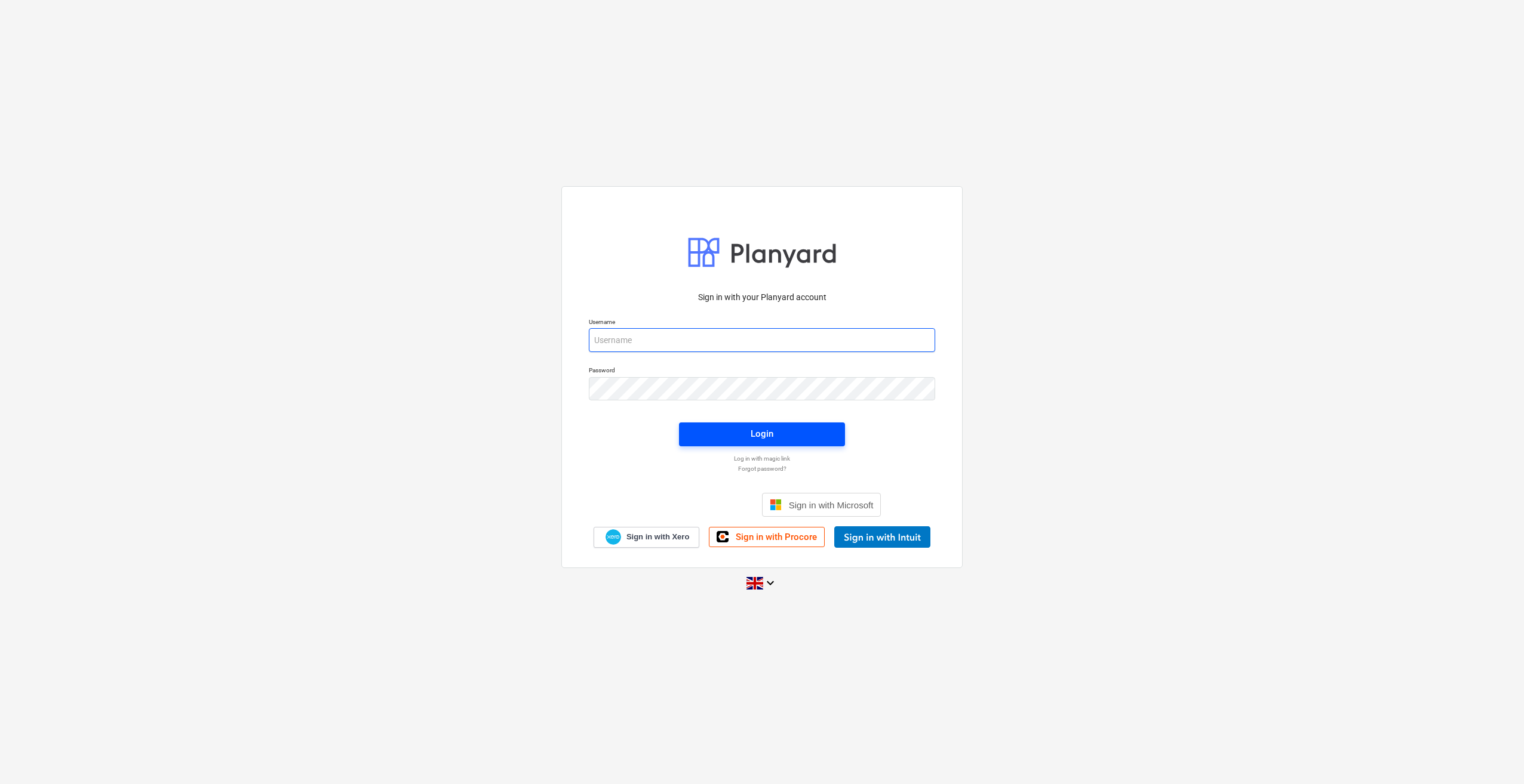
type input "[PERSON_NAME][EMAIL_ADDRESS][PERSON_NAME][DOMAIN_NAME]"
click at [751, 434] on div "Login" at bounding box center [762, 434] width 23 height 16
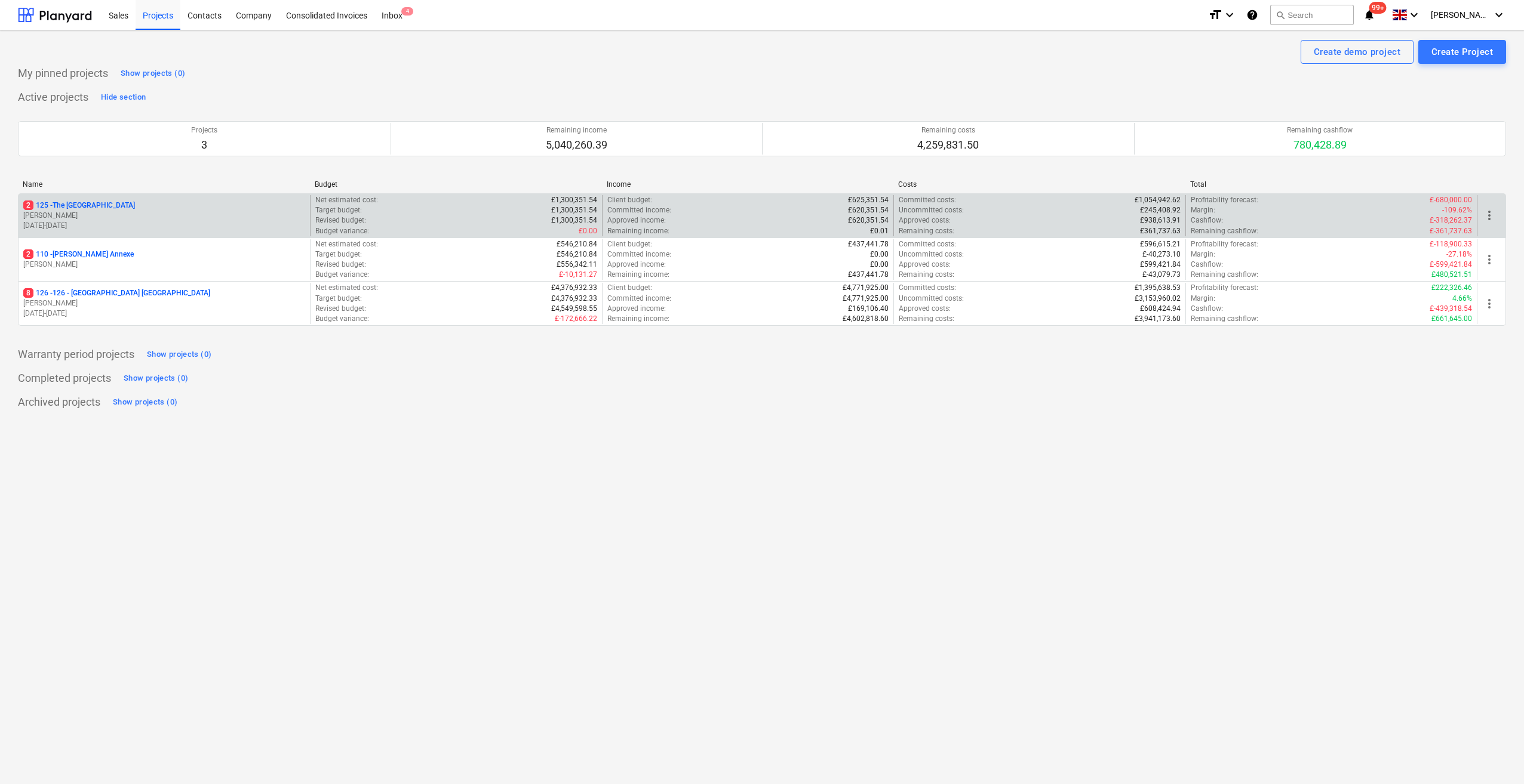
click at [67, 203] on p "2 125 - [GEOGRAPHIC_DATA]" at bounding box center [79, 205] width 111 height 10
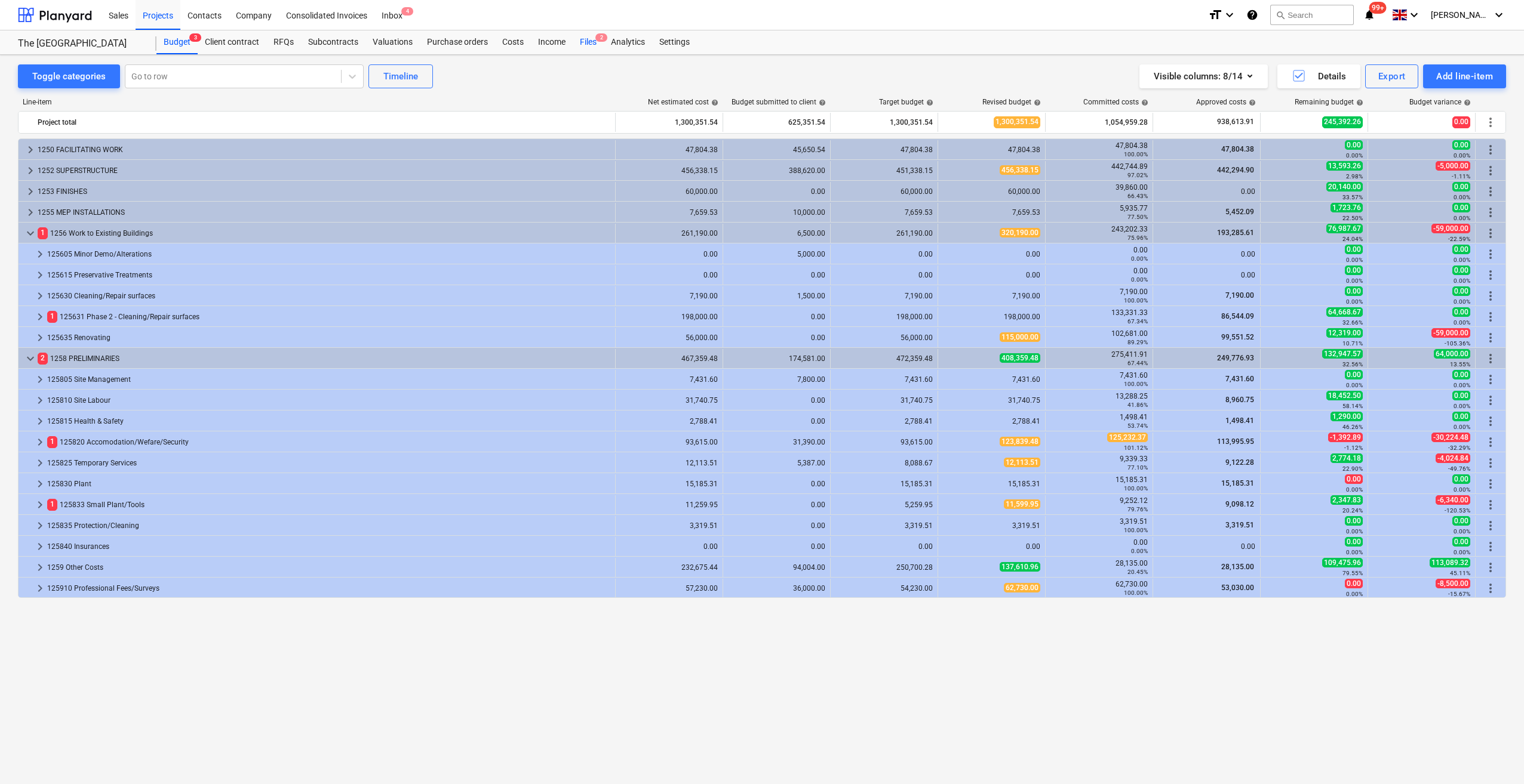
click at [589, 41] on div "Files 2" at bounding box center [588, 42] width 31 height 24
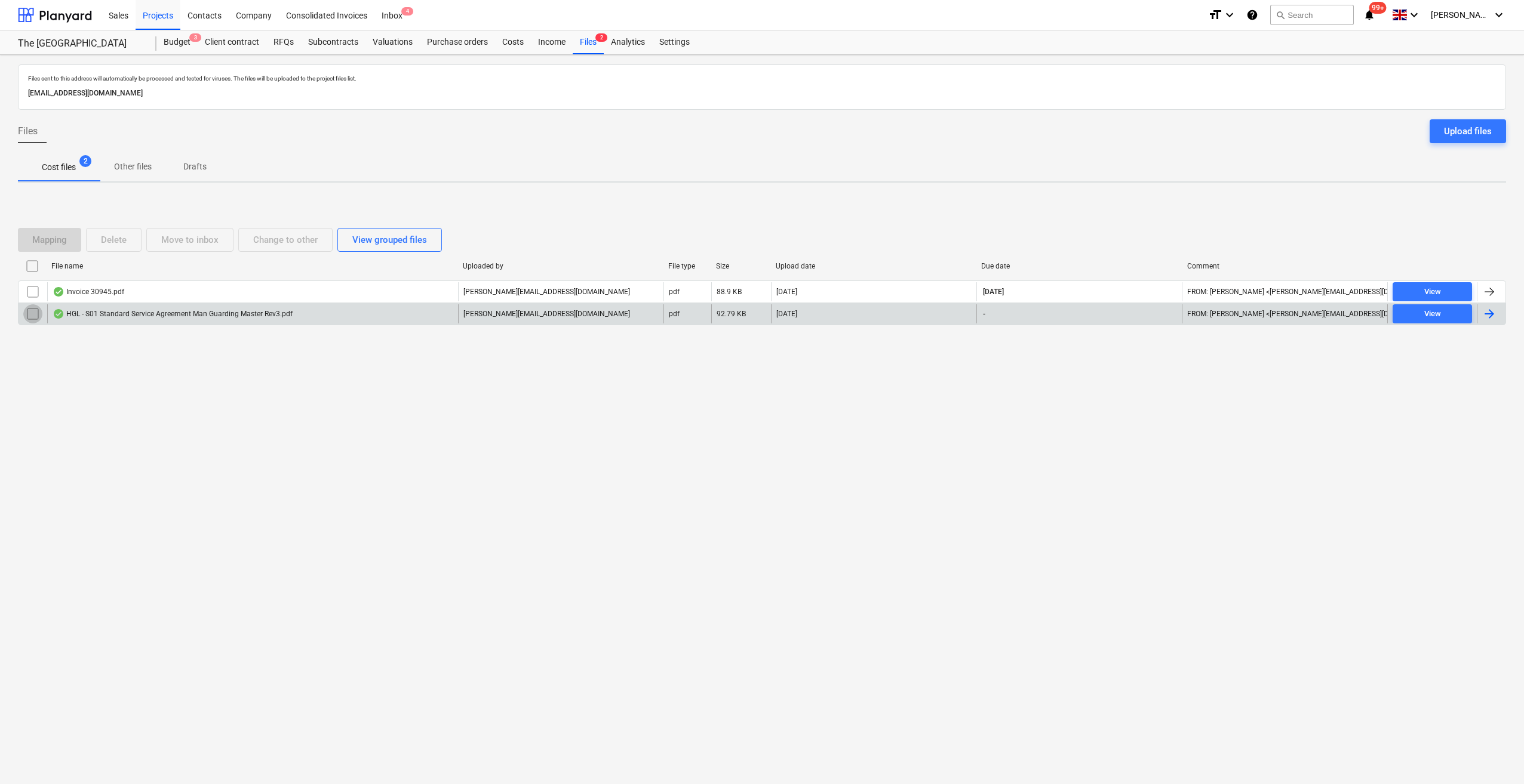
click at [28, 314] on input "checkbox" at bounding box center [33, 314] width 19 height 19
click at [114, 240] on div "Delete" at bounding box center [114, 240] width 26 height 16
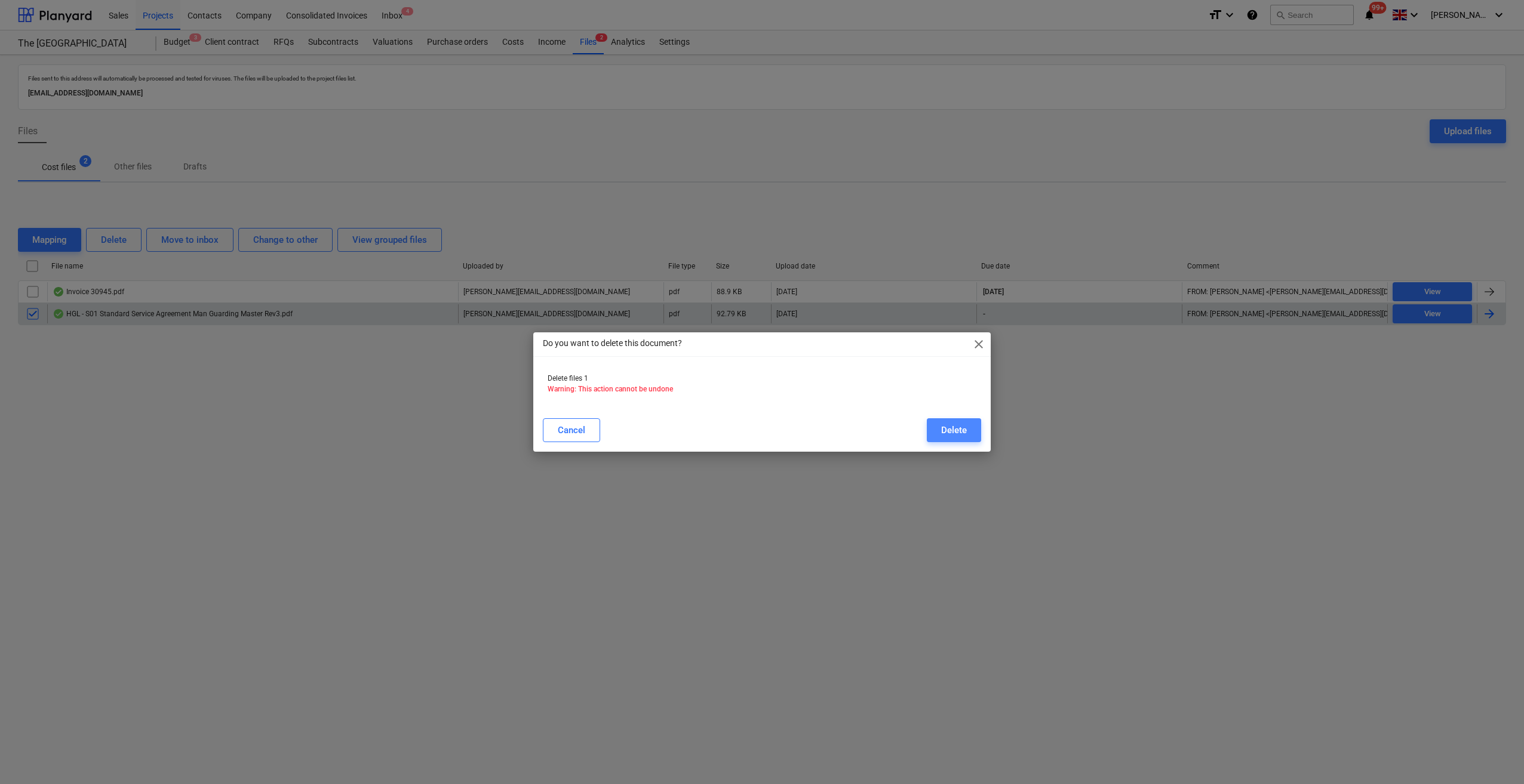
click at [956, 429] on div "Delete" at bounding box center [954, 430] width 26 height 16
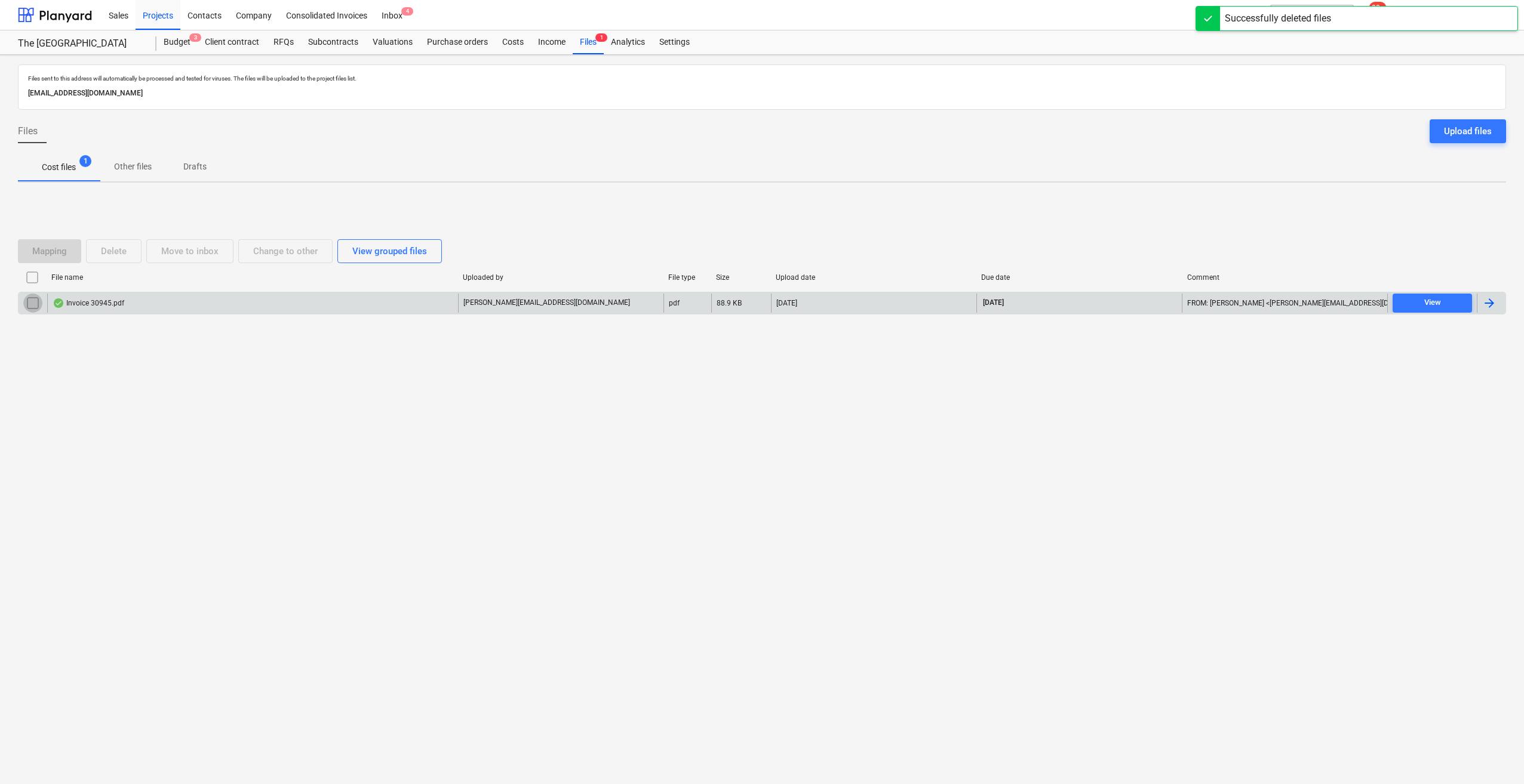
click at [30, 302] on input "checkbox" at bounding box center [33, 303] width 19 height 19
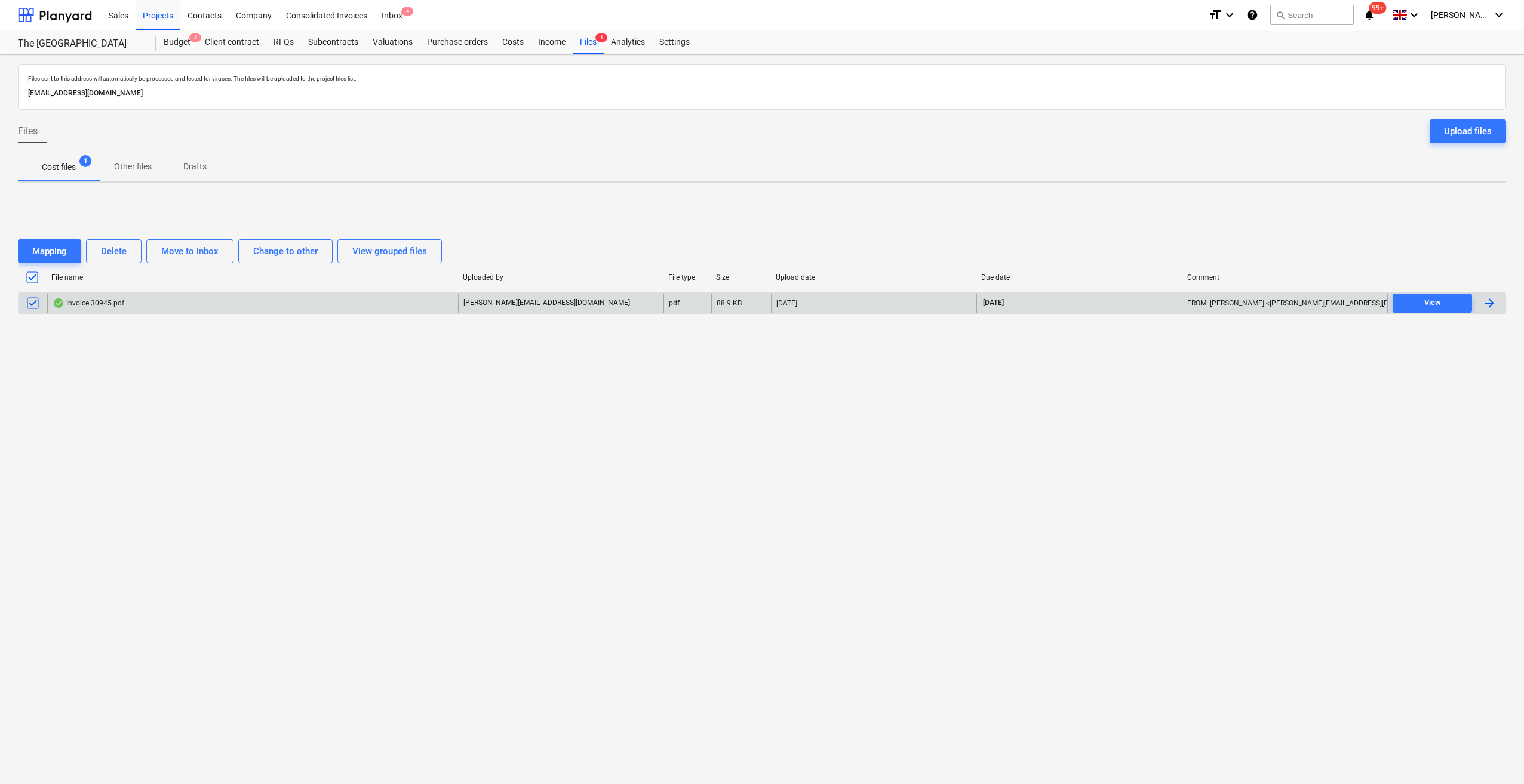
click at [1488, 304] on div at bounding box center [1489, 303] width 14 height 14
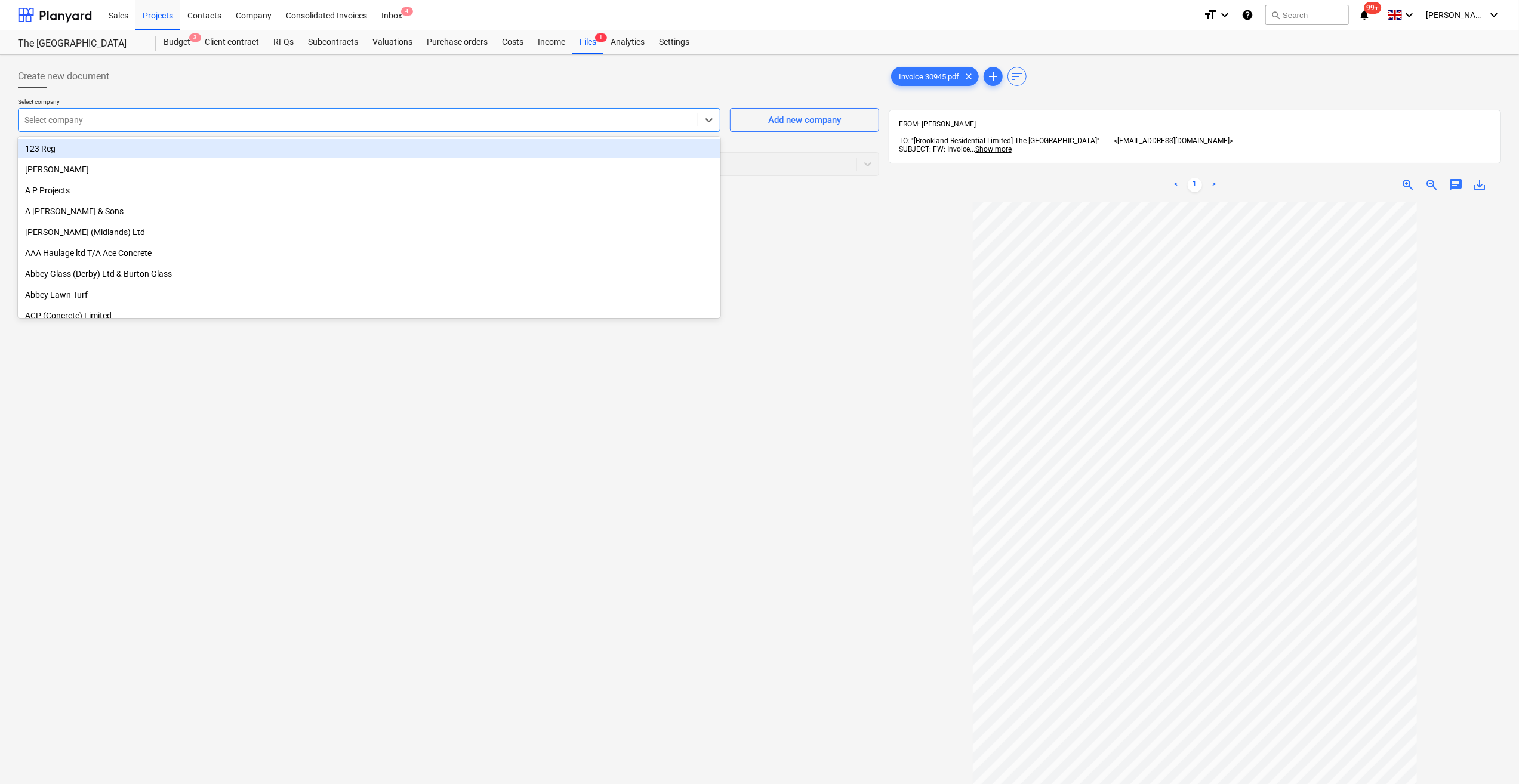
click at [51, 120] on div at bounding box center [358, 120] width 667 height 12
type input "Her"
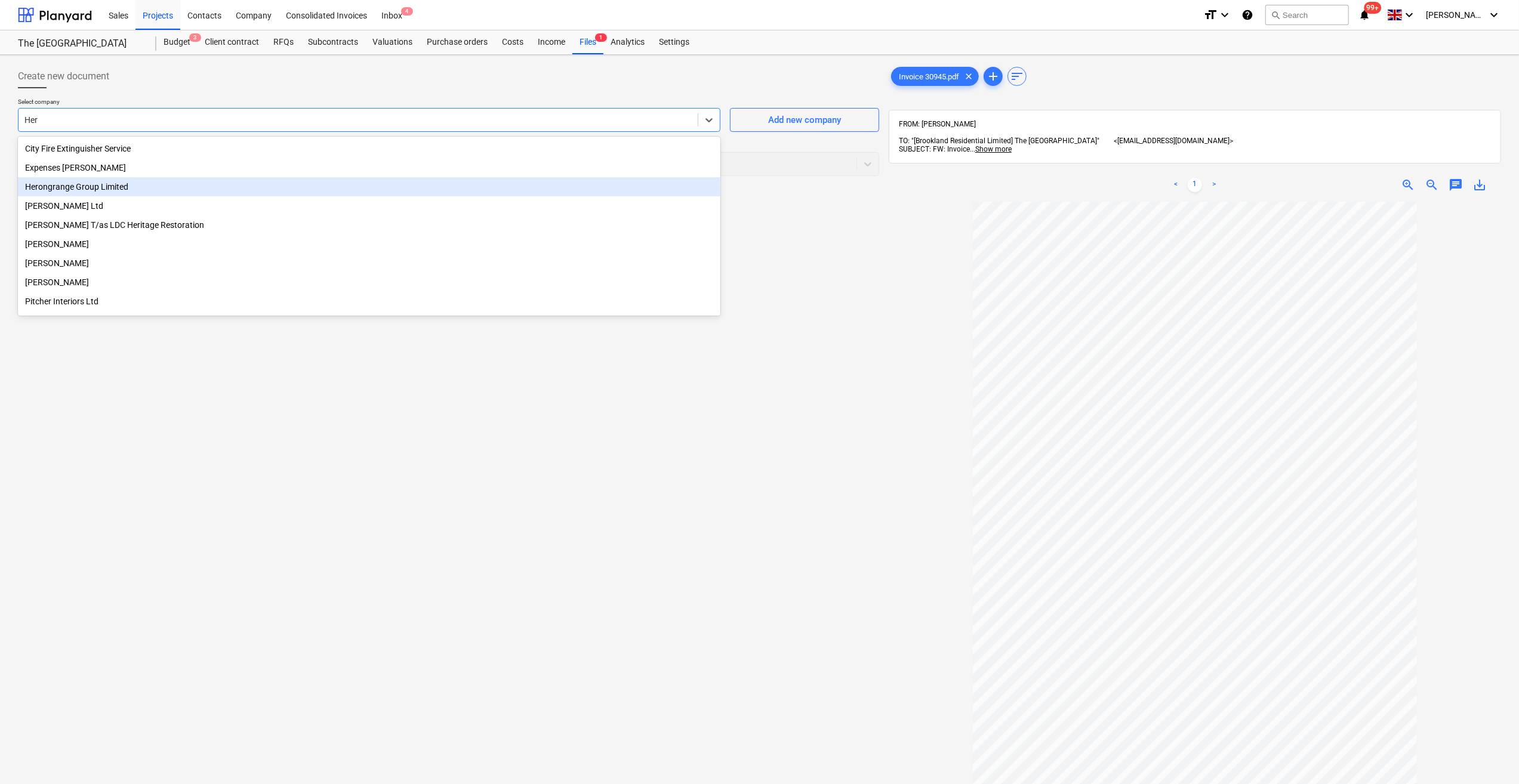
click at [108, 181] on div "Herongrange Group Limited" at bounding box center [369, 187] width 703 height 19
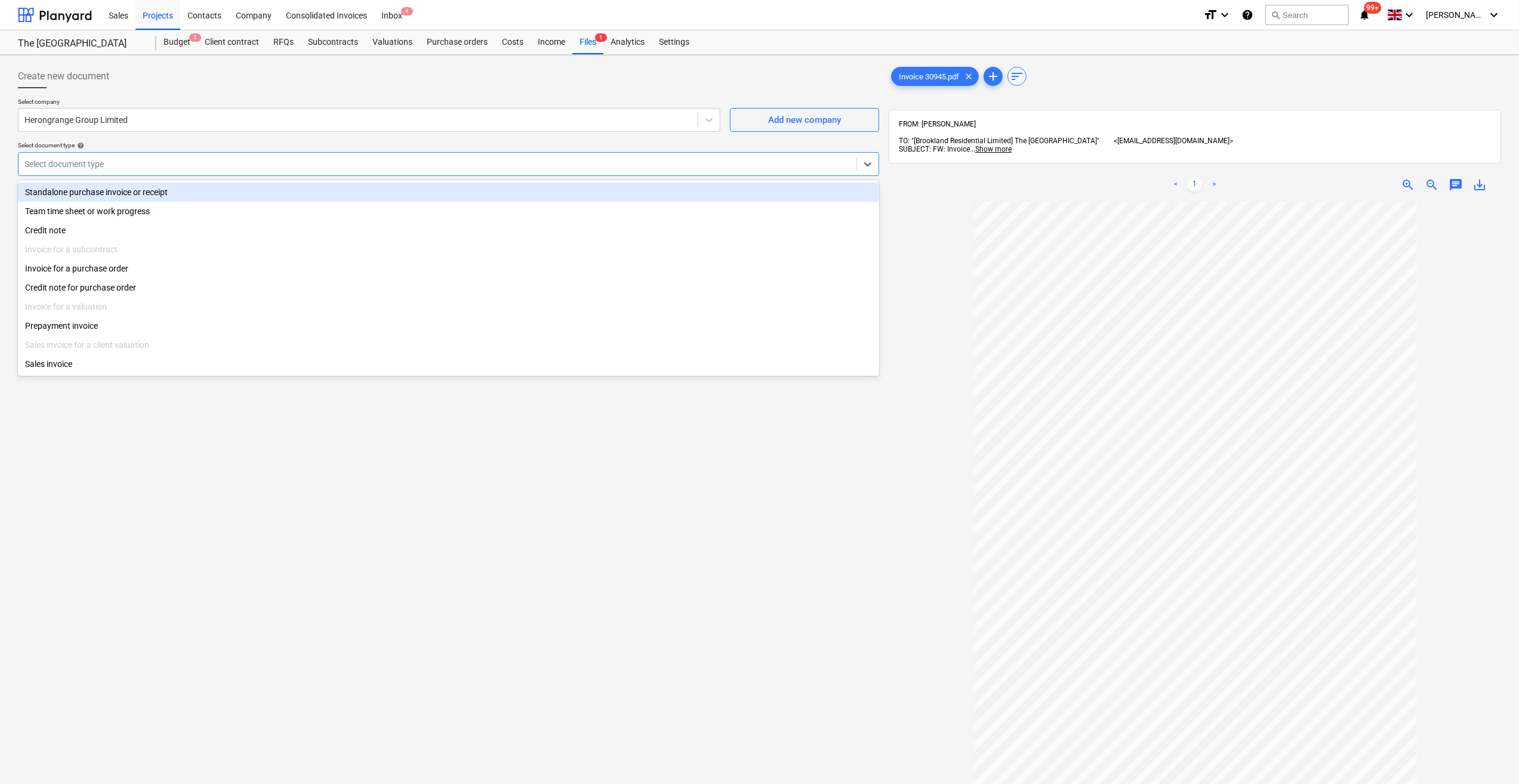
click at [102, 166] on div at bounding box center [438, 164] width 826 height 12
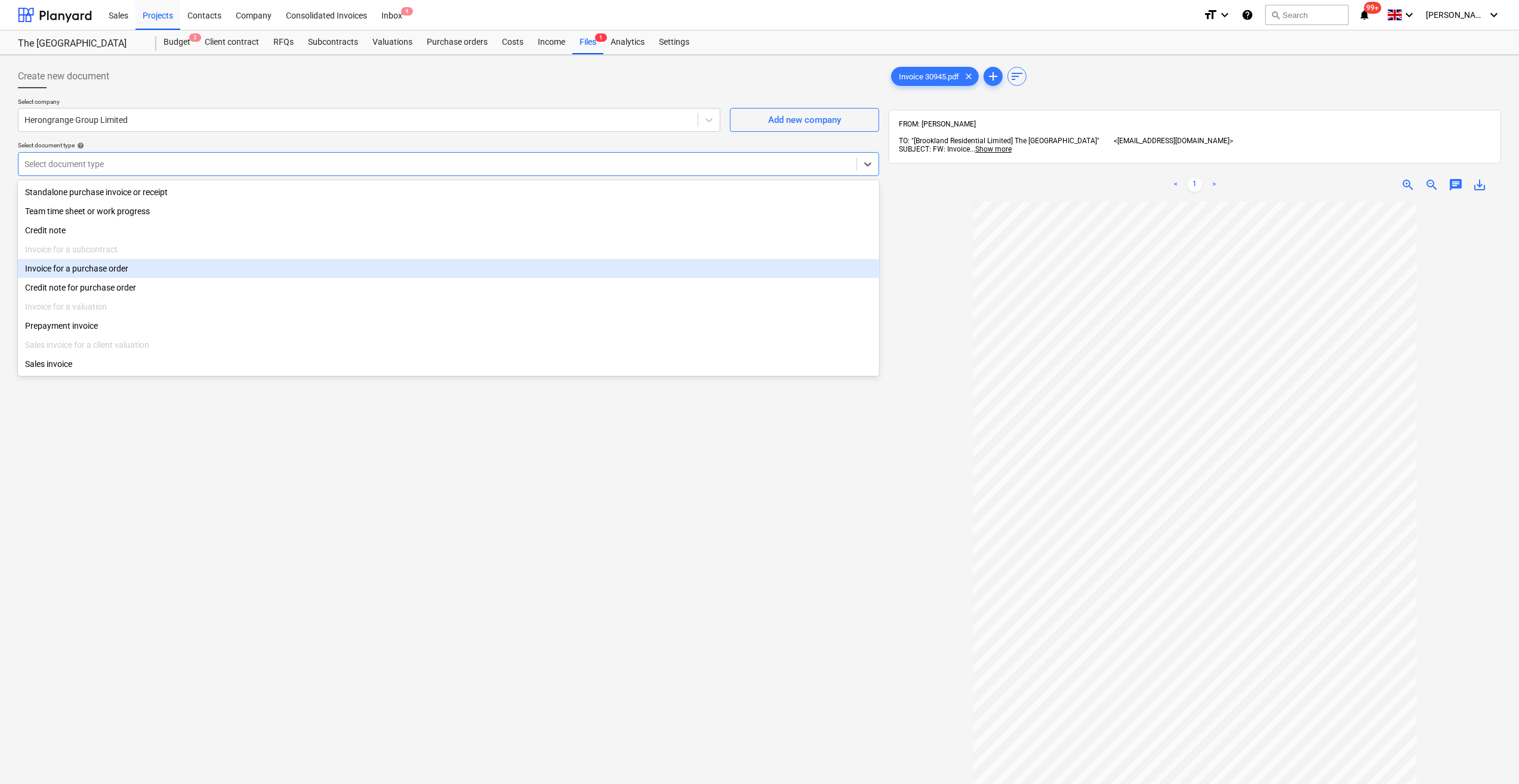
click at [106, 262] on div "Invoice for a purchase order" at bounding box center [448, 269] width 861 height 19
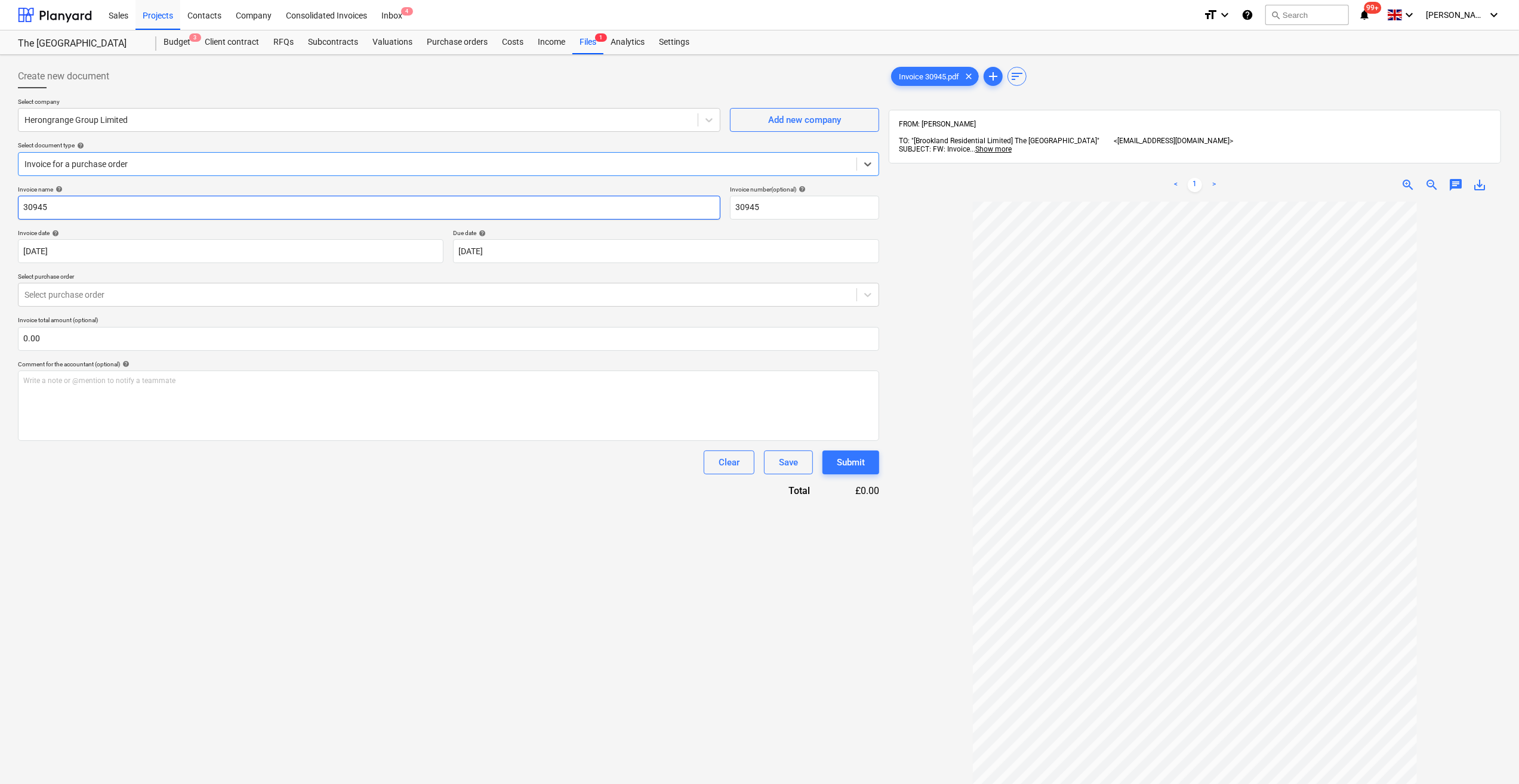
click at [22, 203] on input "30945" at bounding box center [369, 208] width 703 height 24
type input "Security 25-31/08/25 - 30945"
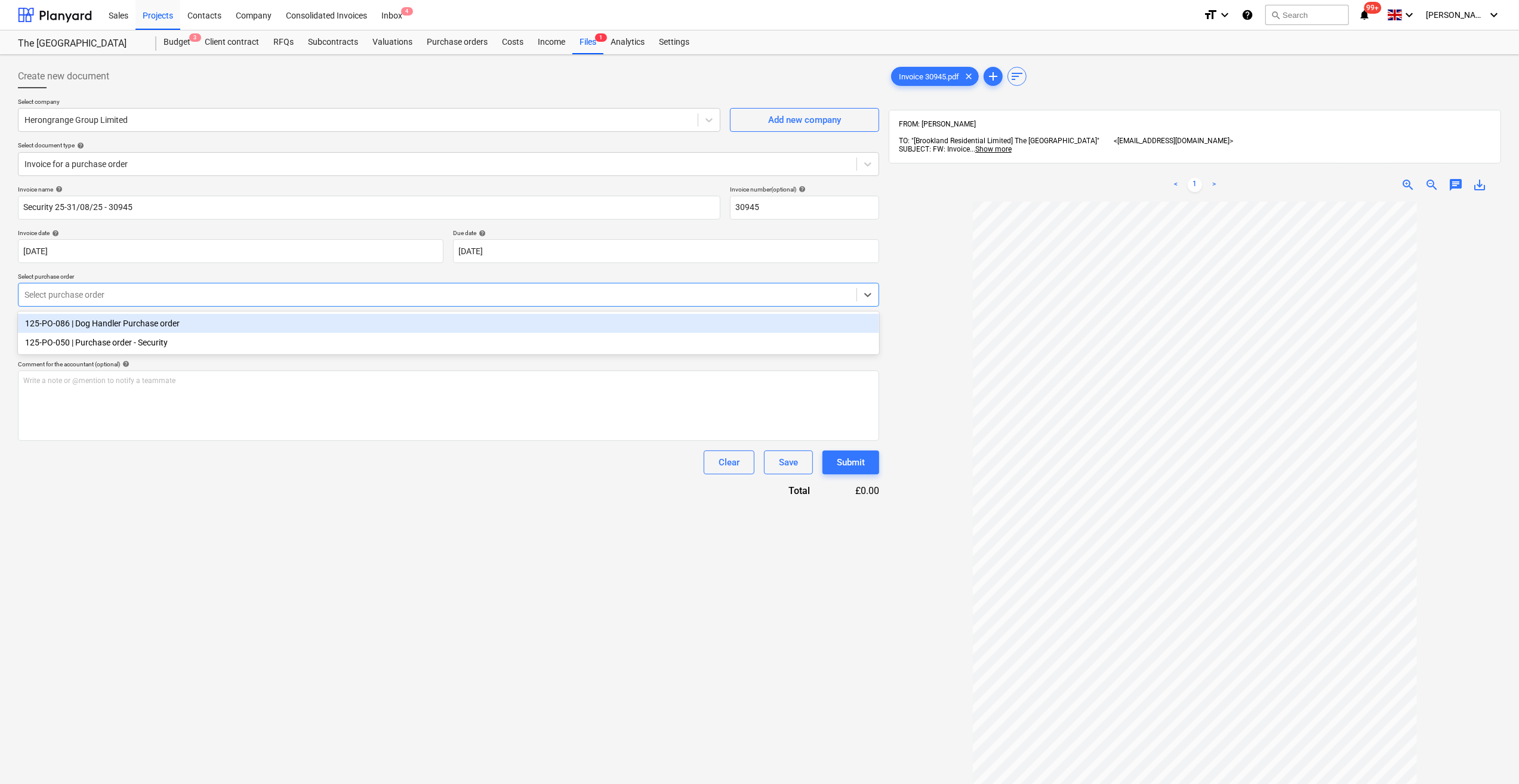
click at [110, 297] on div at bounding box center [438, 295] width 826 height 12
click at [119, 324] on div "125-PO-086 | Dog Handler Purchase order" at bounding box center [448, 324] width 861 height 19
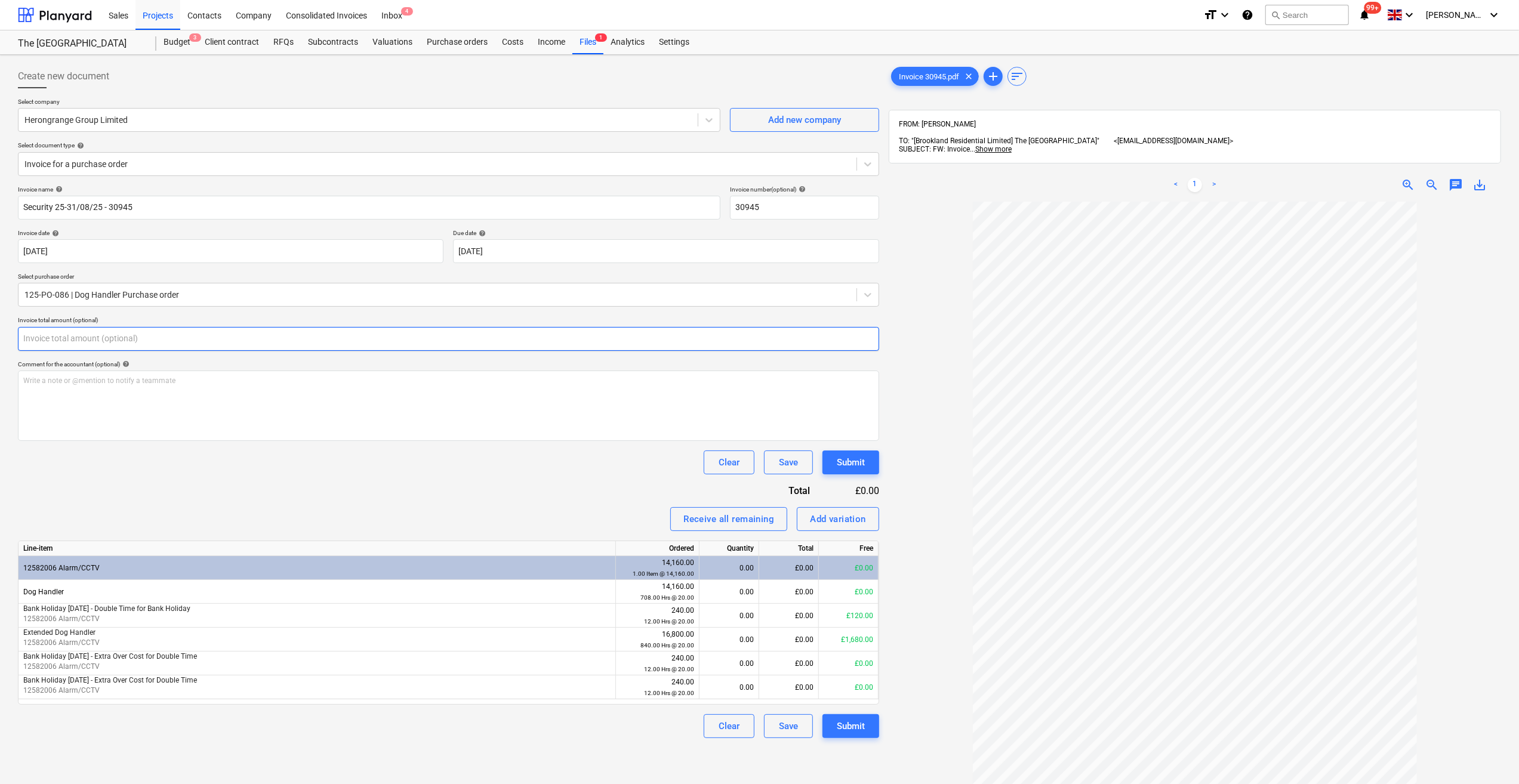
click at [66, 336] on input "text" at bounding box center [448, 339] width 861 height 24
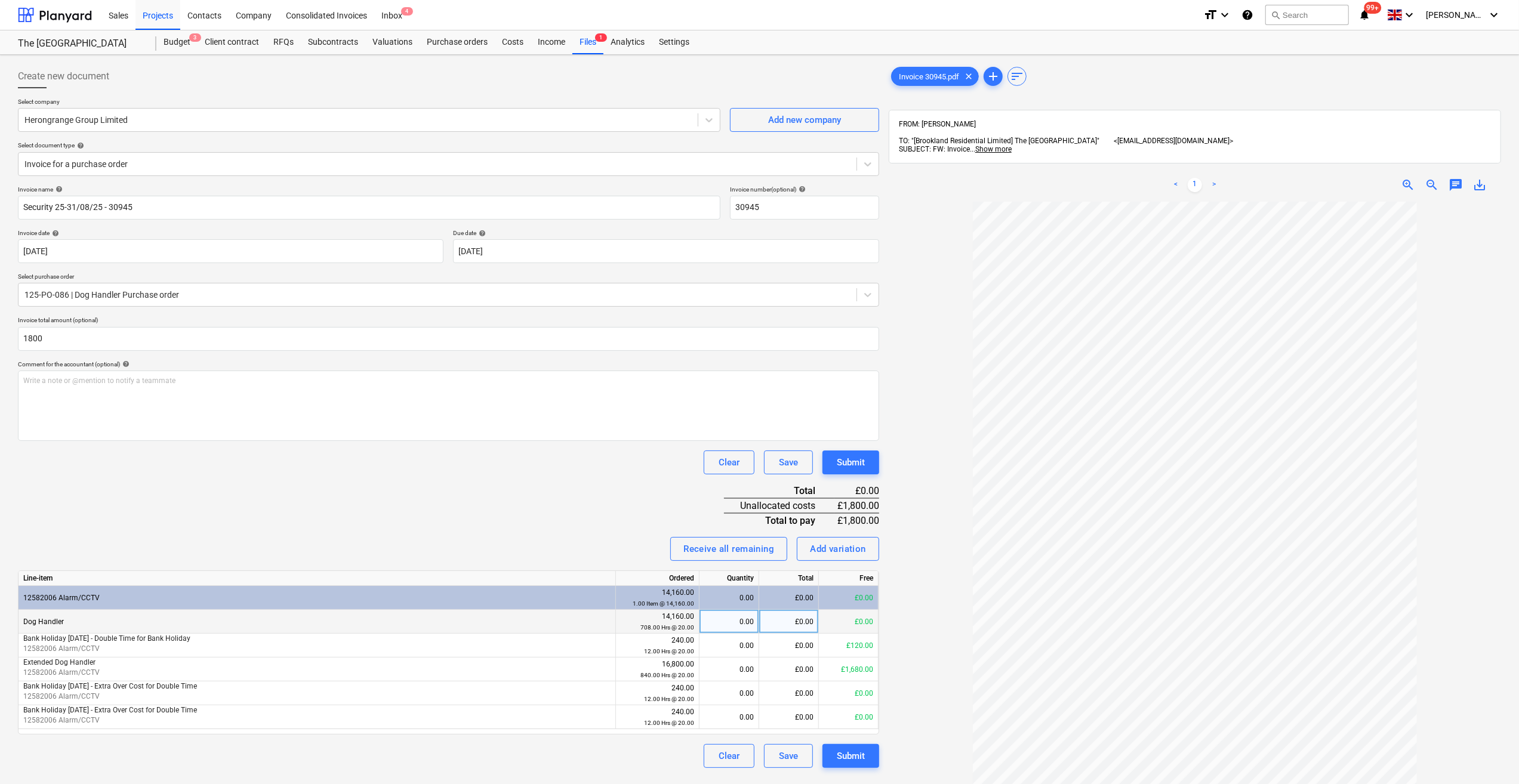
type input "1,800.00"
click at [748, 617] on div "0.00" at bounding box center [729, 622] width 50 height 24
type input "84"
click at [913, 663] on div at bounding box center [1195, 577] width 612 height 750
click at [745, 671] on div "0.00" at bounding box center [729, 670] width 50 height 24
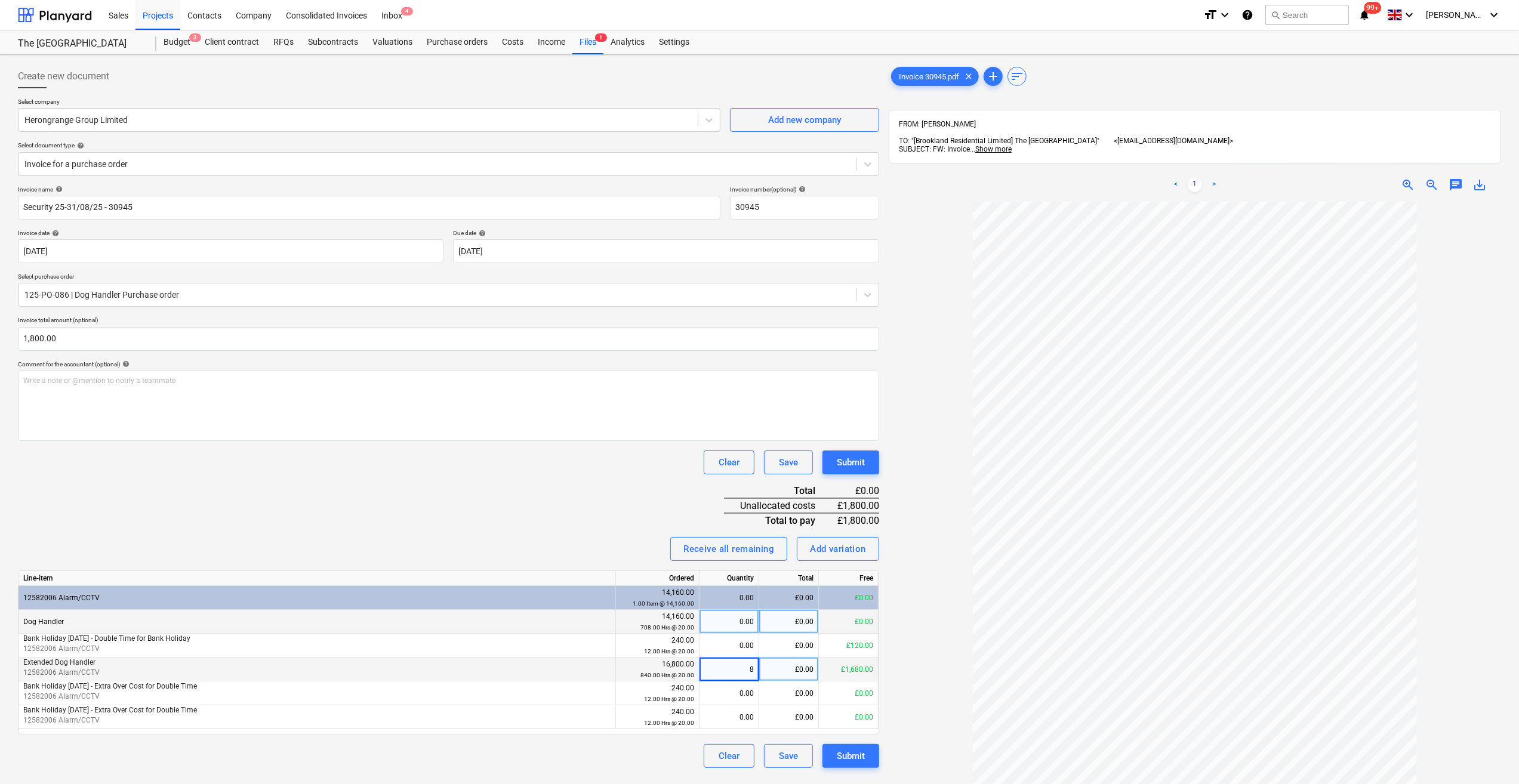
type input "84"
click at [929, 672] on div at bounding box center [1195, 577] width 612 height 750
click at [725, 646] on div "0.00" at bounding box center [729, 646] width 50 height 24
type input "6"
click at [906, 645] on div at bounding box center [1195, 577] width 612 height 750
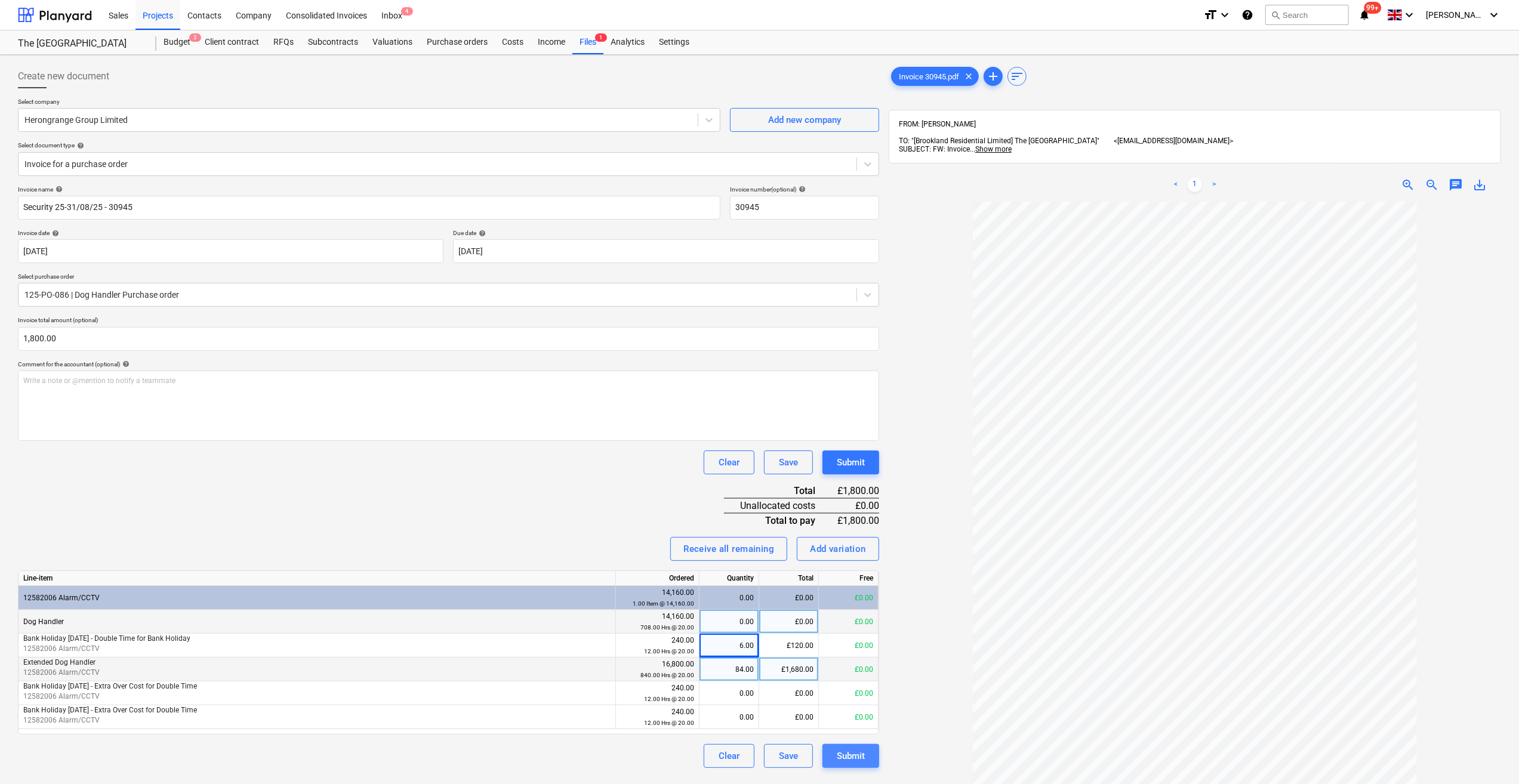
click at [849, 753] on div "Submit" at bounding box center [850, 756] width 28 height 16
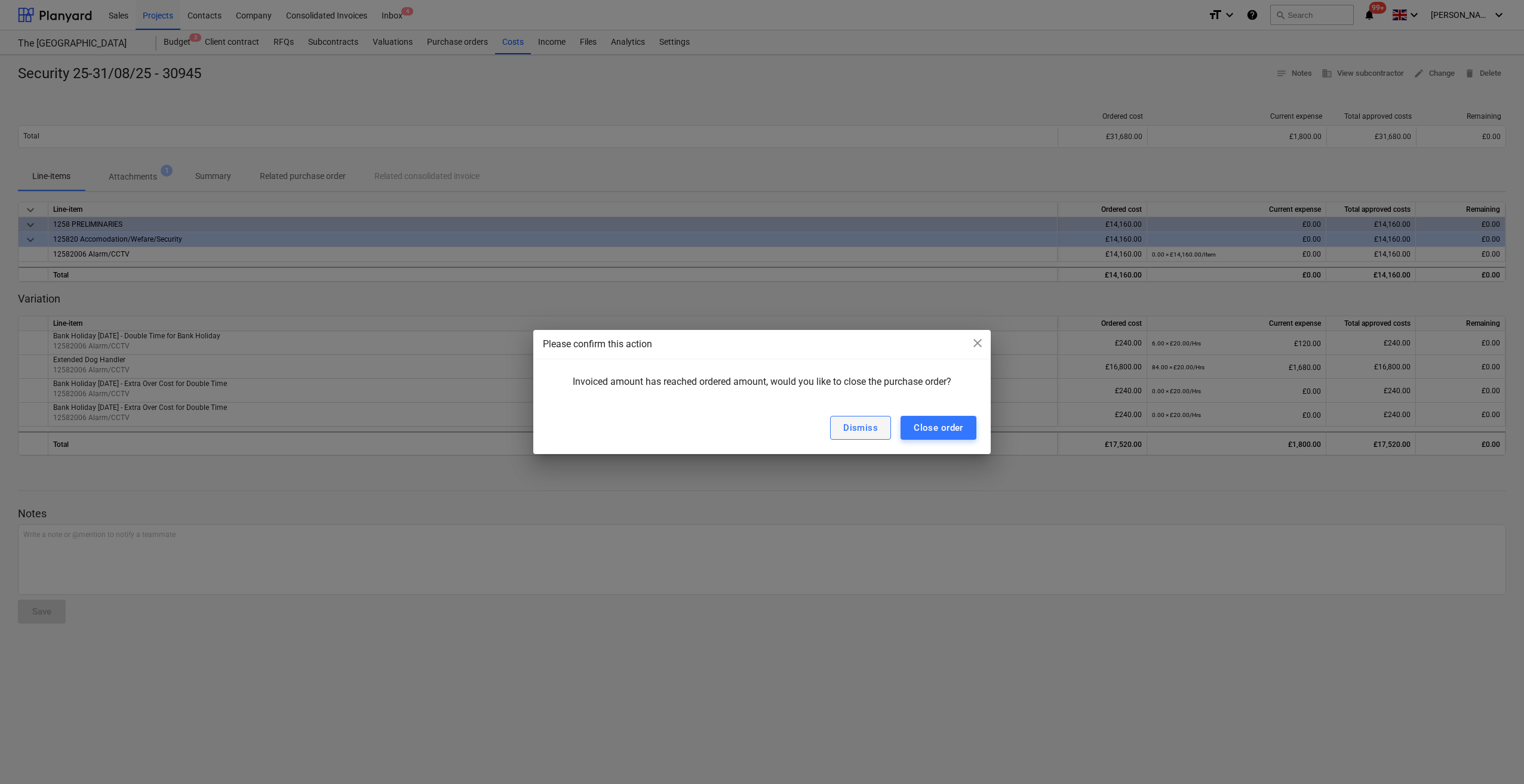
click at [870, 431] on div "Dismiss" at bounding box center [861, 428] width 35 height 16
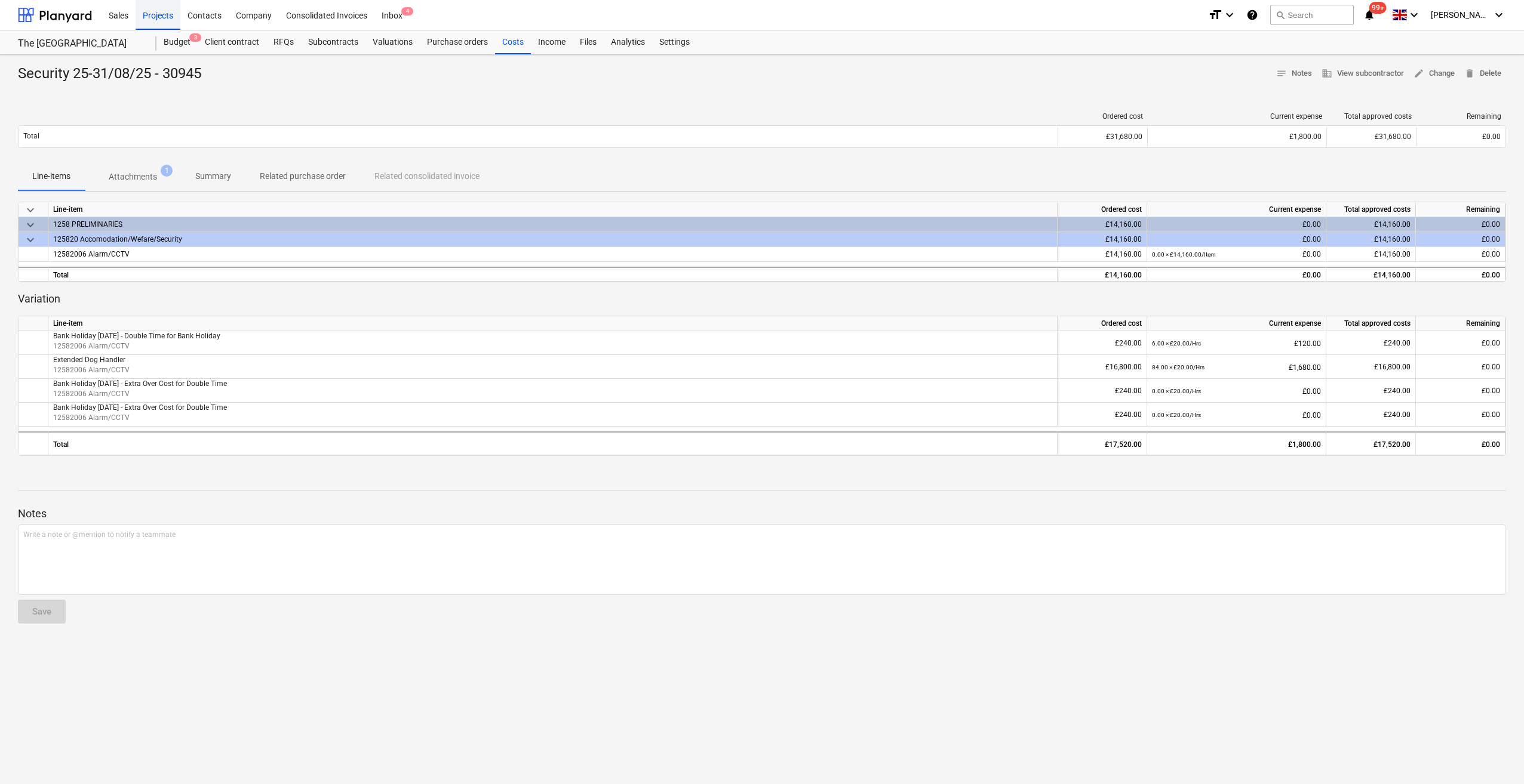
click at [169, 19] on div "Projects" at bounding box center [157, 14] width 45 height 31
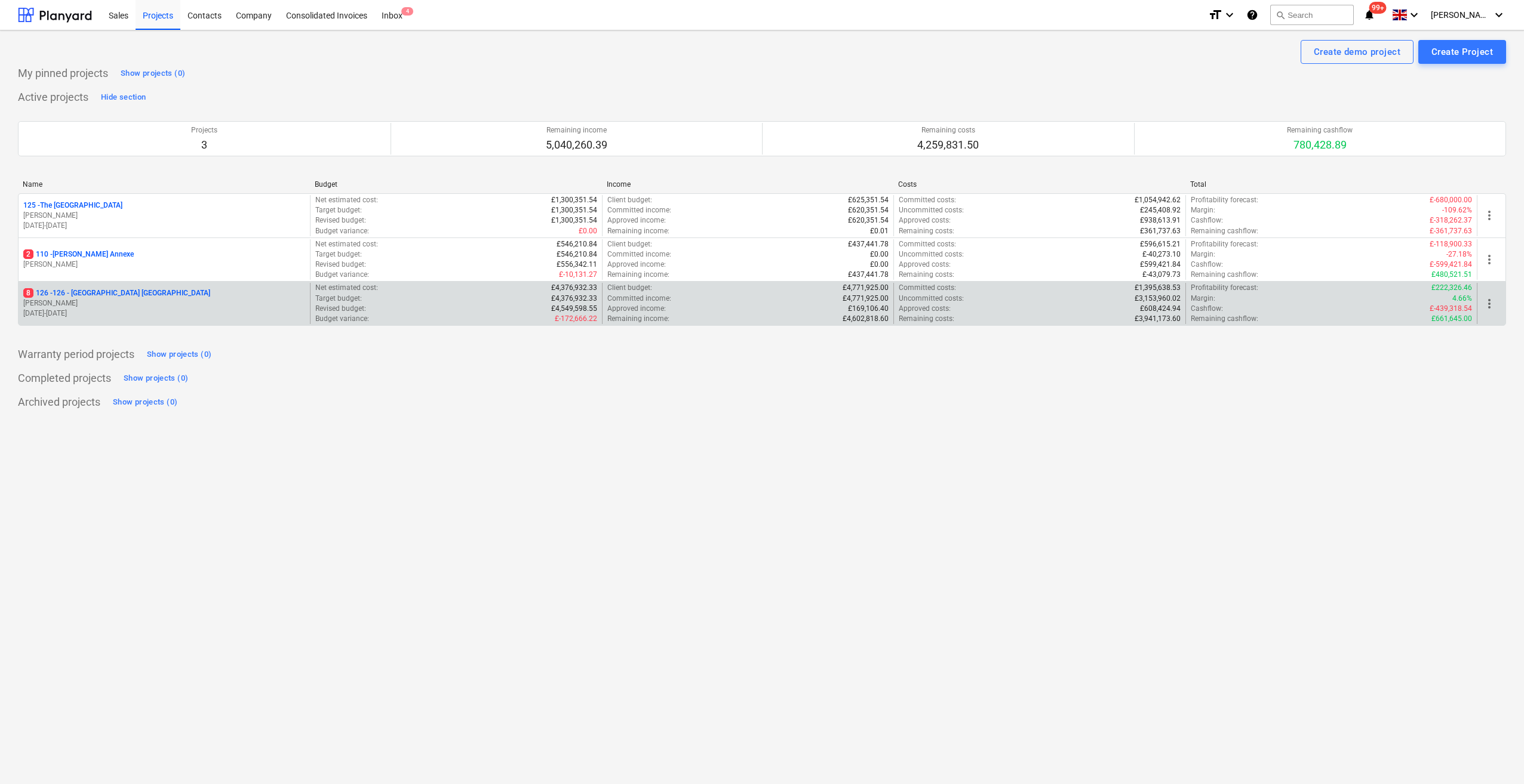
click at [95, 293] on p "8 126 - 126 - [GEOGRAPHIC_DATA] [GEOGRAPHIC_DATA]" at bounding box center [117, 293] width 187 height 10
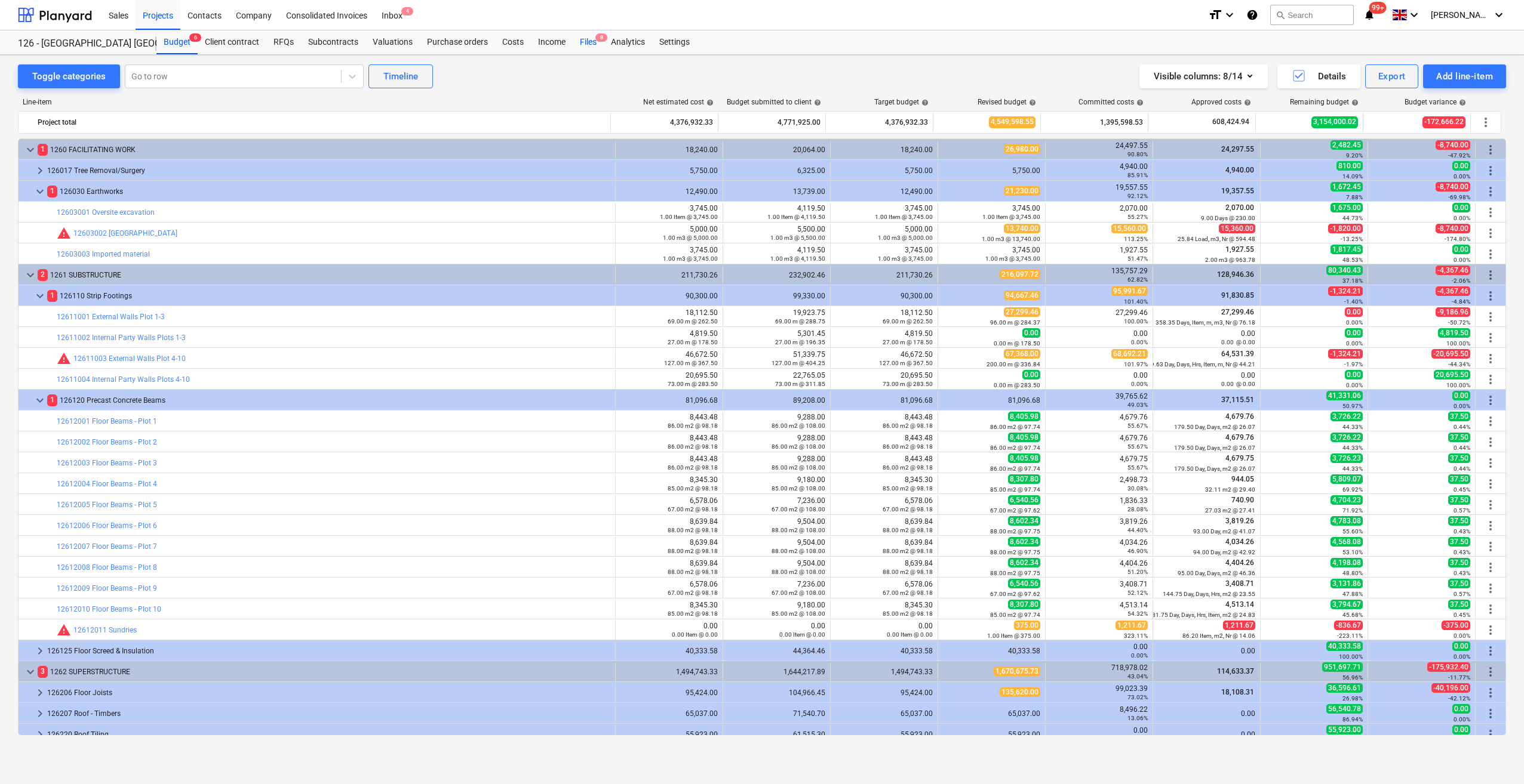
click at [587, 46] on div "Files 8" at bounding box center [588, 42] width 31 height 24
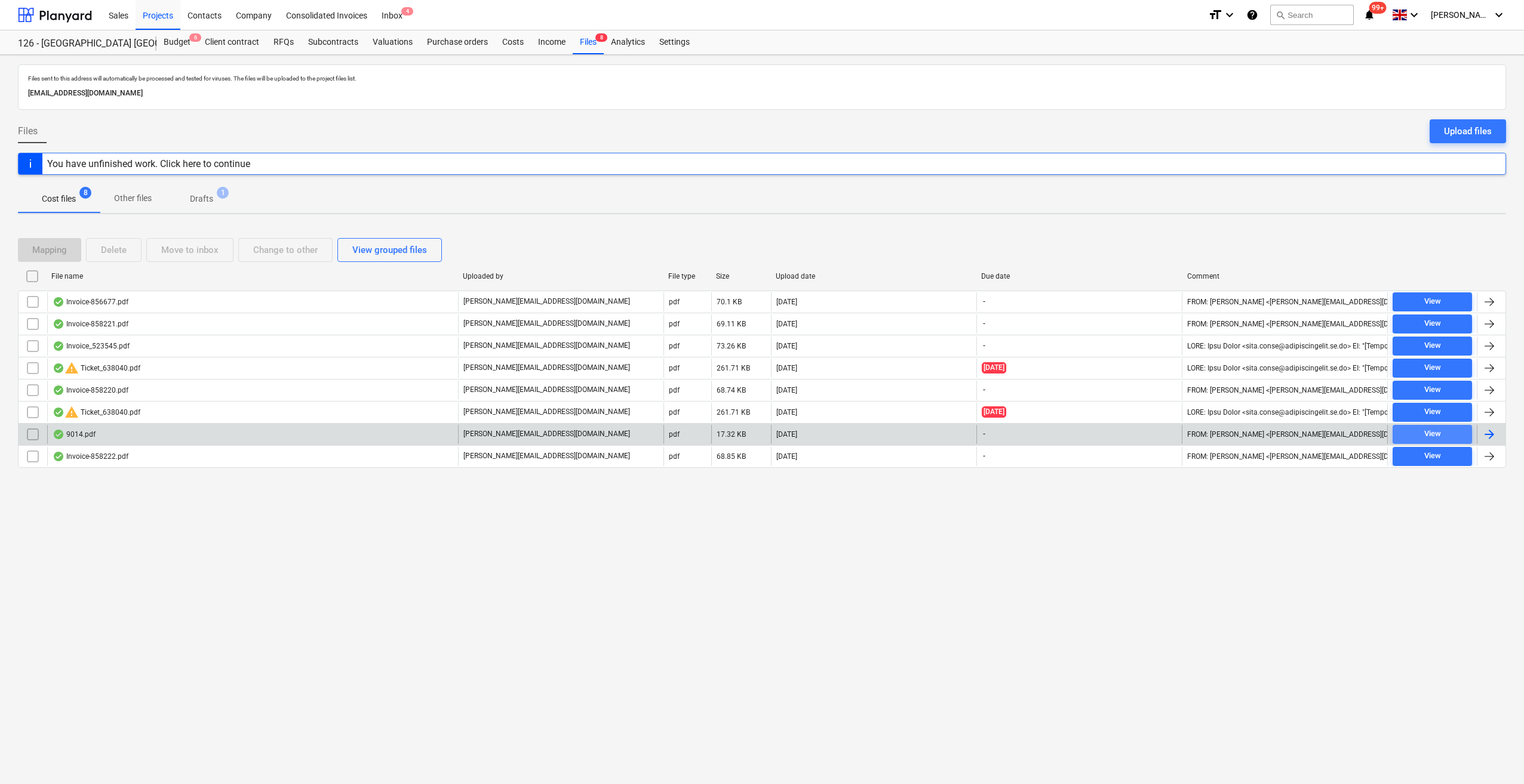
click at [1435, 432] on div "View" at bounding box center [1432, 434] width 17 height 14
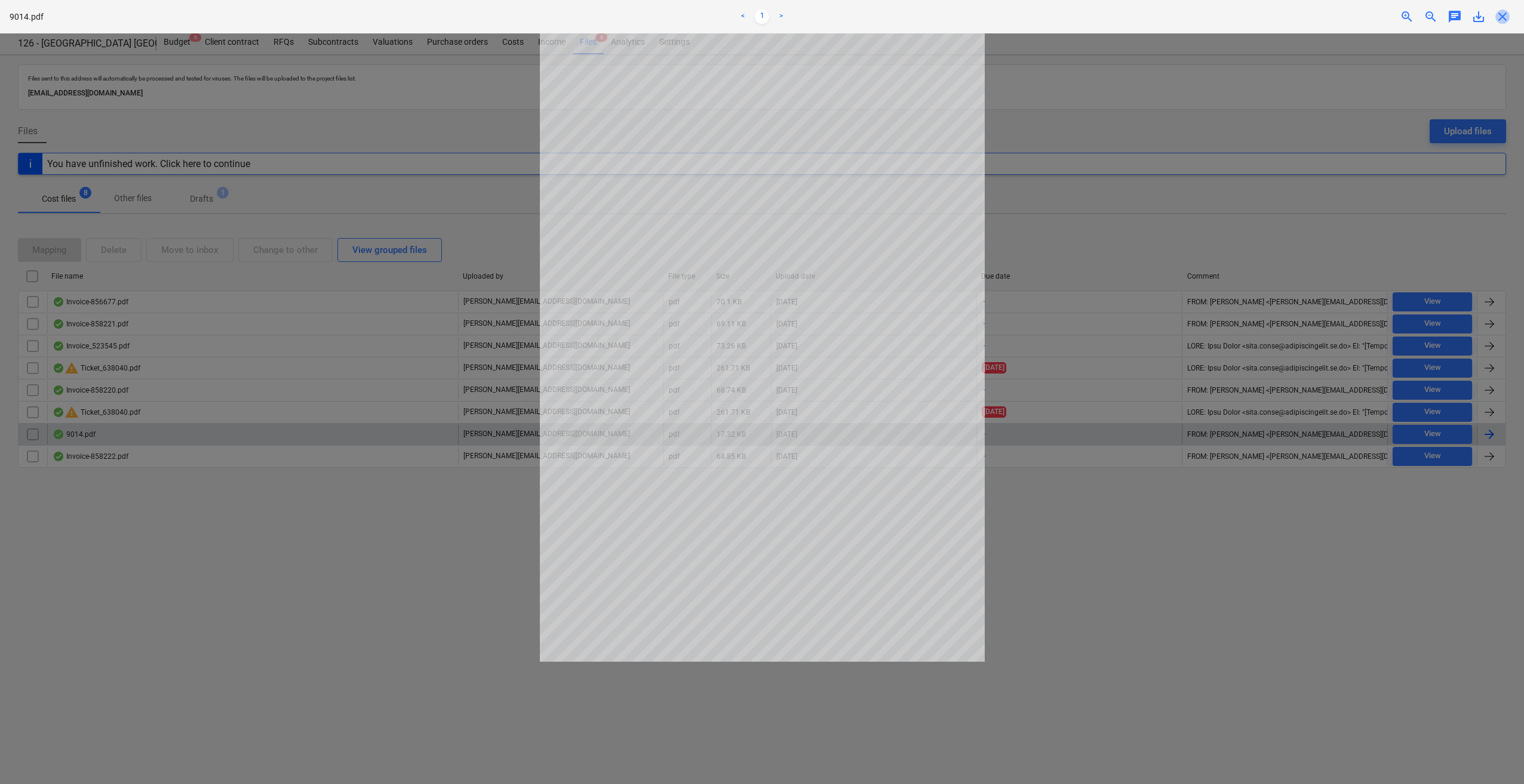
click at [1504, 20] on span "close" at bounding box center [1502, 17] width 14 height 14
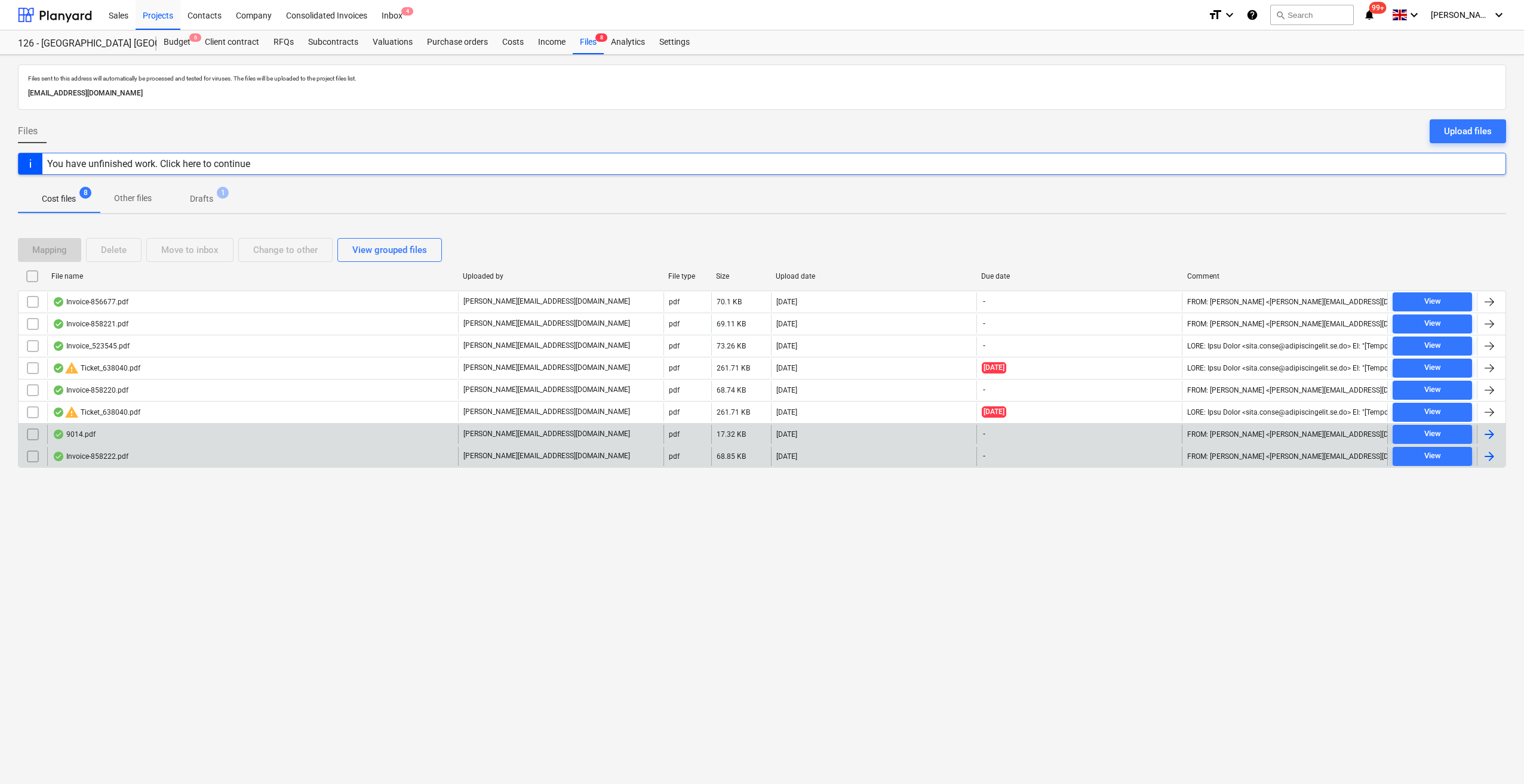
click at [1486, 451] on div at bounding box center [1489, 457] width 14 height 14
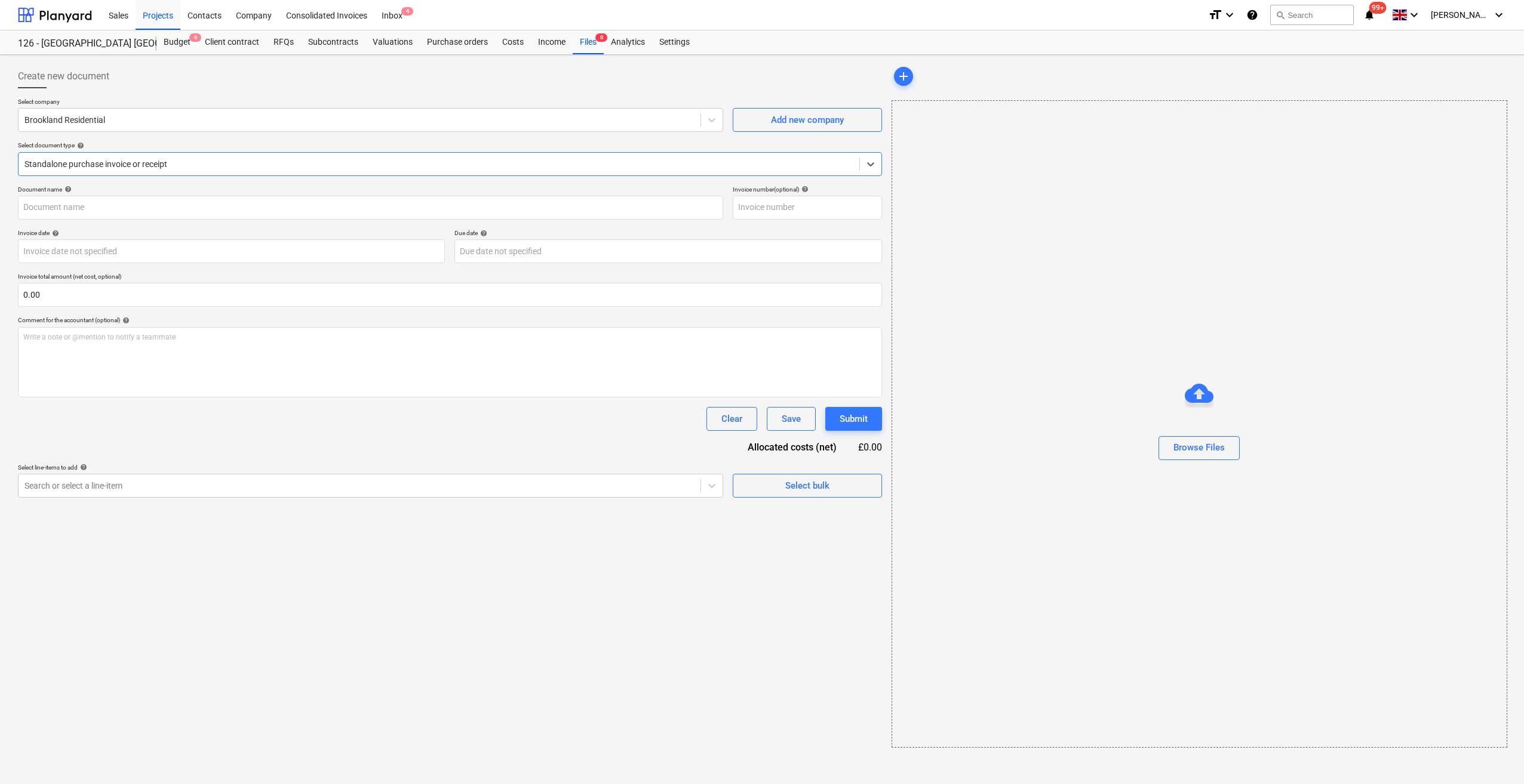
type input "858222"
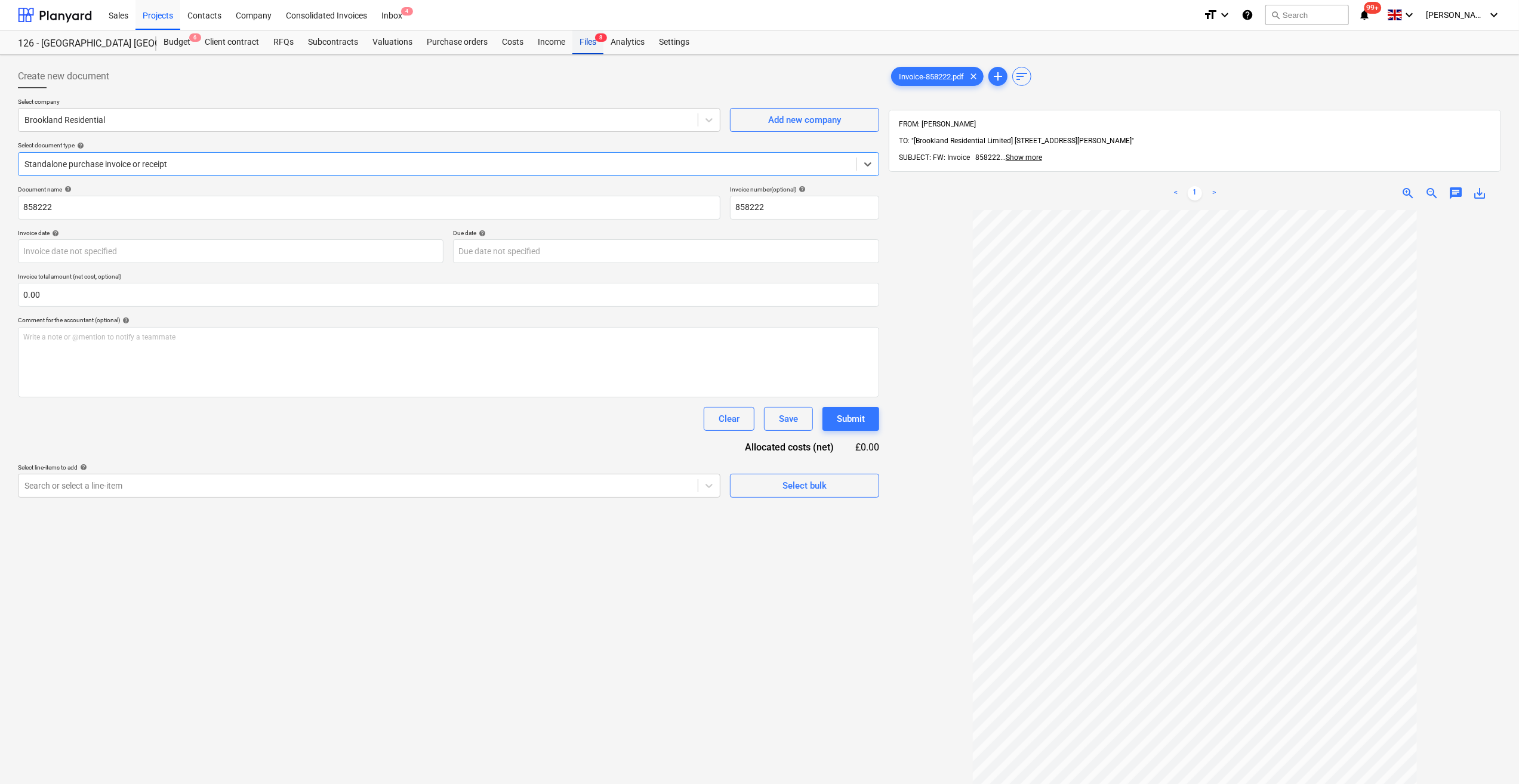
click at [588, 38] on div "Files 8" at bounding box center [588, 42] width 31 height 24
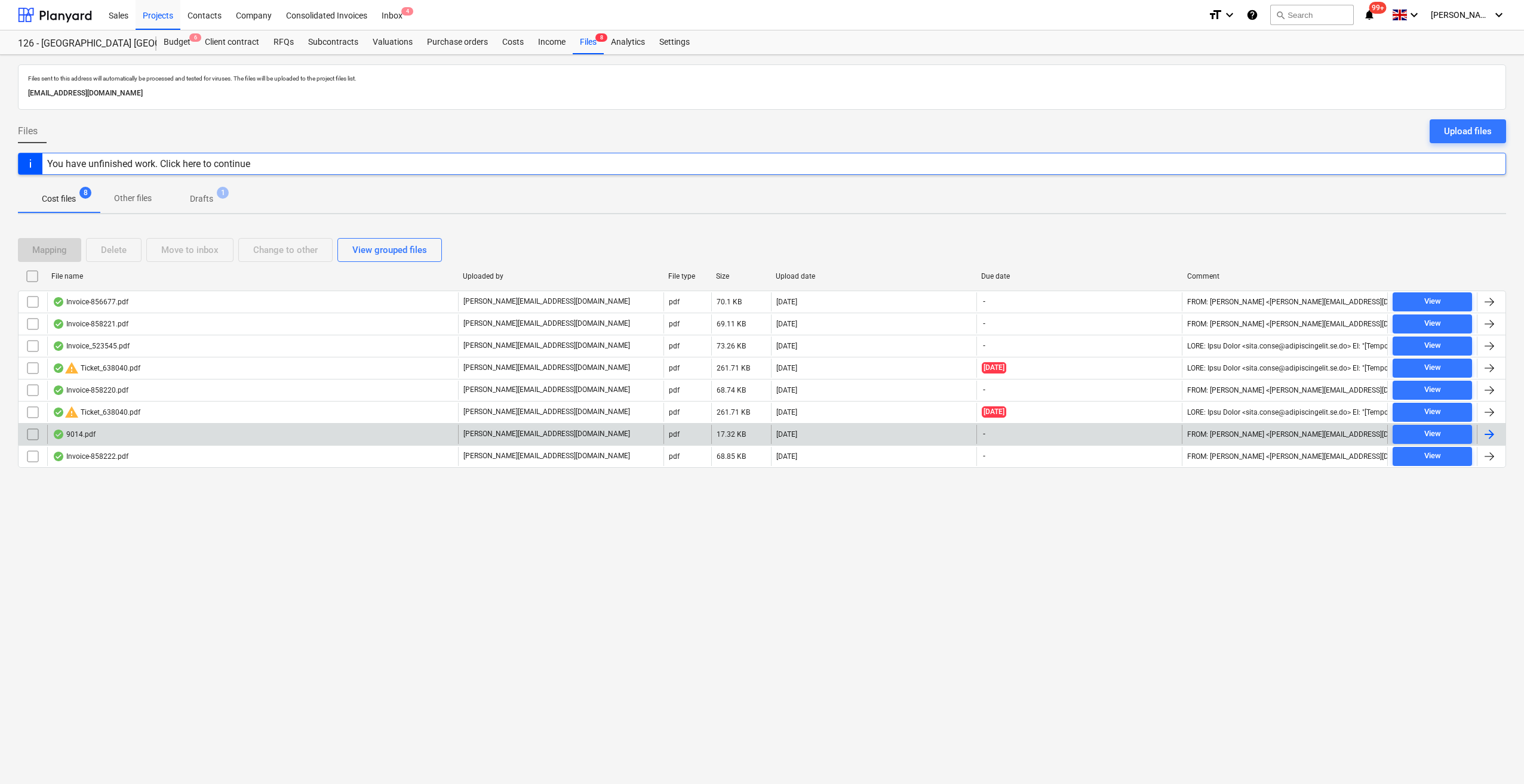
click at [1494, 431] on div at bounding box center [1489, 434] width 14 height 14
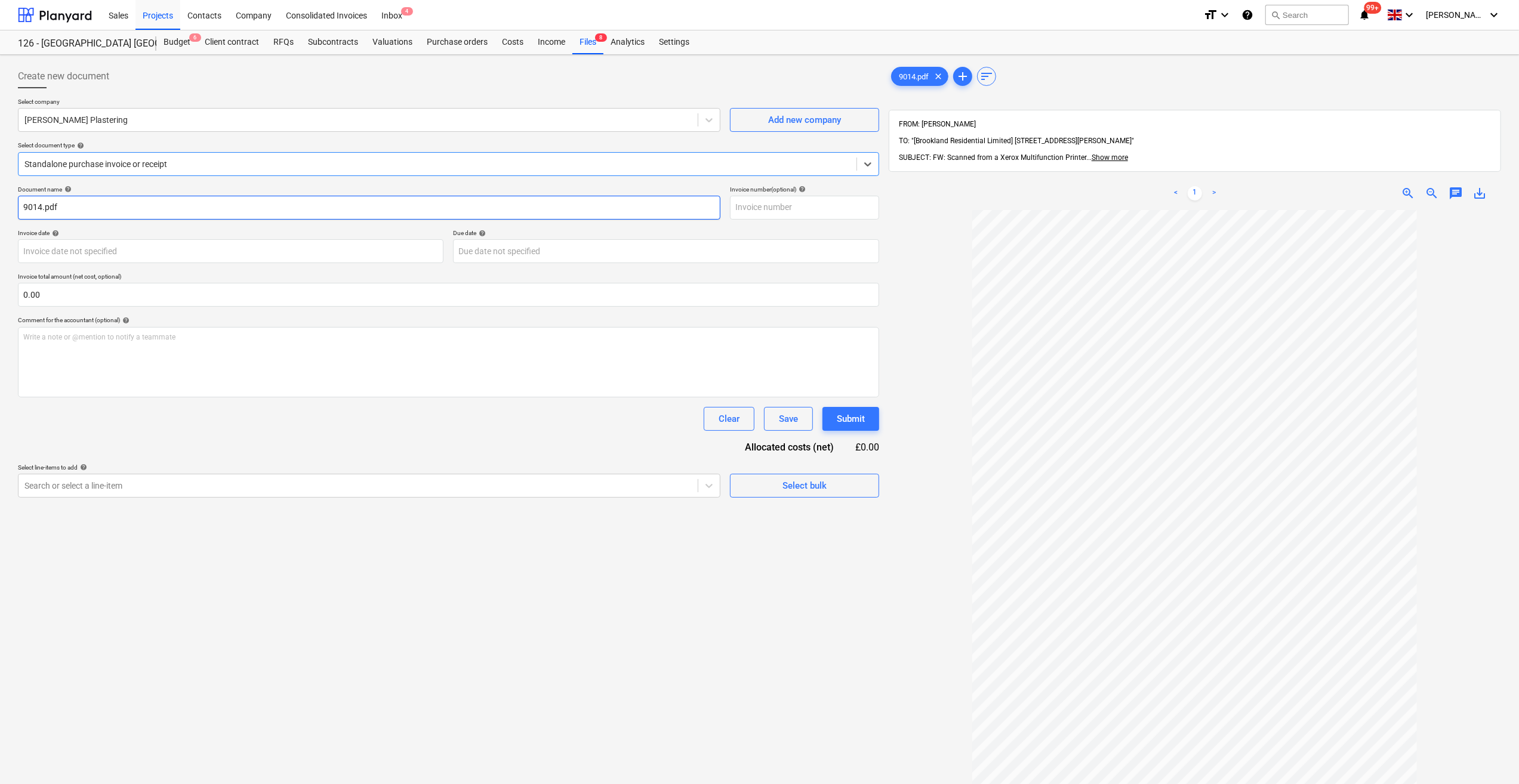
click at [23, 206] on input "9014.pdf" at bounding box center [369, 208] width 703 height 24
type input "Labour 26-30/08/25 - 9014.pdf"
click at [58, 254] on body "Sales Projects Contacts Company Consolidated Invoices Inbox 4 format_size keybo…" at bounding box center [760, 392] width 1519 height 784
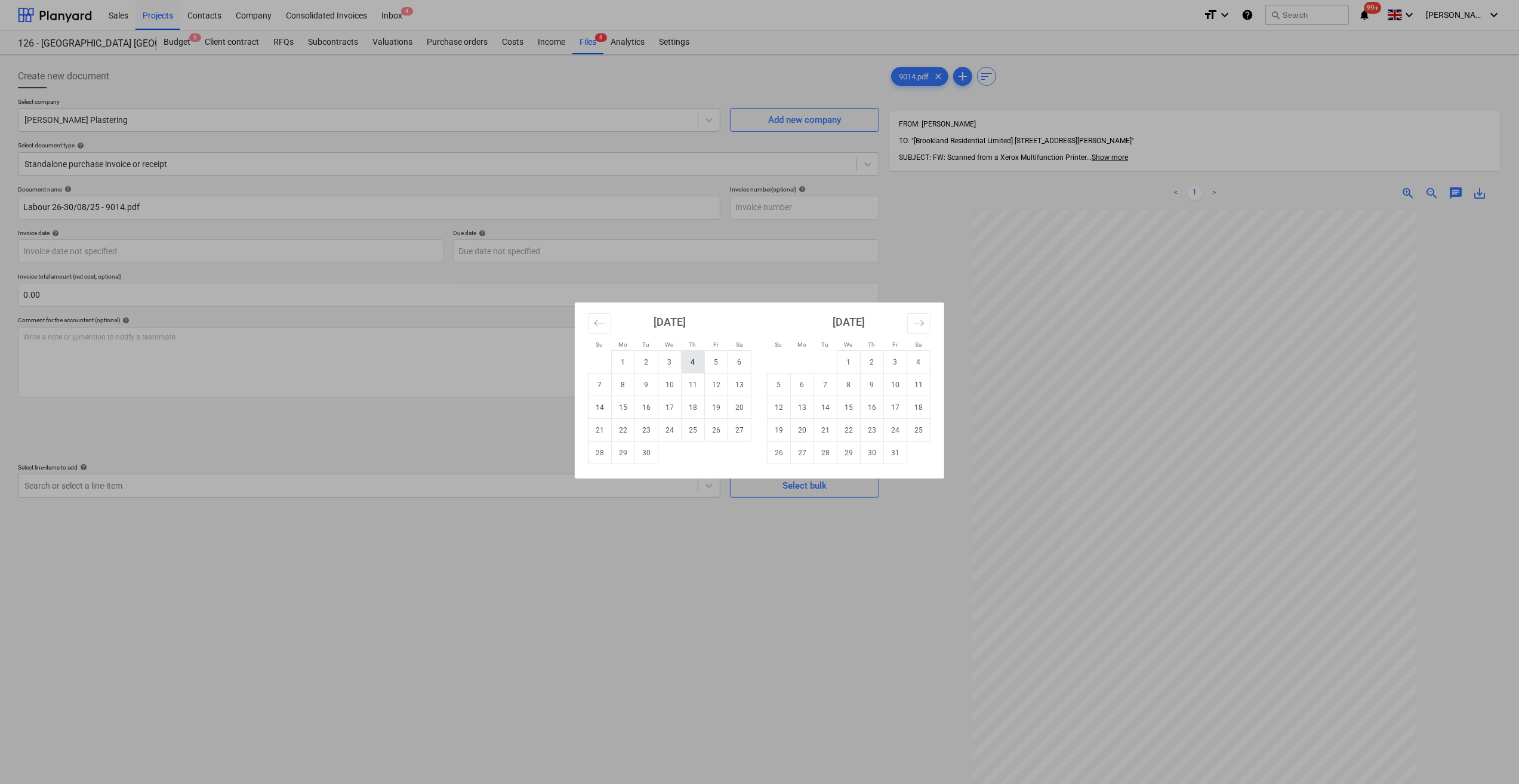
click at [696, 364] on td "4" at bounding box center [693, 362] width 23 height 23
type input "[DATE]"
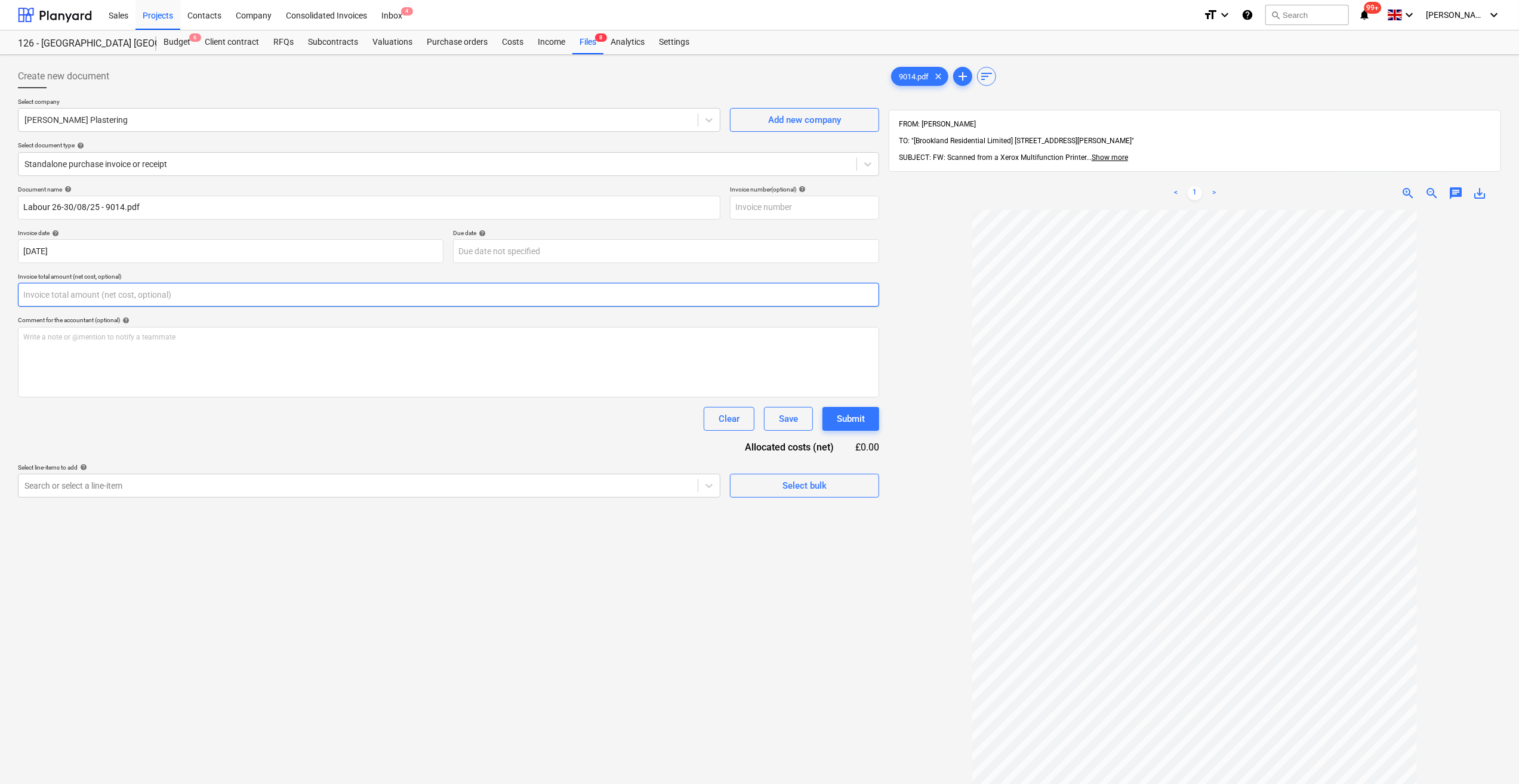
click at [39, 299] on input "text" at bounding box center [448, 295] width 861 height 24
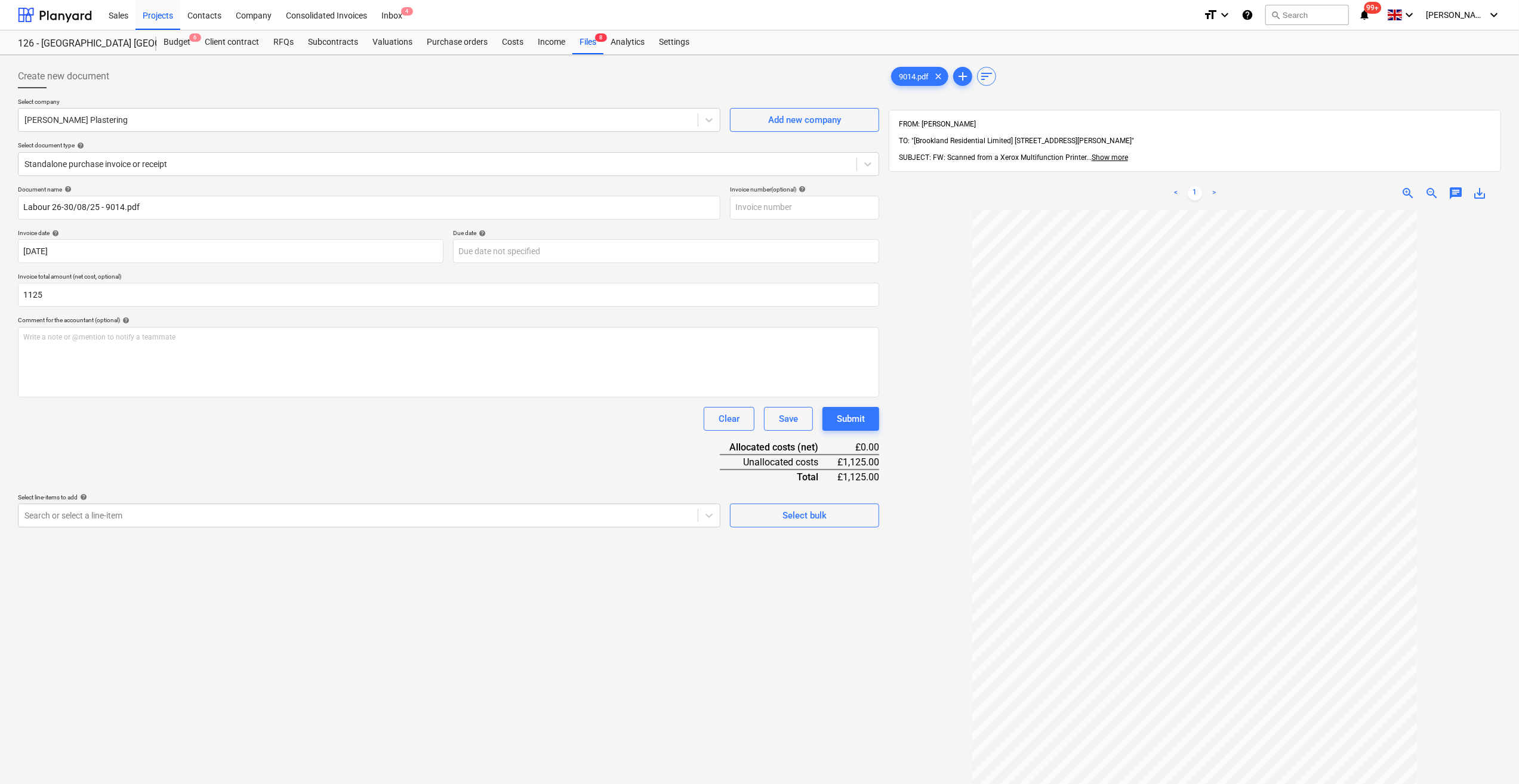
type input "1,125.00"
click at [157, 440] on div "Document name help Labour 26-30/08/25 - 9014.pdf Invoice number (optional) help…" at bounding box center [448, 356] width 861 height 342
click at [801, 515] on div "Select bulk" at bounding box center [804, 516] width 44 height 16
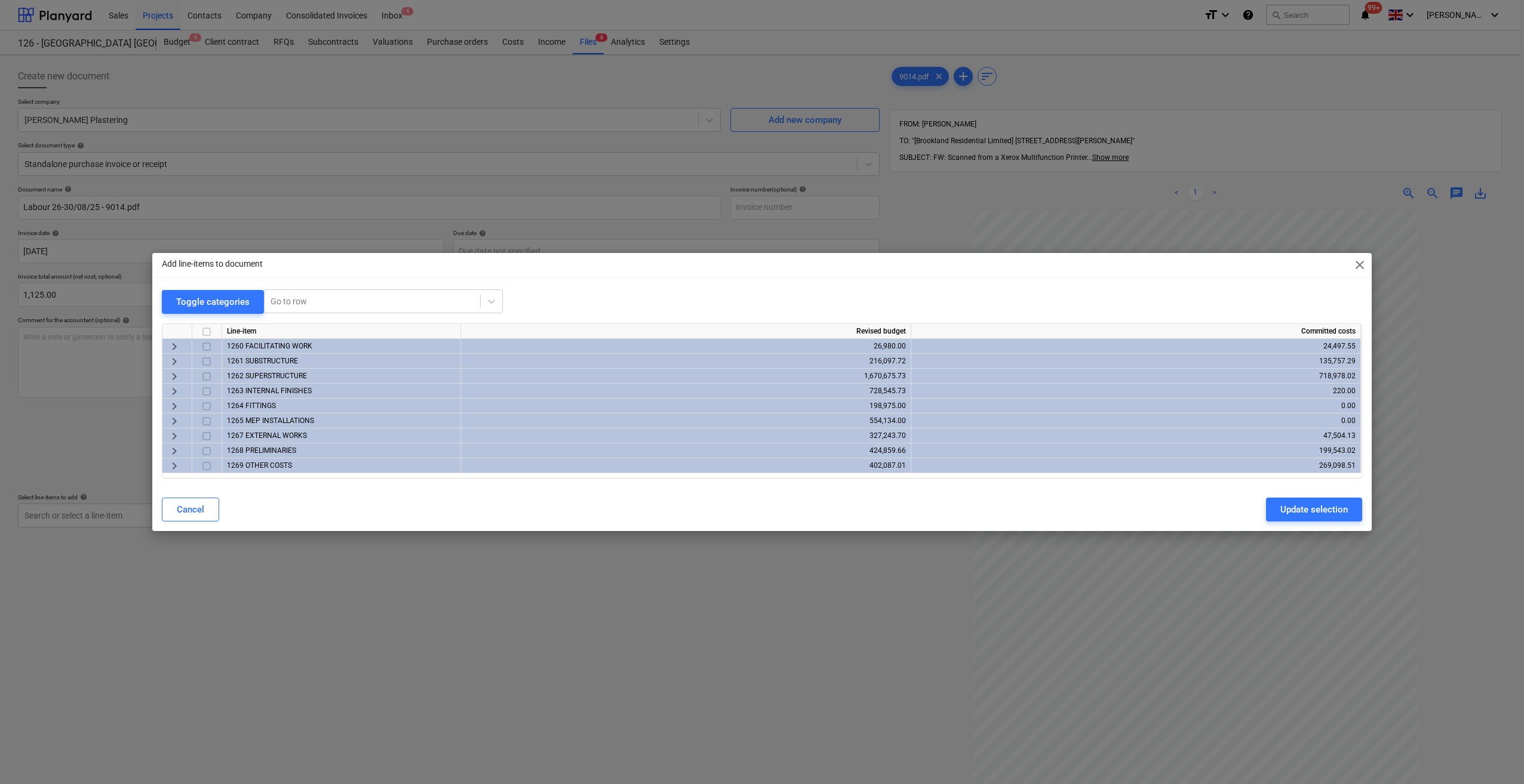
click at [172, 359] on span "keyboard_arrow_right" at bounding box center [174, 361] width 14 height 14
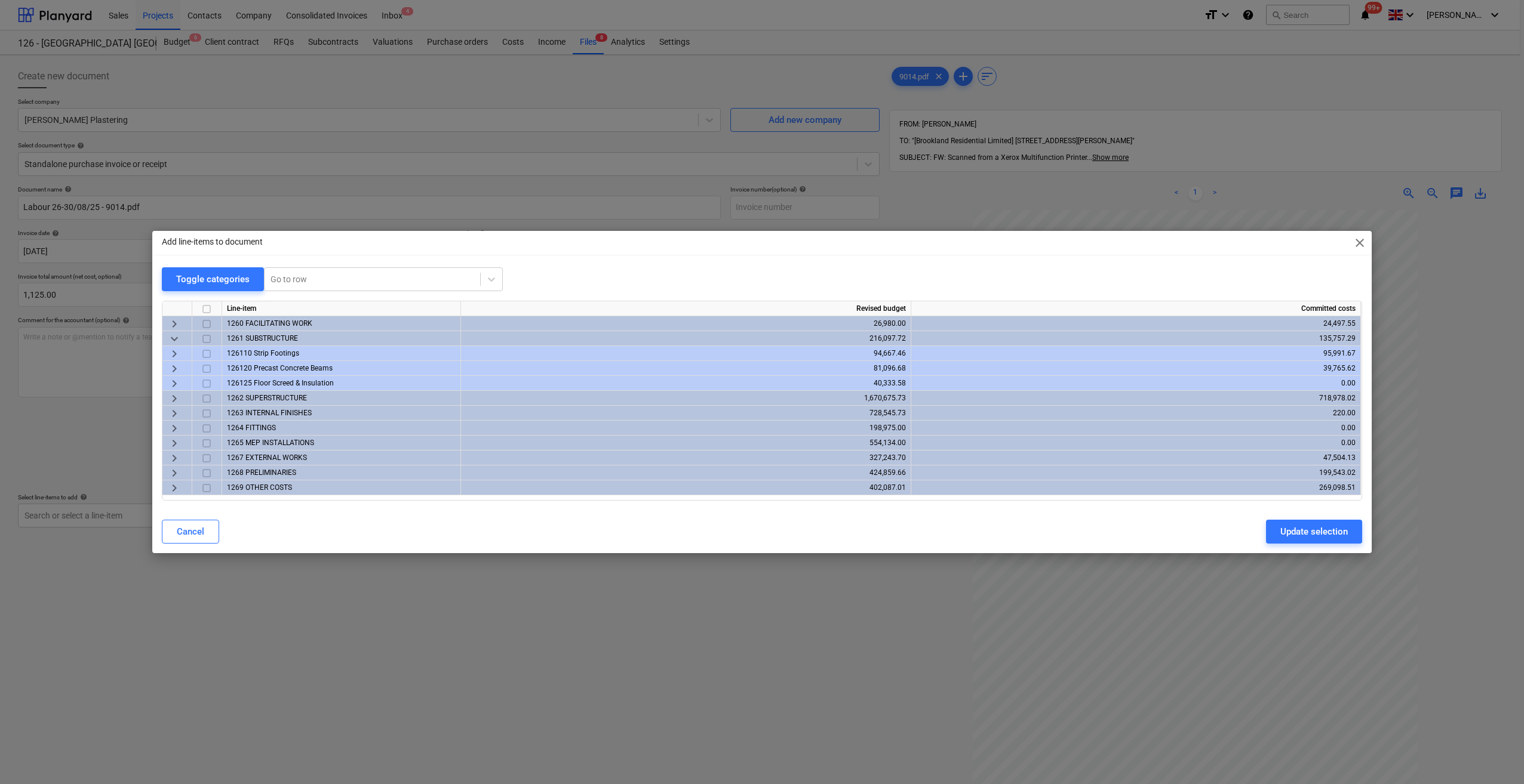
click at [174, 369] on span "keyboard_arrow_right" at bounding box center [174, 369] width 14 height 14
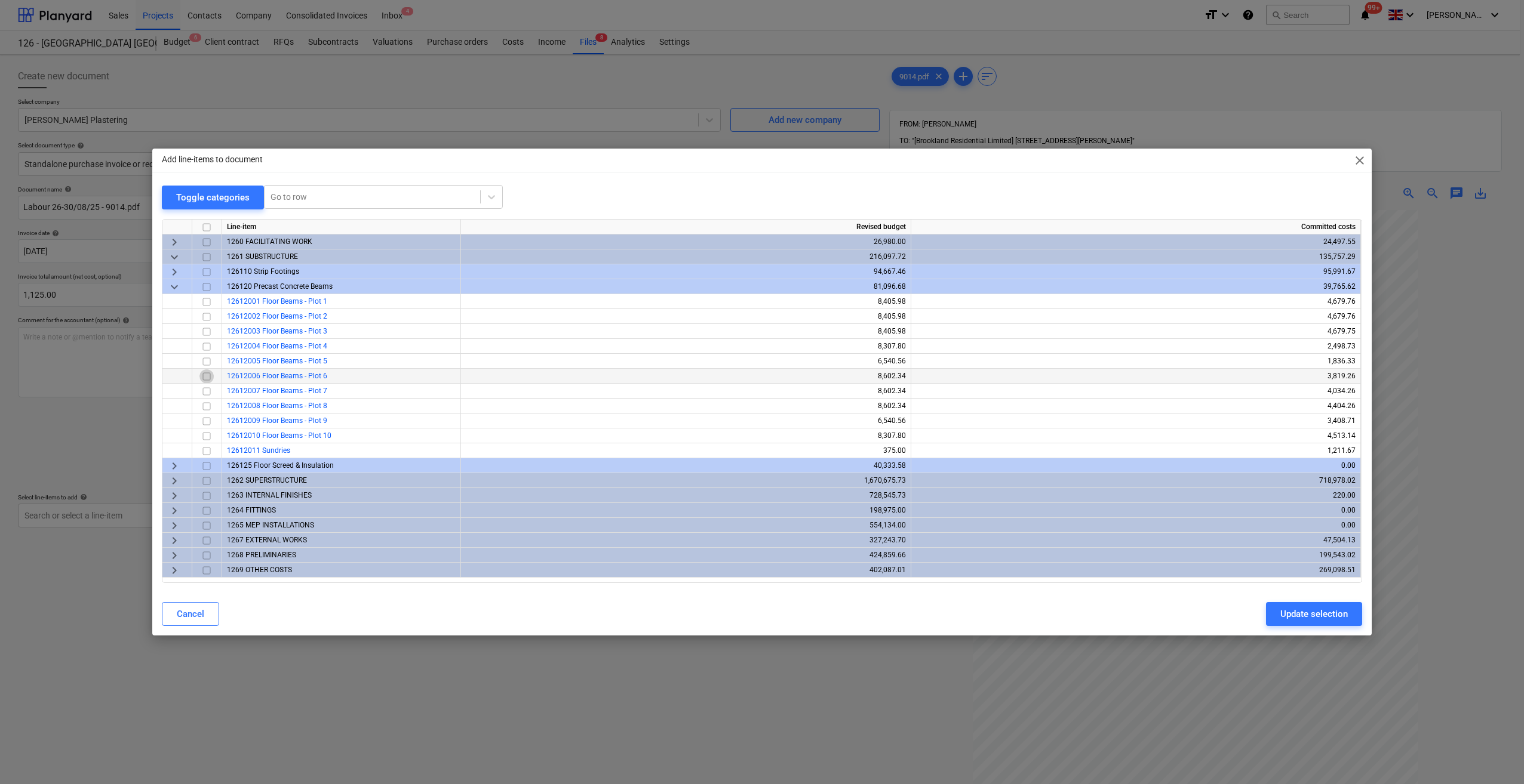
click at [207, 376] on input "checkbox" at bounding box center [207, 376] width 14 height 14
click at [177, 479] on span "keyboard_arrow_right" at bounding box center [174, 481] width 14 height 14
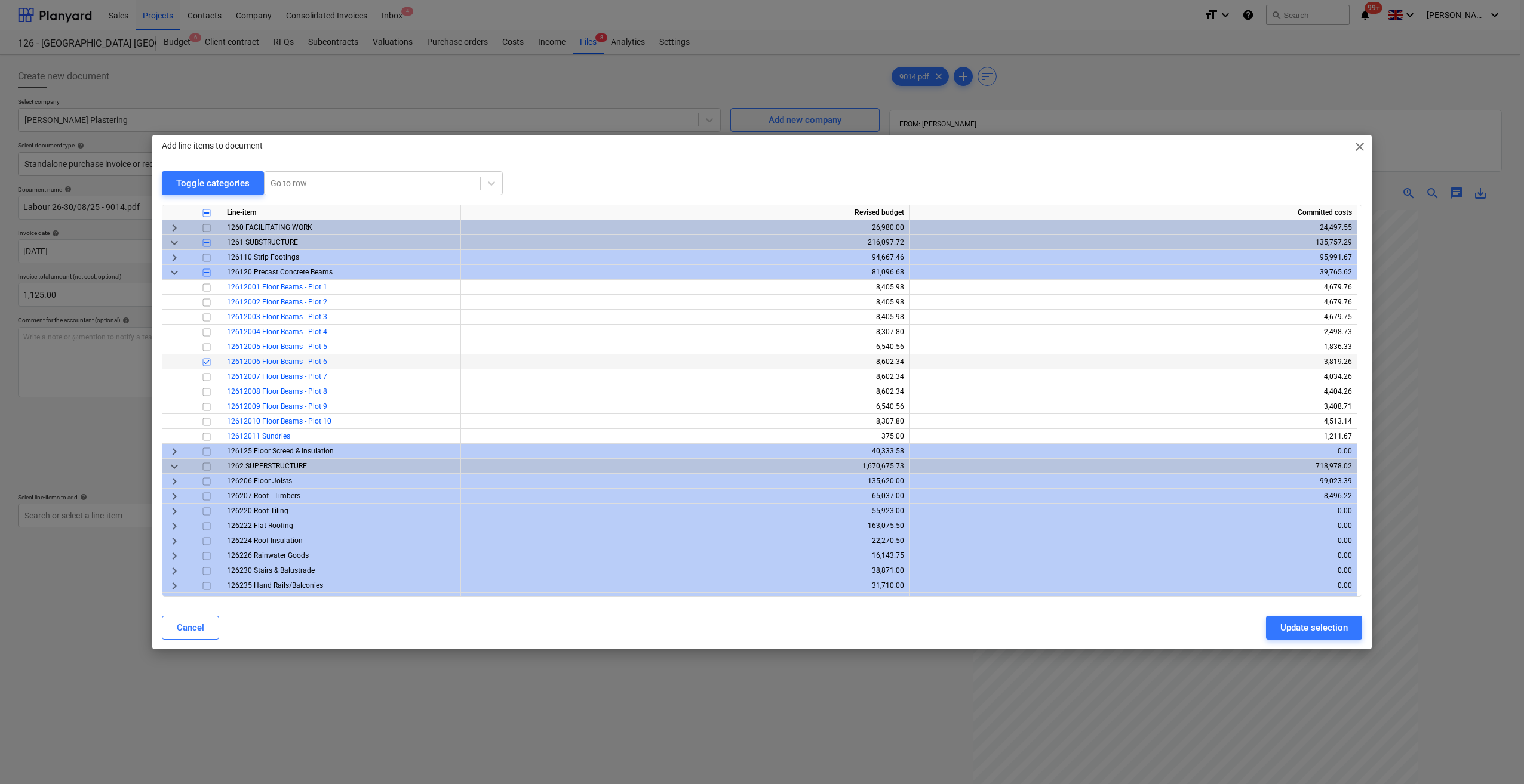
click at [172, 254] on span "keyboard_arrow_right" at bounding box center [174, 258] width 14 height 14
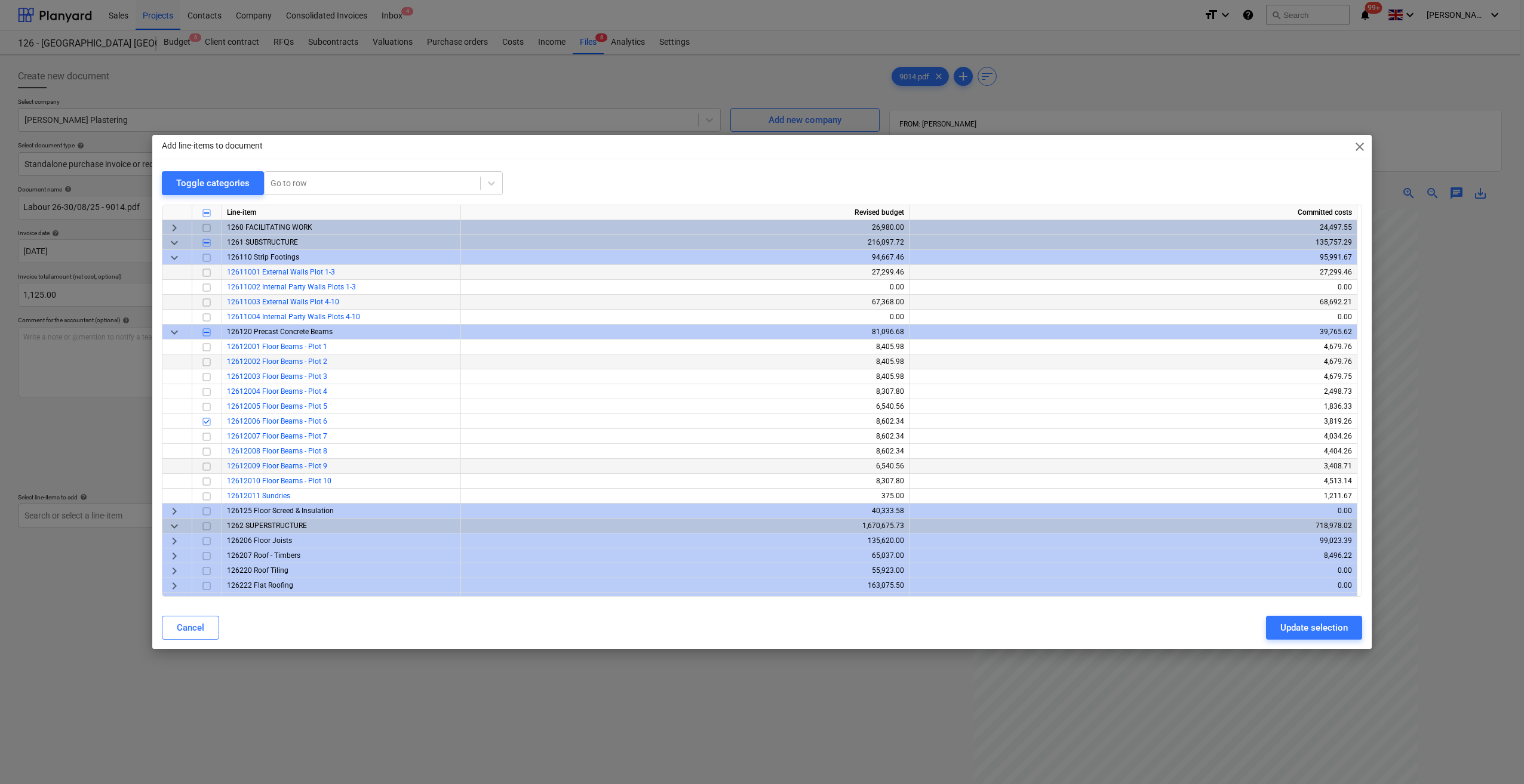
click at [204, 301] on input "checkbox" at bounding box center [207, 303] width 14 height 14
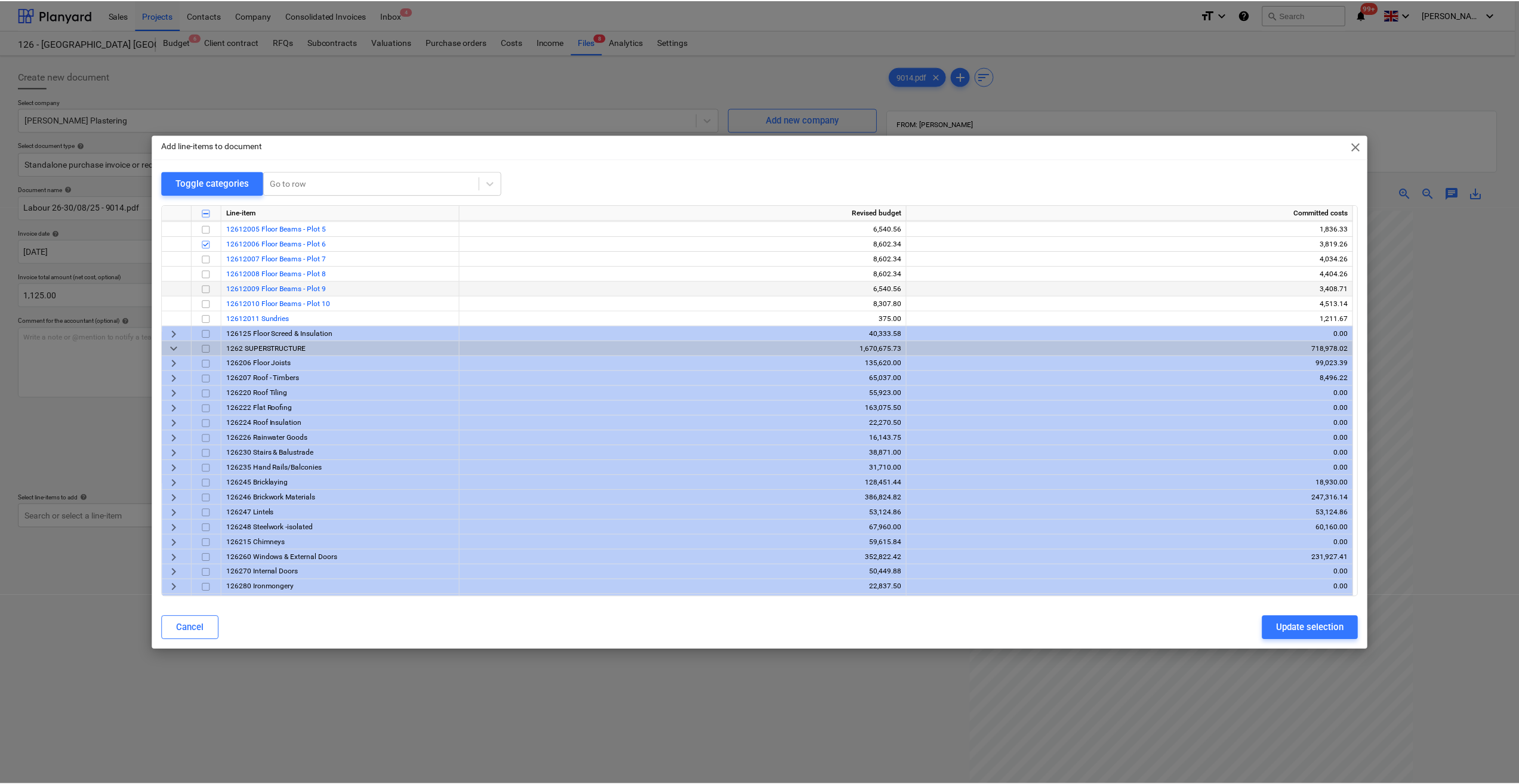
scroll to position [179, 0]
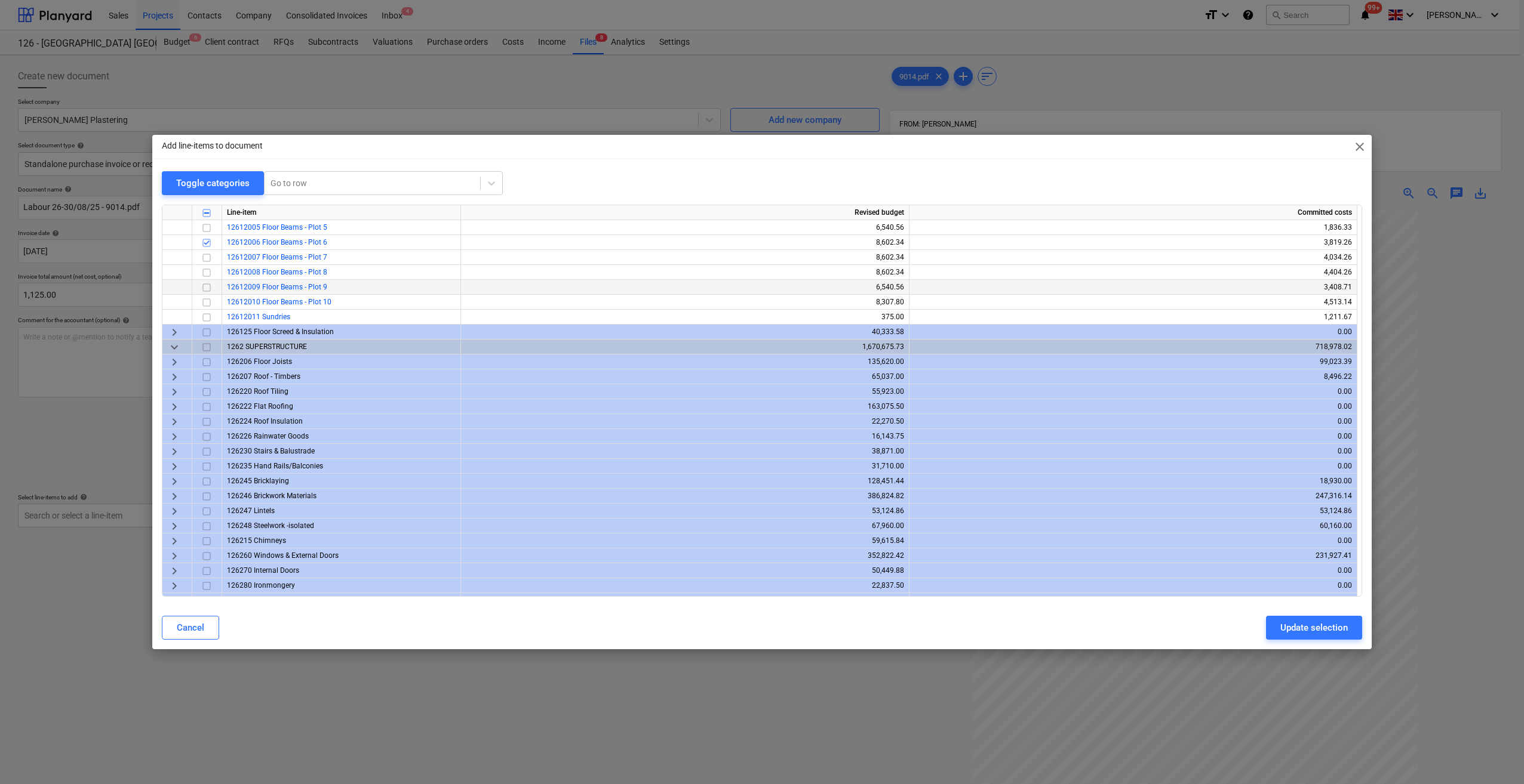
click at [174, 481] on span "keyboard_arrow_right" at bounding box center [174, 482] width 14 height 14
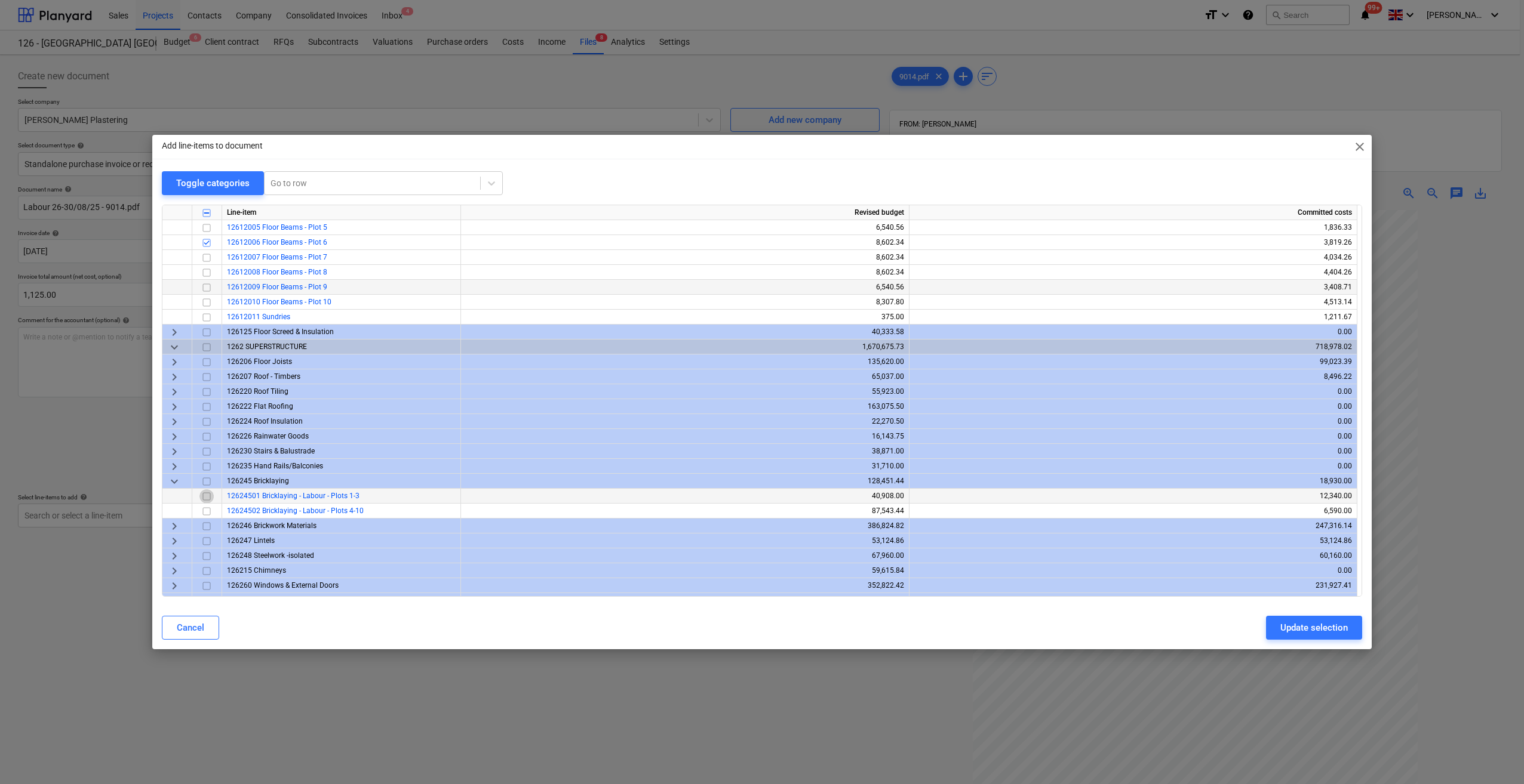
click at [205, 497] on input "checkbox" at bounding box center [207, 497] width 14 height 14
click at [1308, 629] on div "Update selection" at bounding box center [1314, 628] width 68 height 16
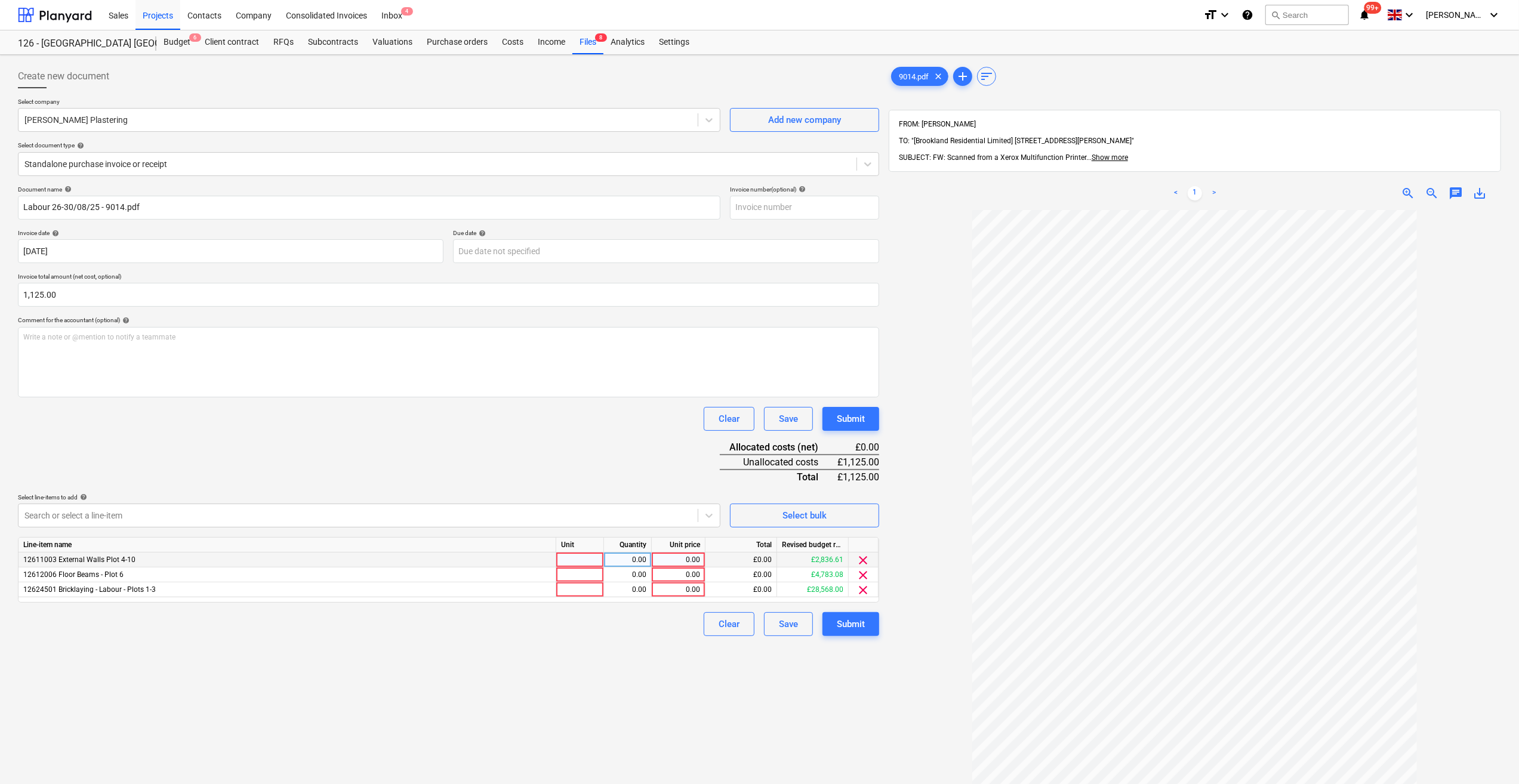
click at [580, 561] on div at bounding box center [580, 560] width 48 height 15
type input "3"
type input "Day"
click at [584, 576] on div at bounding box center [580, 575] width 48 height 15
type input "Day"
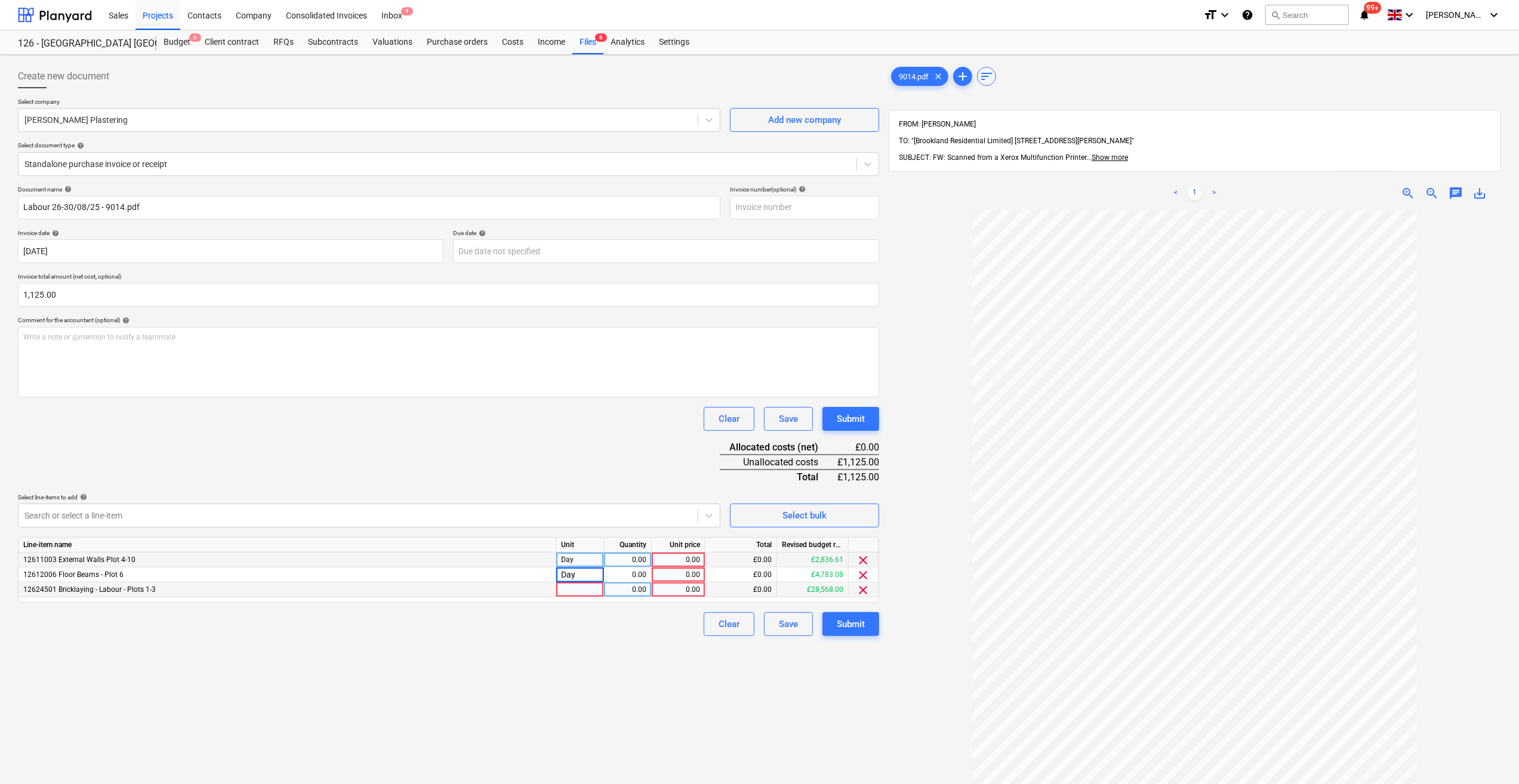
click at [576, 591] on div at bounding box center [580, 589] width 48 height 15
type input "Day"
click at [633, 561] on div "0.00" at bounding box center [627, 560] width 38 height 15
type input "3"
click at [621, 575] on div "0.00" at bounding box center [627, 575] width 38 height 15
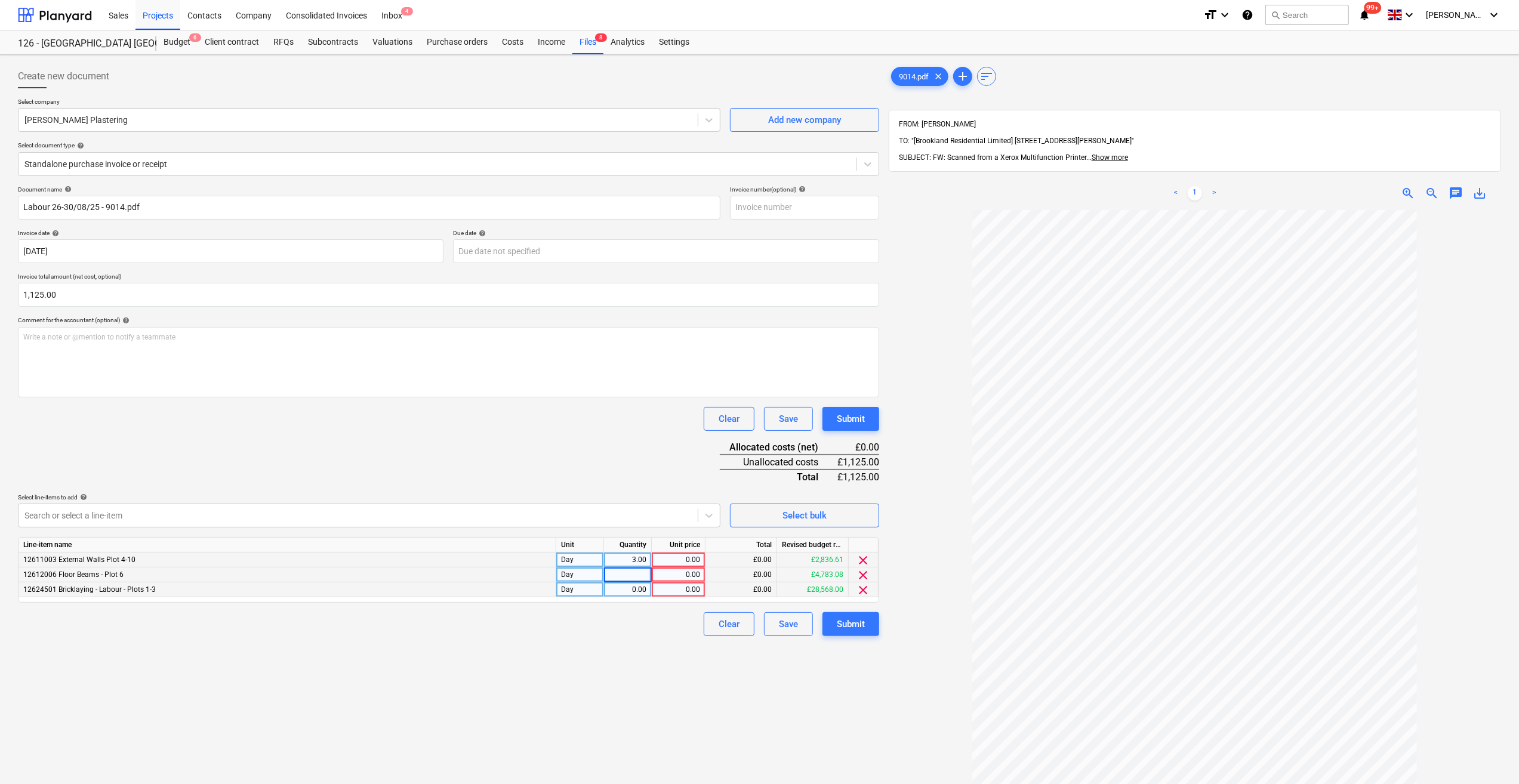
type input "1"
click at [619, 594] on div "0.00" at bounding box center [627, 589] width 38 height 15
type input "1"
click at [683, 683] on div "Create new document Select company [PERSON_NAME] Plastering Add new company Sel…" at bounding box center [448, 513] width 871 height 906
click at [692, 563] on div "0.00" at bounding box center [678, 560] width 44 height 15
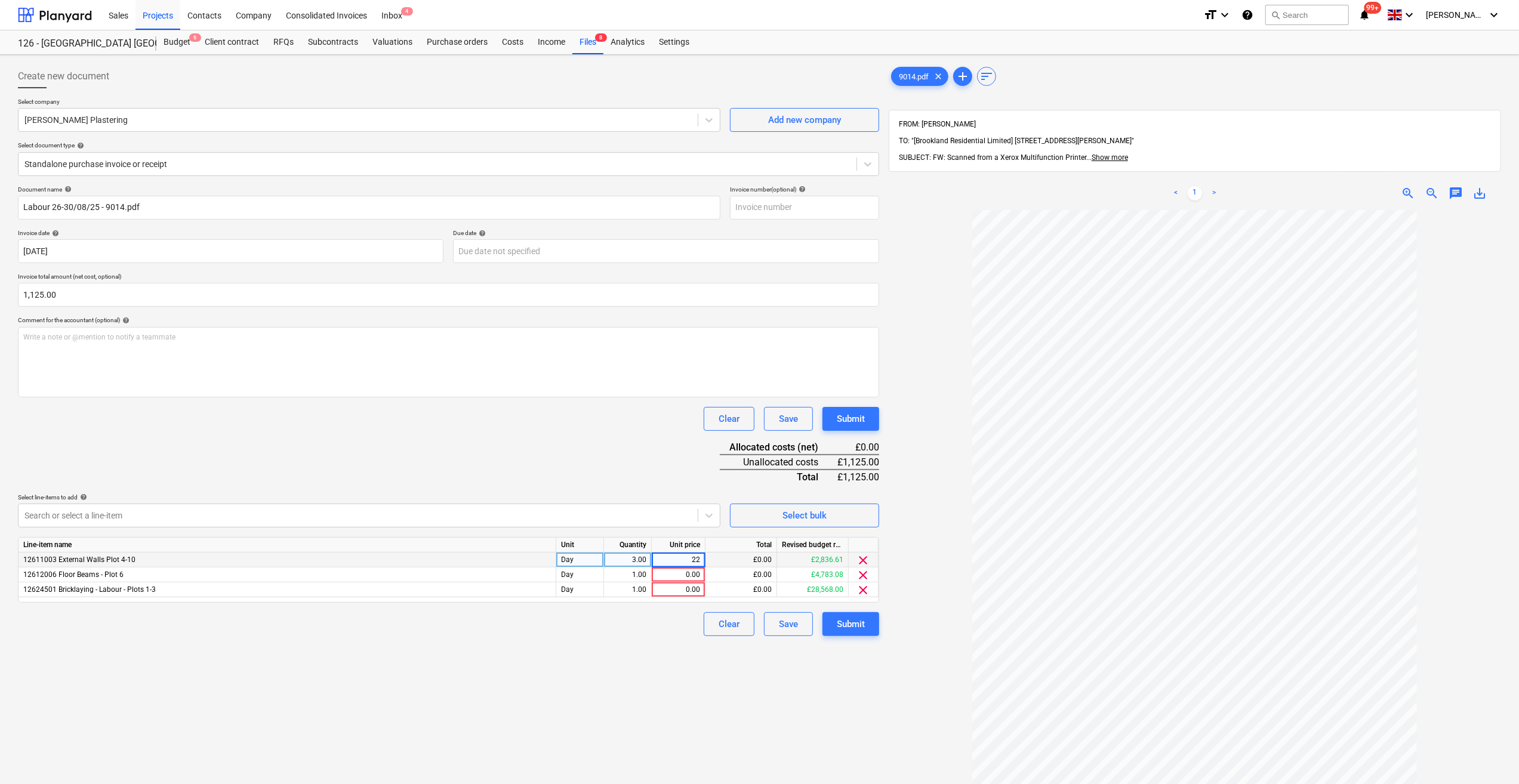
type input "225"
click at [680, 570] on div "0.00" at bounding box center [678, 575] width 44 height 15
type input "225"
click at [688, 591] on div "0.00" at bounding box center [678, 589] width 44 height 15
type input "225"
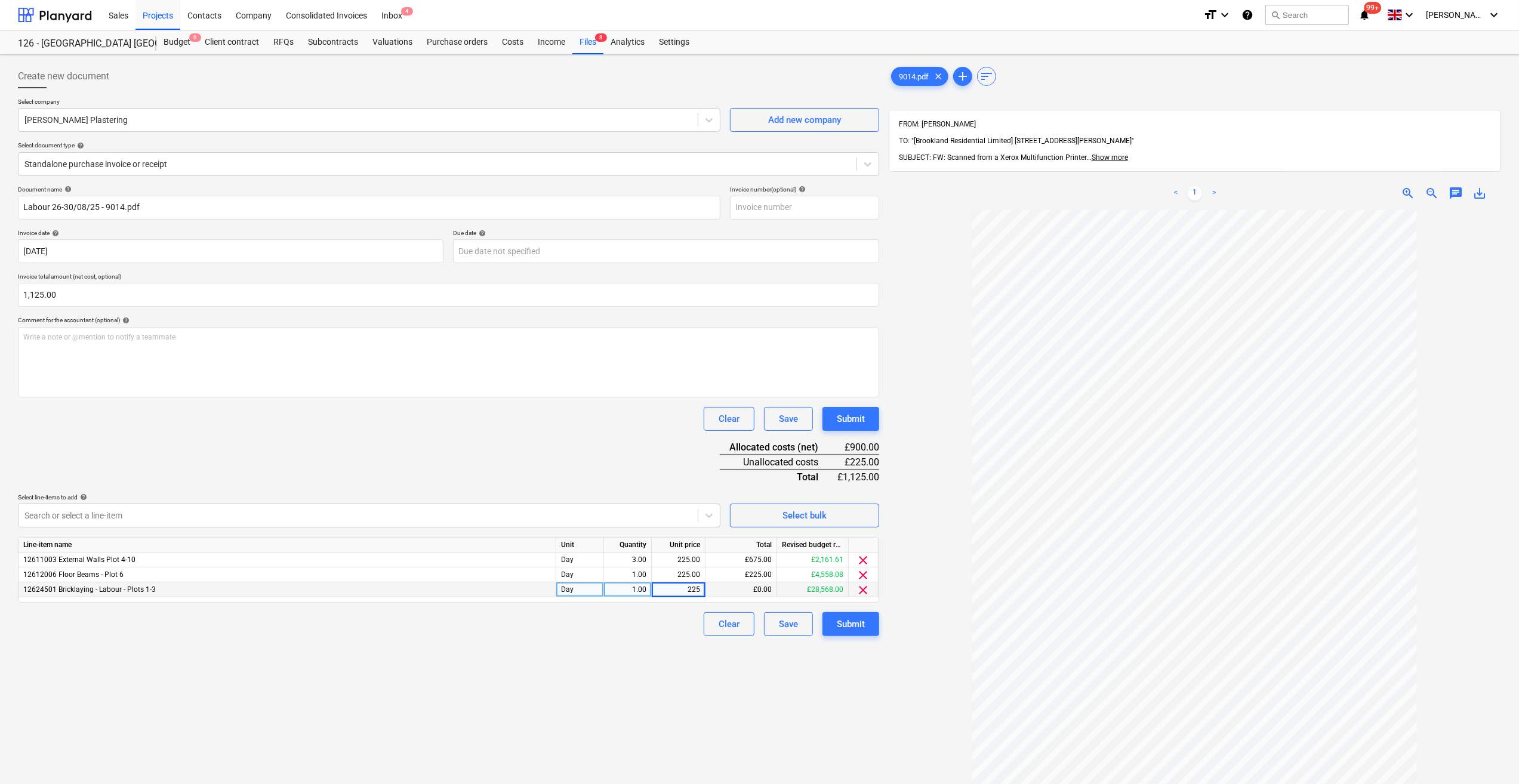
click at [775, 690] on div "Create new document Select company [PERSON_NAME] Plastering Add new company Sel…" at bounding box center [448, 513] width 871 height 906
click at [849, 625] on div "Submit" at bounding box center [850, 624] width 28 height 16
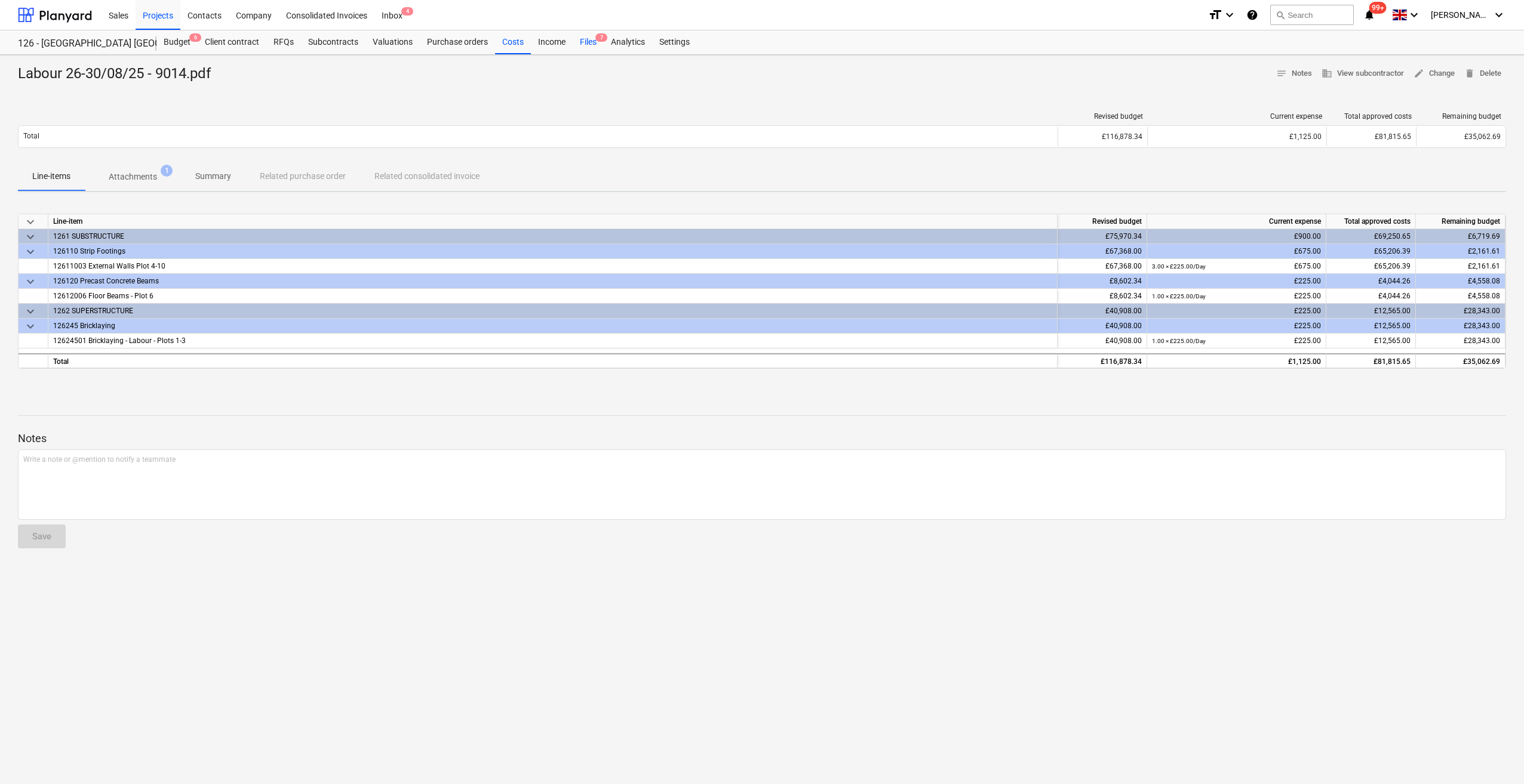
click at [583, 44] on div "Files 7" at bounding box center [588, 42] width 31 height 24
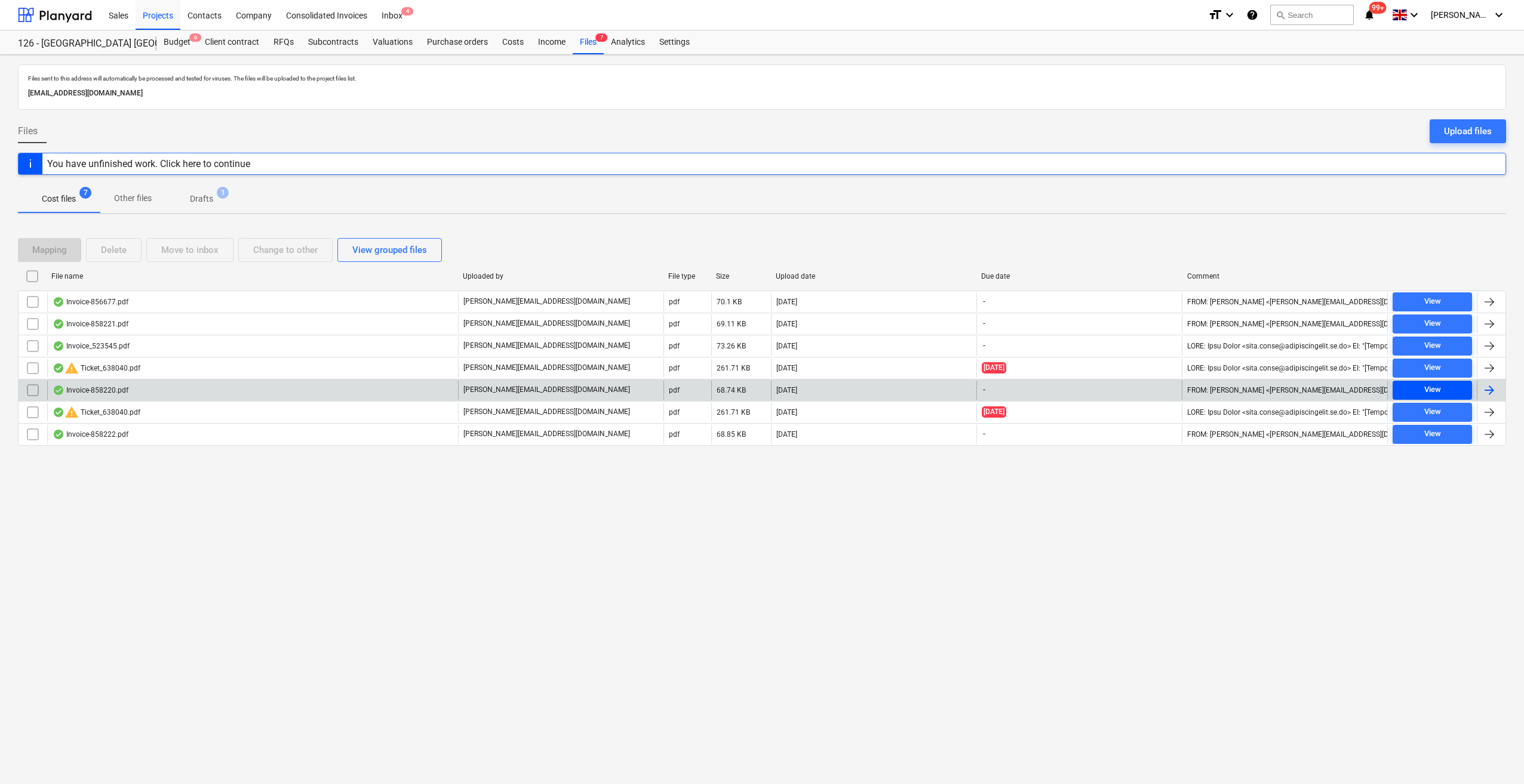
click at [1442, 388] on span "View" at bounding box center [1432, 390] width 70 height 14
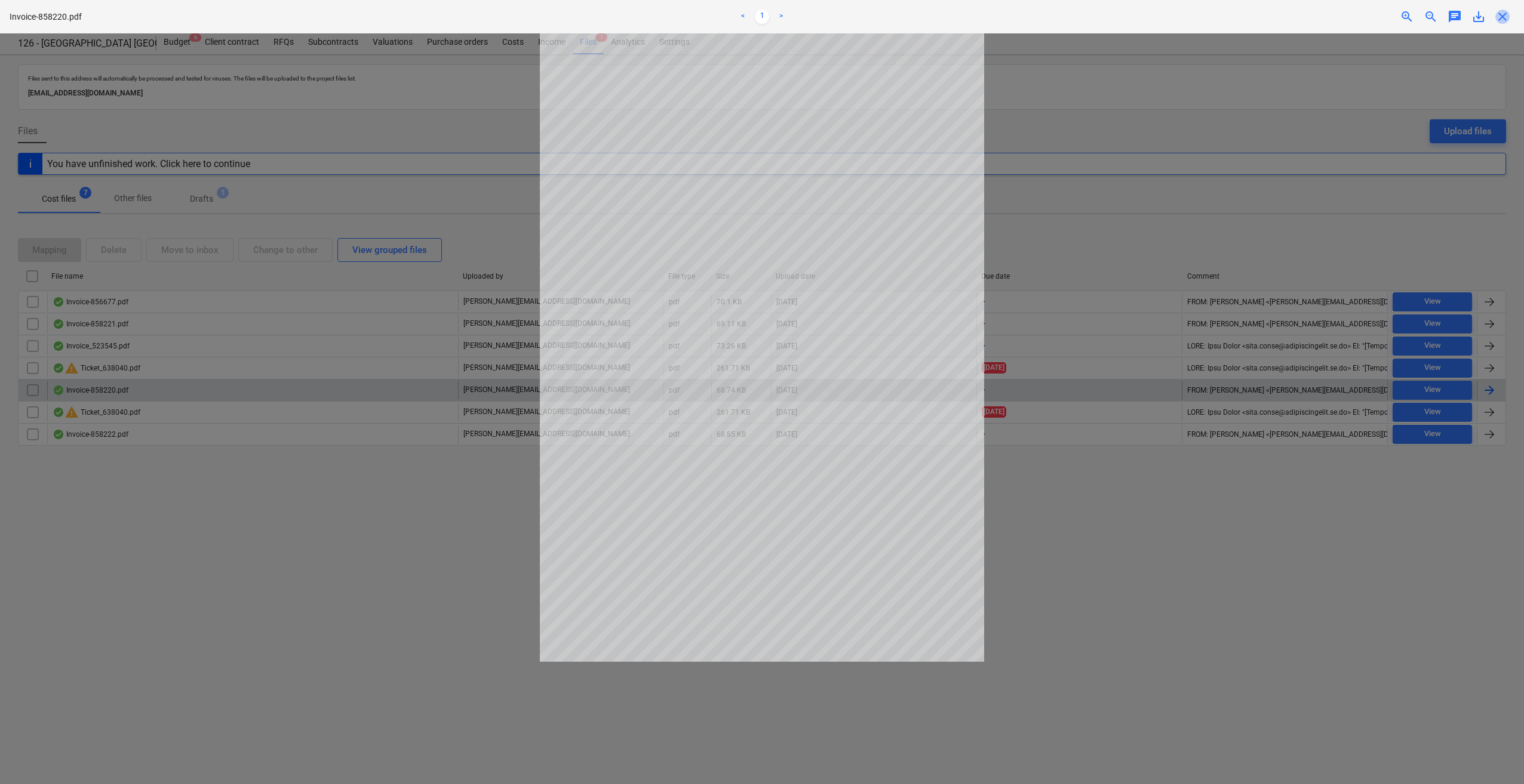
click at [1504, 18] on span "close" at bounding box center [1502, 17] width 14 height 14
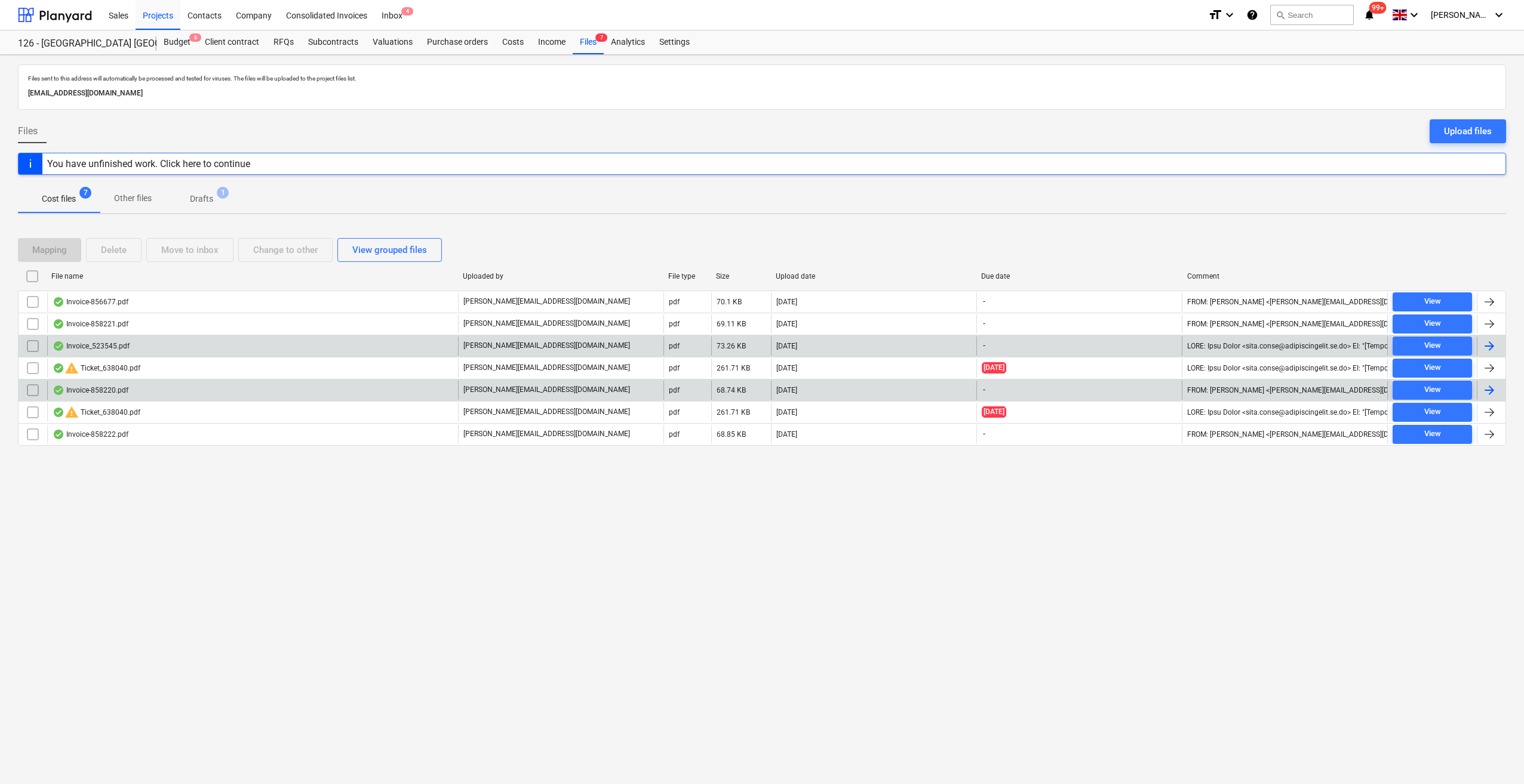
click at [131, 339] on div "Invoice_523545.pdf" at bounding box center [253, 346] width 411 height 19
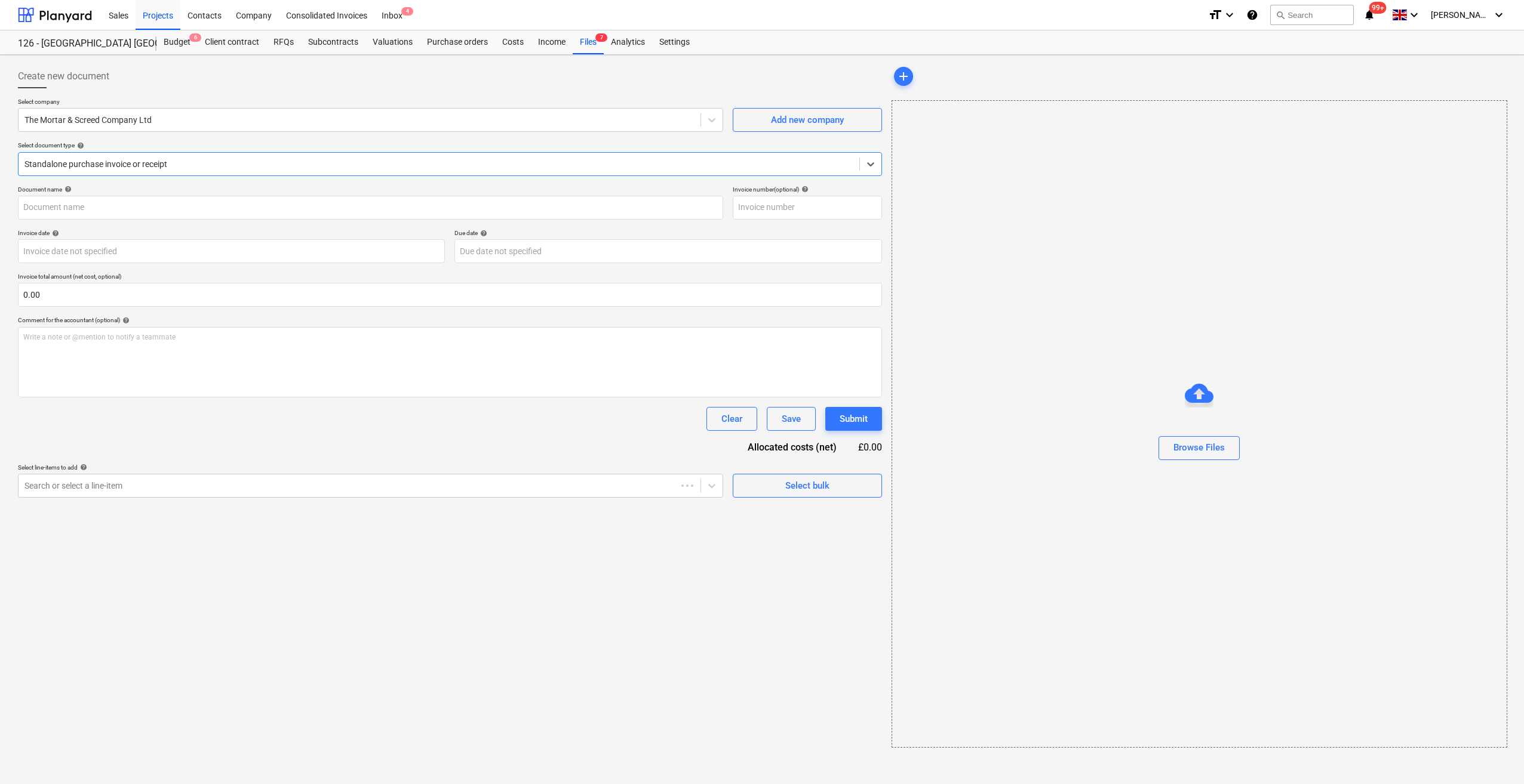
type input "523545"
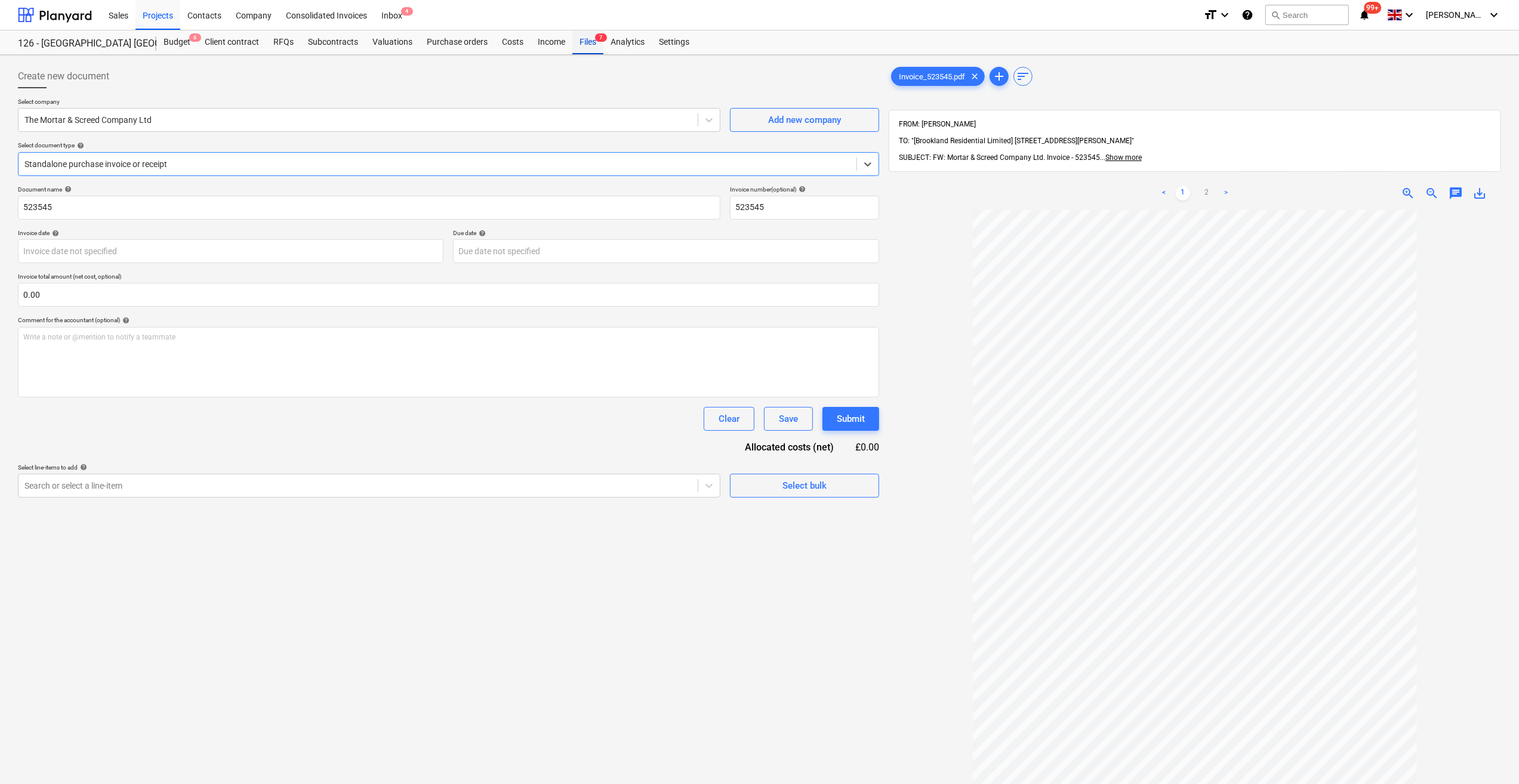
click at [579, 42] on div "Files 7" at bounding box center [588, 42] width 31 height 24
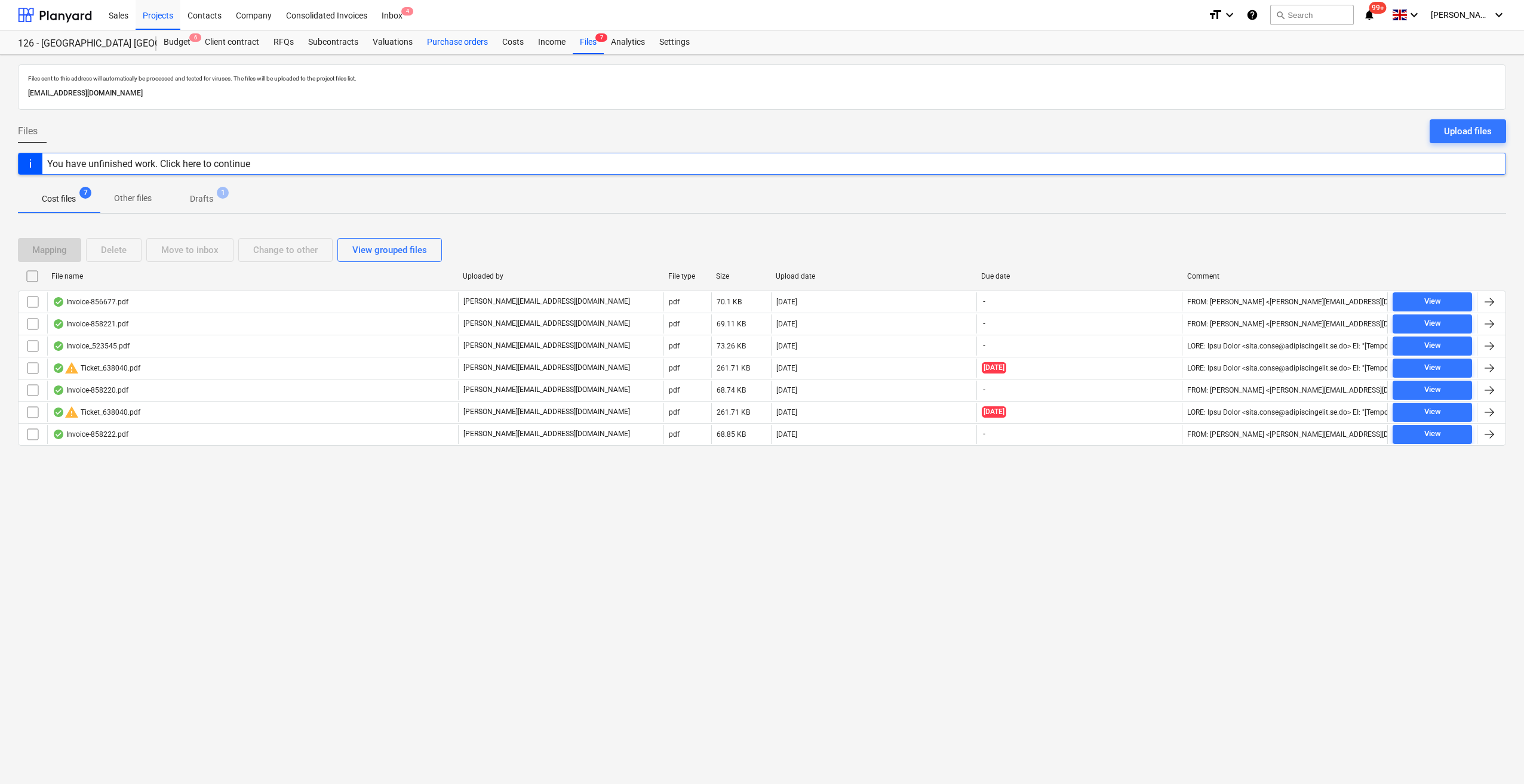
click at [448, 45] on div "Purchase orders" at bounding box center [457, 42] width 75 height 24
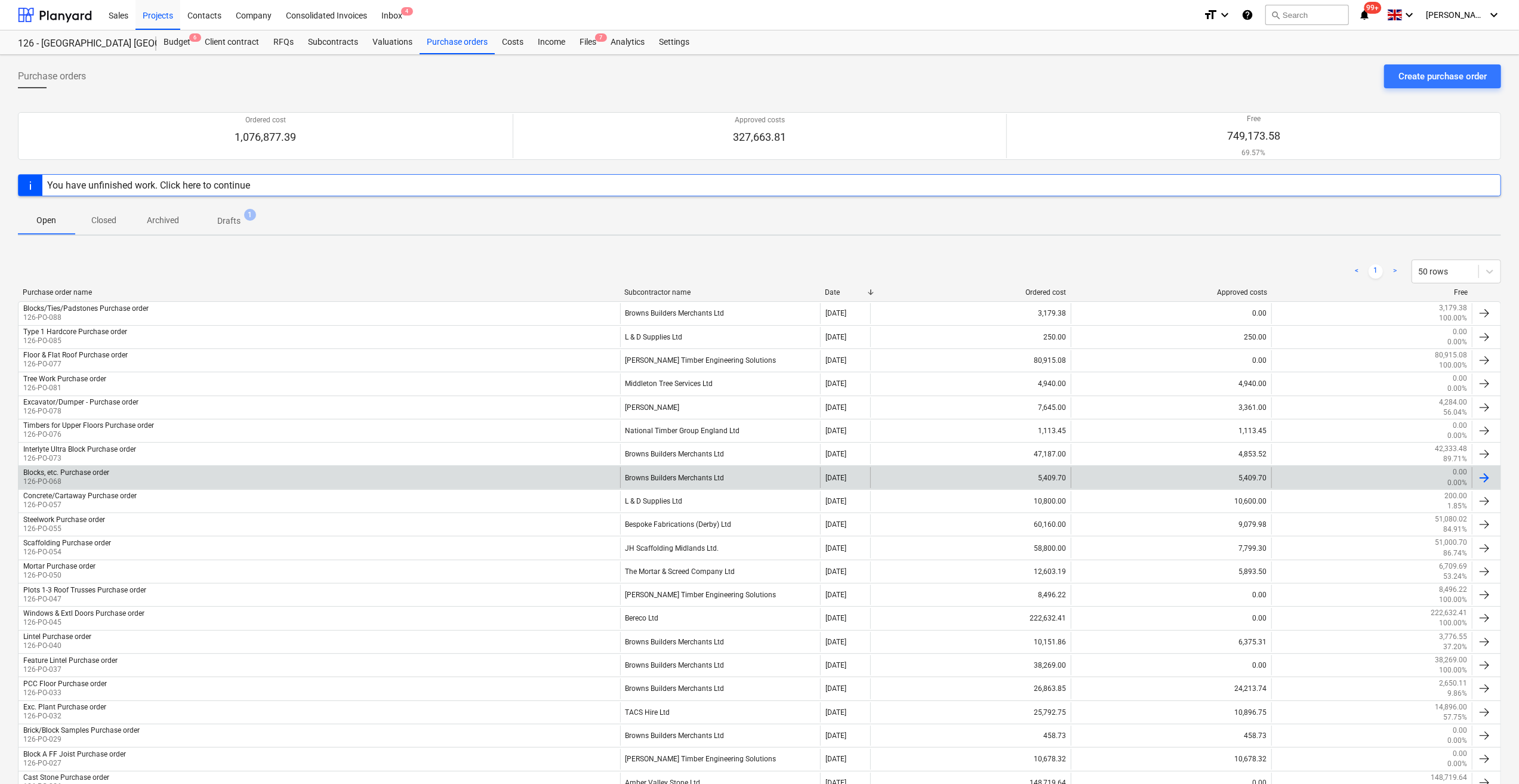
click at [664, 479] on div "Browns Builders Merchants Ltd" at bounding box center [720, 478] width 200 height 20
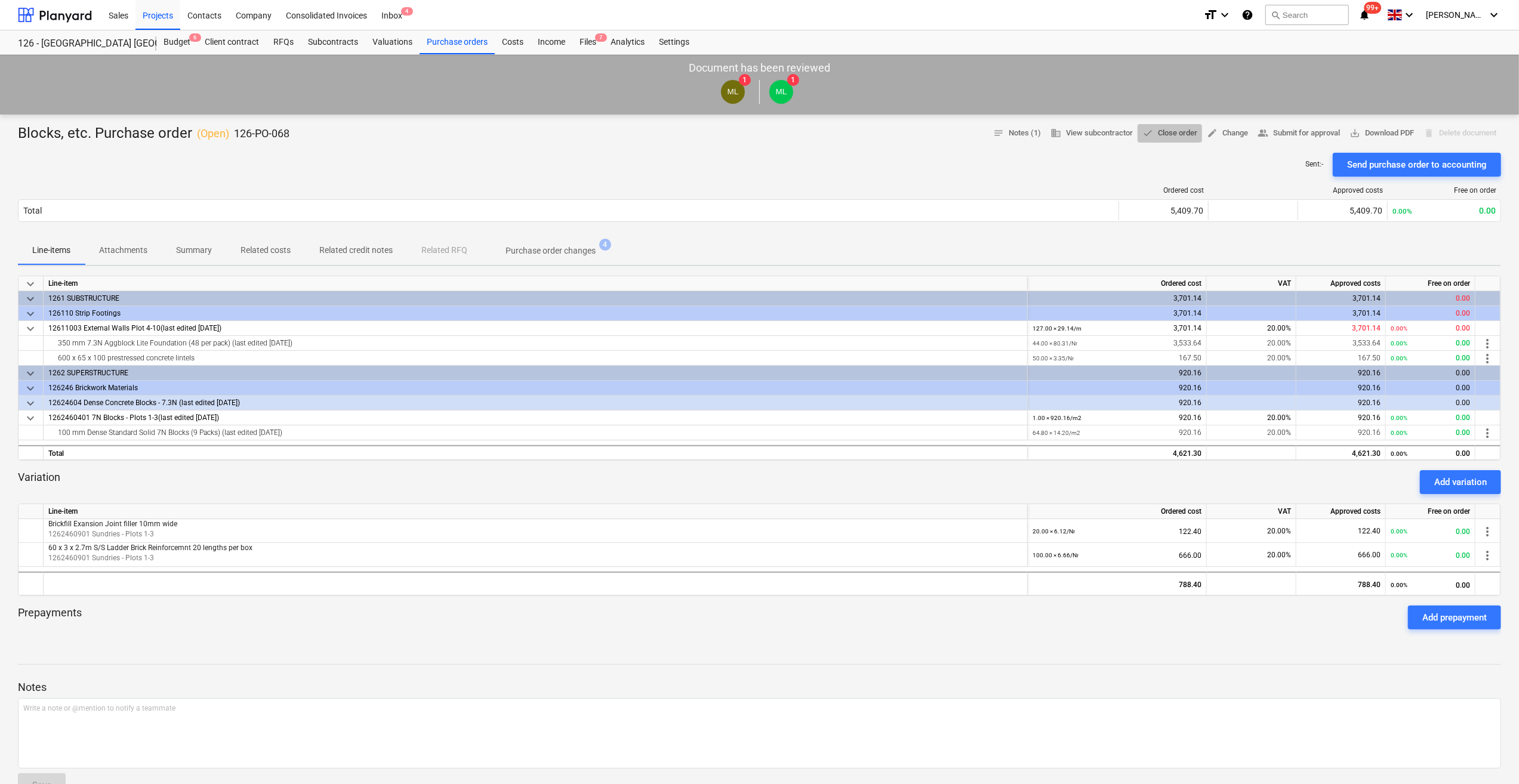
click at [1168, 133] on span "done Close order" at bounding box center [1170, 133] width 55 height 14
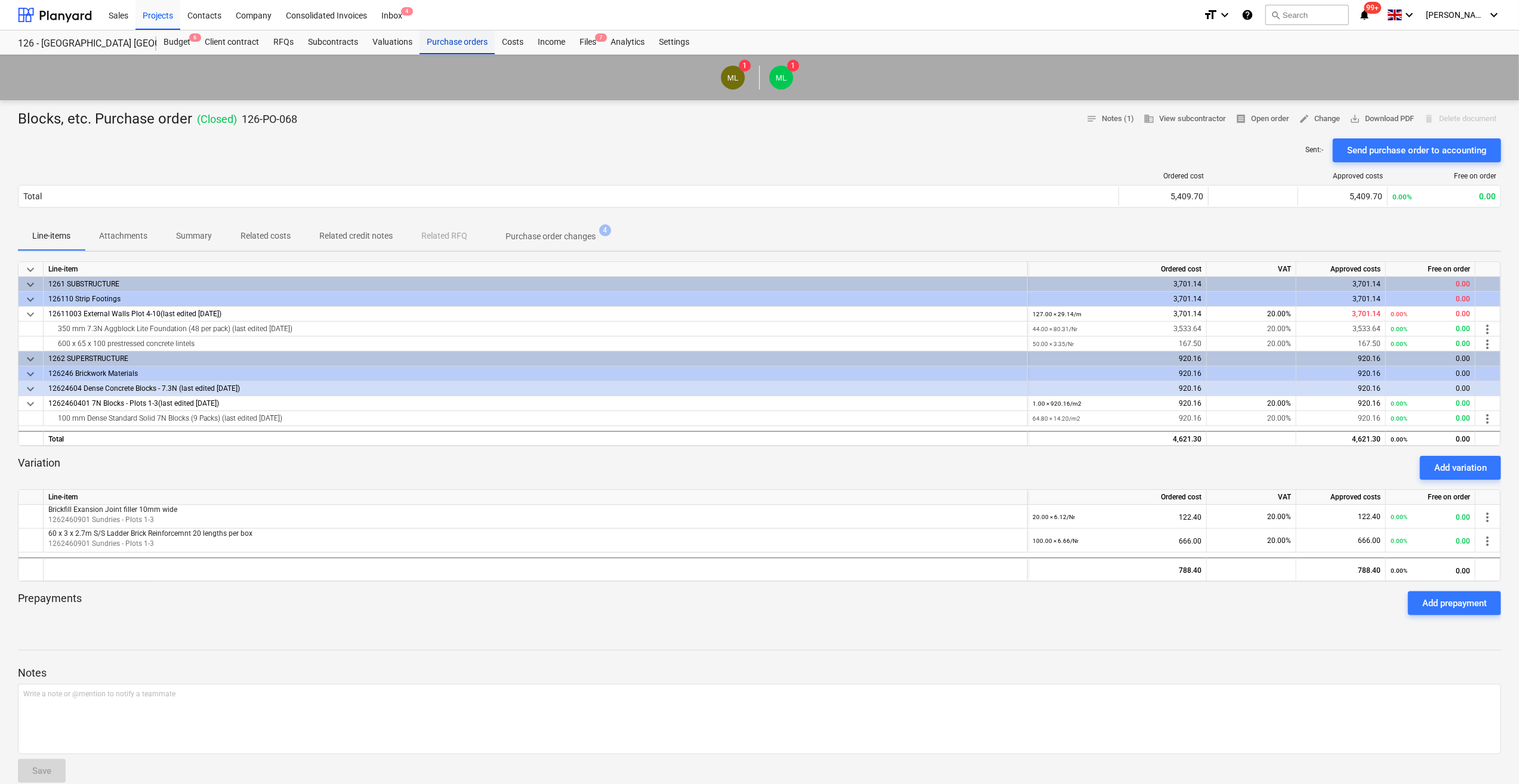
click at [443, 42] on div "Purchase orders" at bounding box center [457, 42] width 75 height 24
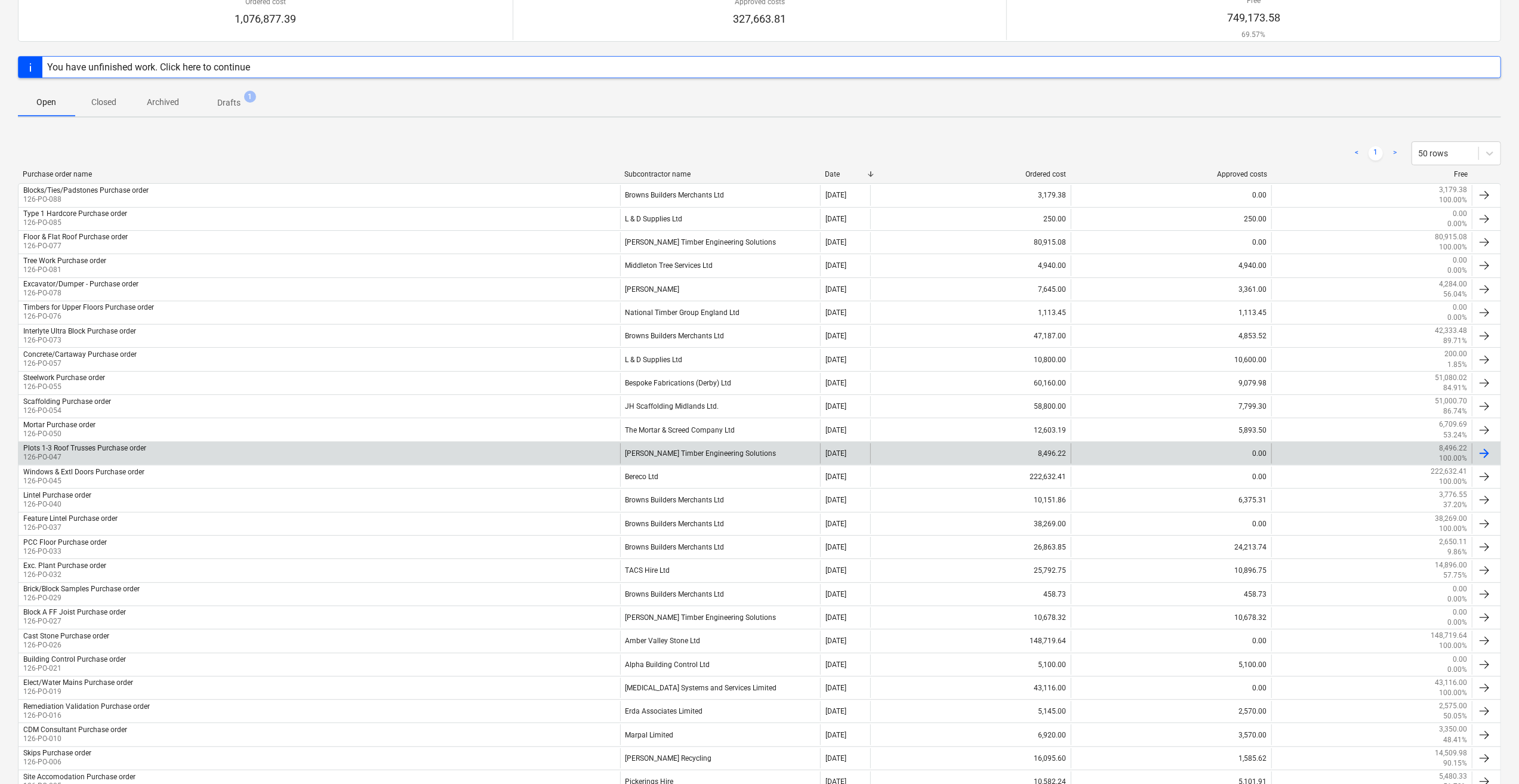
scroll to position [119, 0]
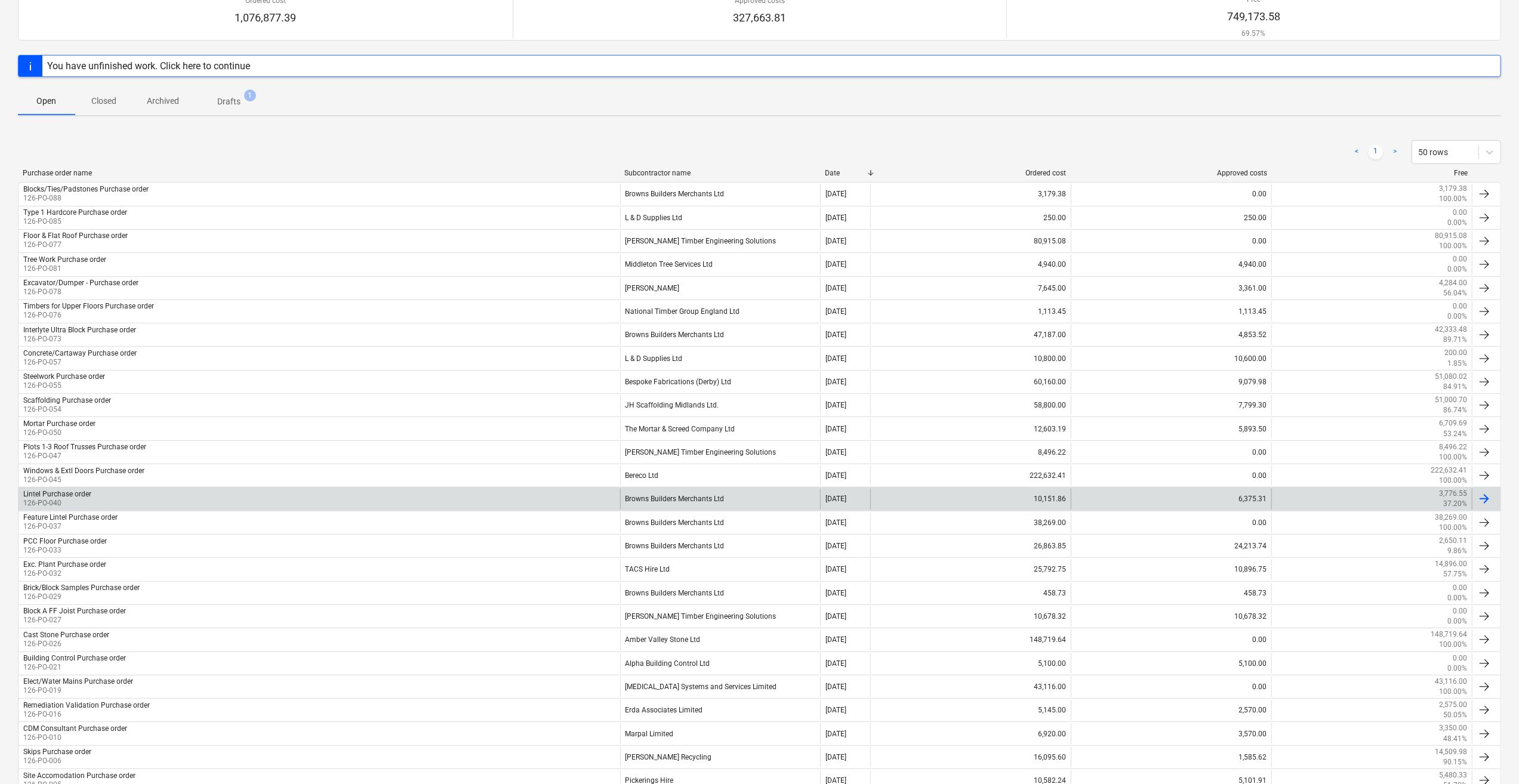
click at [692, 495] on div "Browns Builders Merchants Ltd" at bounding box center [720, 499] width 200 height 20
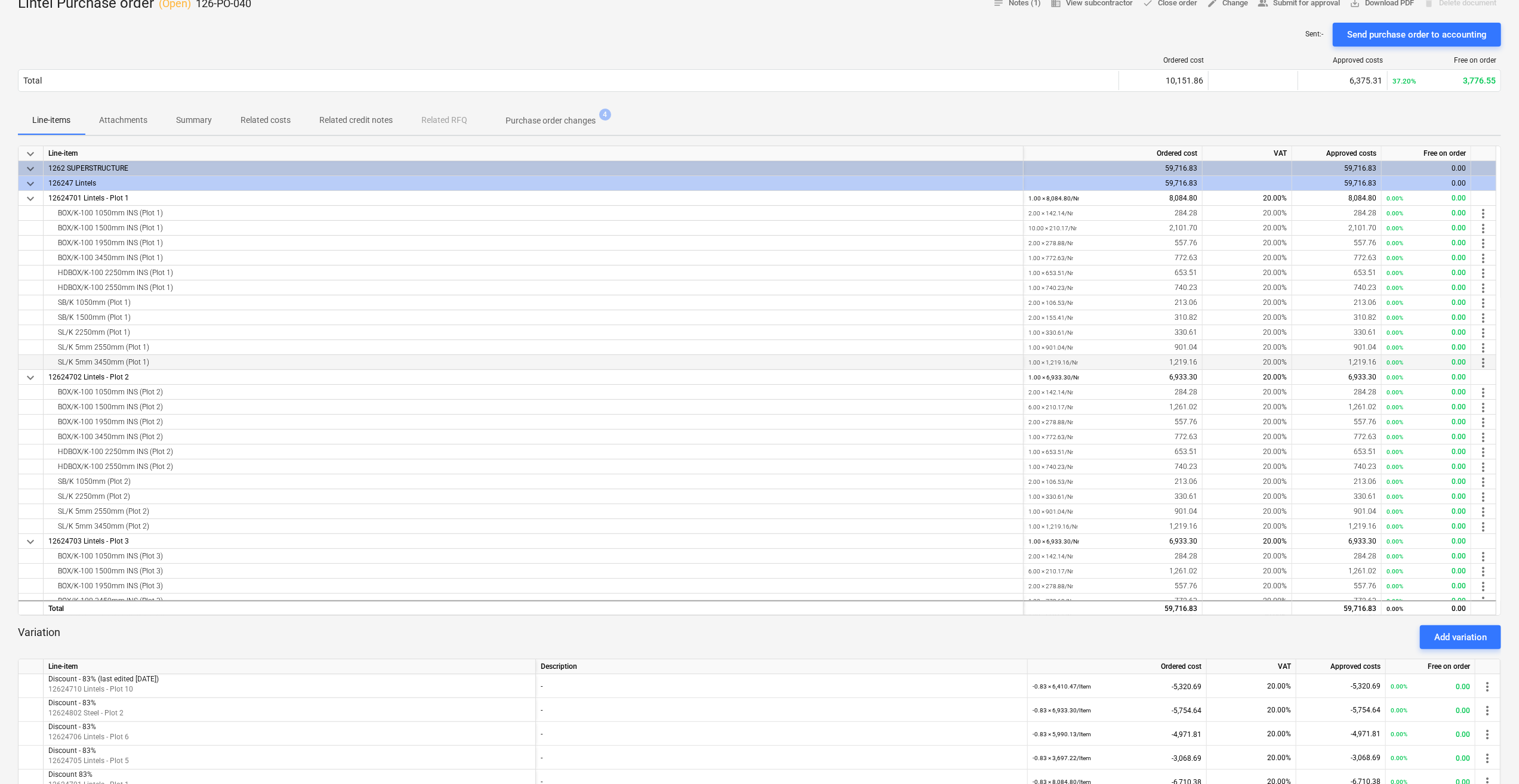
scroll to position [119, 0]
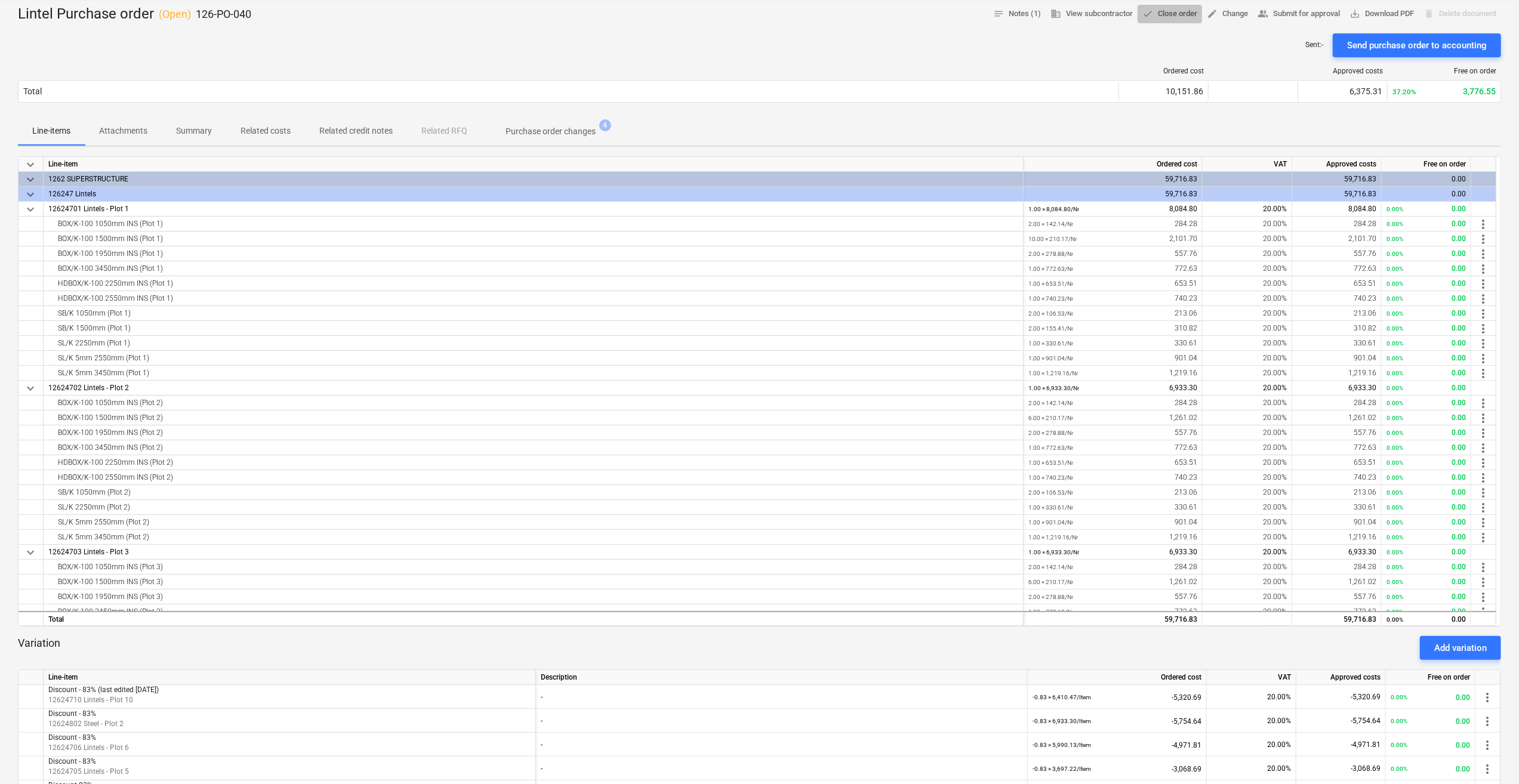
click at [1169, 12] on span "done Close order" at bounding box center [1170, 14] width 55 height 14
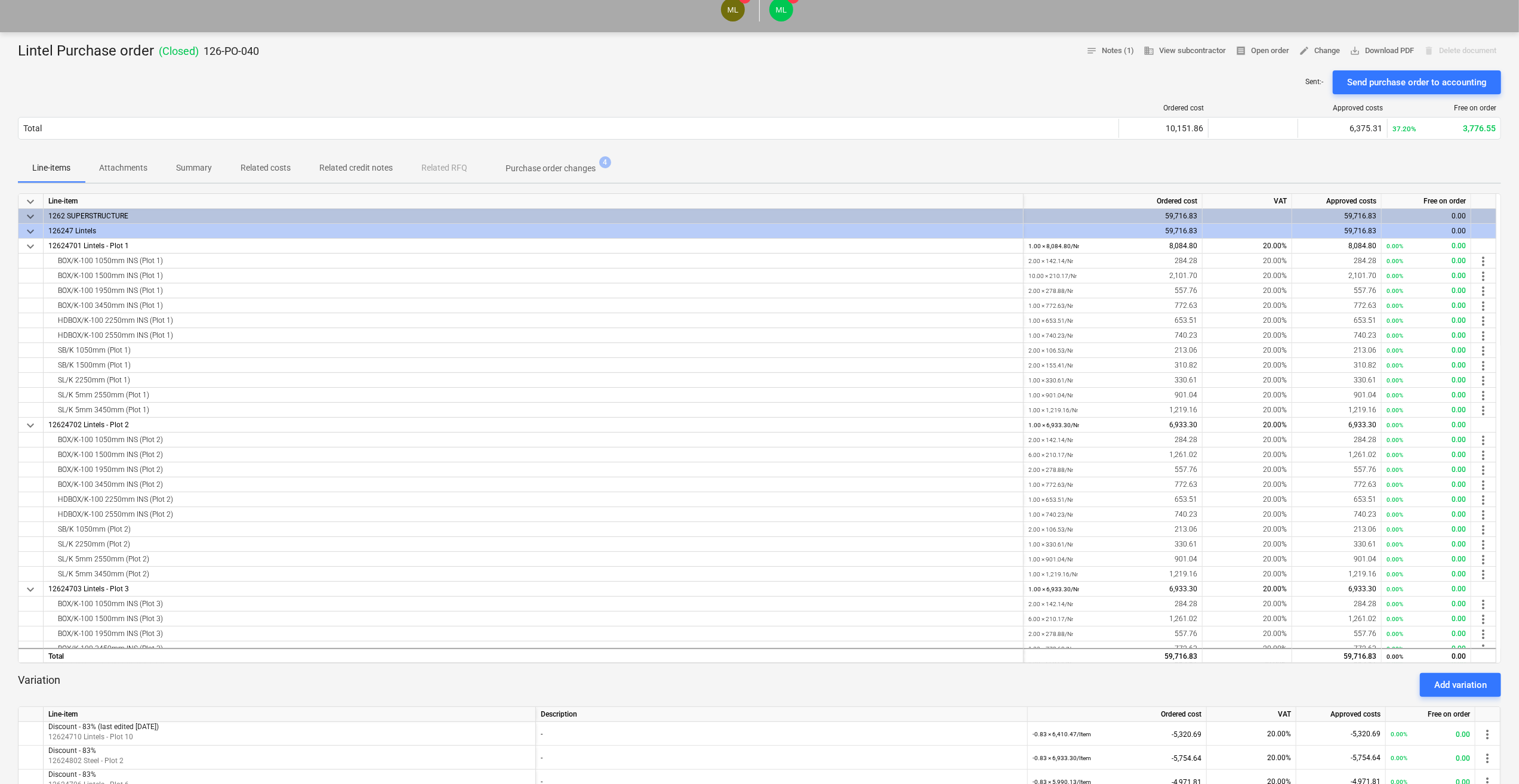
scroll to position [0, 0]
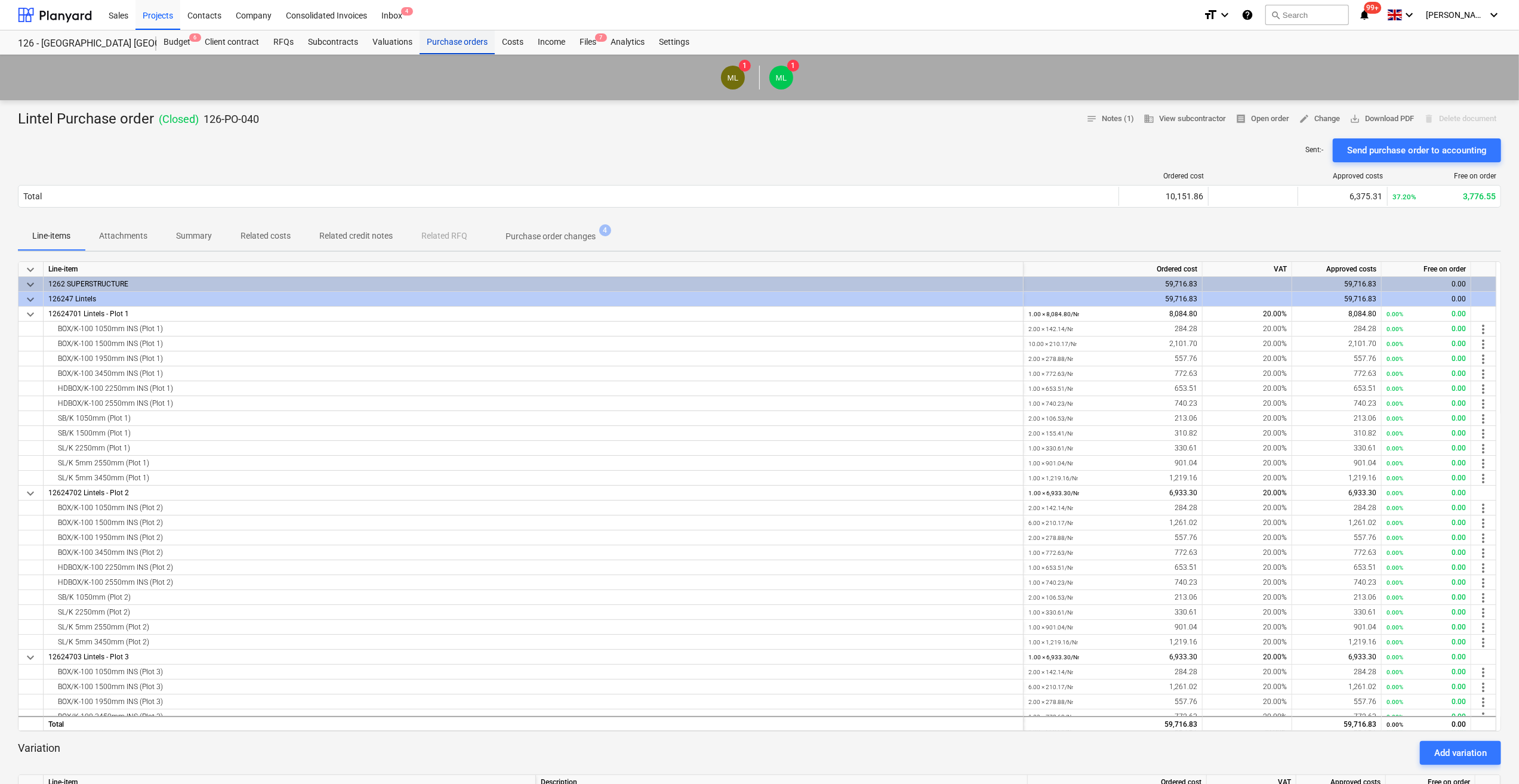
click at [458, 42] on div "Purchase orders" at bounding box center [457, 42] width 75 height 24
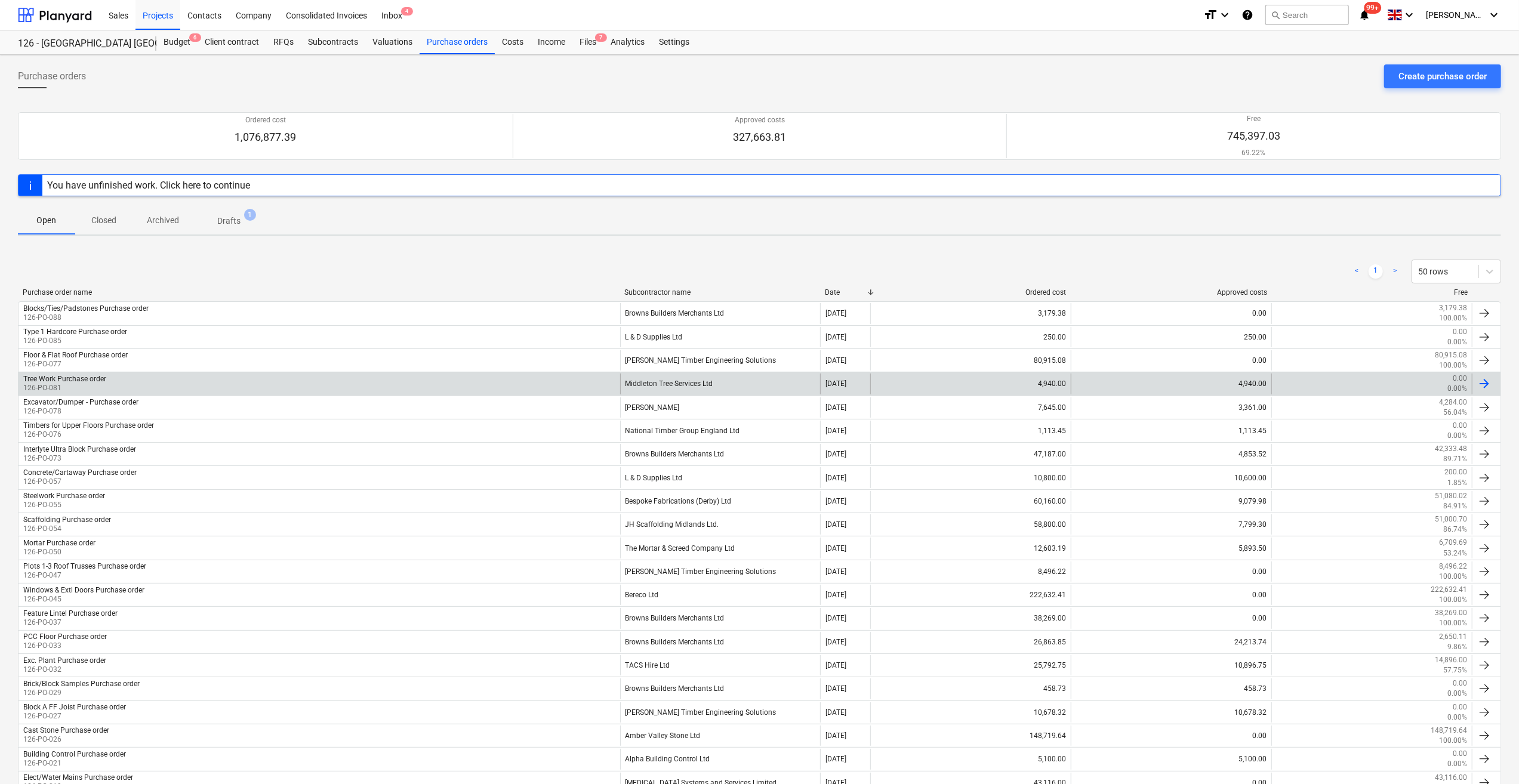
click at [684, 386] on div "Middleton Tree Services Ltd" at bounding box center [720, 384] width 200 height 20
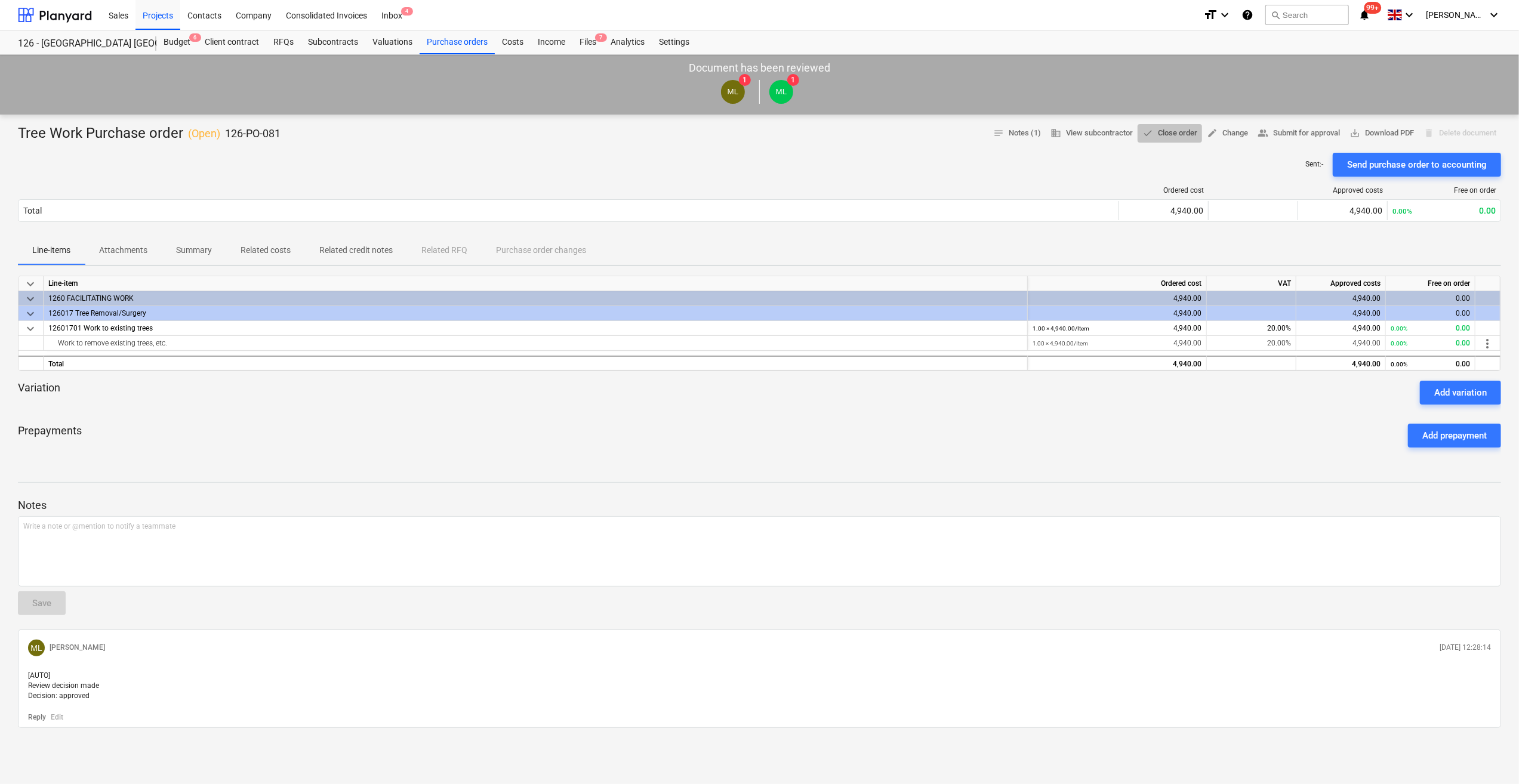
click at [1173, 133] on span "done Close order" at bounding box center [1170, 133] width 55 height 14
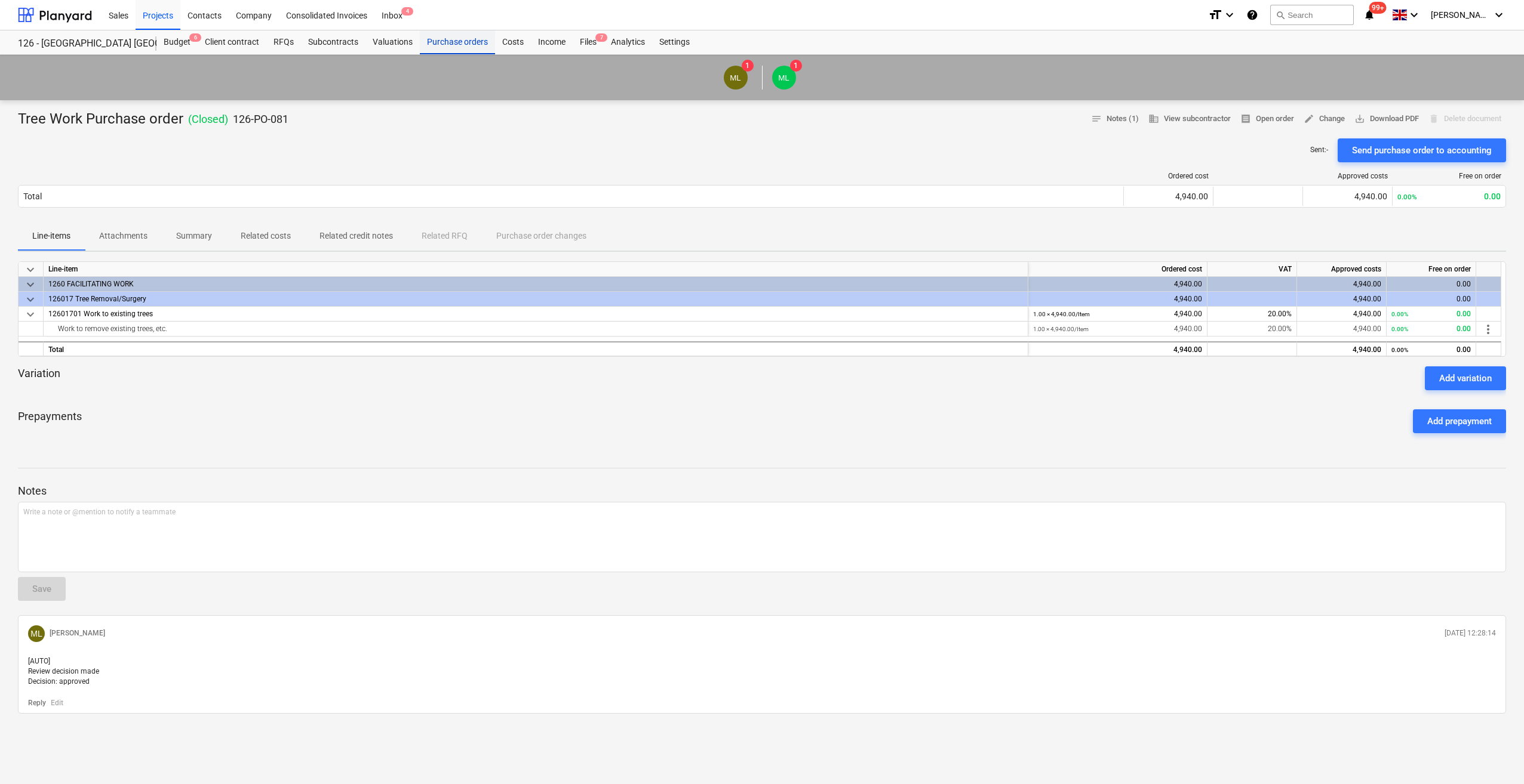
click at [452, 44] on div "Purchase orders" at bounding box center [457, 42] width 75 height 24
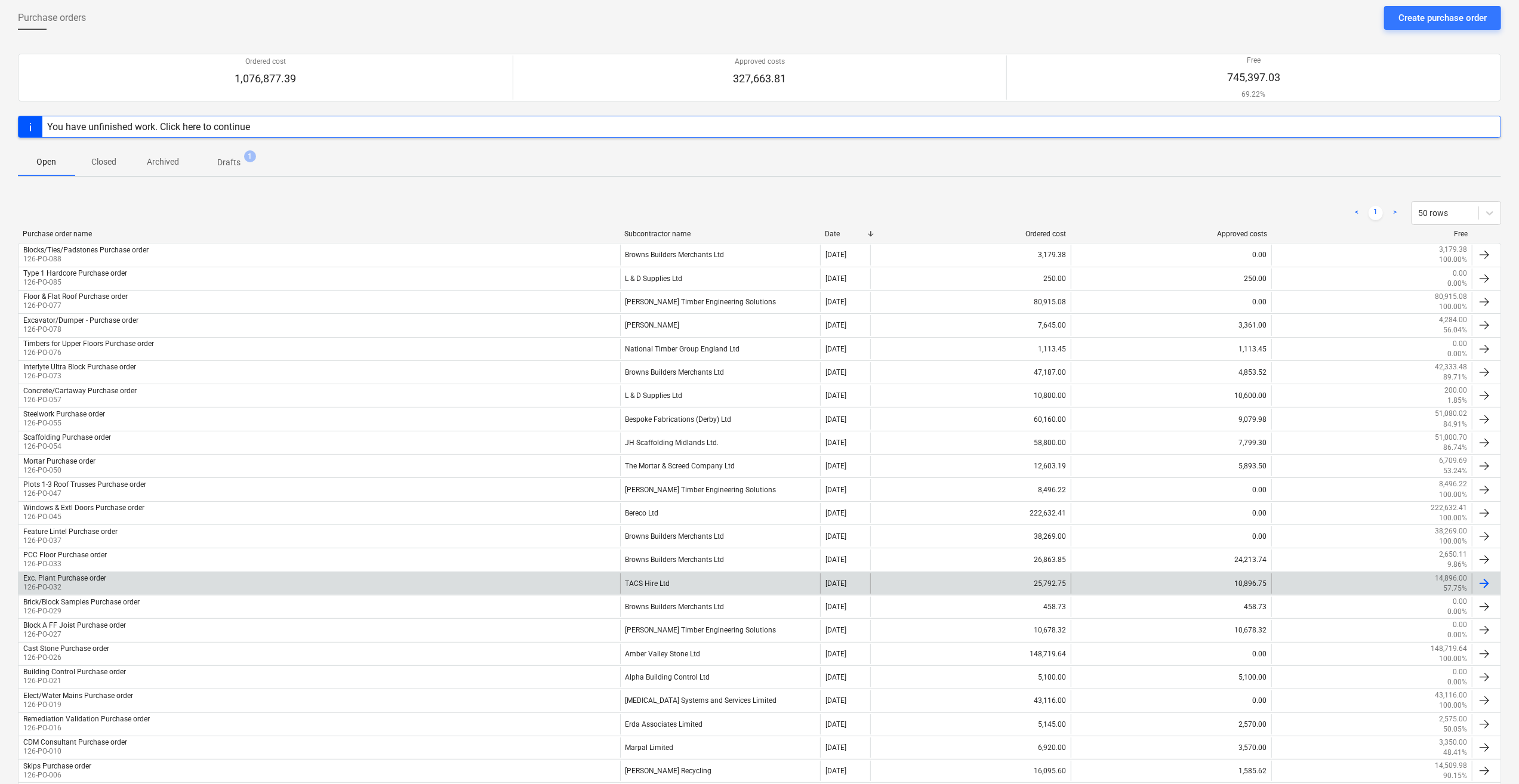
scroll to position [60, 0]
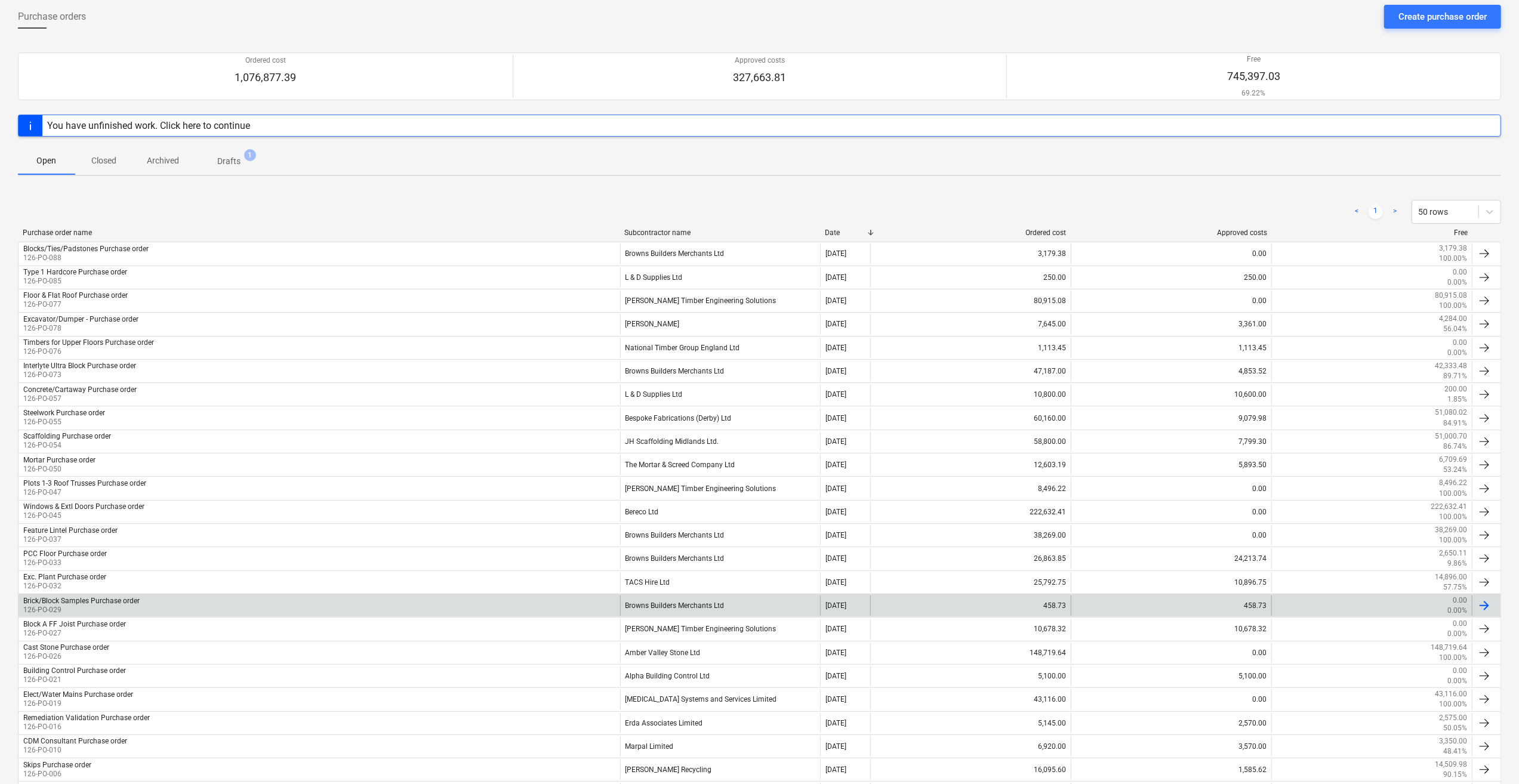
click at [697, 599] on div "Browns Builders Merchants Ltd" at bounding box center [720, 606] width 200 height 20
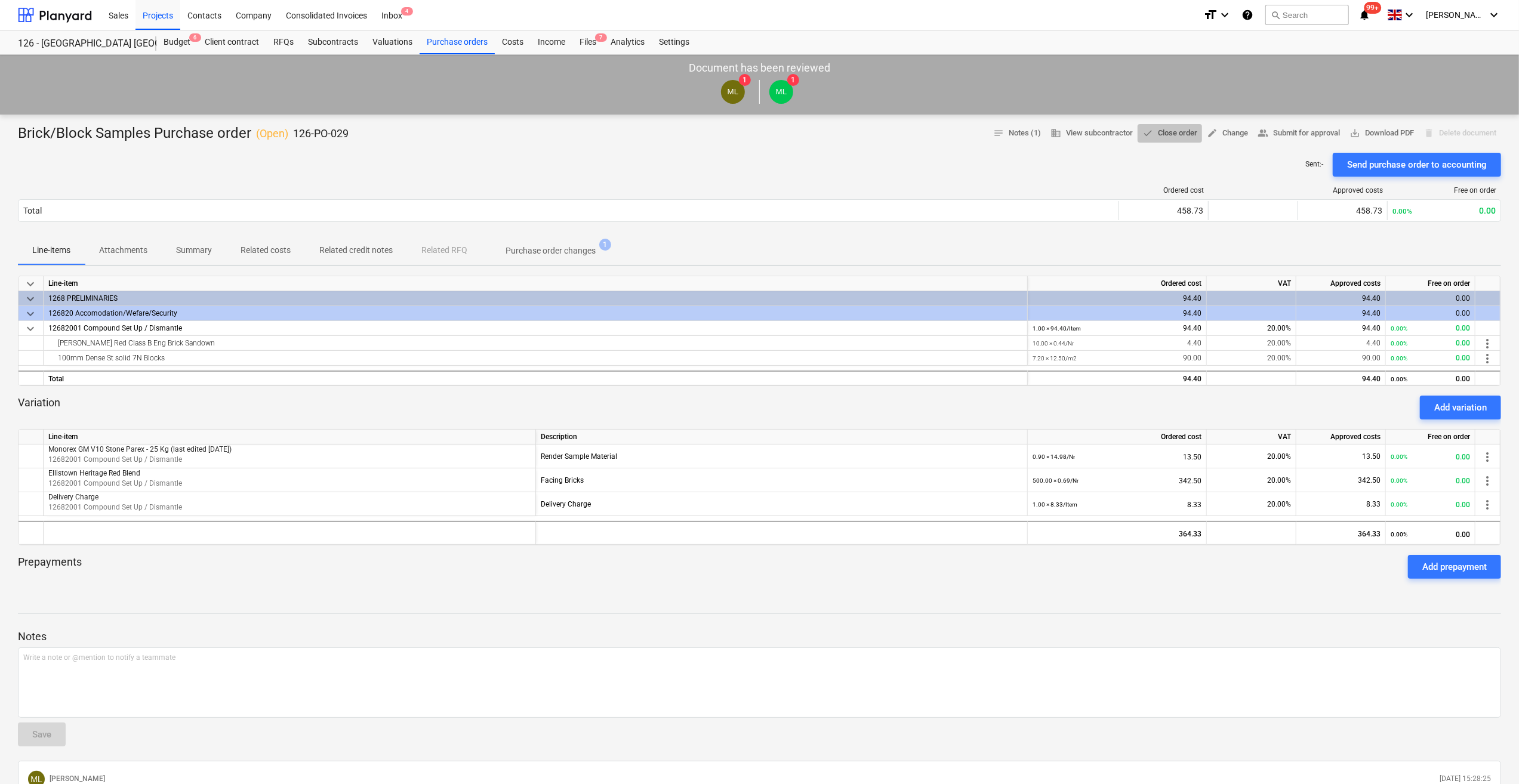
click at [1168, 129] on span "done Close order" at bounding box center [1170, 133] width 55 height 14
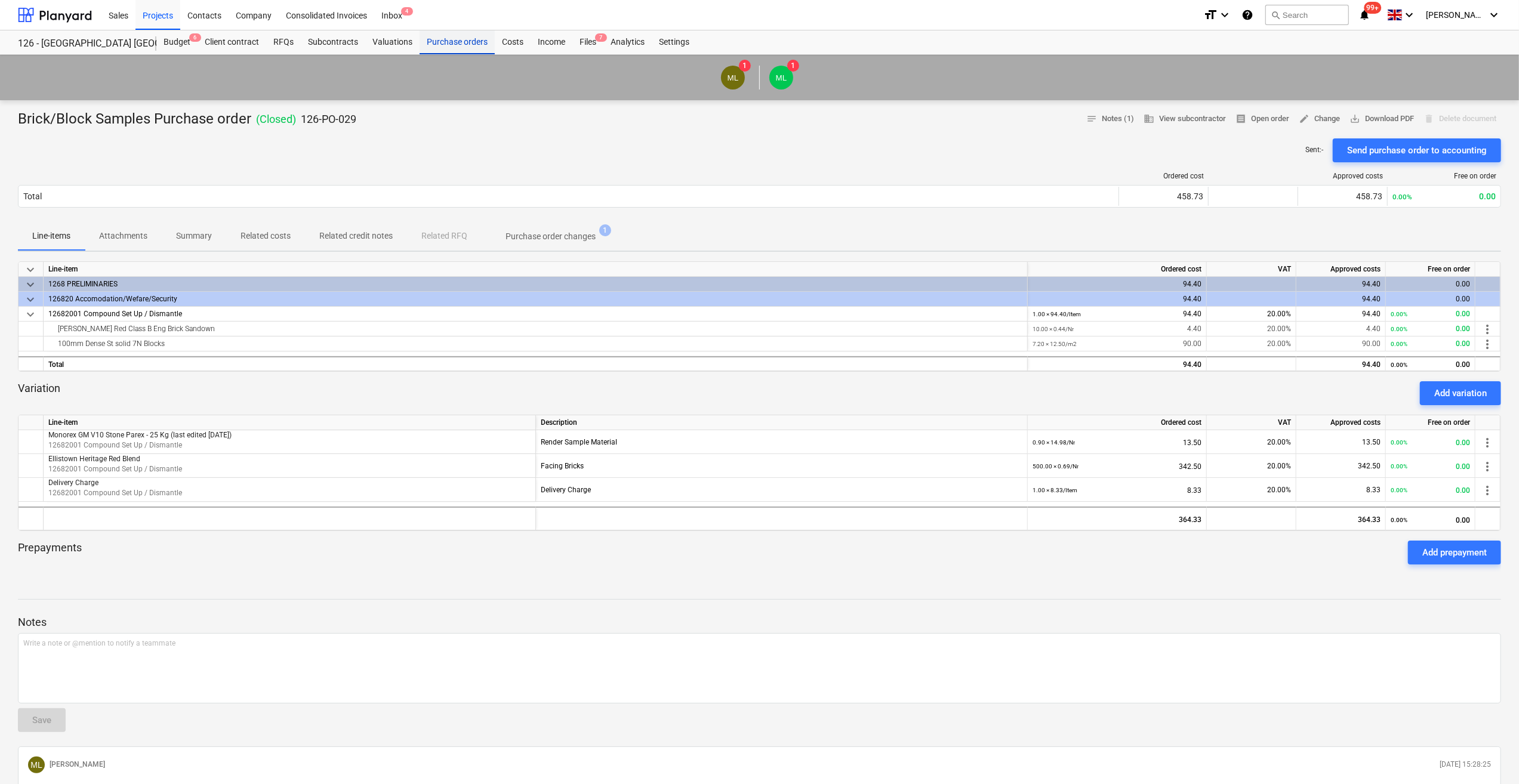
click at [454, 41] on div "Purchase orders" at bounding box center [457, 42] width 75 height 24
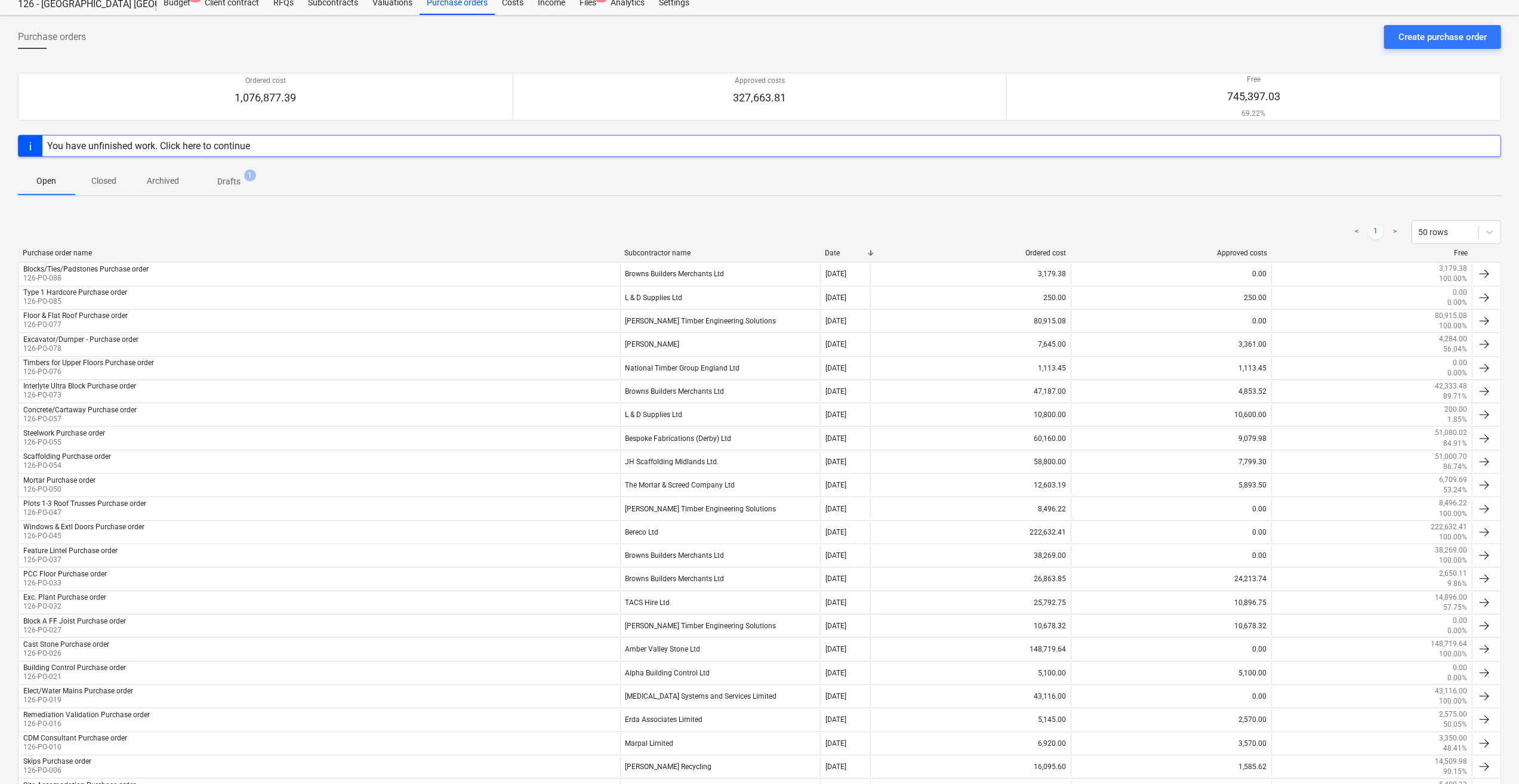
scroll to position [23, 0]
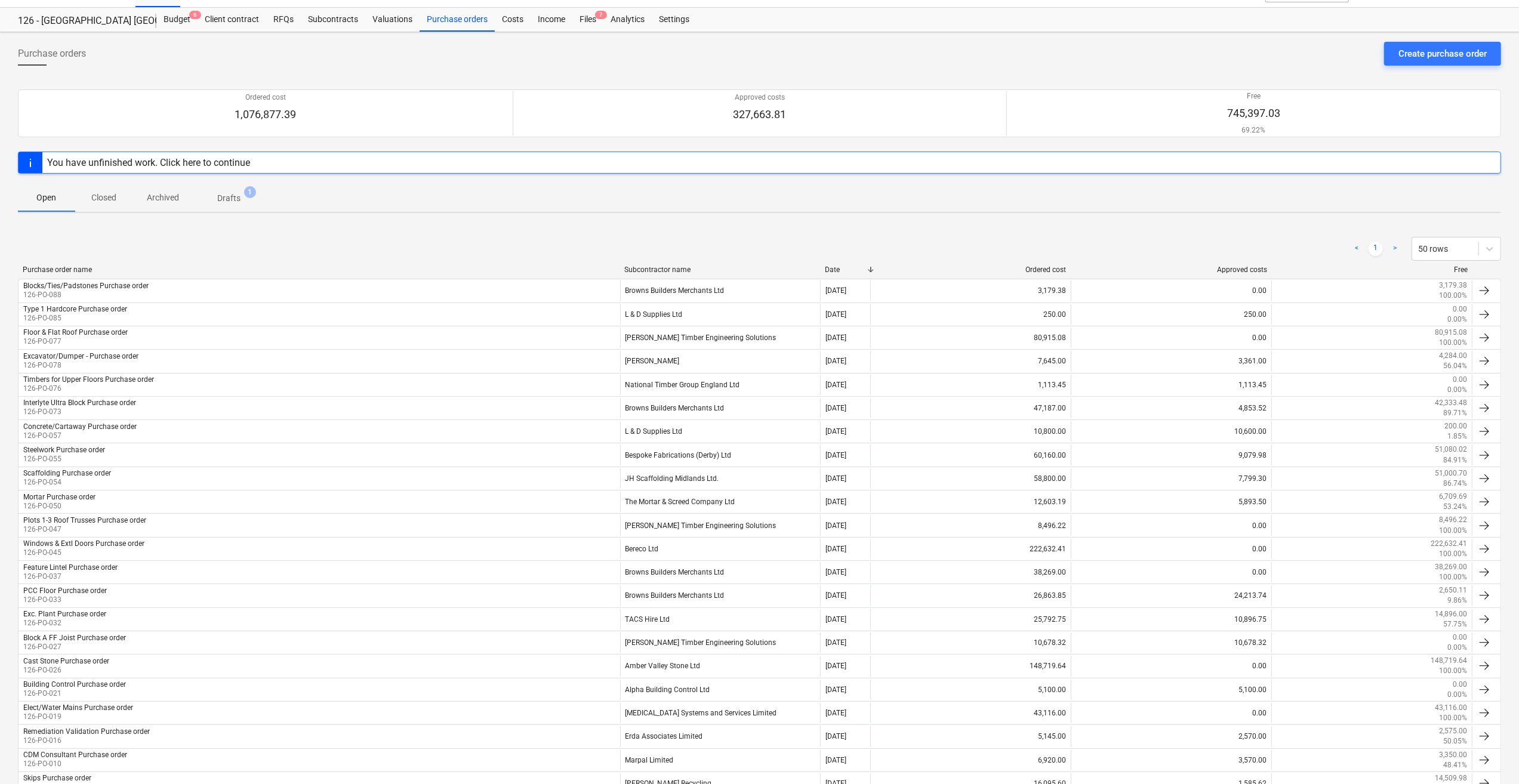
click at [248, 166] on div "You have unfinished work. Click here to continue" at bounding box center [148, 162] width 203 height 11
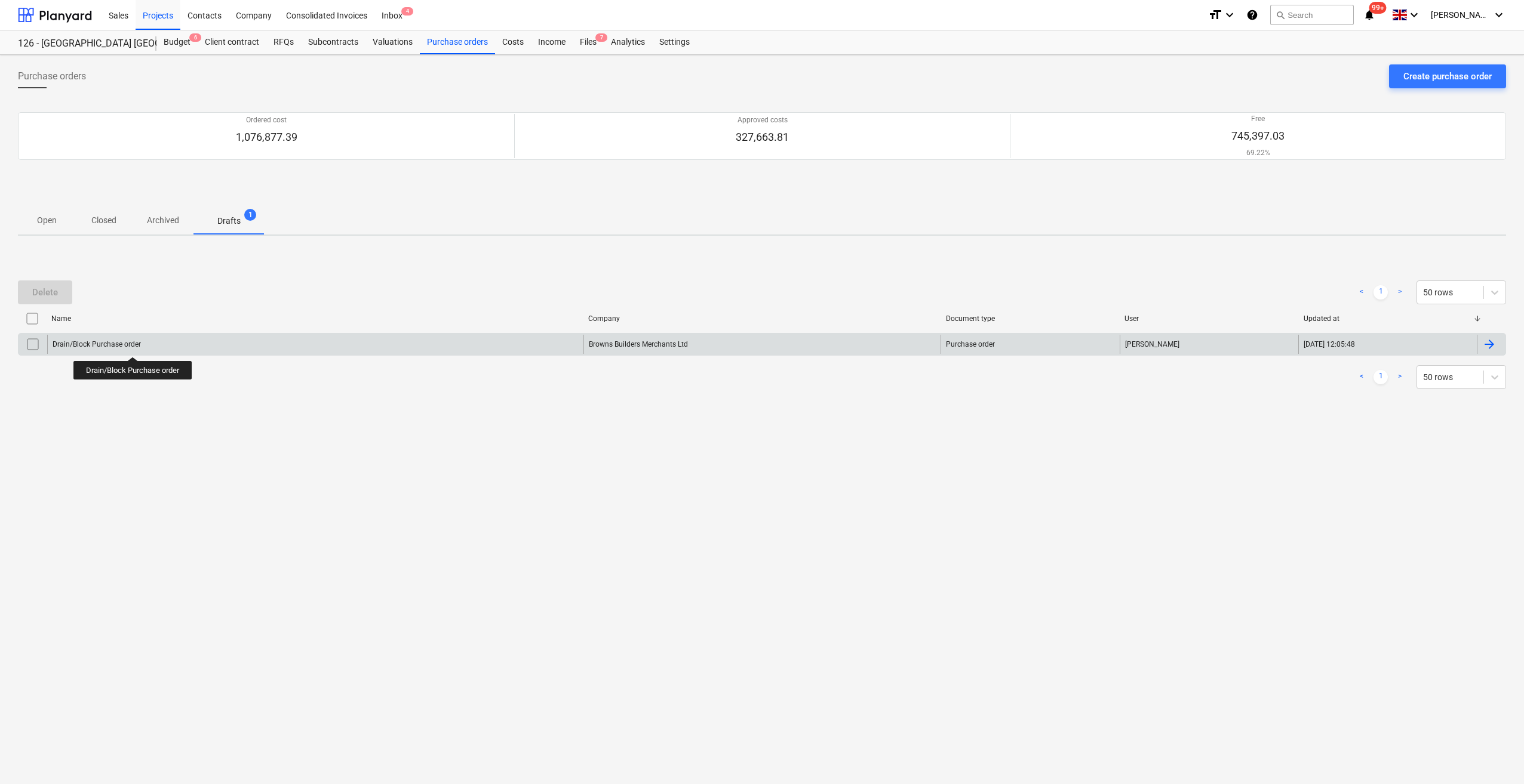
click at [133, 346] on div "Drain/Block Purchase order" at bounding box center [97, 344] width 89 height 8
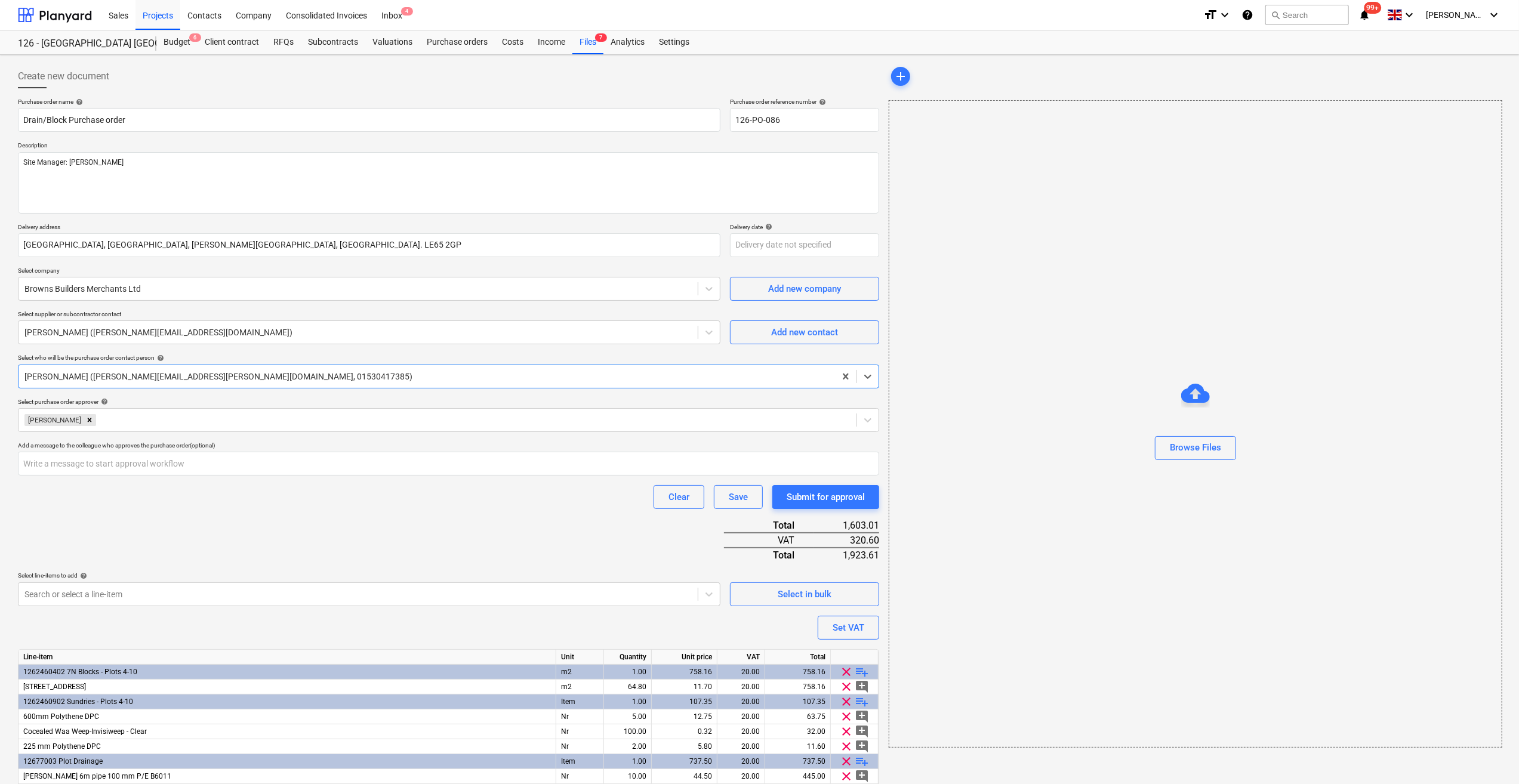
type textarea "x"
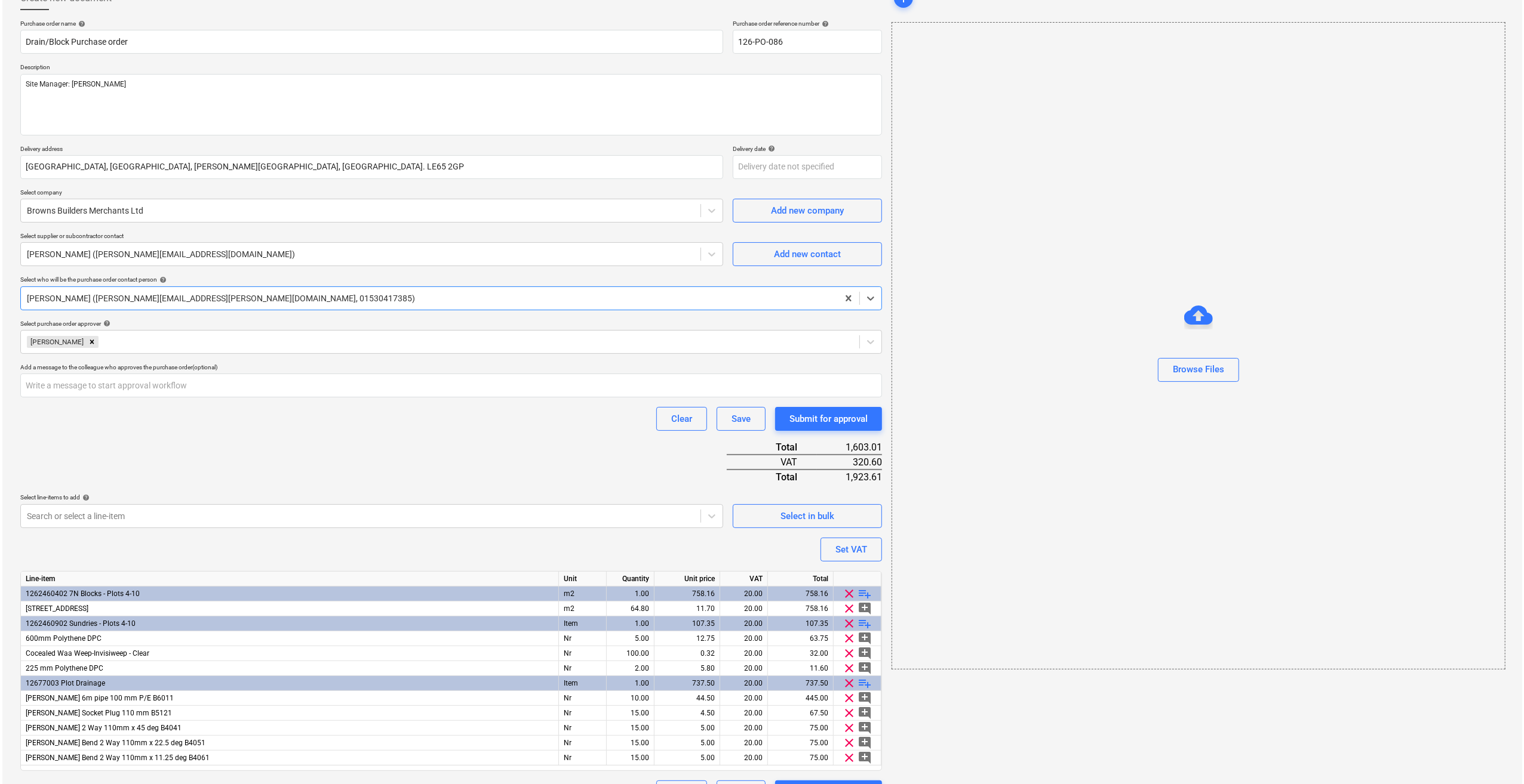
scroll to position [107, 0]
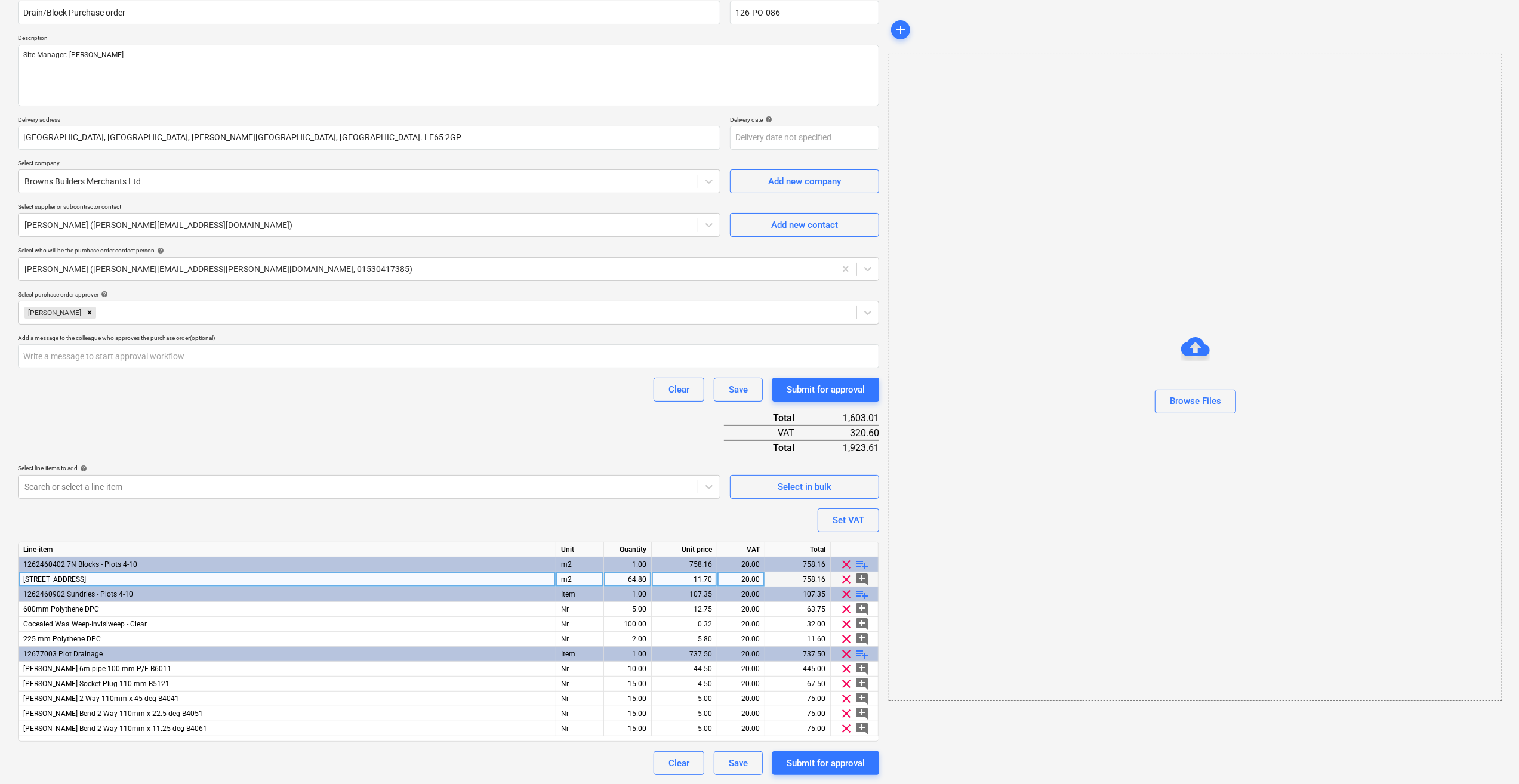
click at [645, 576] on div "64.80" at bounding box center [627, 579] width 38 height 15
type input "129.6"
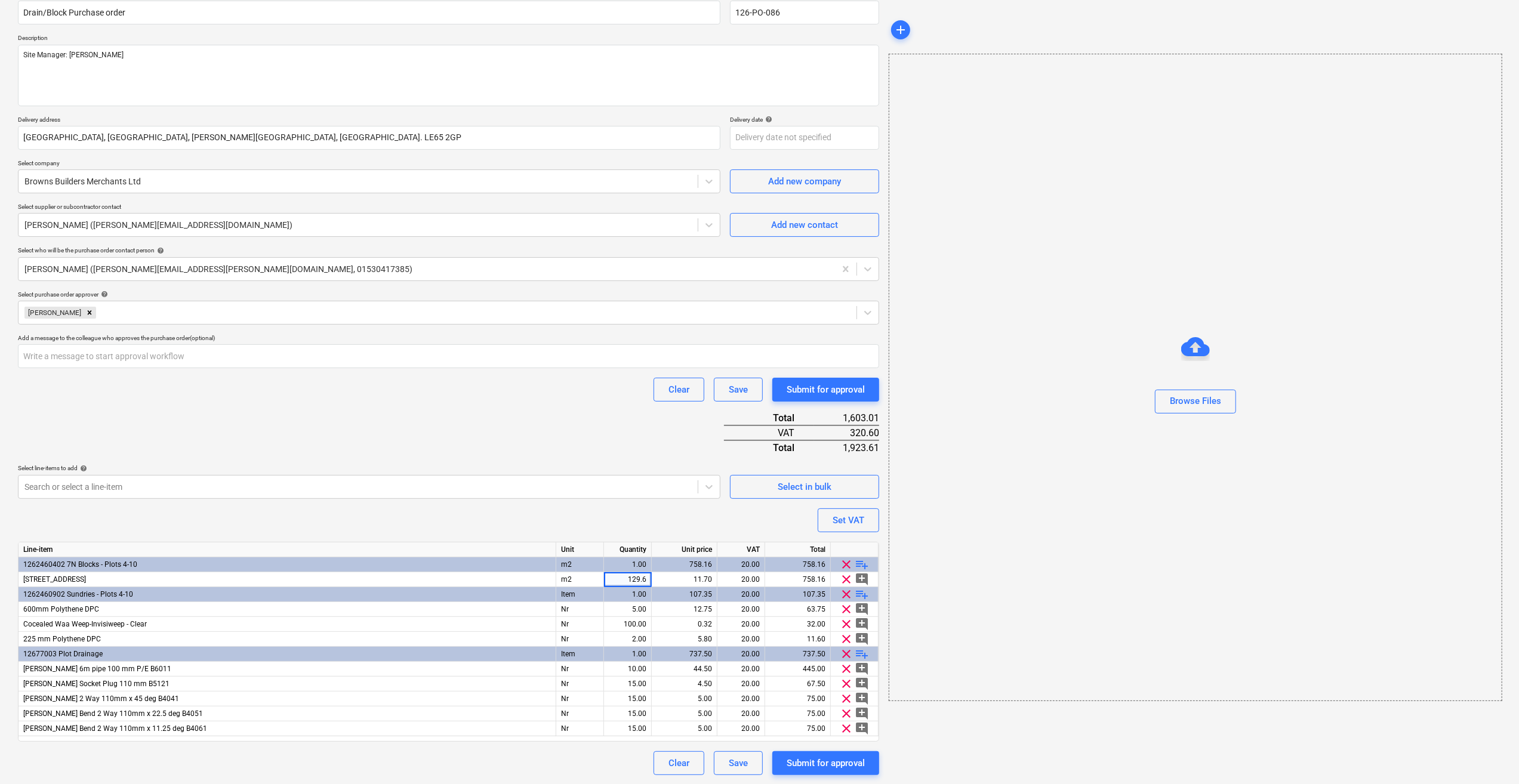
type textarea "x"
click at [1048, 737] on div "add Browse Files" at bounding box center [1195, 366] width 622 height 828
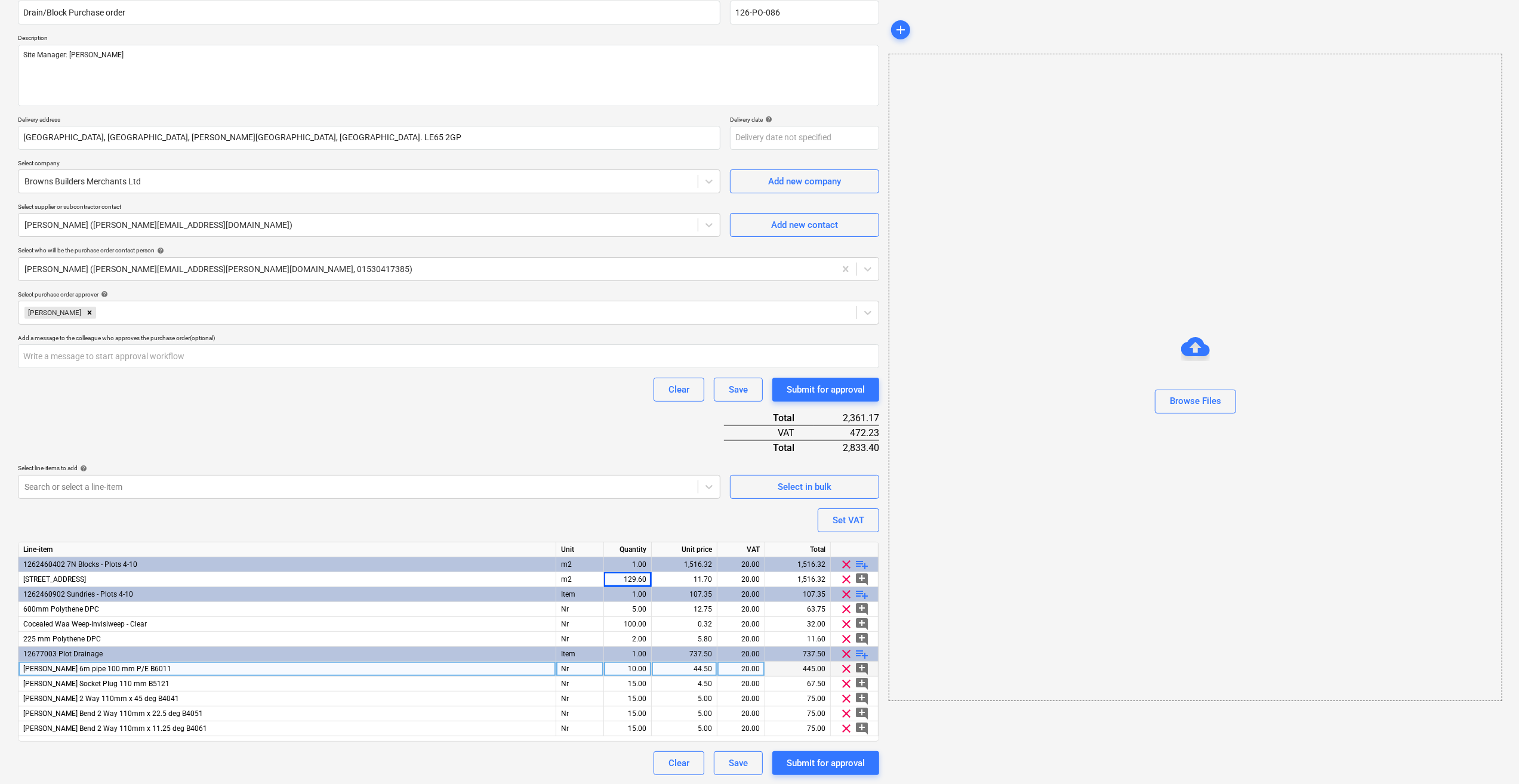
click at [105, 667] on span "[PERSON_NAME] 6m pipe 100 mm P/E B6011" at bounding box center [97, 669] width 148 height 8
click at [119, 673] on input "[PERSON_NAME] 6m pipe 100 mm P/E B6011" at bounding box center [287, 669] width 537 height 14
type input "[PERSON_NAME] 6m pipe 110 mm P/E B6011"
type textarea "x"
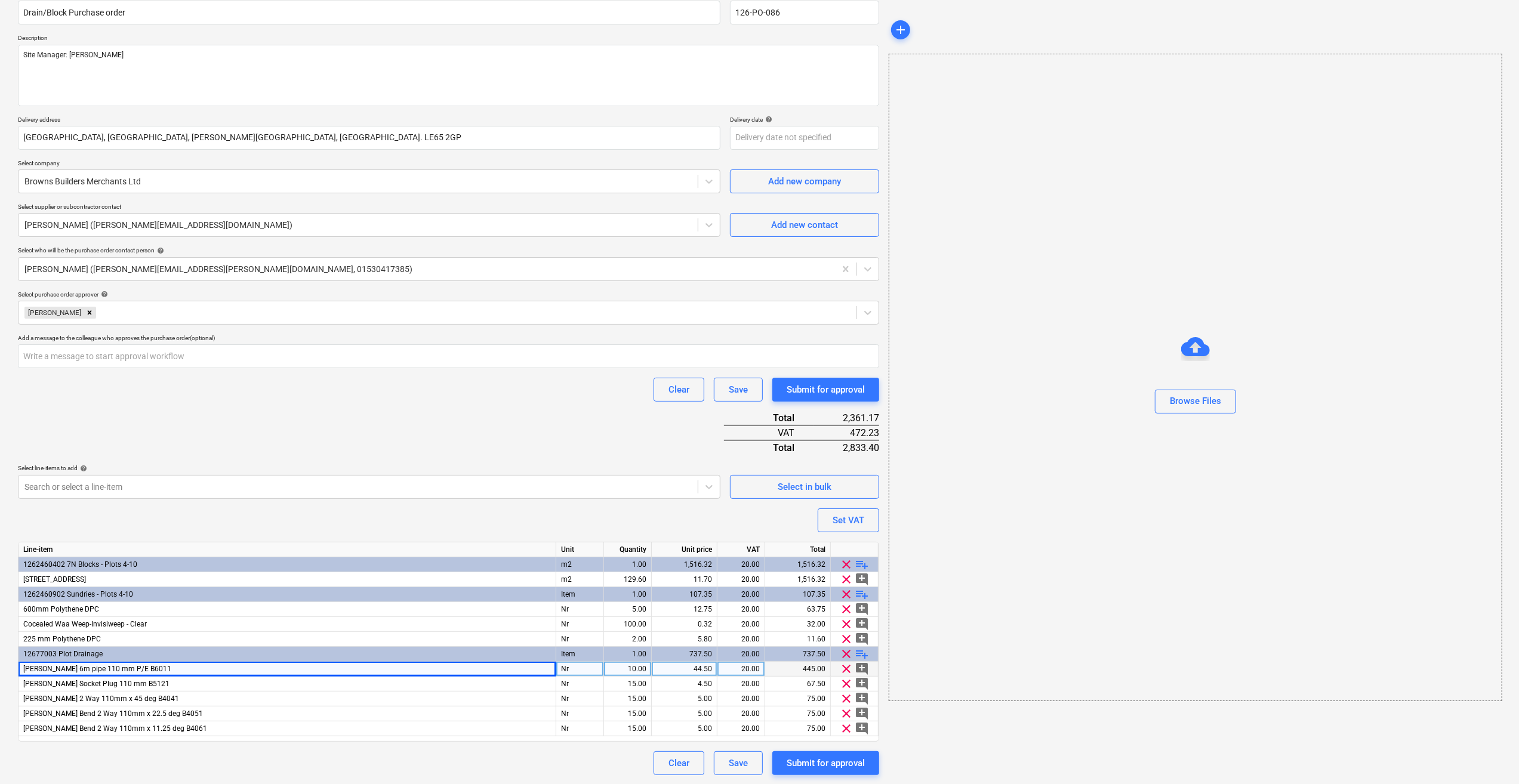
click at [698, 668] on div "44.50" at bounding box center [684, 669] width 56 height 15
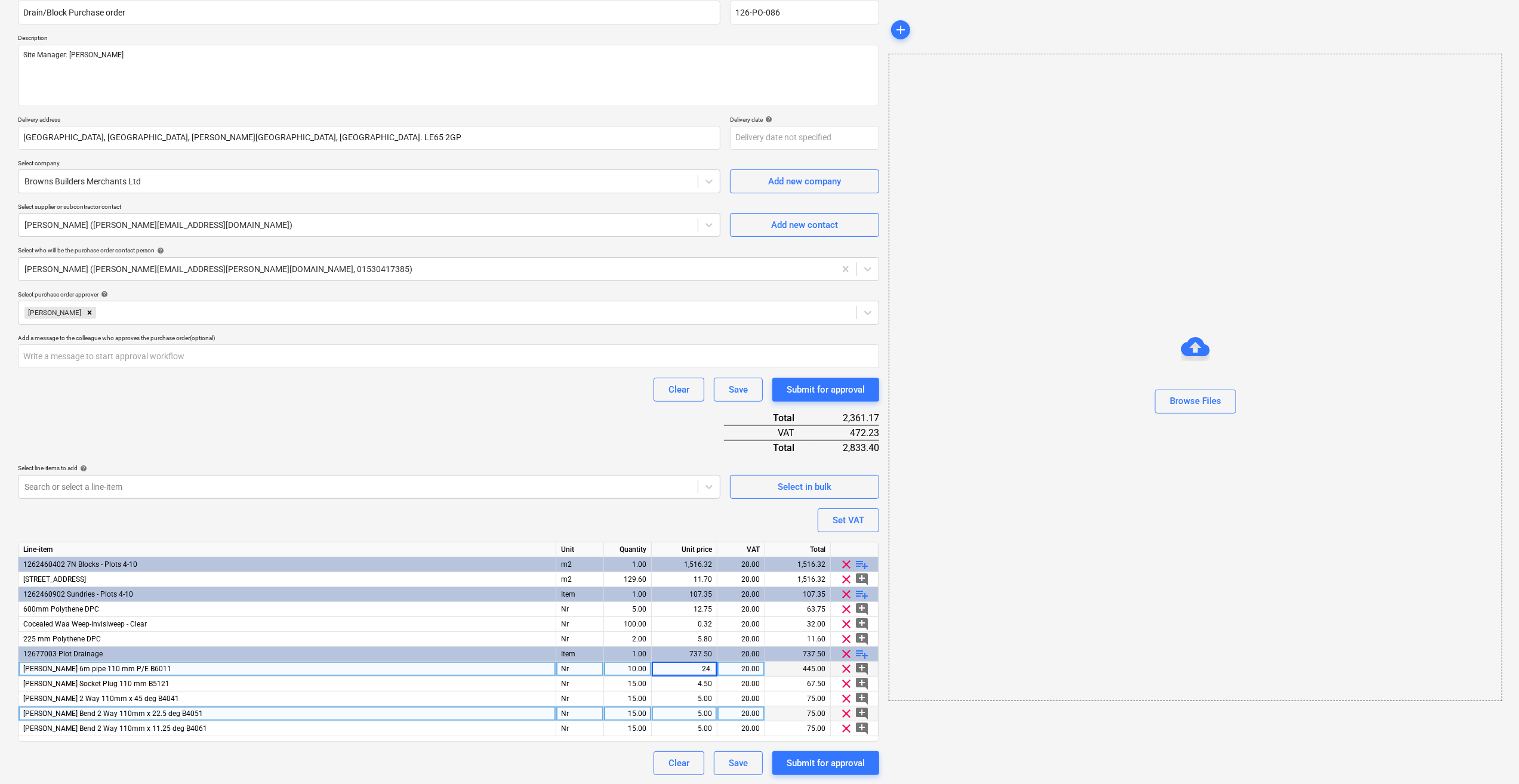
type input "24.5"
click at [1014, 741] on div "add Browse Files" at bounding box center [1195, 366] width 622 height 828
click at [791, 489] on div "Select in bulk" at bounding box center [804, 487] width 54 height 16
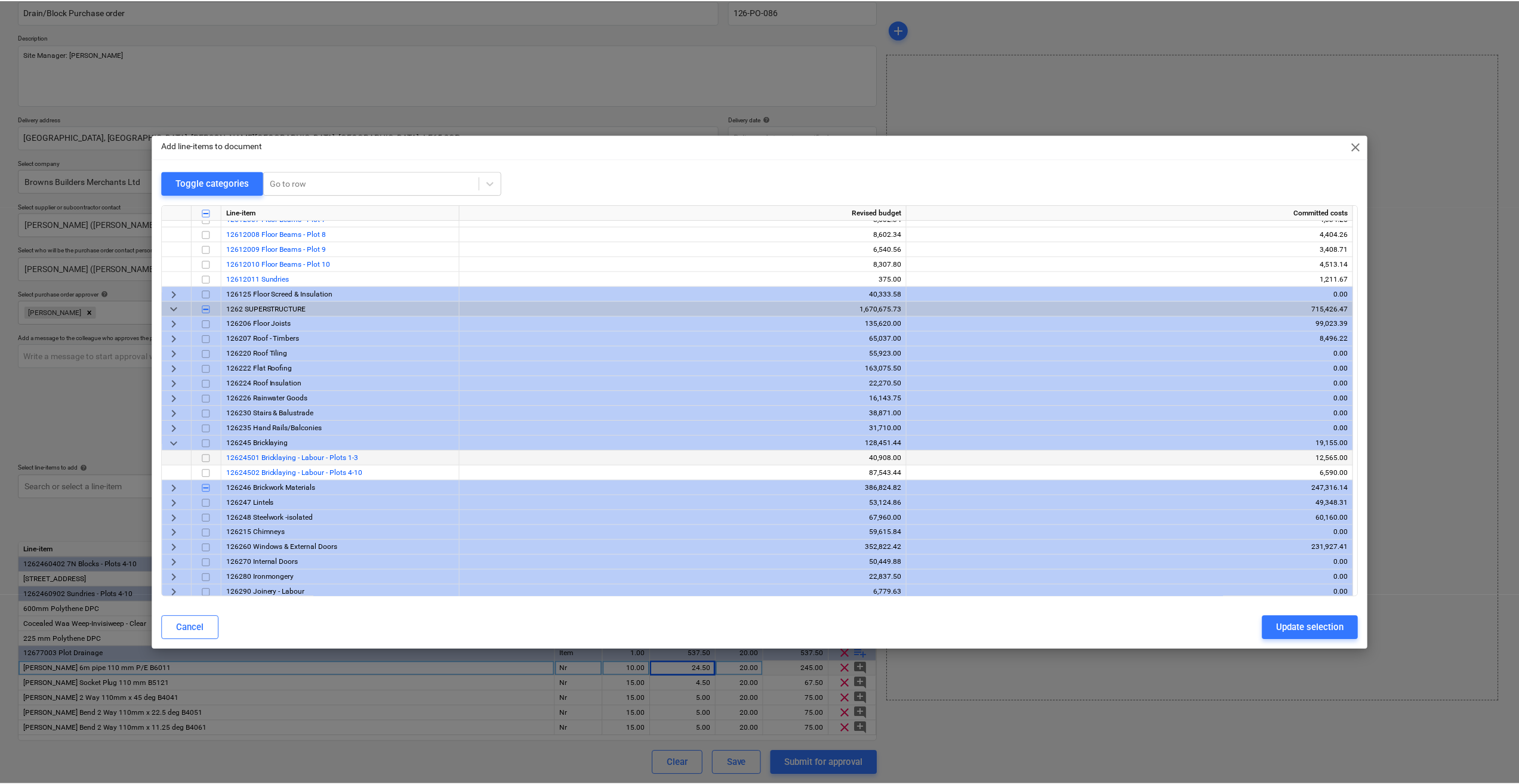
scroll to position [239, 0]
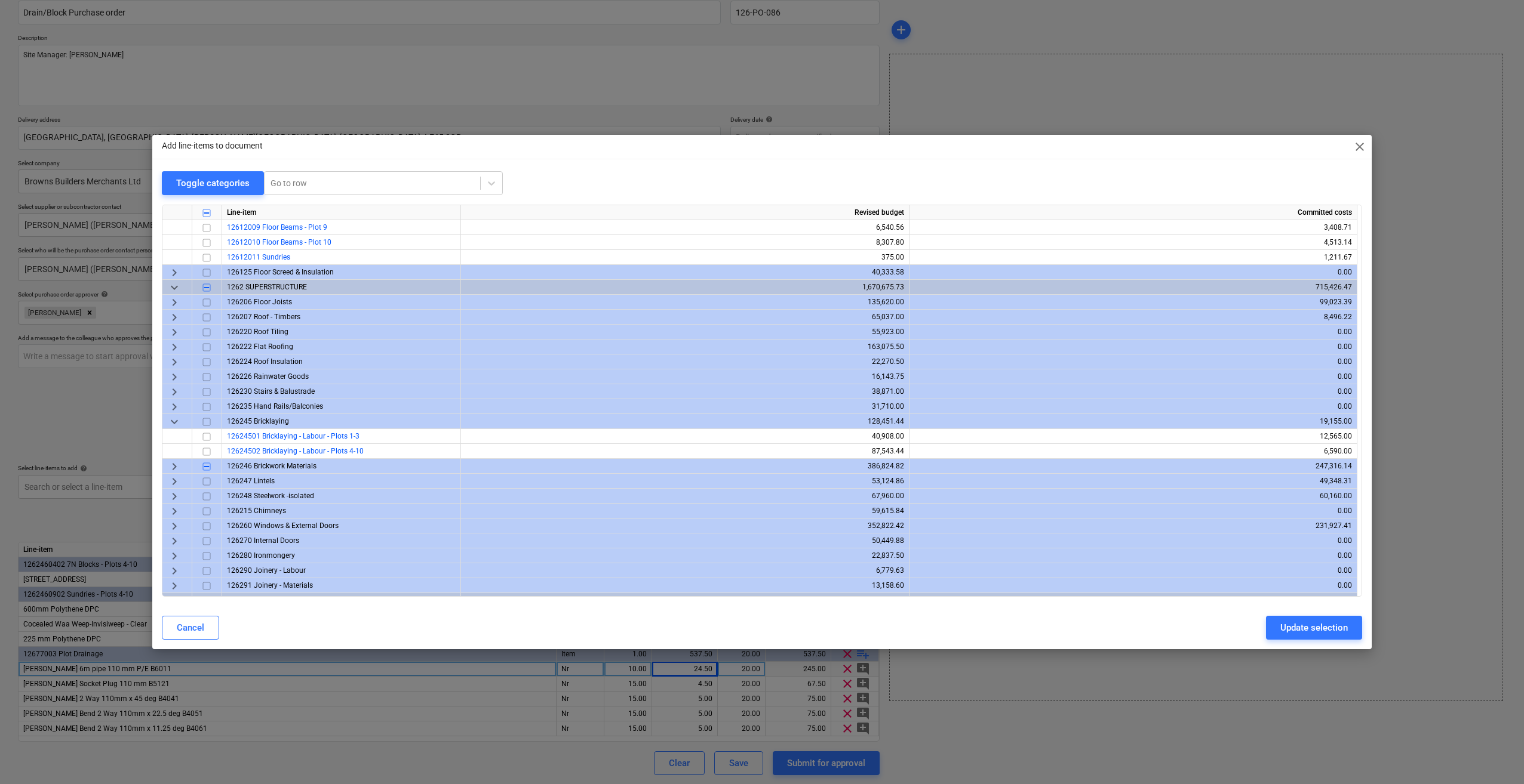
click at [171, 464] on span "keyboard_arrow_right" at bounding box center [174, 467] width 14 height 14
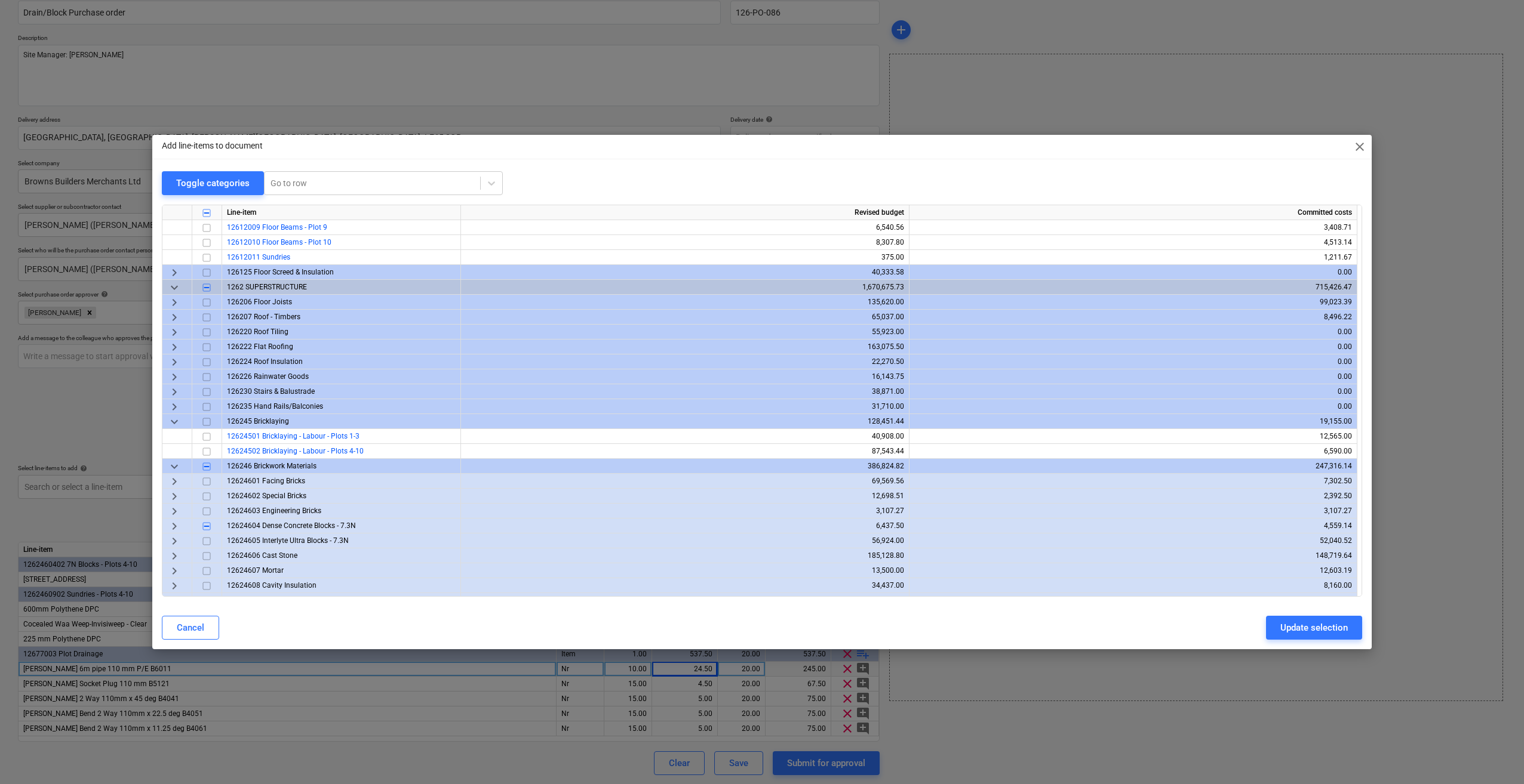
click at [207, 510] on input "checkbox" at bounding box center [207, 512] width 14 height 14
click at [174, 511] on span "keyboard_arrow_right" at bounding box center [174, 512] width 14 height 14
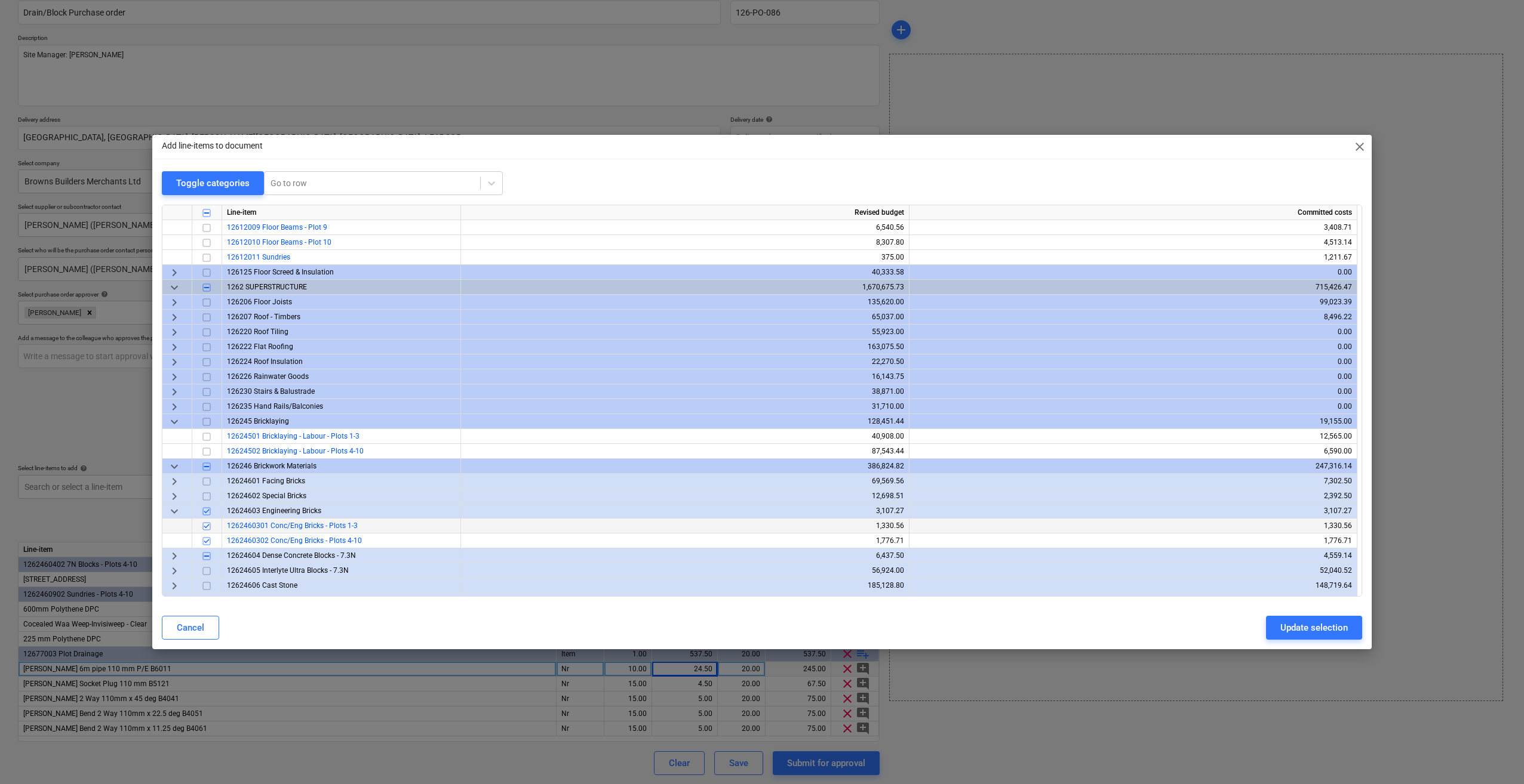
click at [205, 525] on input "checkbox" at bounding box center [207, 527] width 14 height 14
click at [1309, 627] on div "Update selection" at bounding box center [1314, 628] width 68 height 16
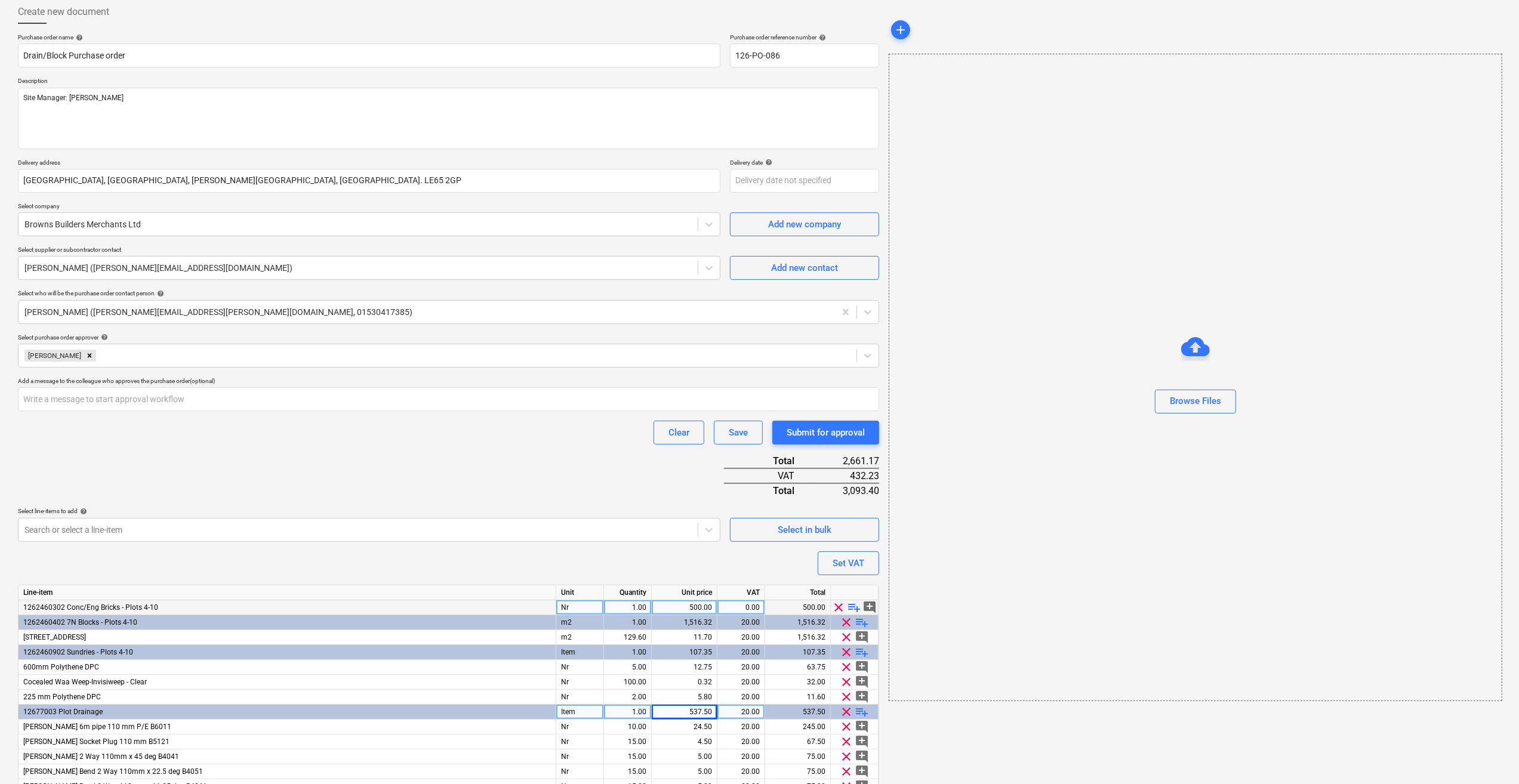
scroll to position [63, 0]
click at [856, 611] on span "playlist_add" at bounding box center [855, 609] width 14 height 14
type textarea "x"
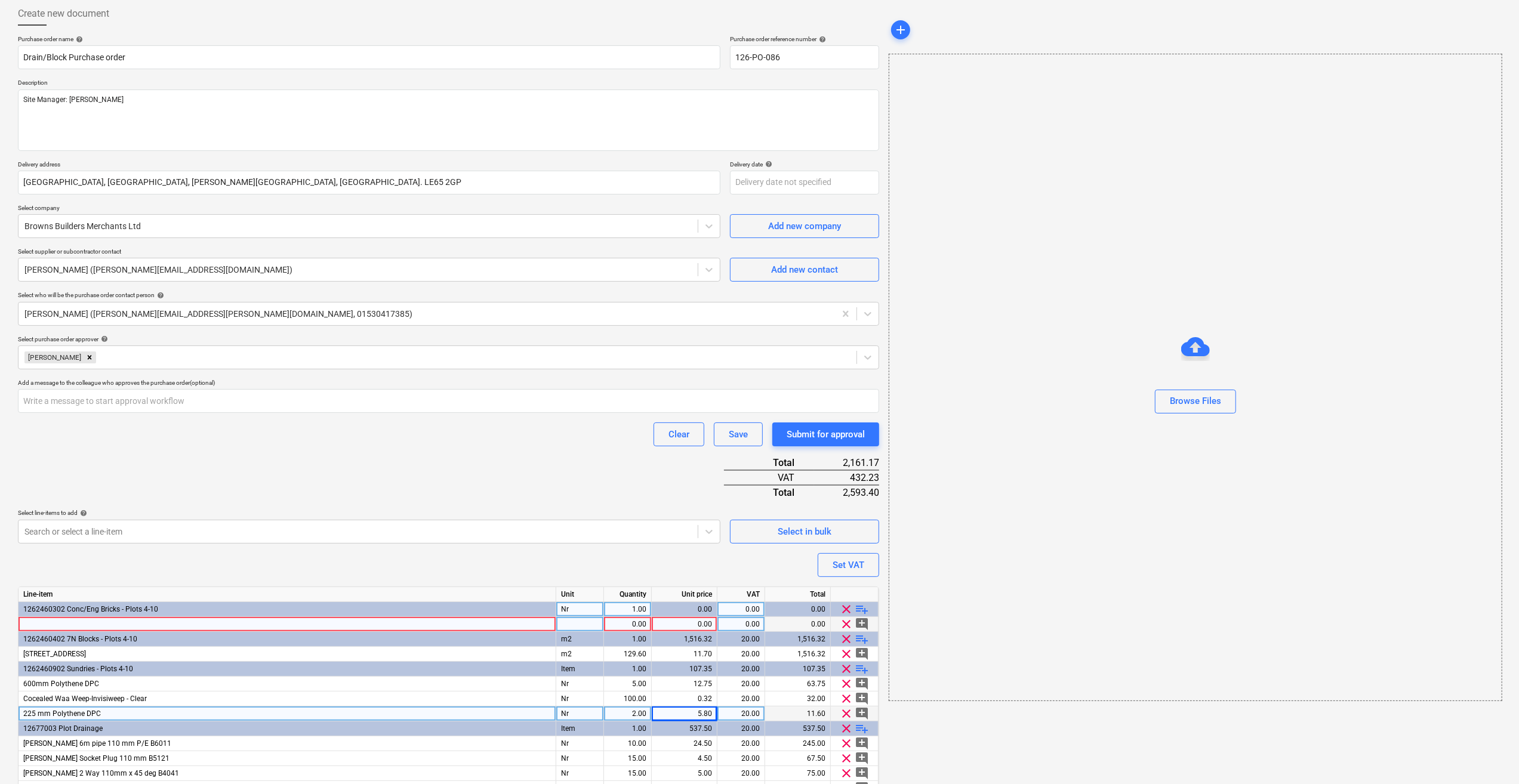
click at [45, 621] on div at bounding box center [287, 624] width 537 height 15
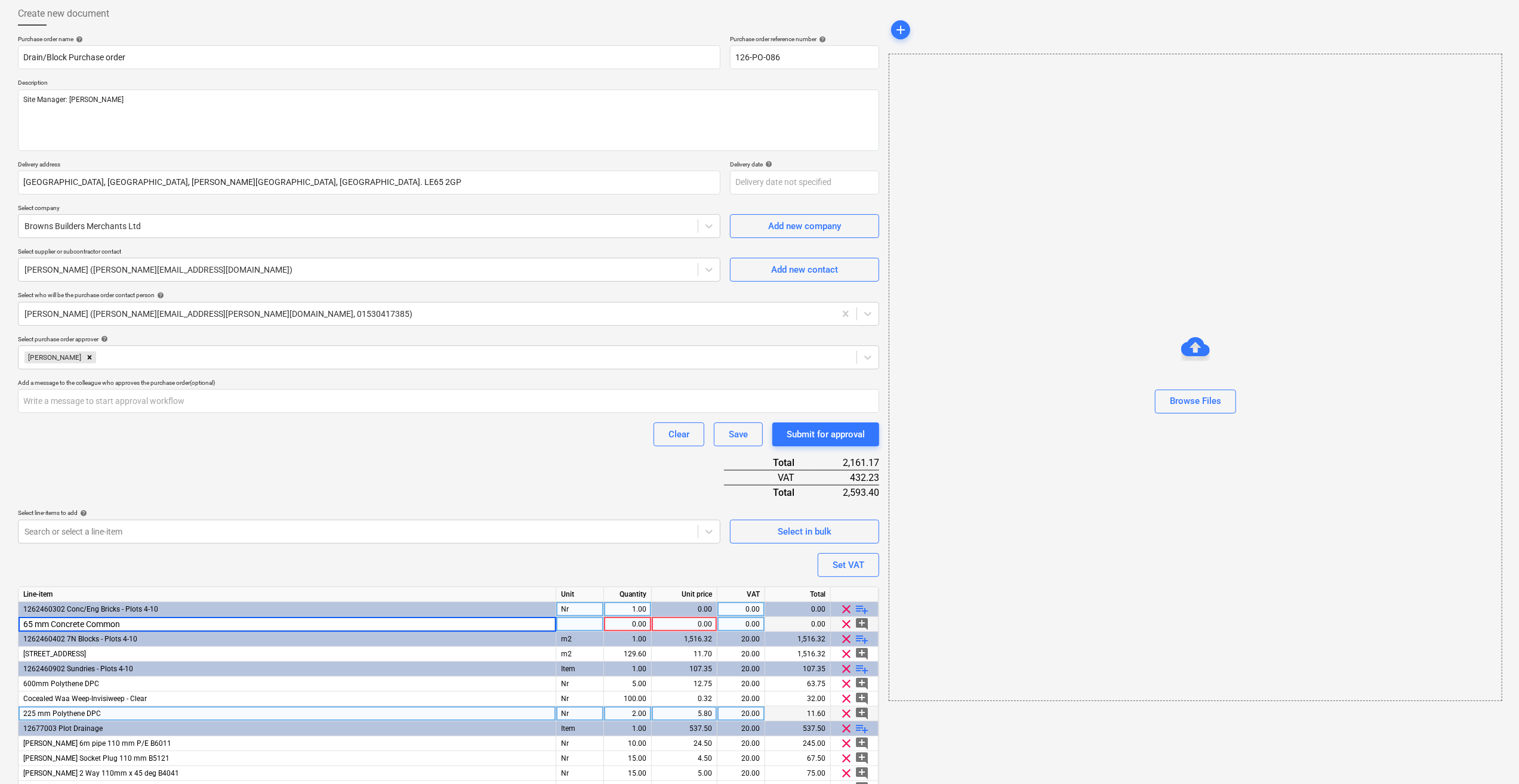
type input "65 mm Concrete Commons"
type textarea "x"
click at [581, 619] on div "pcs" at bounding box center [580, 624] width 48 height 15
type input "Nr"
type textarea "x"
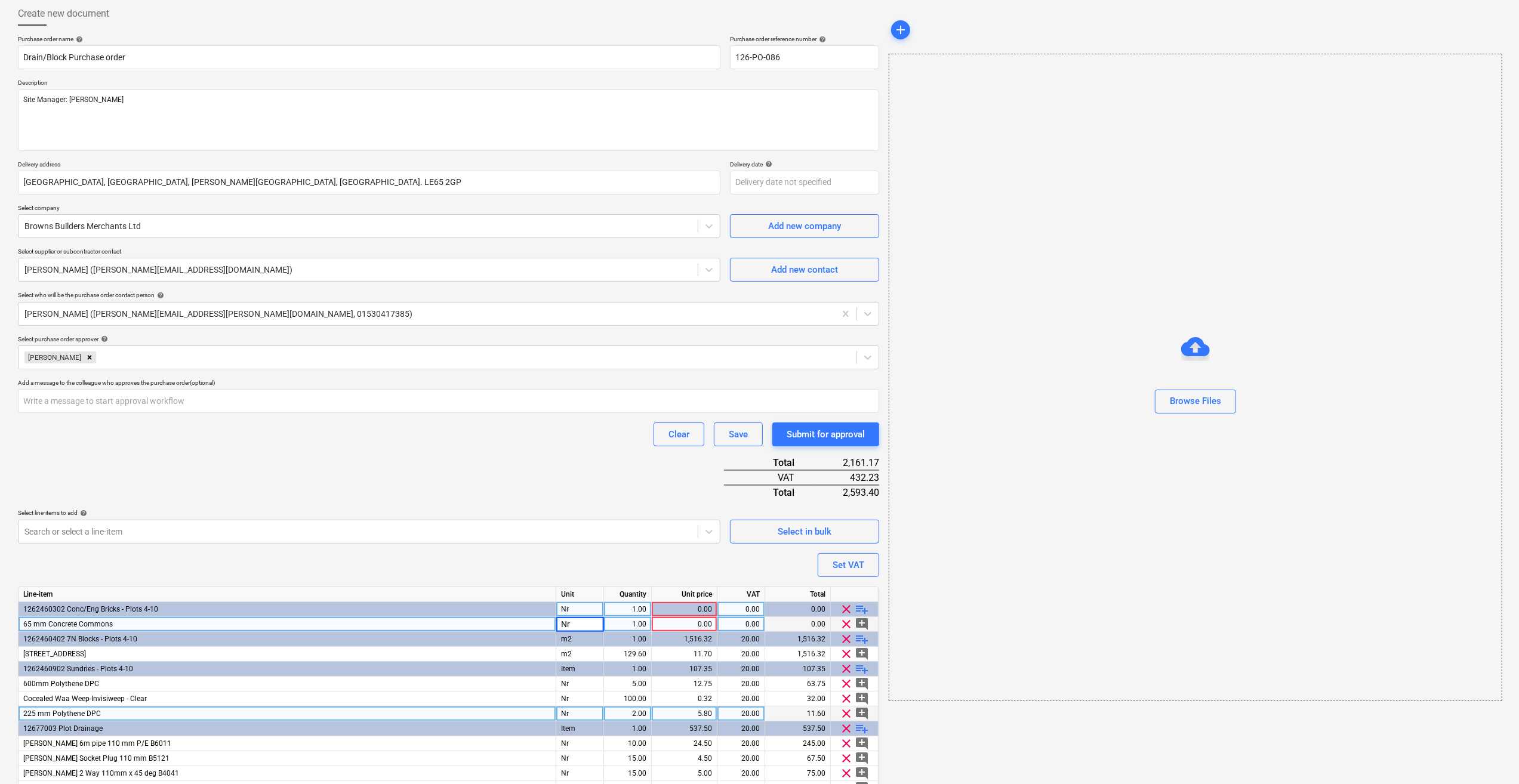
click at [635, 625] on div "1.00" at bounding box center [627, 624] width 38 height 15
type input "0.936"
type textarea "x"
click at [696, 621] on div "0.00" at bounding box center [684, 624] width 56 height 15
type input "319.34"
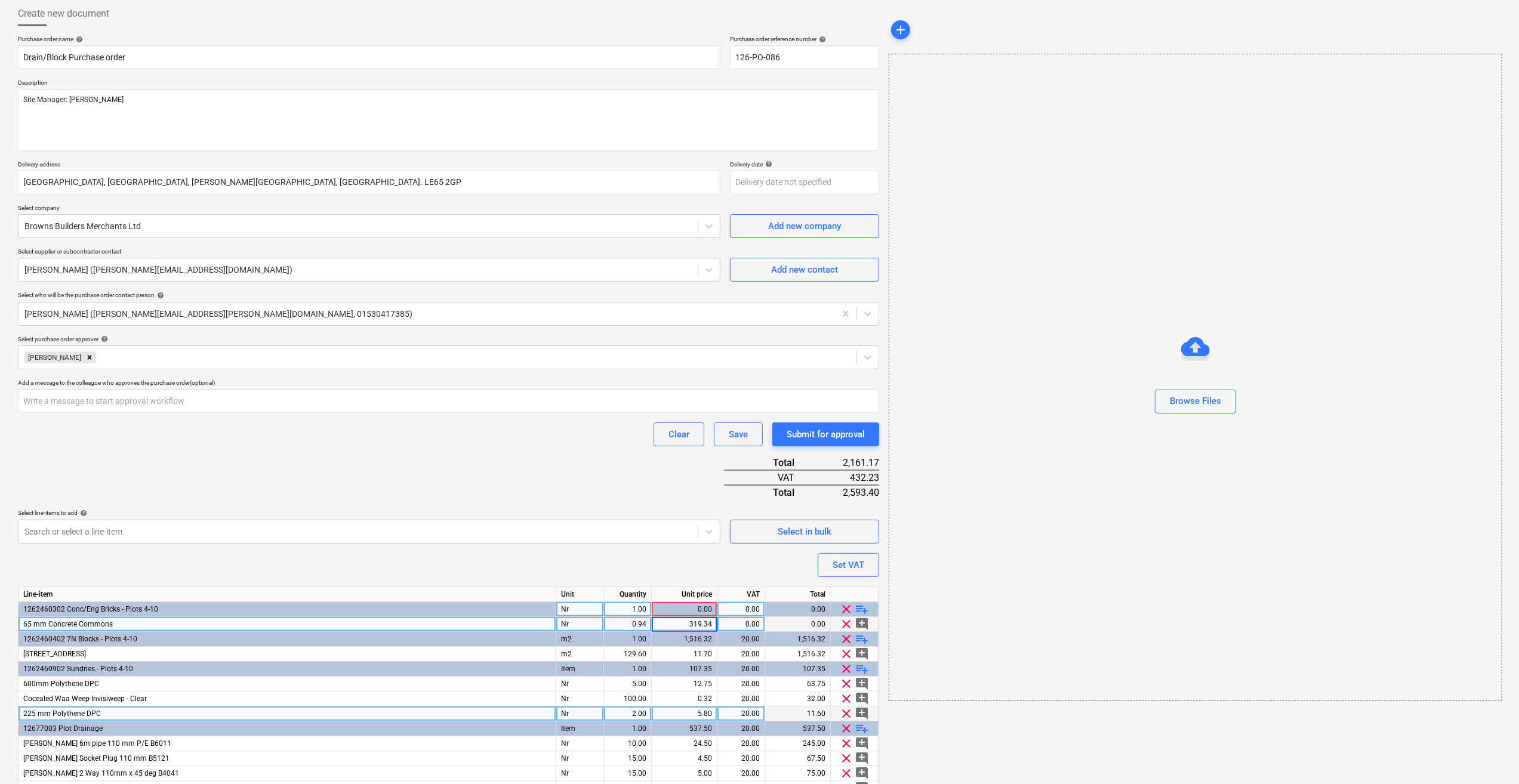
type textarea "x"
click at [1017, 736] on div "add Browse Files" at bounding box center [1195, 426] width 622 height 858
click at [732, 618] on div "0.00" at bounding box center [741, 624] width 38 height 15
type input "20"
type textarea "x"
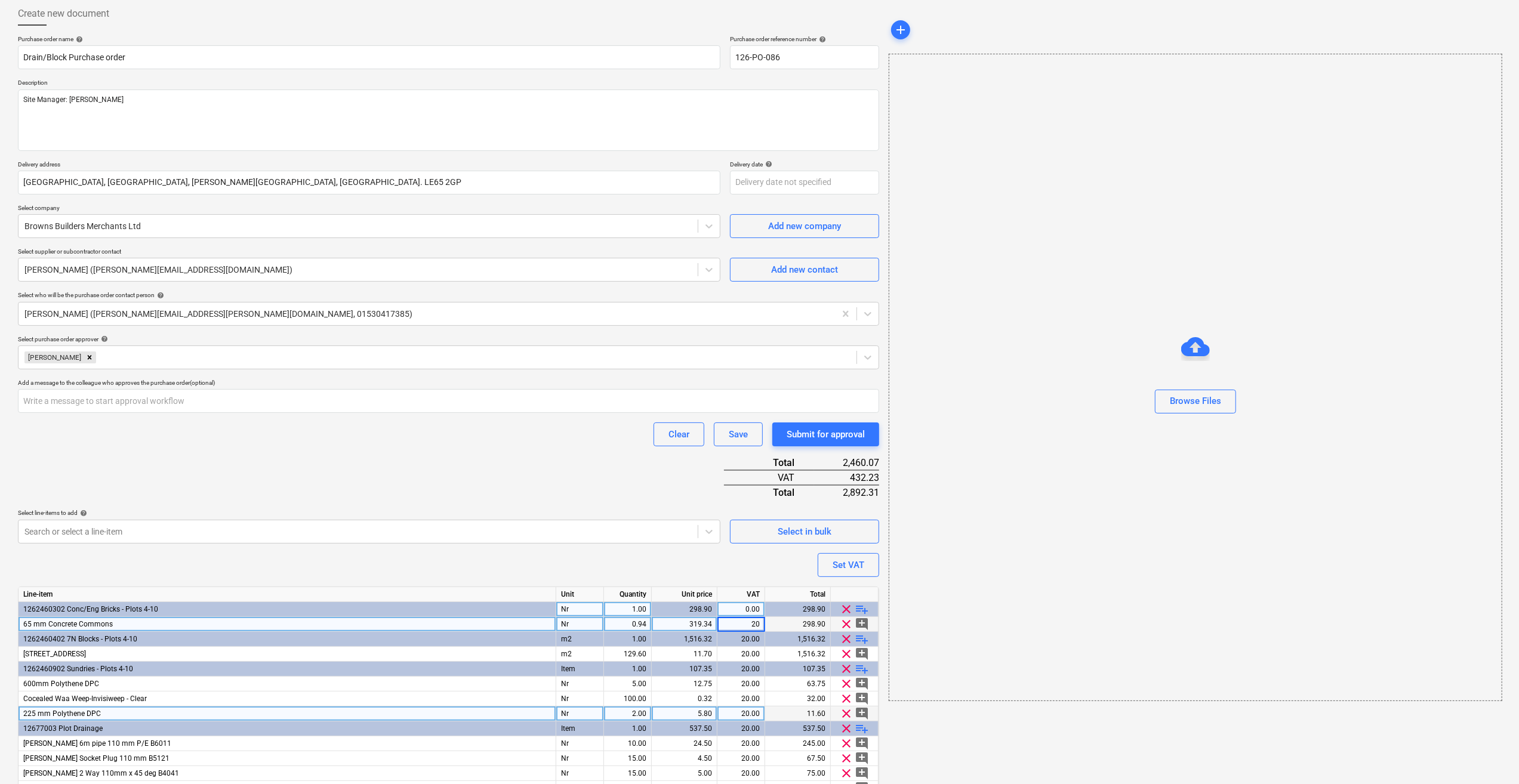
click at [986, 717] on div "add Browse Files" at bounding box center [1195, 426] width 622 height 858
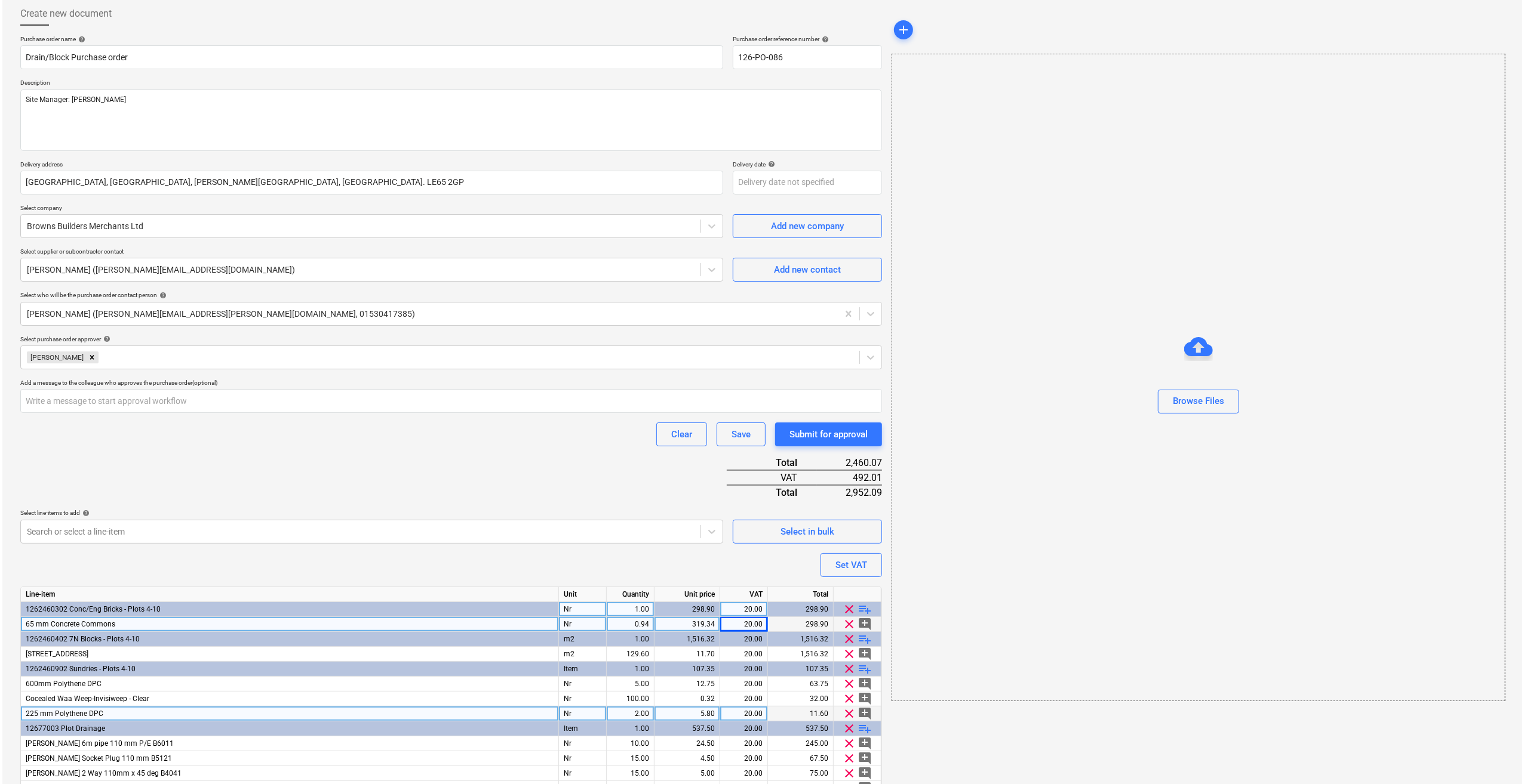
scroll to position [137, 0]
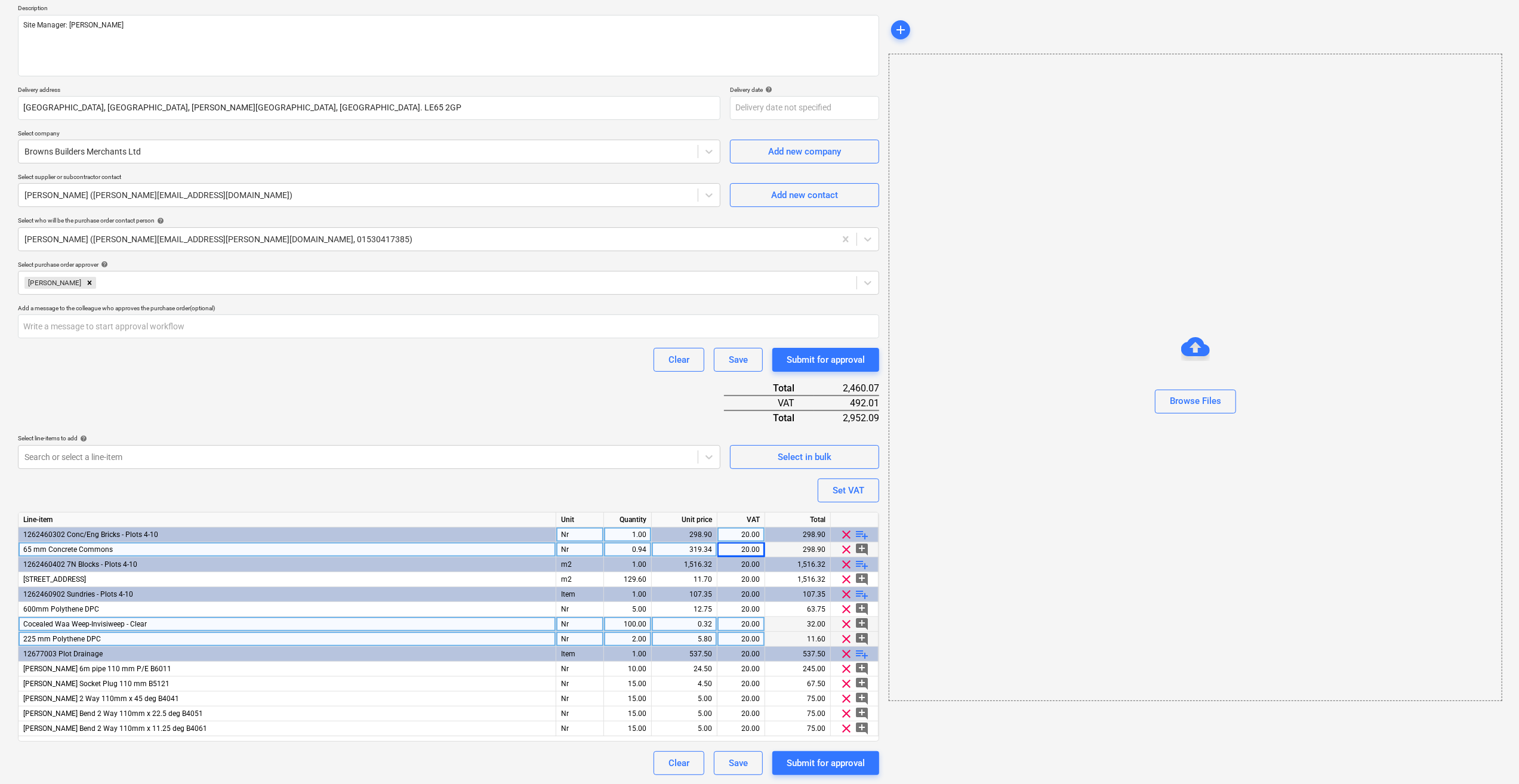
click at [29, 620] on span "Cocealed Waa Weep-Invisiweep - Clear" at bounding box center [85, 624] width 123 height 8
click at [32, 625] on input "Cocealed Waa Weep-Invisiweep - Clear" at bounding box center [287, 624] width 537 height 14
click at [80, 625] on input "Concealed Waa Weep-Invisiweep - Clear" at bounding box center [287, 624] width 537 height 14
click at [104, 625] on input "Concealed Wall Weep-Invisiweep - Clear" at bounding box center [287, 624] width 537 height 14
click at [108, 624] on input "Concealed Wall Weep -Invisiweep - Clear" at bounding box center [287, 624] width 537 height 14
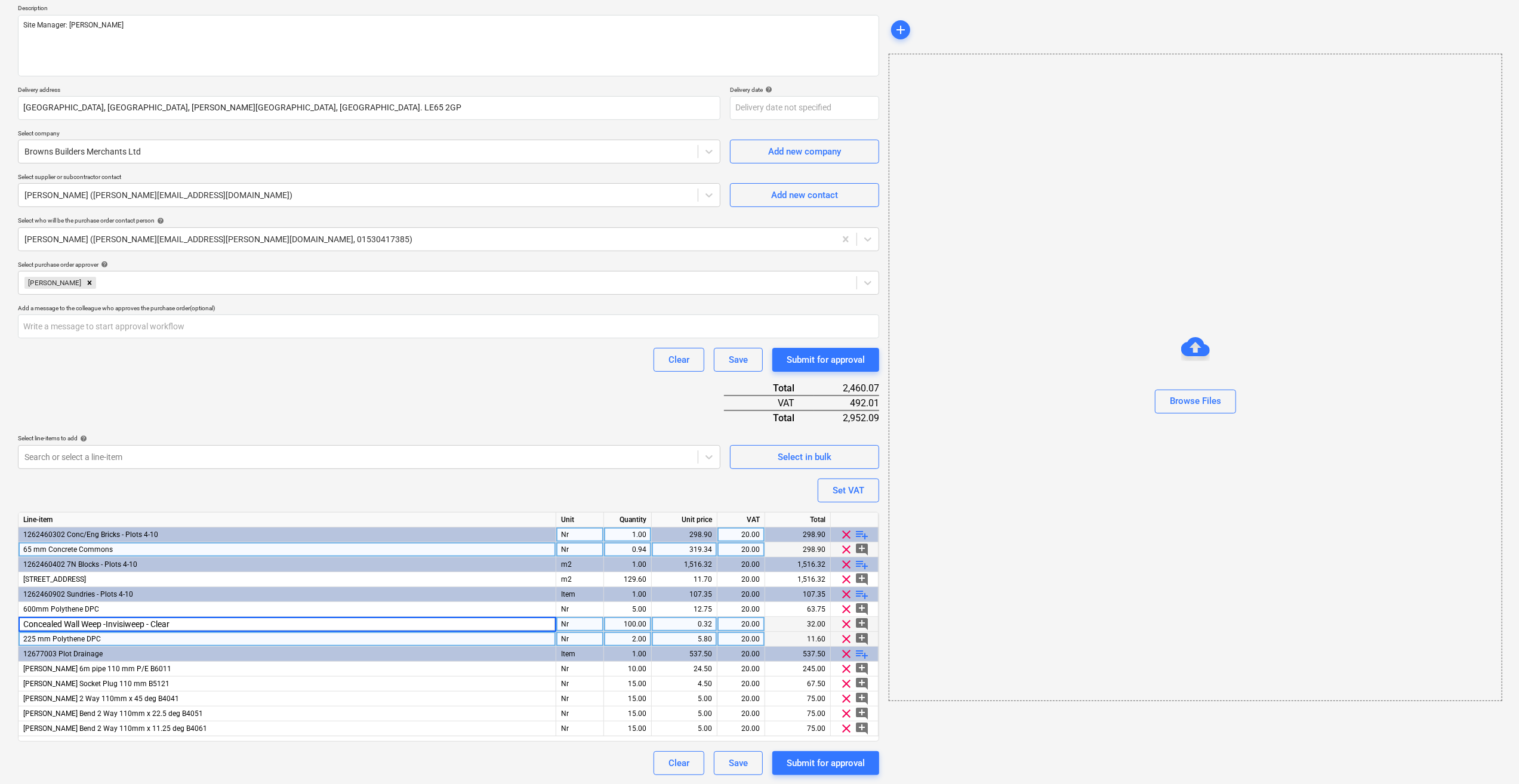
click at [106, 624] on input "Concealed Wall Weep -Invisiweep - Clear" at bounding box center [287, 624] width 537 height 14
type input "Concealed Wall Weep - Invisiweep - Clear"
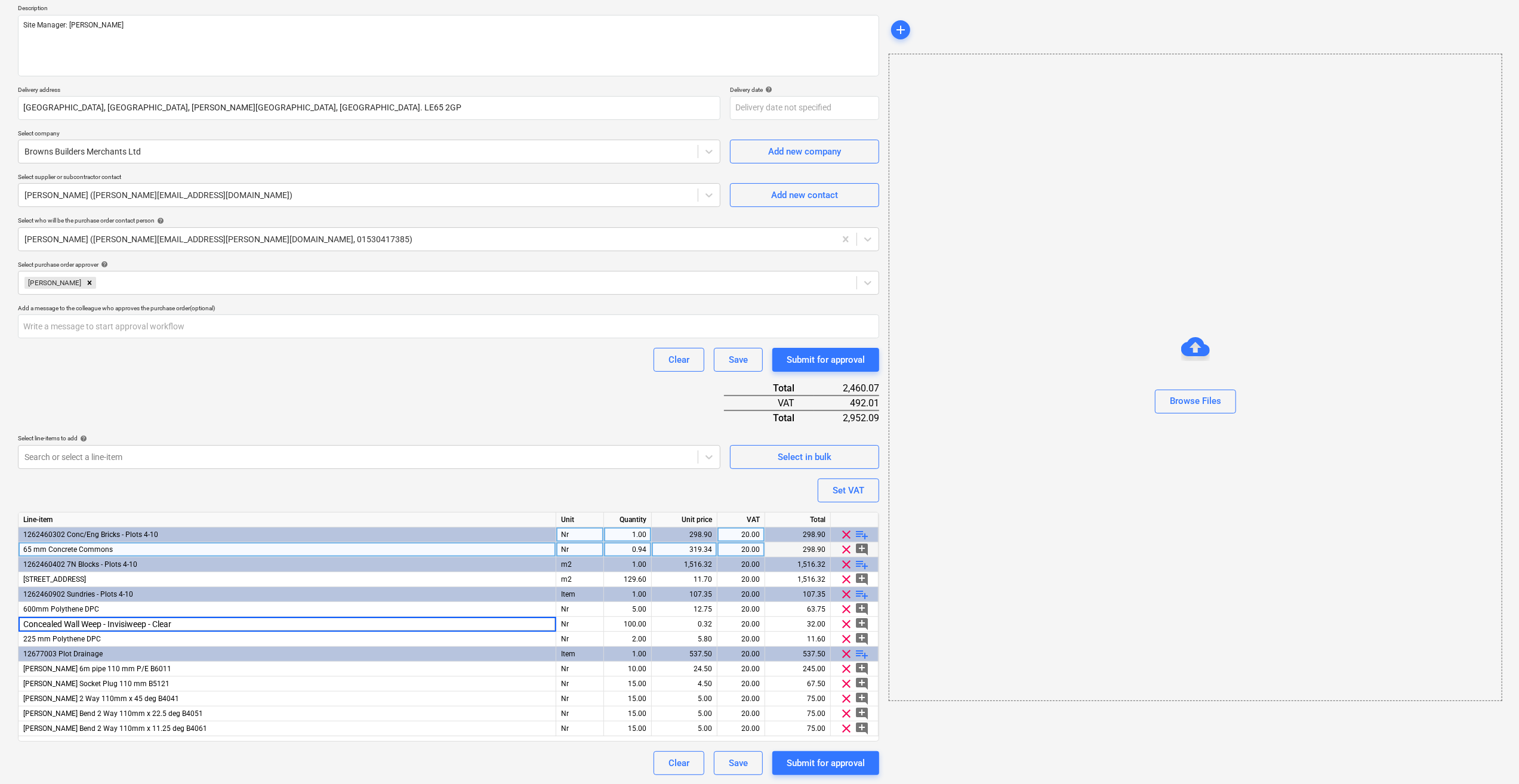
click at [938, 754] on div "add Browse Files" at bounding box center [1195, 351] width 622 height 858
click at [834, 765] on div "Submit for approval" at bounding box center [825, 763] width 78 height 16
type textarea "x"
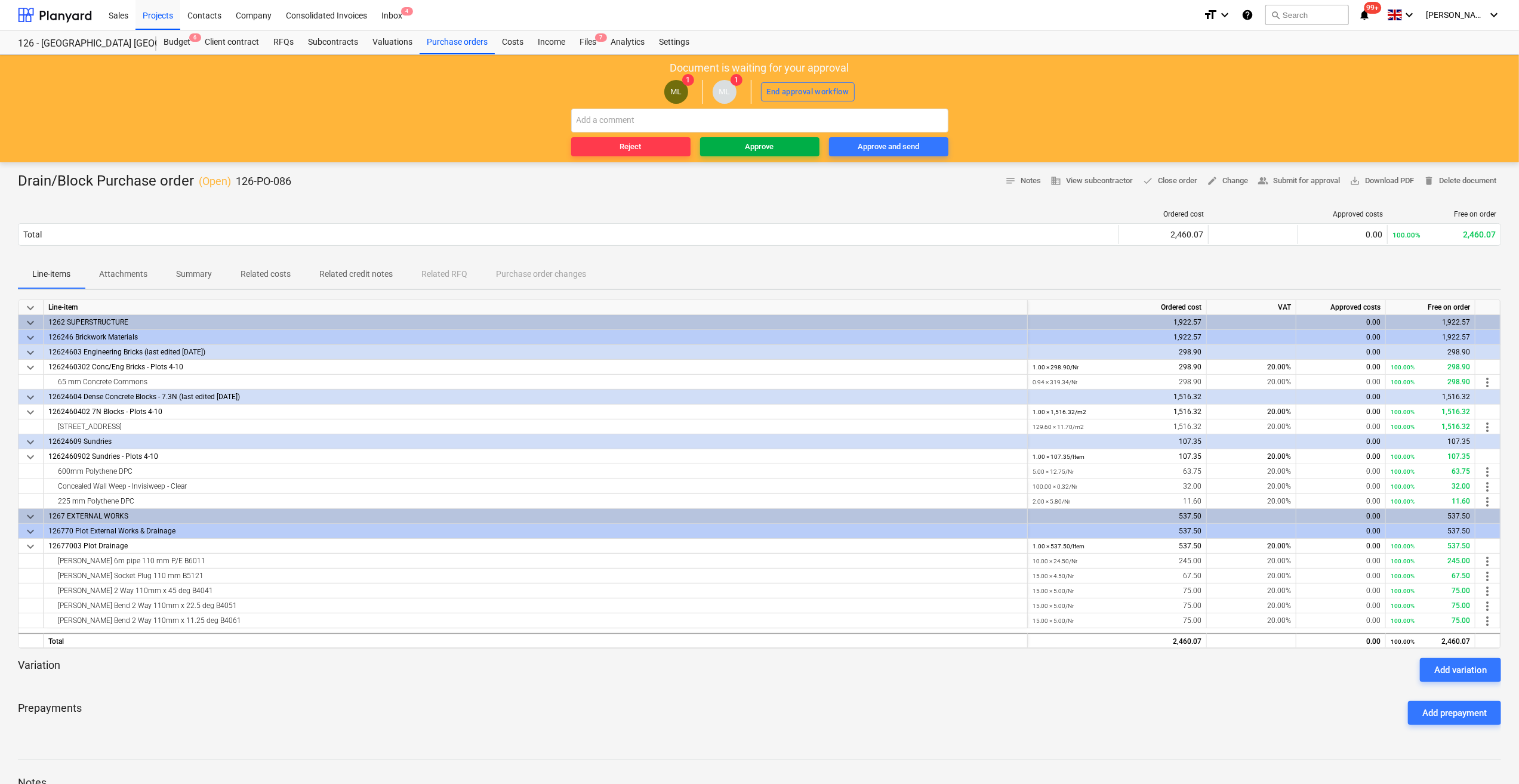
click at [762, 144] on div "Approve" at bounding box center [760, 147] width 29 height 14
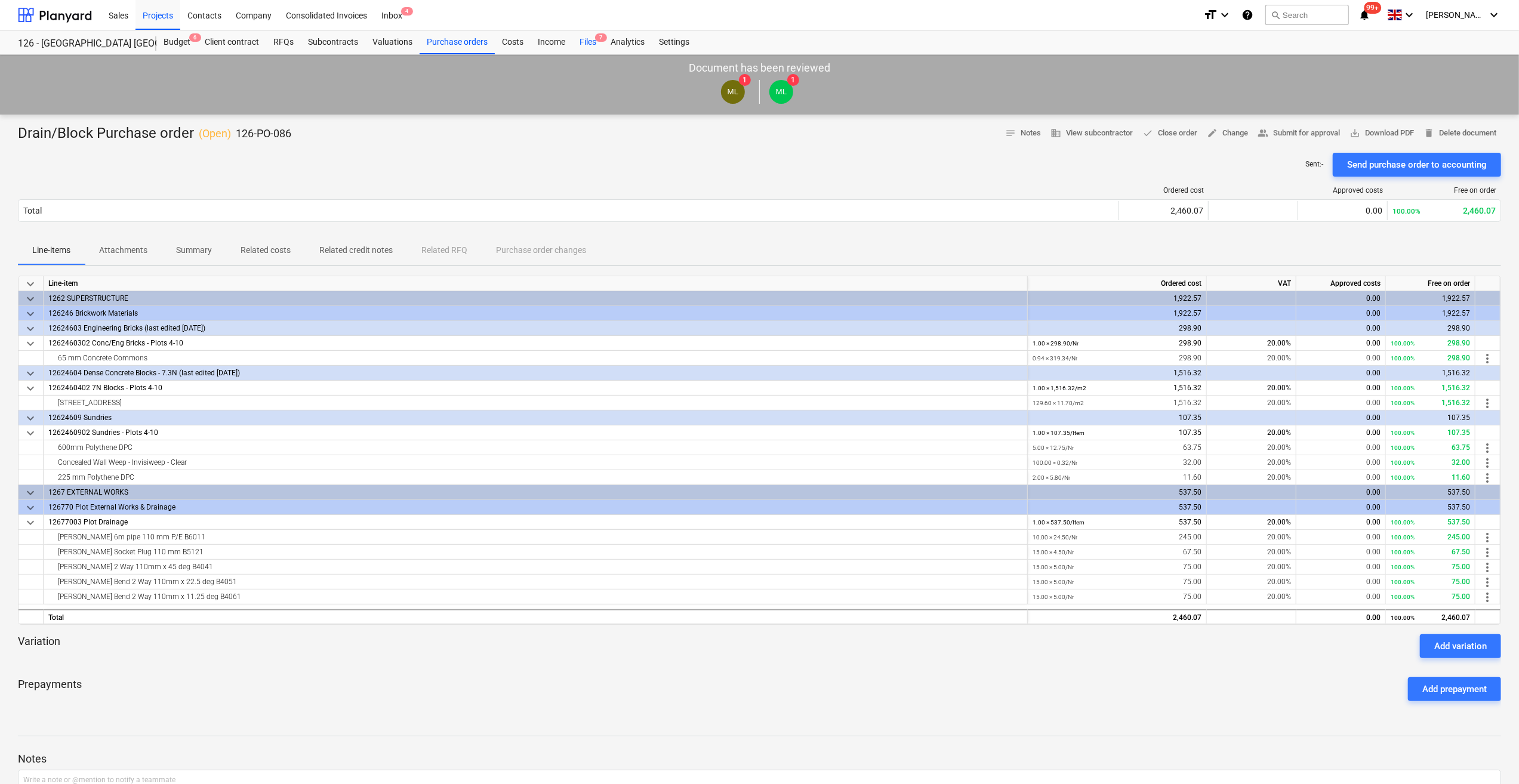
click at [585, 44] on div "Files 7" at bounding box center [588, 42] width 31 height 24
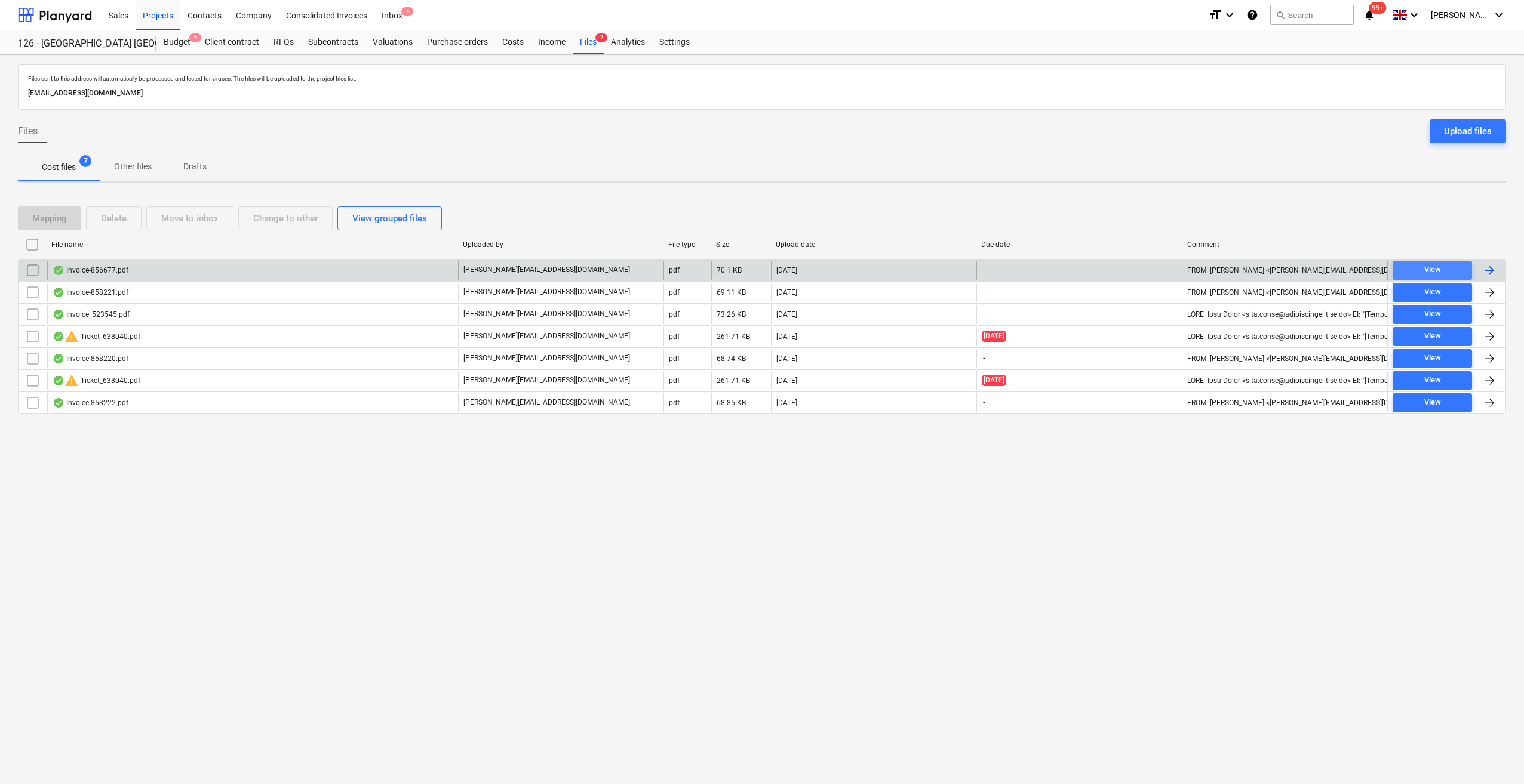
click at [1432, 270] on div "View" at bounding box center [1432, 270] width 17 height 14
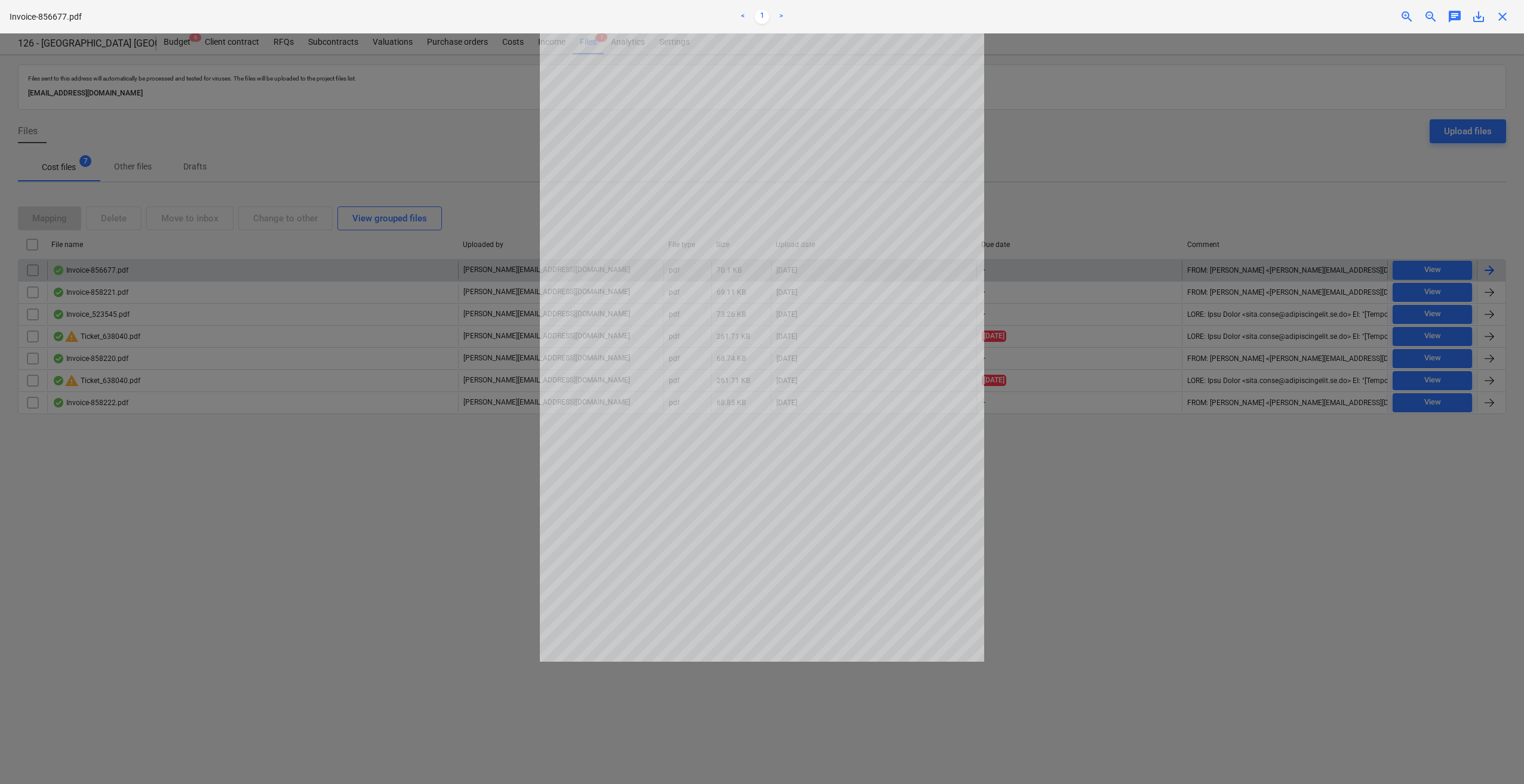
click at [1501, 19] on span "close" at bounding box center [1502, 17] width 14 height 14
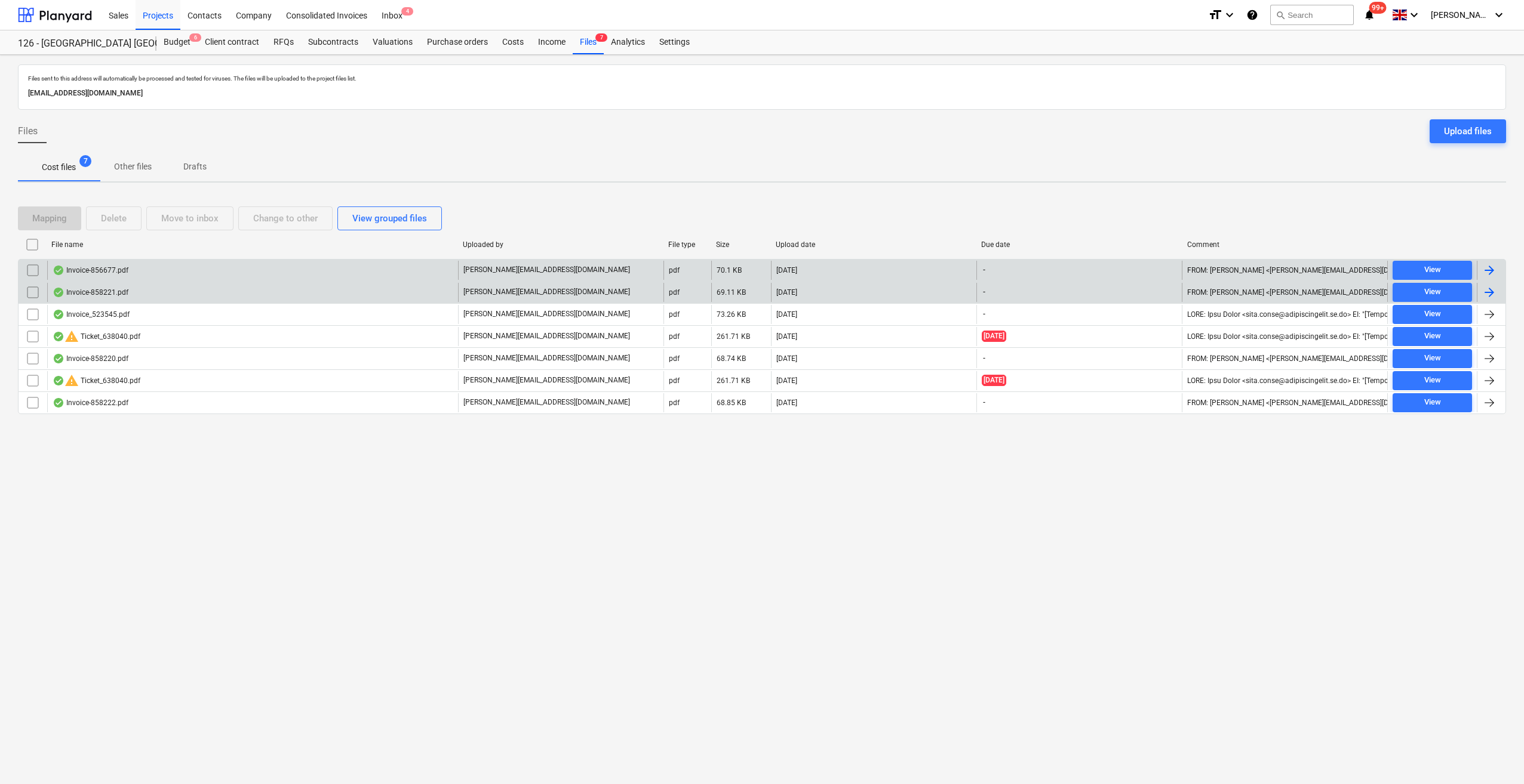
click at [1485, 293] on div at bounding box center [1489, 293] width 14 height 14
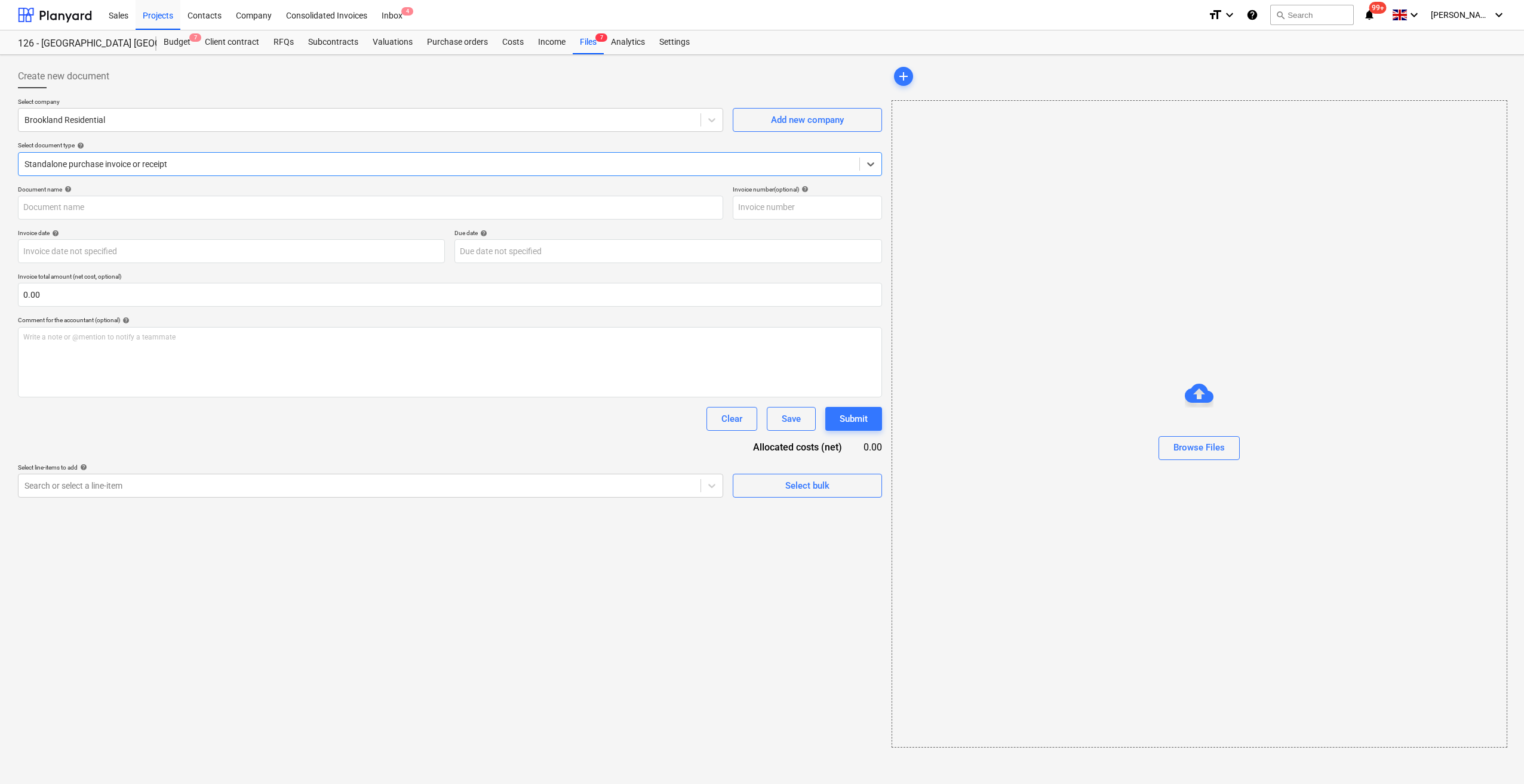
type input "858221"
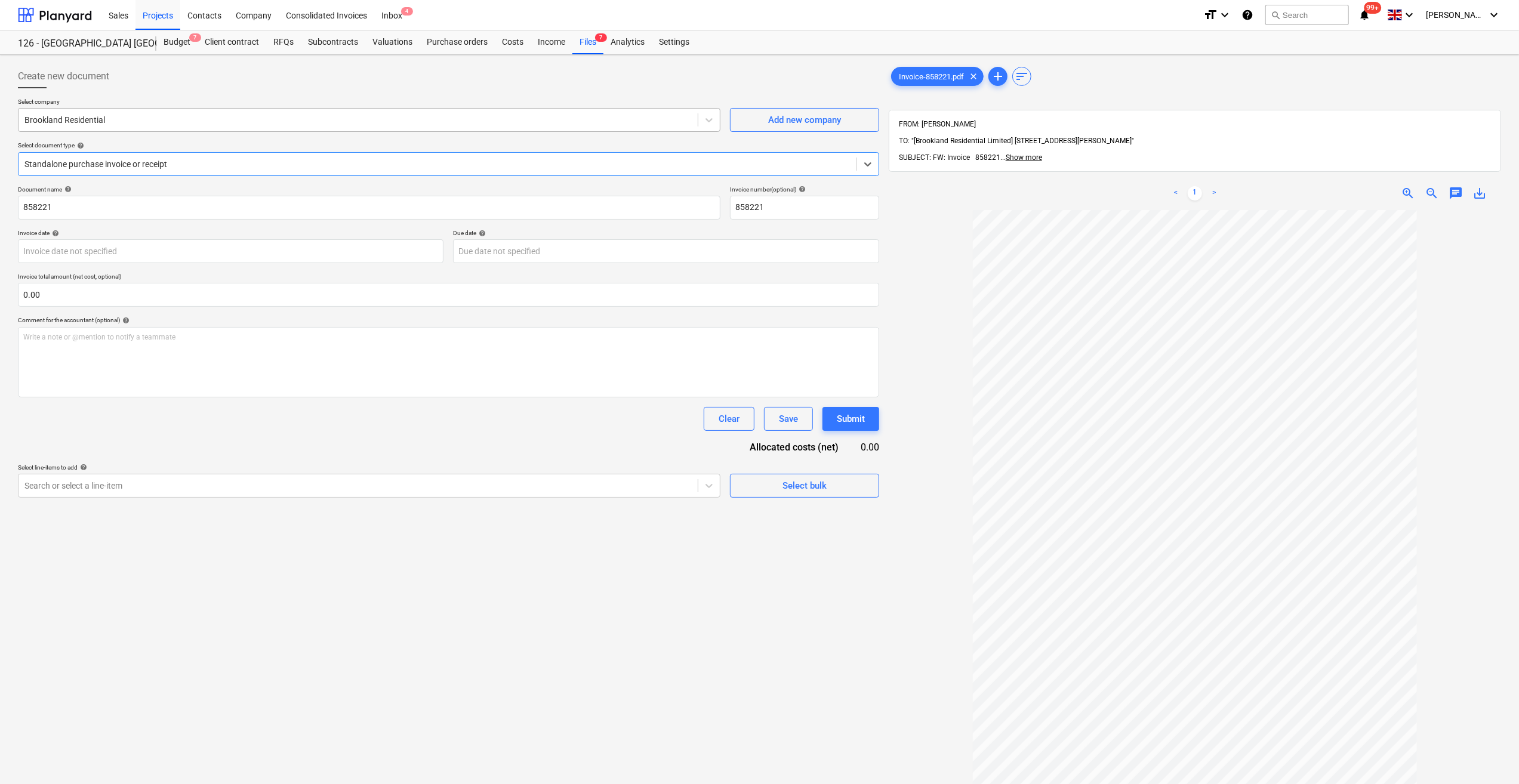
click at [65, 121] on div at bounding box center [358, 120] width 667 height 12
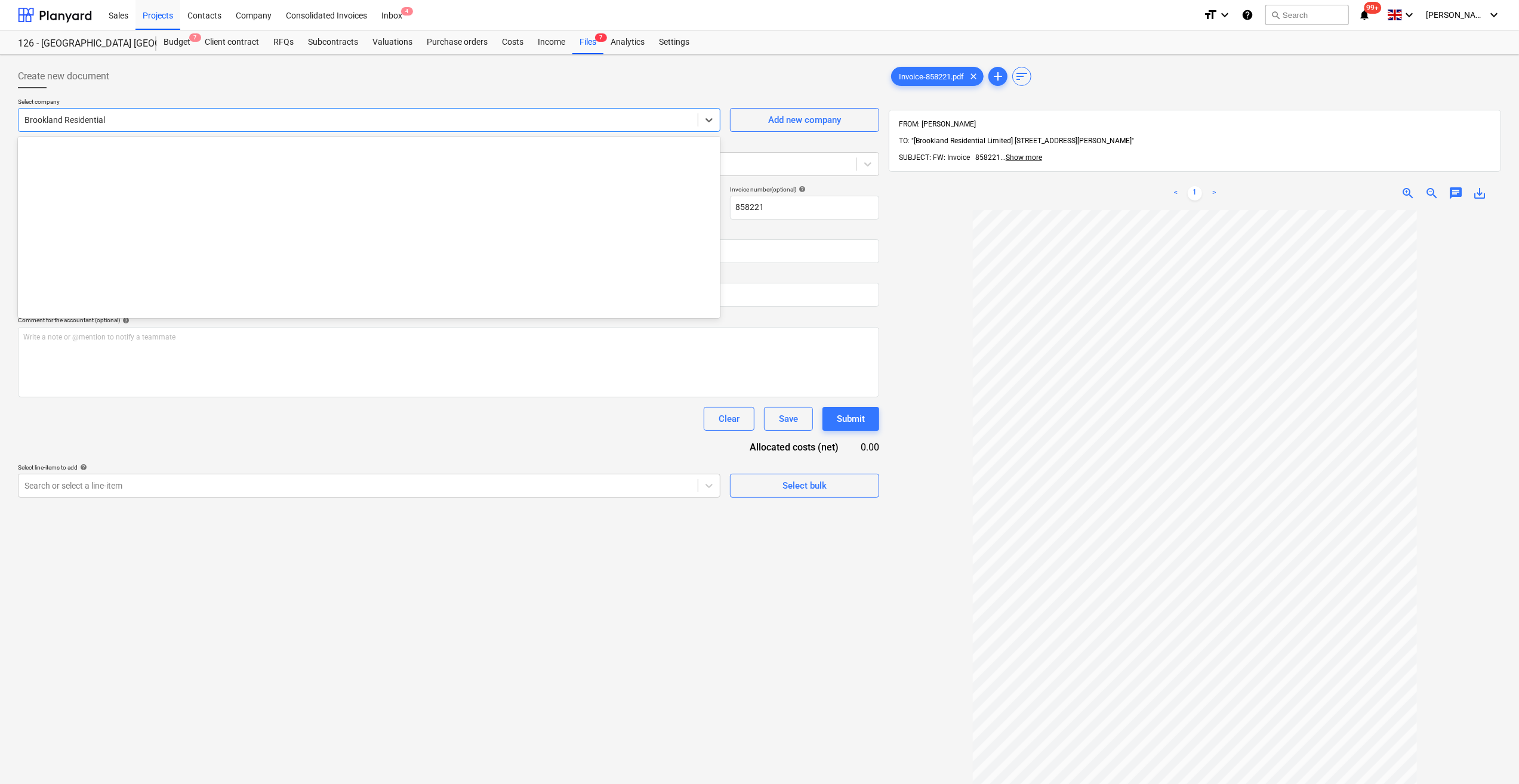
scroll to position [1420, 0]
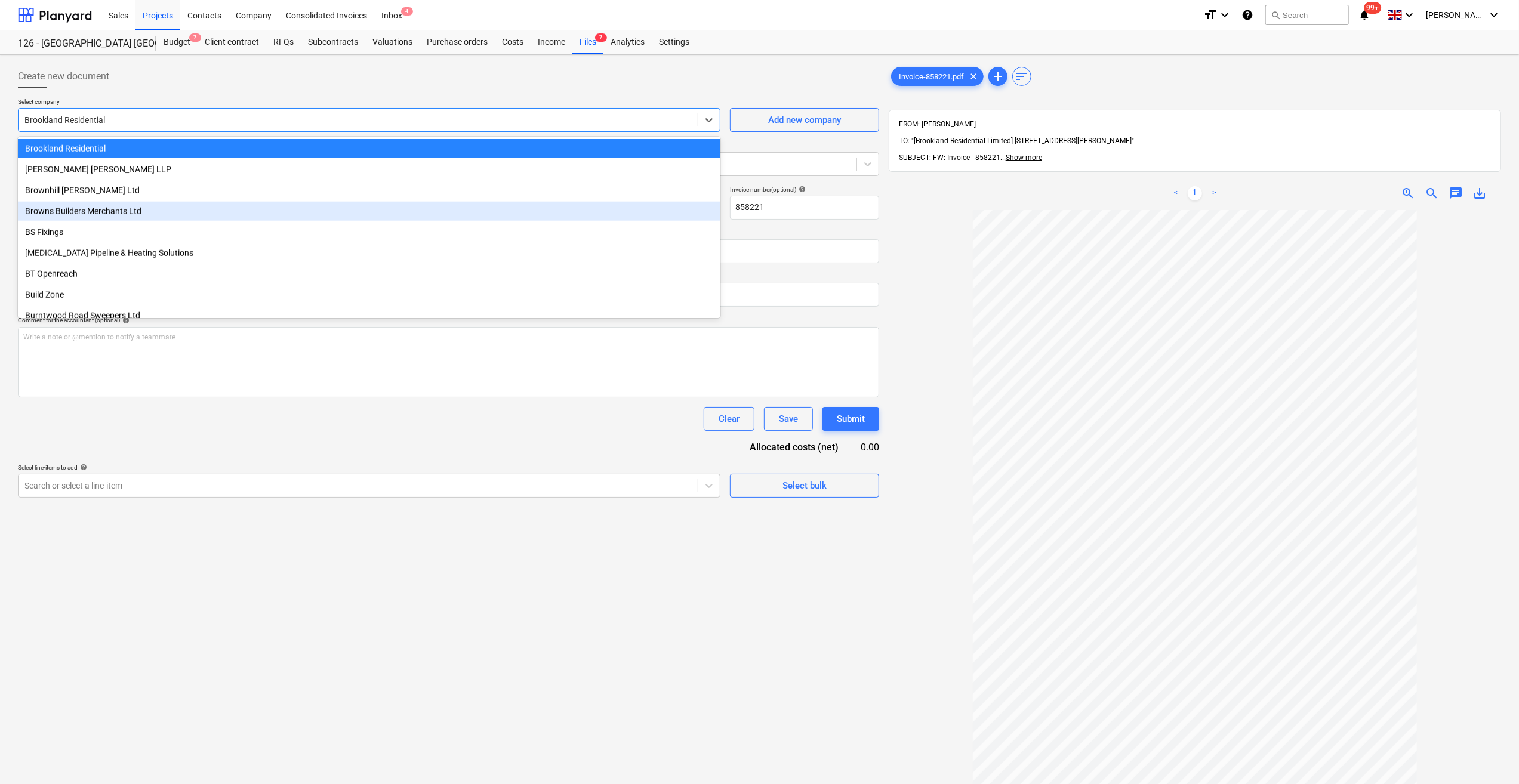
click at [105, 212] on div "Browns Builders Merchants Ltd" at bounding box center [369, 211] width 703 height 19
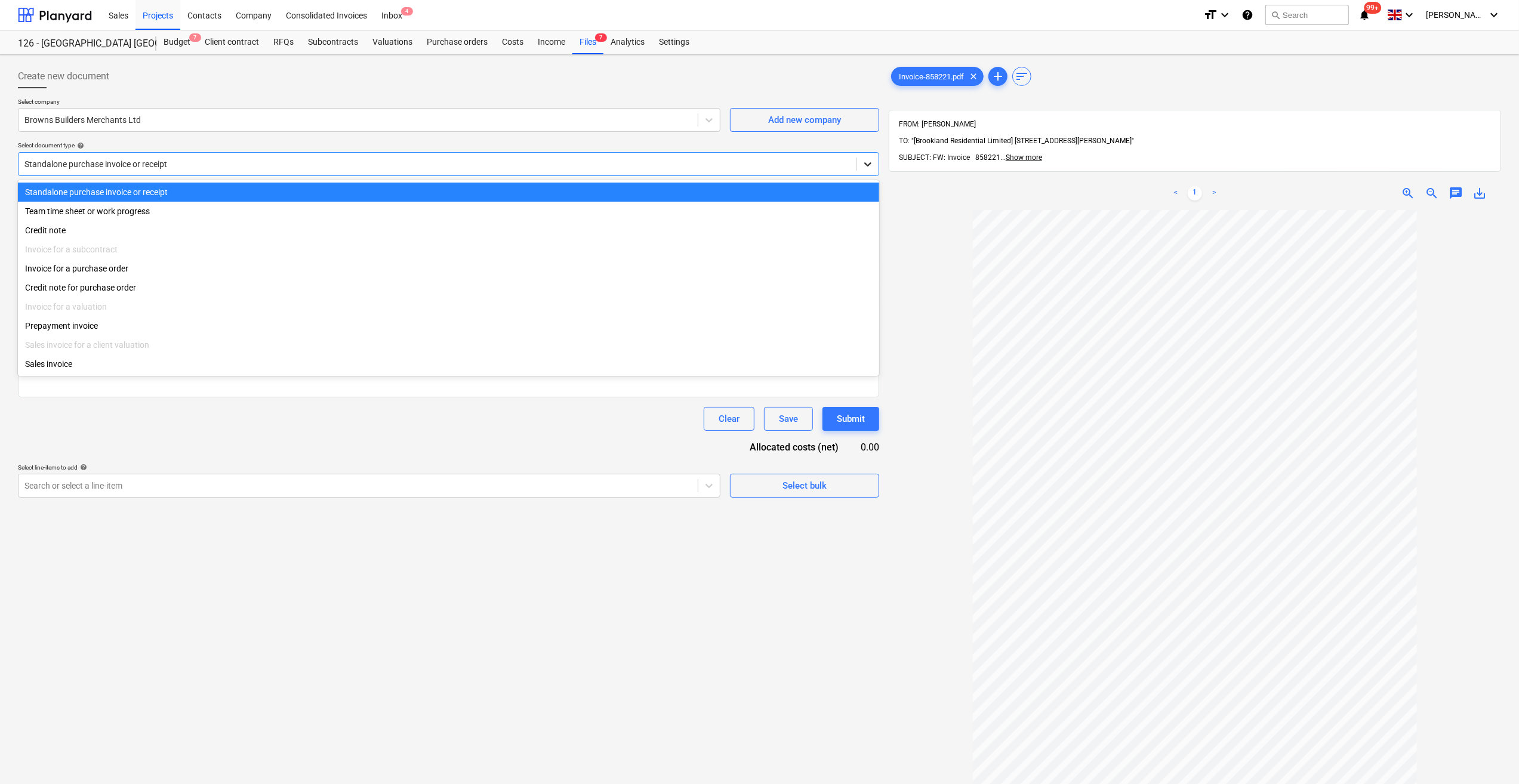
click at [867, 163] on icon at bounding box center [868, 164] width 7 height 4
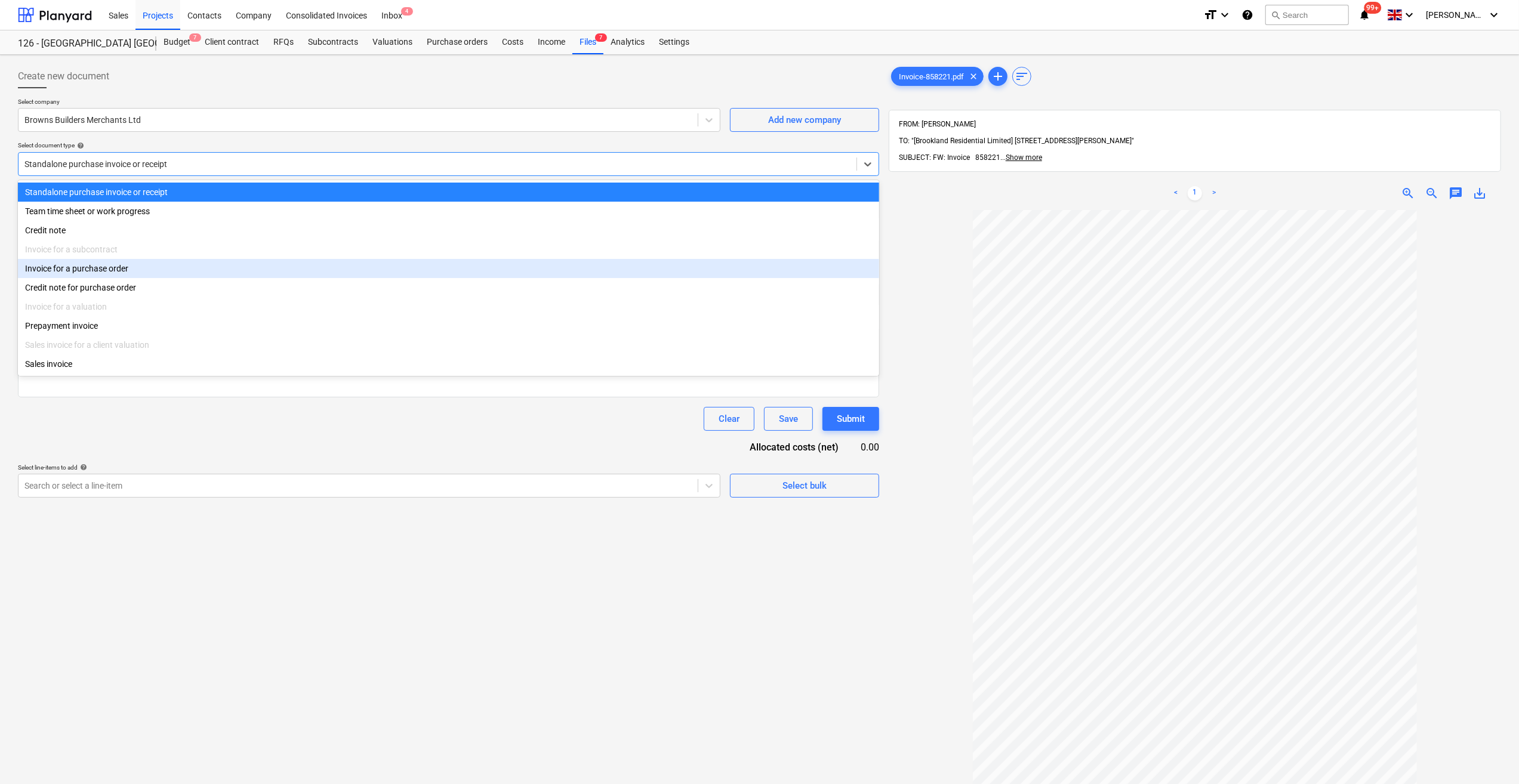
click at [73, 274] on div "Invoice for a purchase order" at bounding box center [448, 269] width 861 height 19
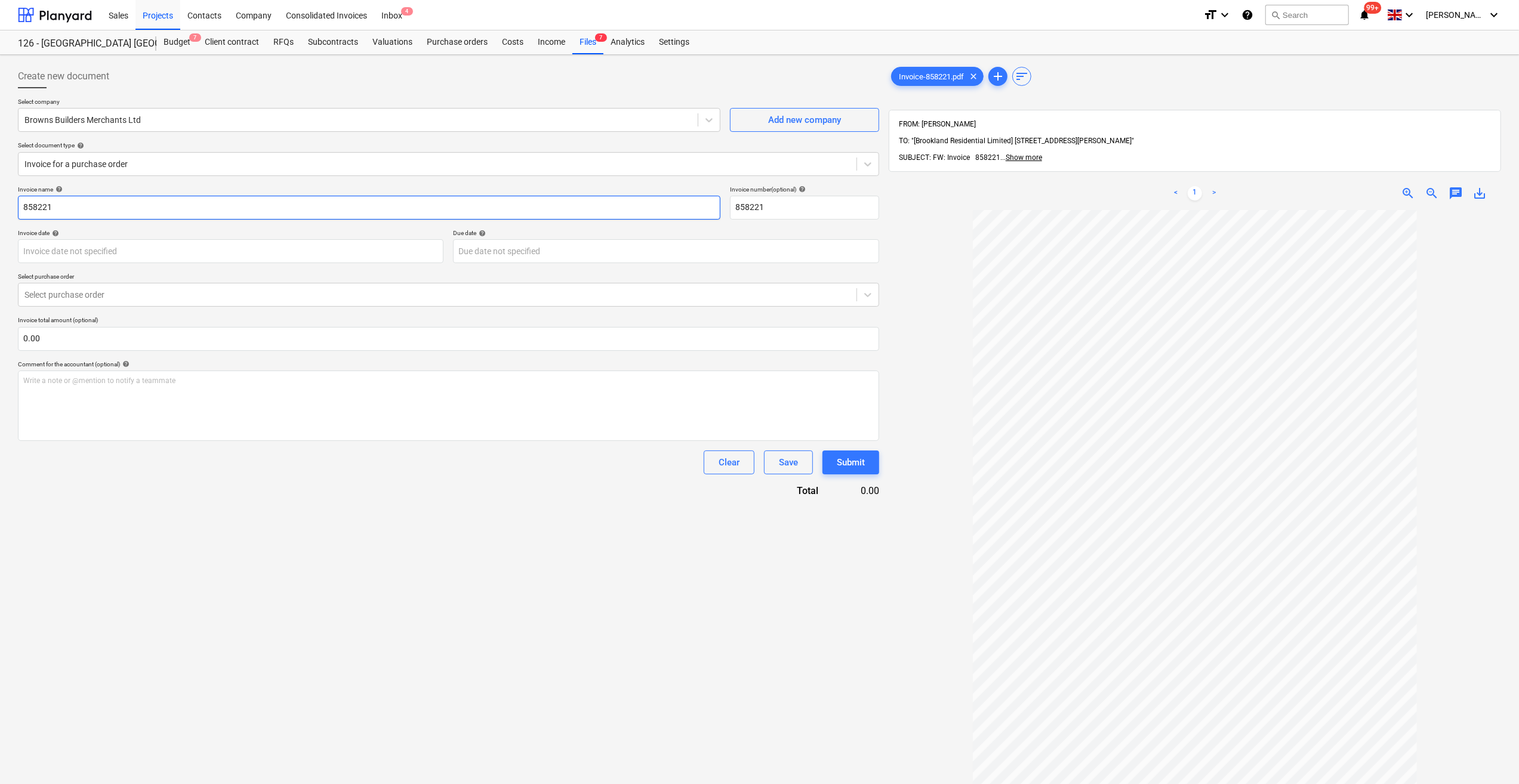
click at [22, 204] on input "858221" at bounding box center [369, 208] width 703 height 24
click at [32, 211] on input "& N Blocks - 858221" at bounding box center [369, 208] width 703 height 24
type input "7N Blocks - 858221"
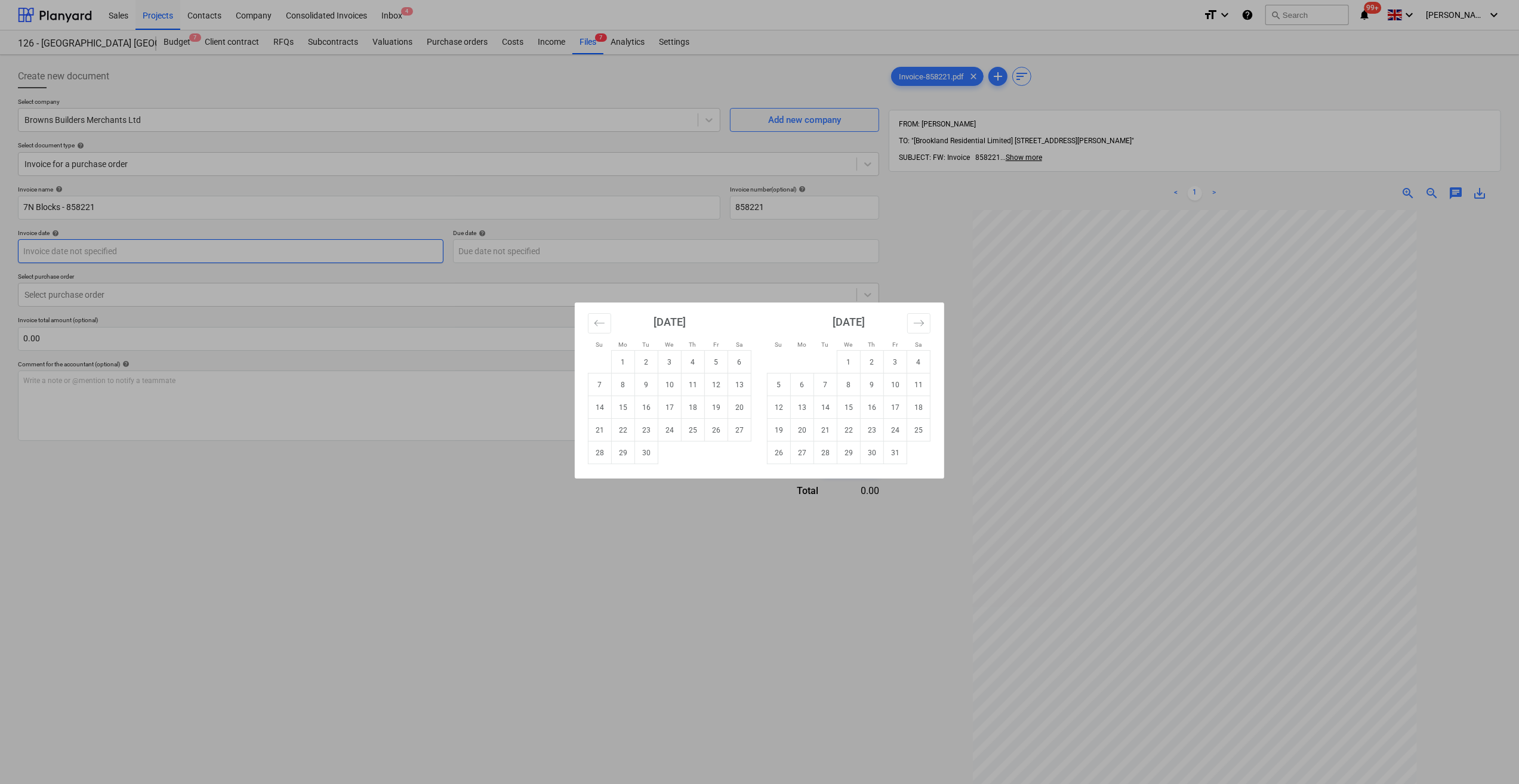
click at [96, 250] on body "Sales Projects Contacts Company Consolidated Invoices Inbox 4 format_size keybo…" at bounding box center [760, 392] width 1519 height 784
click at [596, 319] on icon "Move backward to switch to the previous month." at bounding box center [599, 323] width 11 height 11
click at [601, 475] on td "31" at bounding box center [600, 476] width 23 height 23
type input "[DATE]"
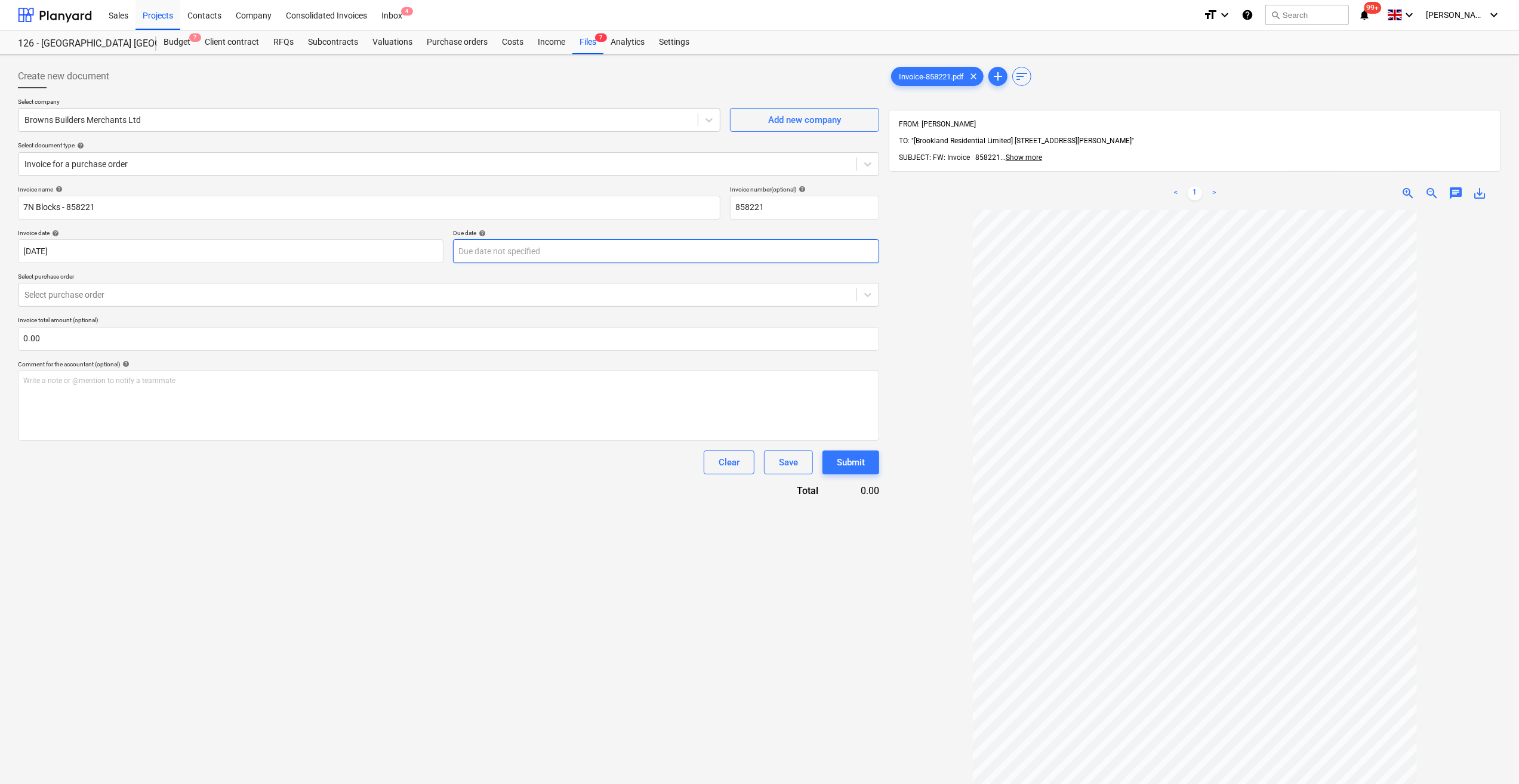
click at [492, 248] on body "Sales Projects Contacts Company Consolidated Invoices Inbox 4 format_size keybo…" at bounding box center [760, 392] width 1519 height 784
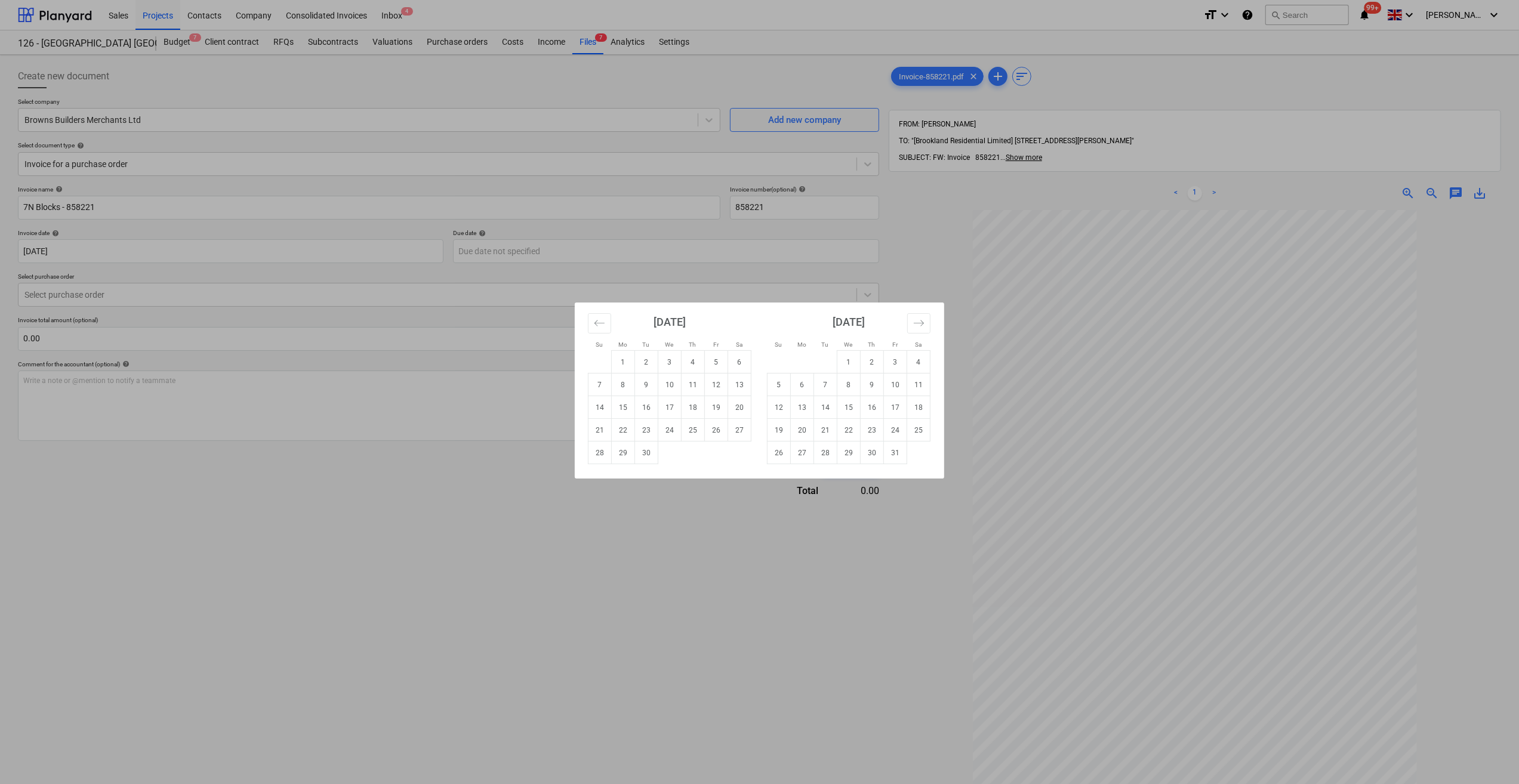
click at [648, 453] on td "30" at bounding box center [646, 453] width 23 height 23
type input "[DATE]"
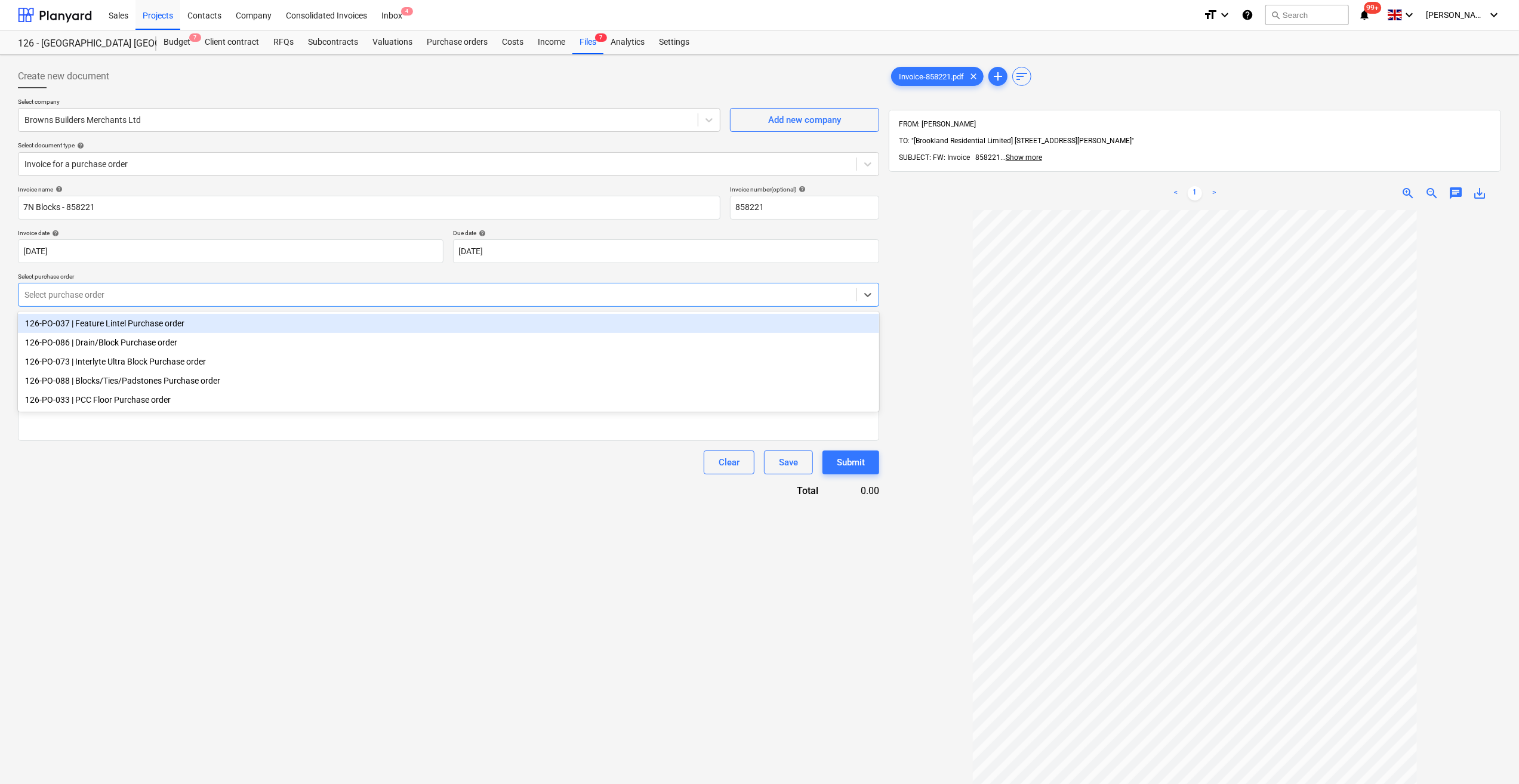
click at [51, 294] on div at bounding box center [438, 295] width 826 height 12
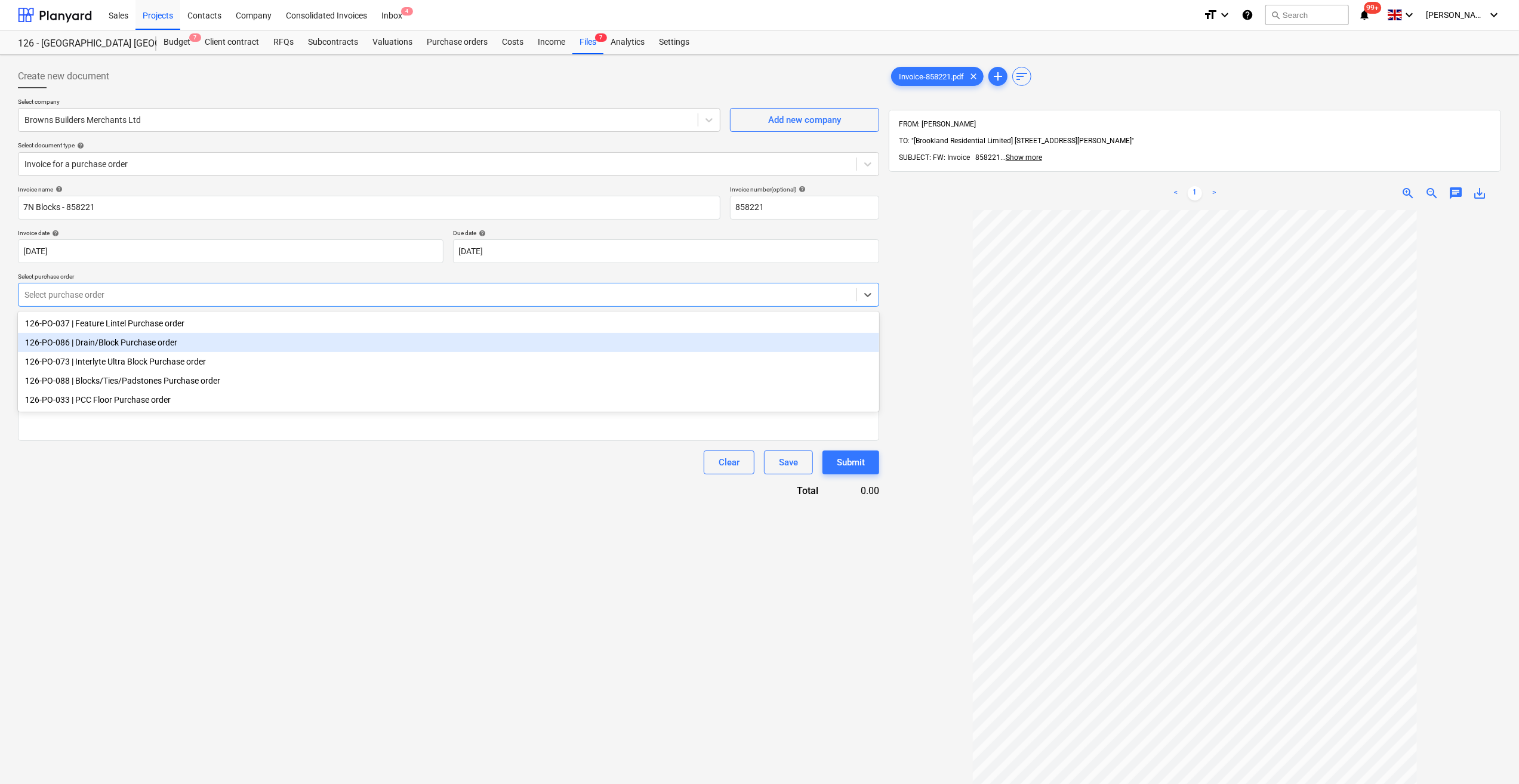
click at [52, 342] on div "126-PO-086 | Drain/Block Purchase order" at bounding box center [448, 342] width 861 height 19
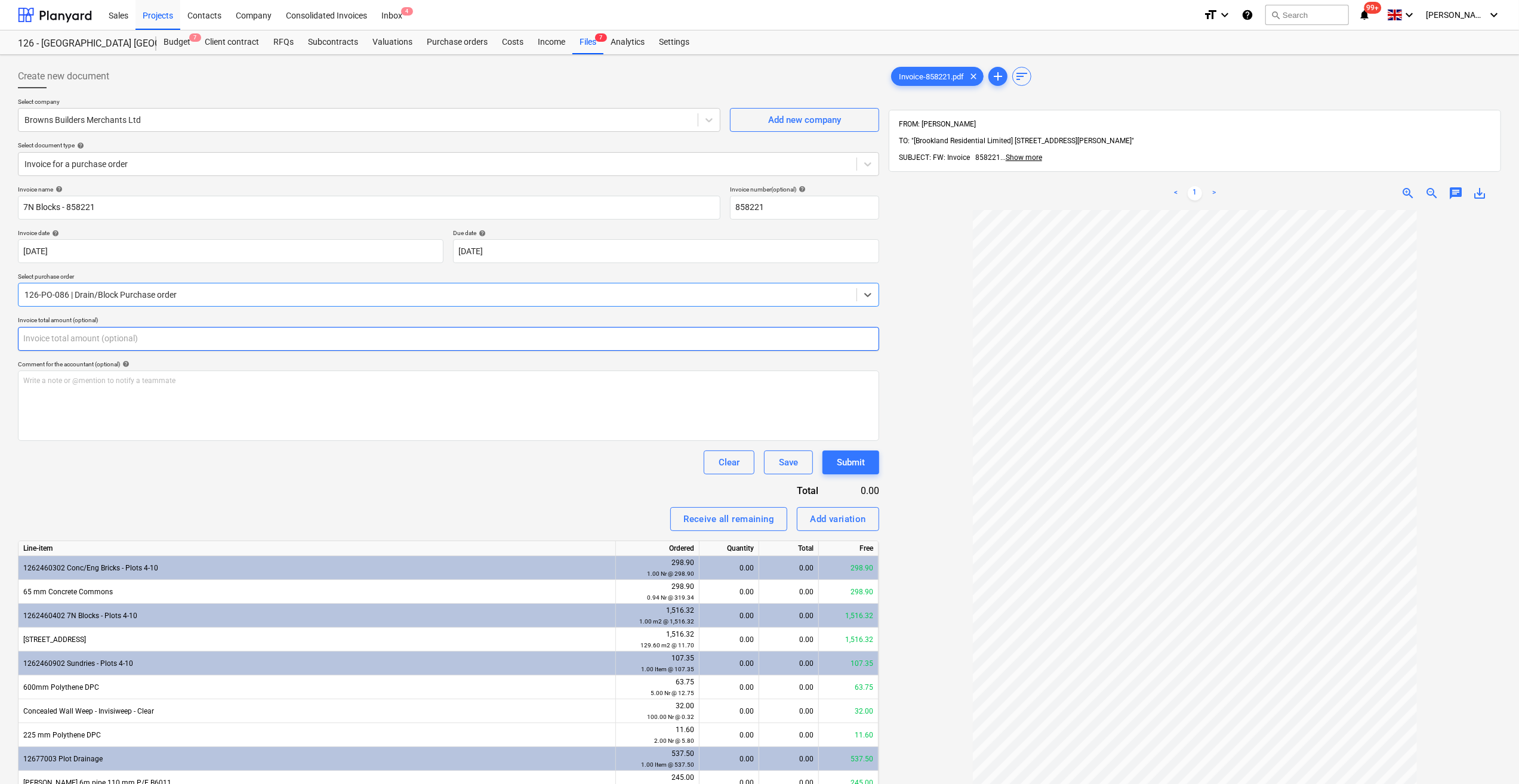
click at [54, 335] on input "text" at bounding box center [448, 339] width 861 height 24
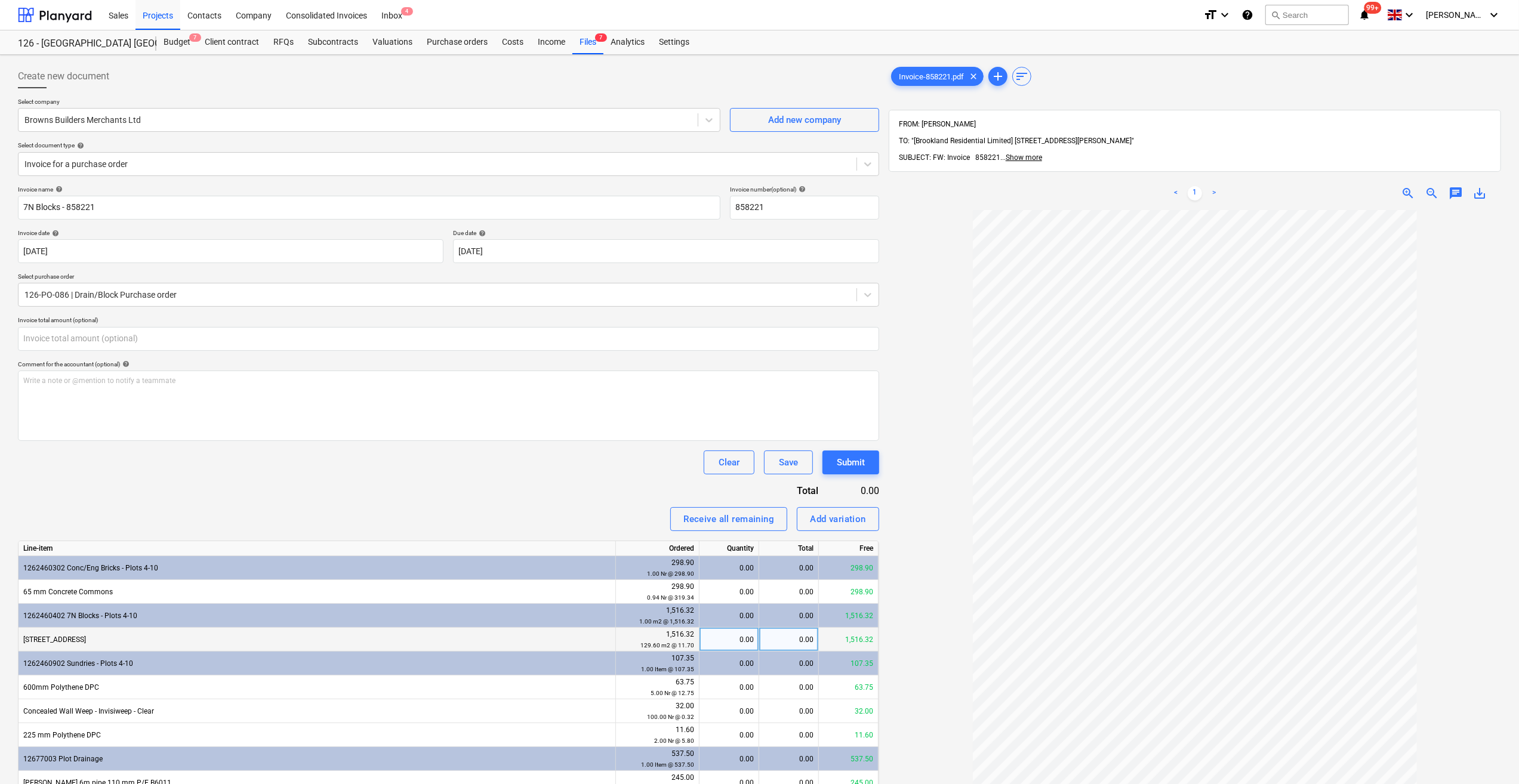
type input "0.00"
click at [745, 639] on div "0.00" at bounding box center [729, 640] width 50 height 24
type input "64.8"
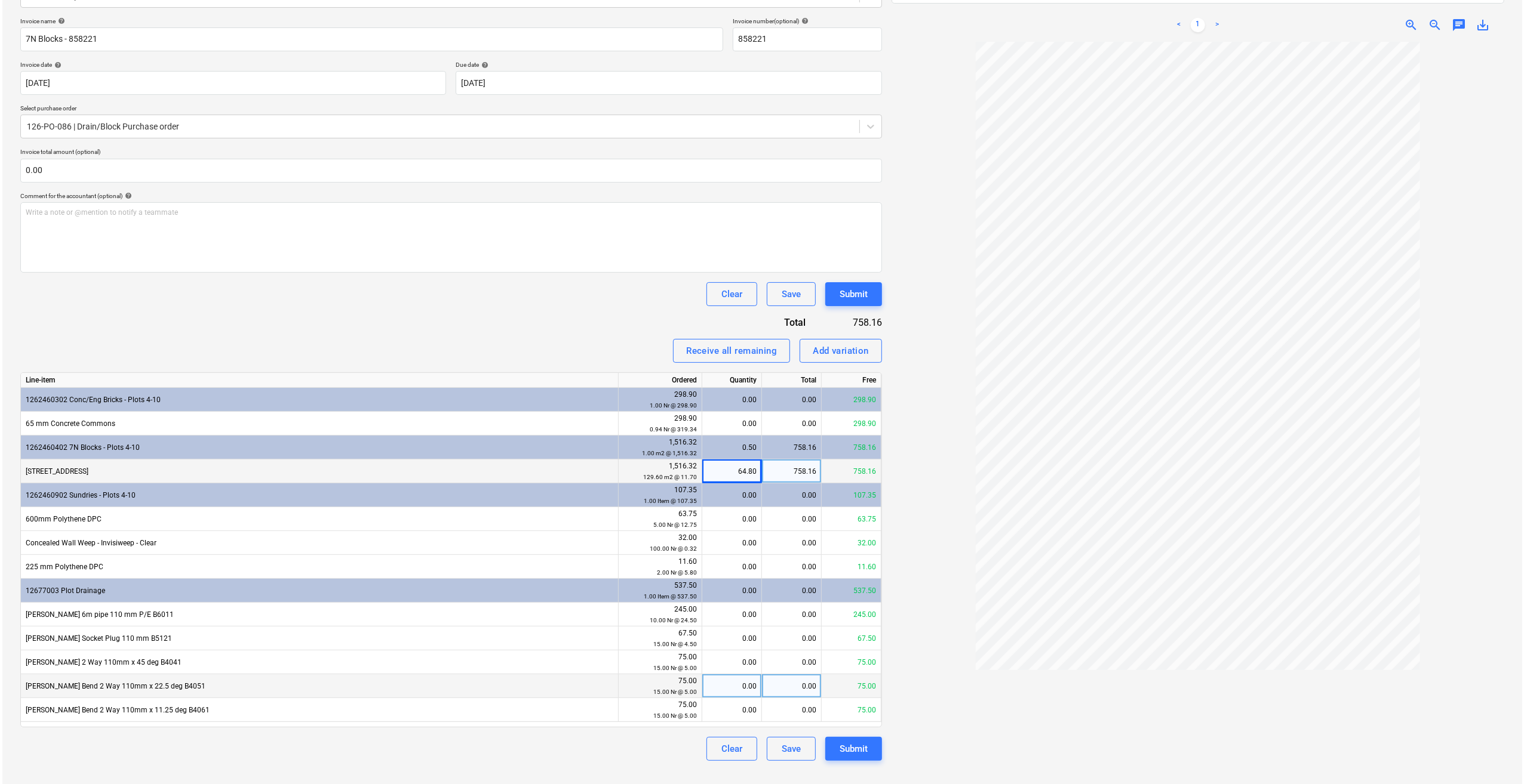
scroll to position [169, 0]
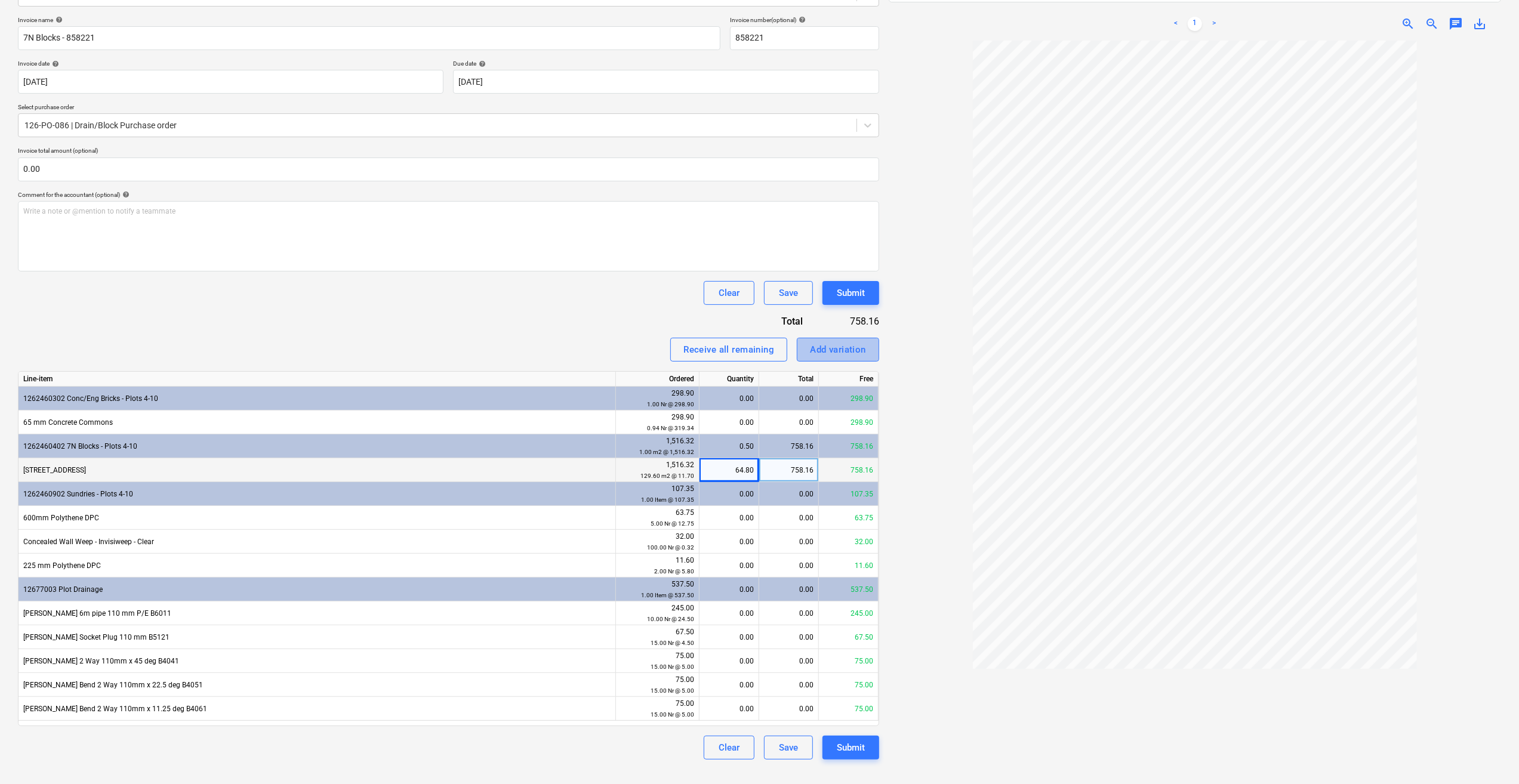
click at [847, 355] on div "Add variation" at bounding box center [838, 350] width 56 height 16
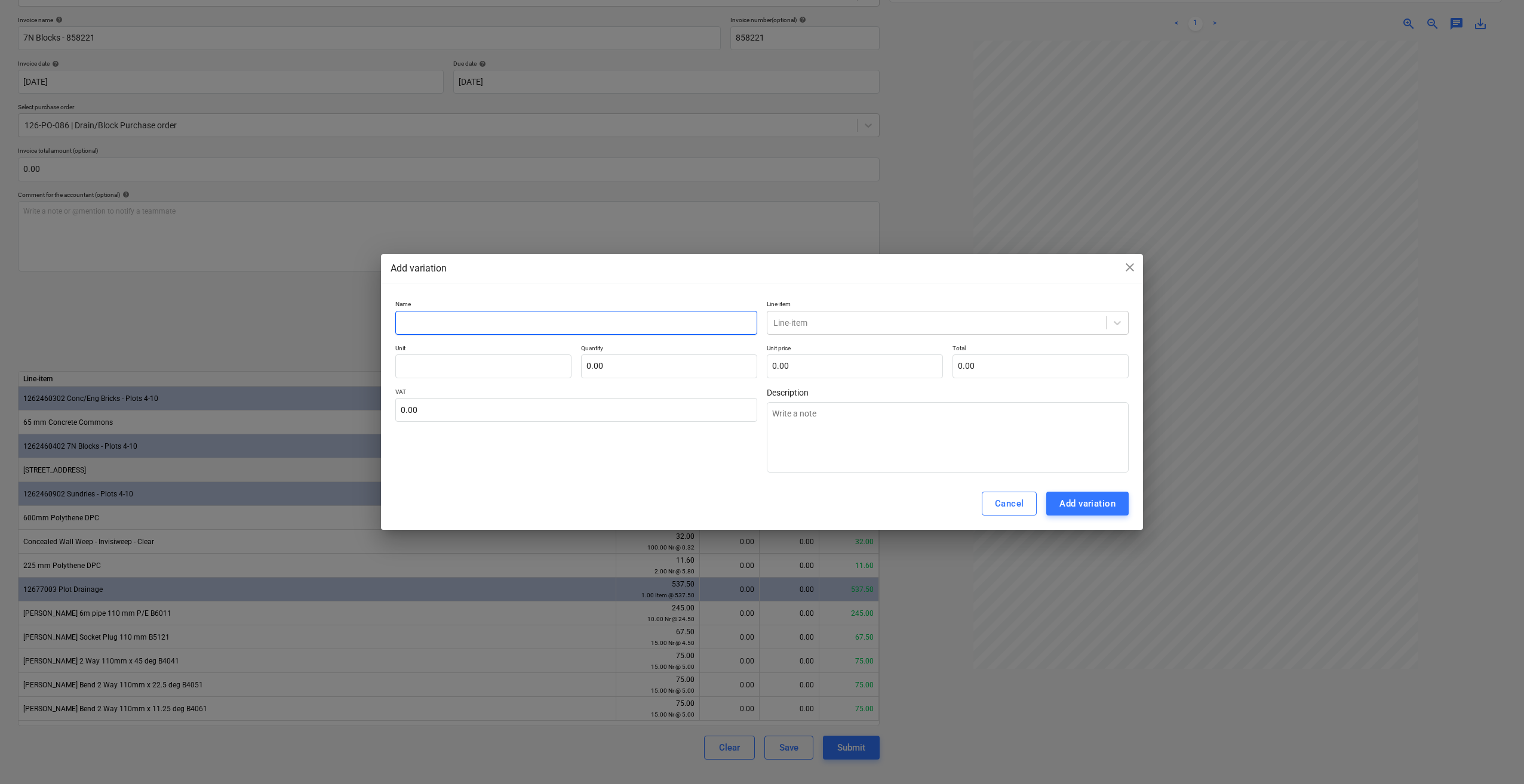
click at [412, 324] on input "text" at bounding box center [576, 323] width 362 height 24
type textarea "x"
type input "1"
type textarea "x"
type input "12"
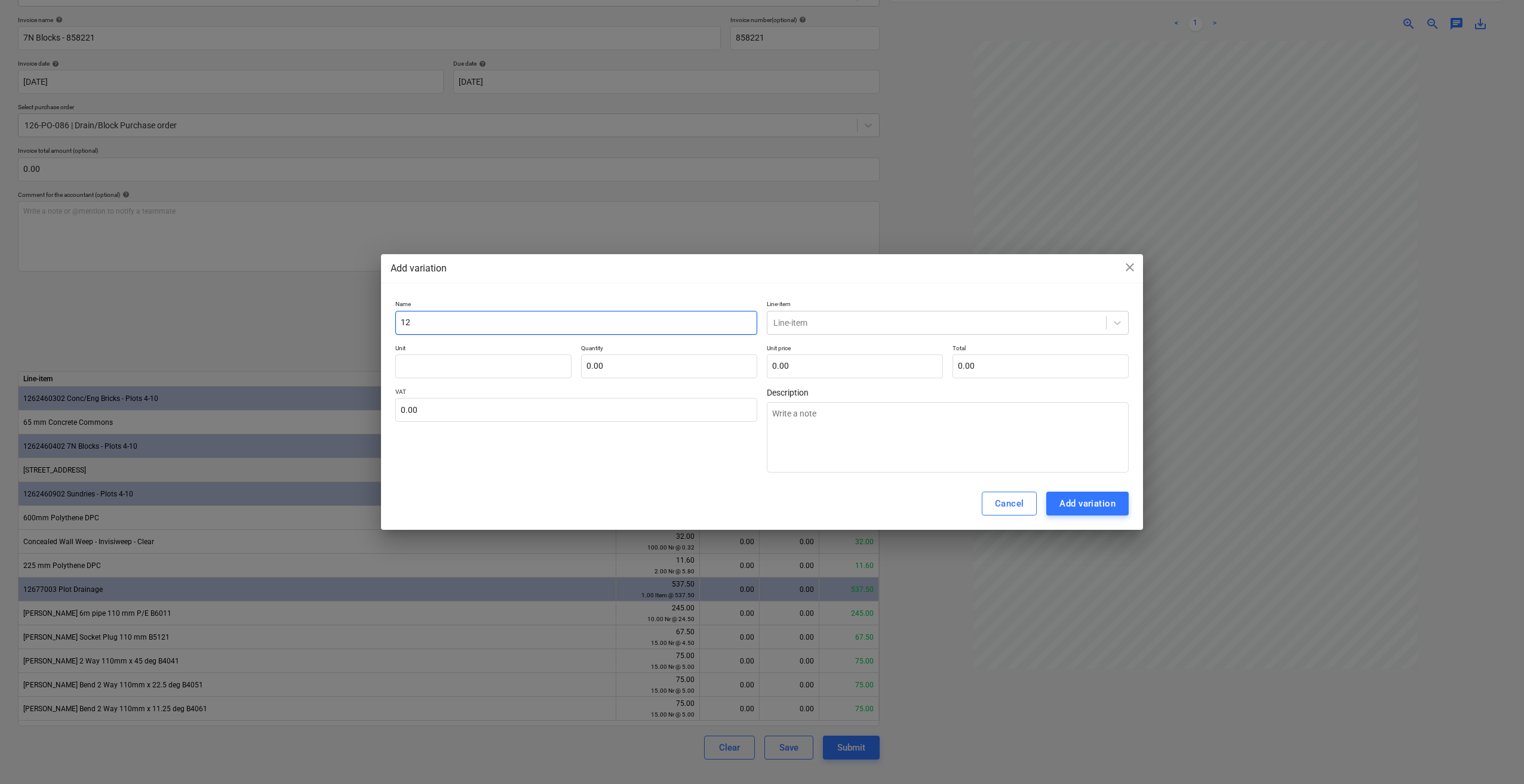
type textarea "x"
type input "1220"
type textarea "x"
type input "1220"
type textarea "x"
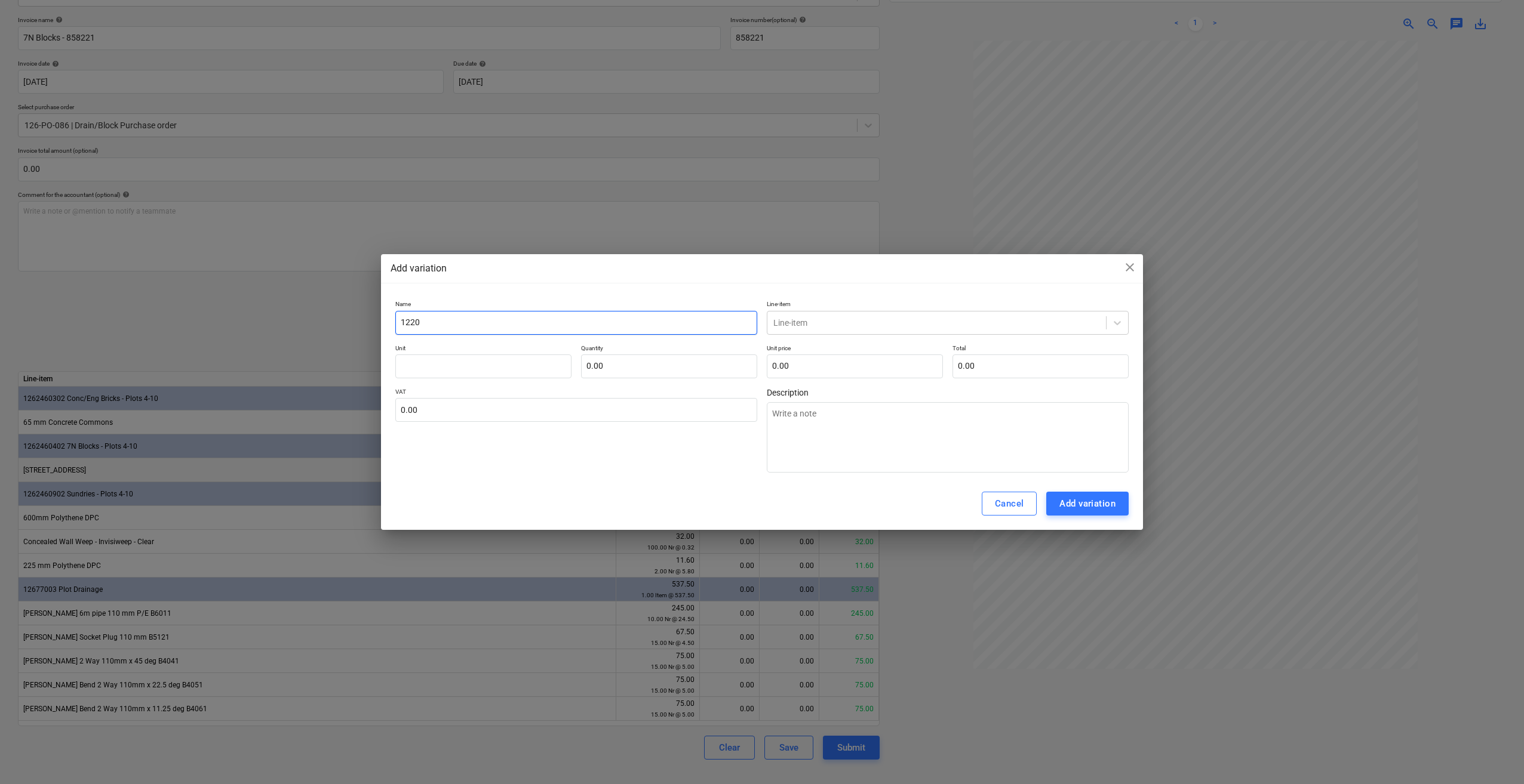
type input "1220 x"
type textarea "x"
type input "1220 x"
type textarea "x"
type input "1220 x 1"
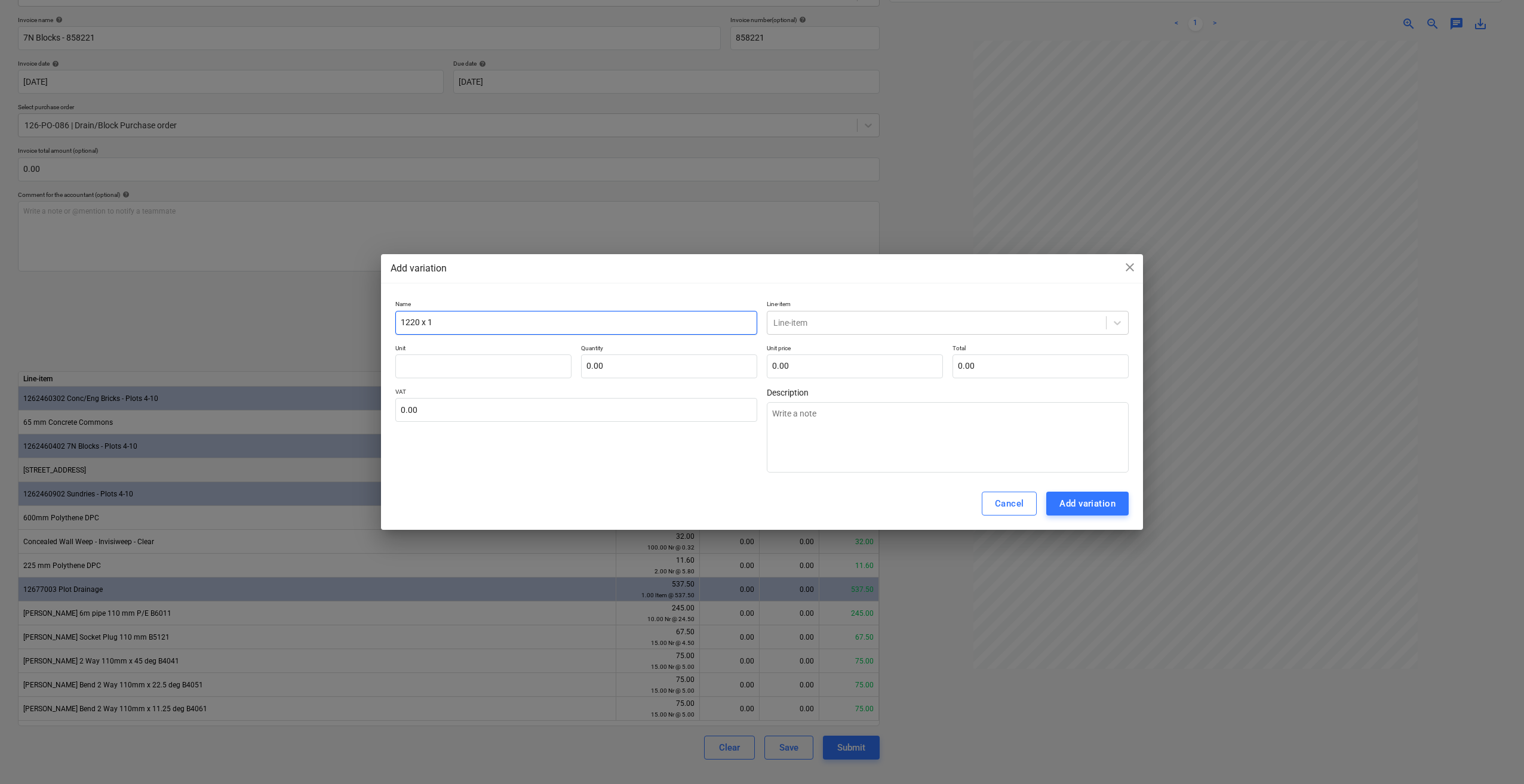
type textarea "x"
type input "1220 x 12"
type textarea "x"
type input "1220 x 120"
type textarea "x"
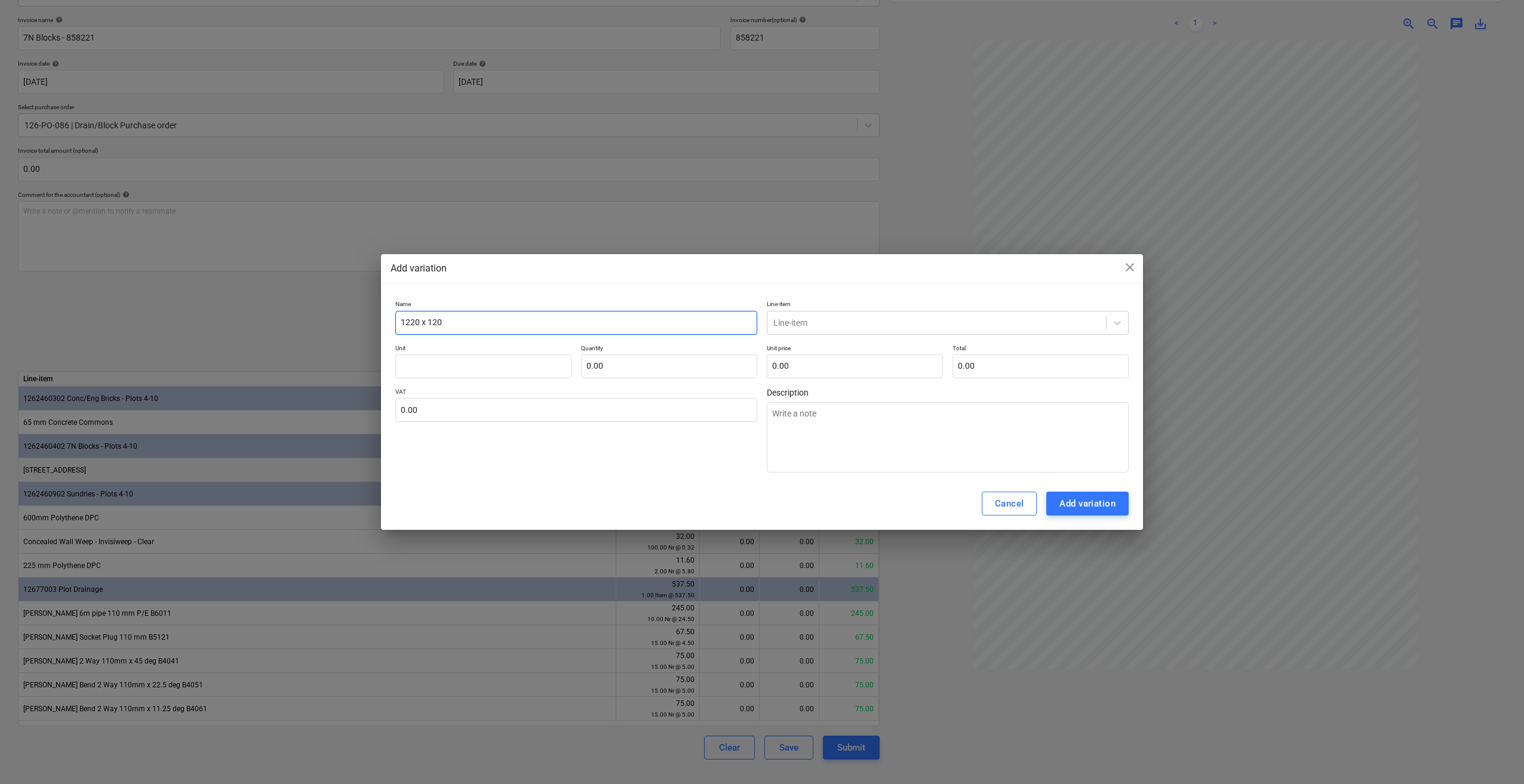
type input "1220 x 1200"
type textarea "x"
type input "1220 x 1200 x"
type textarea "x"
type input "1220 x 1200 x"
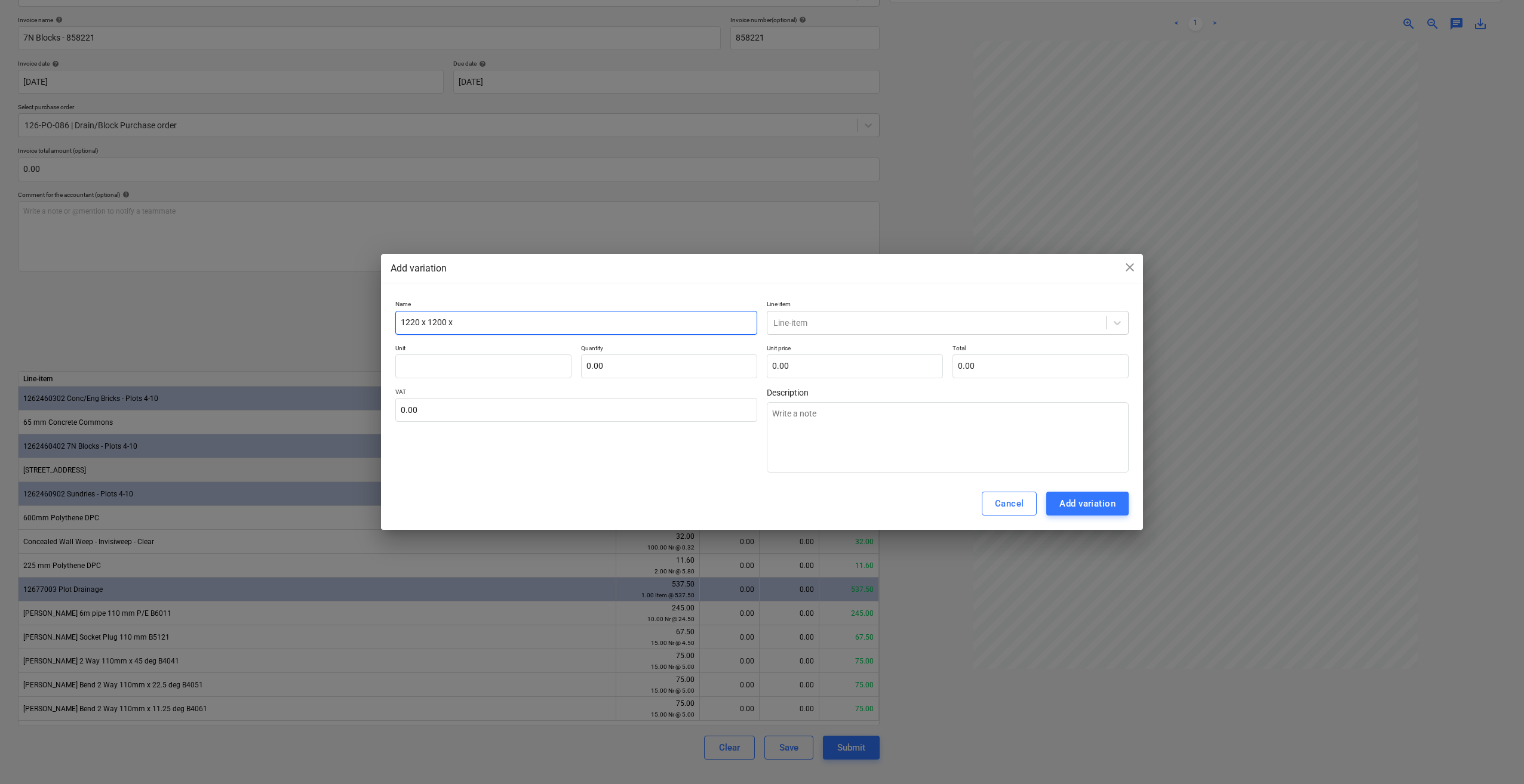
type textarea "x"
type input "1220 x 1200 x 6m"
type textarea "x"
type input "1220 x 1200 x 6mm"
type textarea "x"
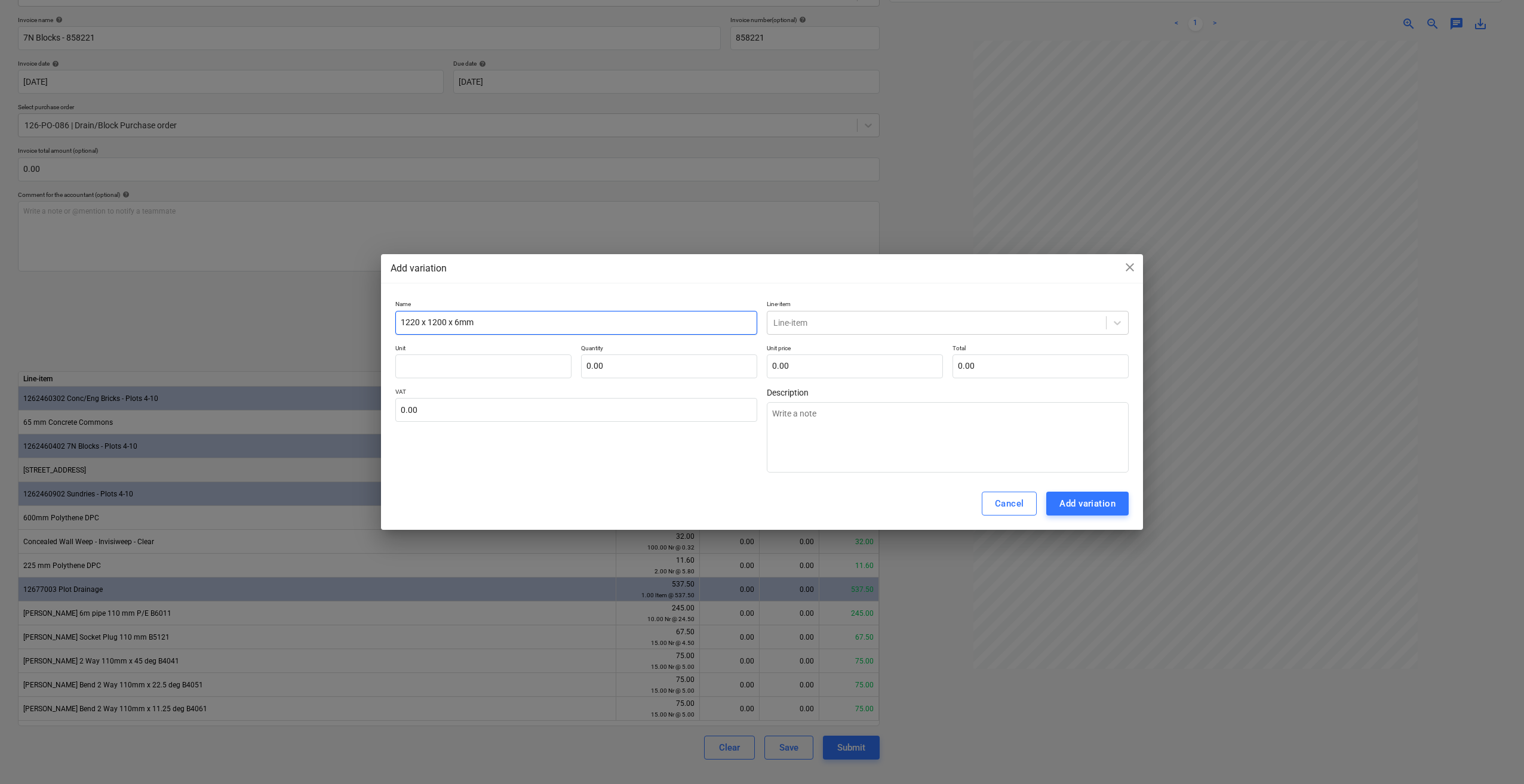
type input "1220 x 1200 x 6mm"
type textarea "x"
type input "1220 x 1200 x 6mm M"
type textarea "x"
type input "1220 x 1200 x 6mm Mu"
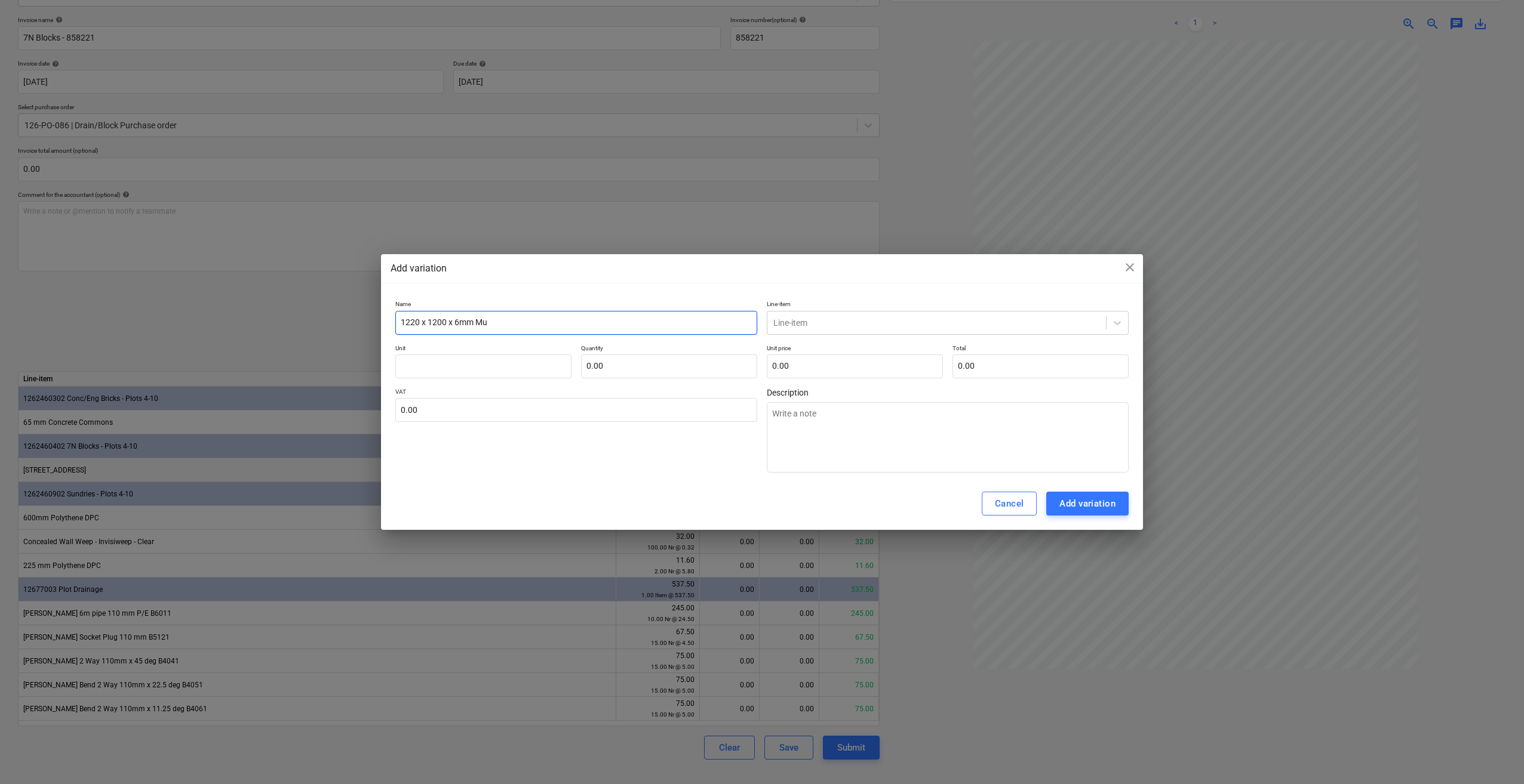
type textarea "x"
type input "1220 x 1200 x 6mm Mul"
type textarea "x"
type input "1220 x 1200 x 6mm Mult"
type textarea "x"
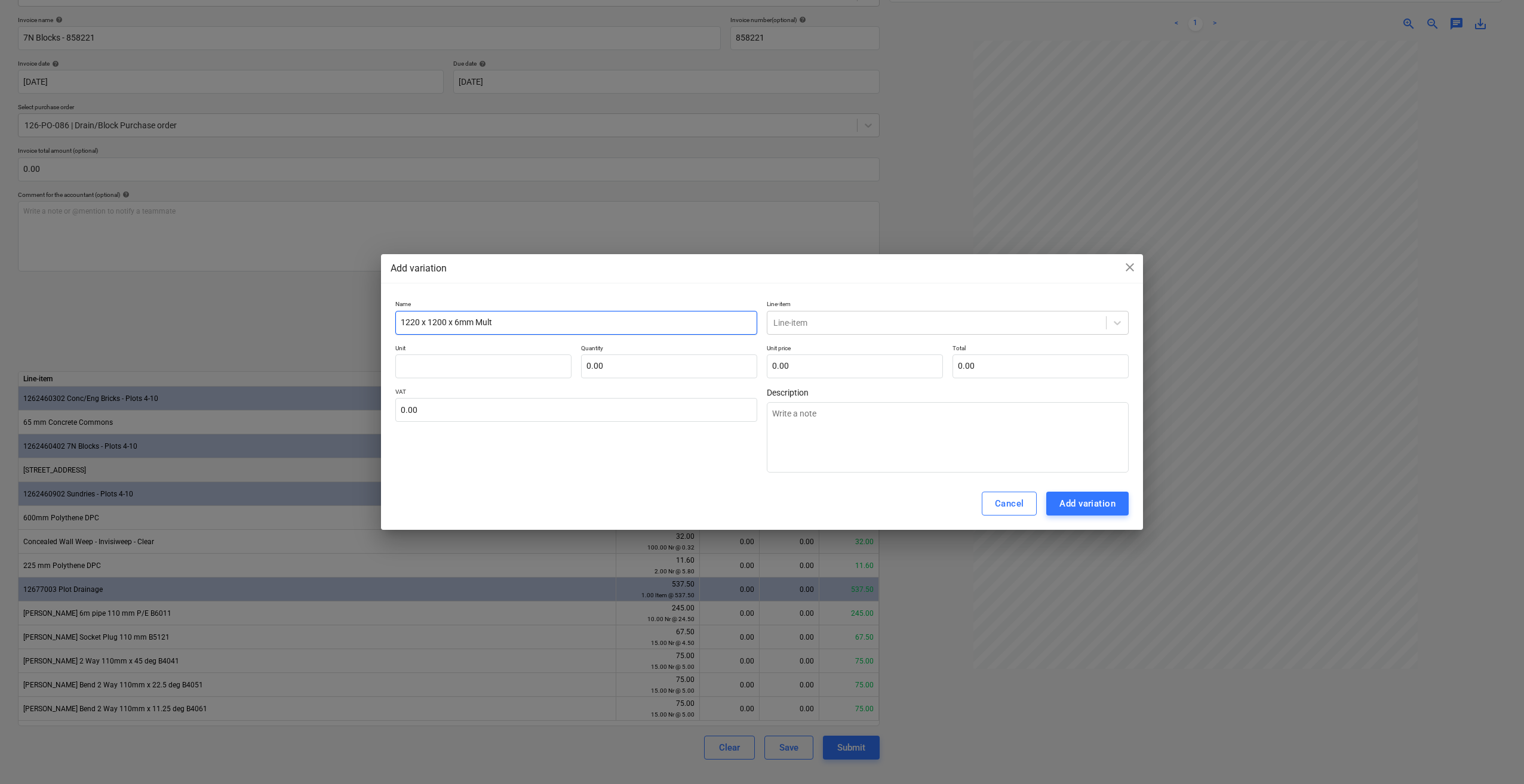
type input "1220 x 1200 x 6mm Multi"
type textarea "x"
type input "1220 x 1200 x 6mm Multi-"
type textarea "x"
type input "1220 x 1200 x 6mm Multi-P"
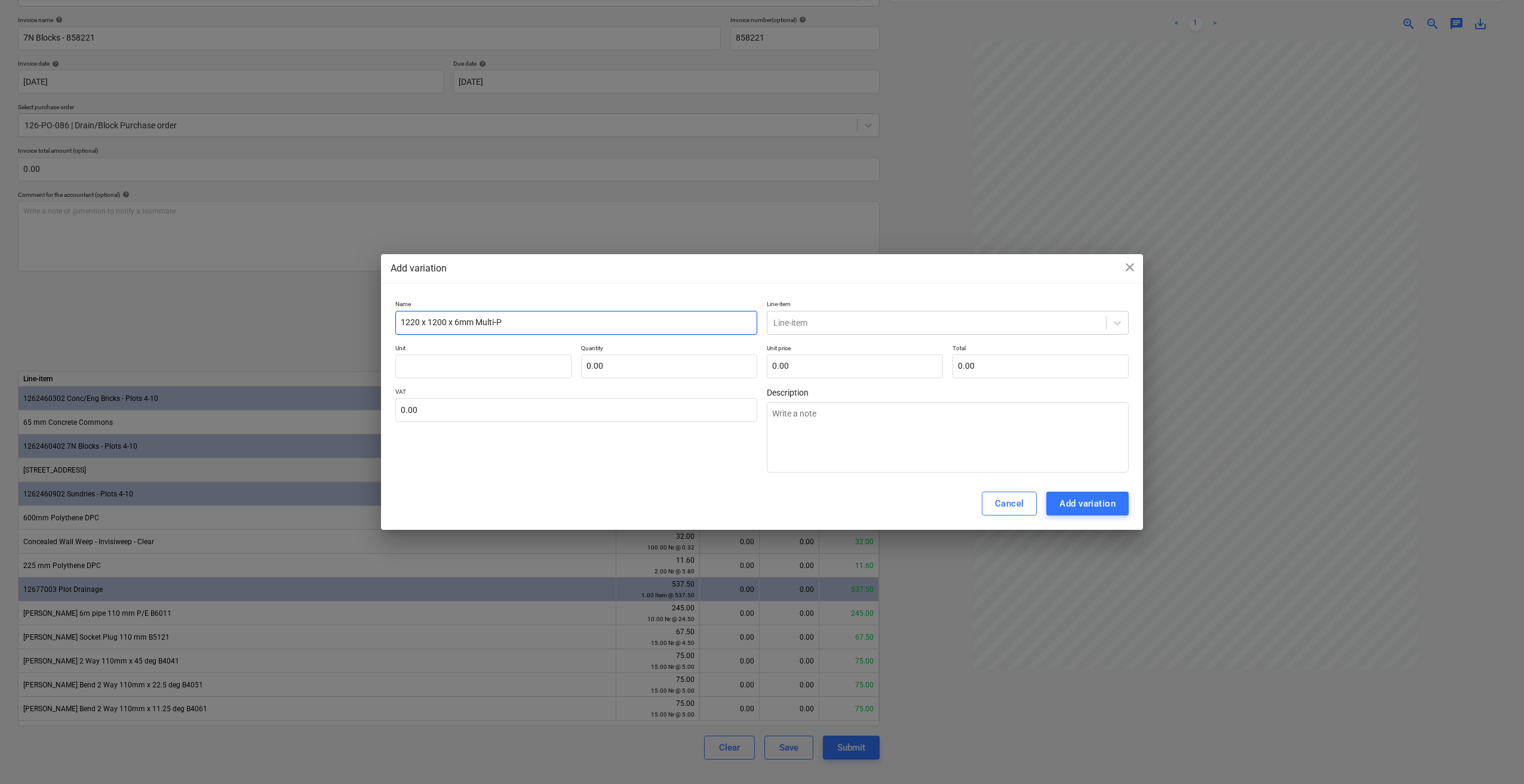
type textarea "x"
type input "1220 x 1200 x 6mm Multi-Pr"
type textarea "x"
type input "1220 x 1200 x 6mm Multi-Pro"
type textarea "x"
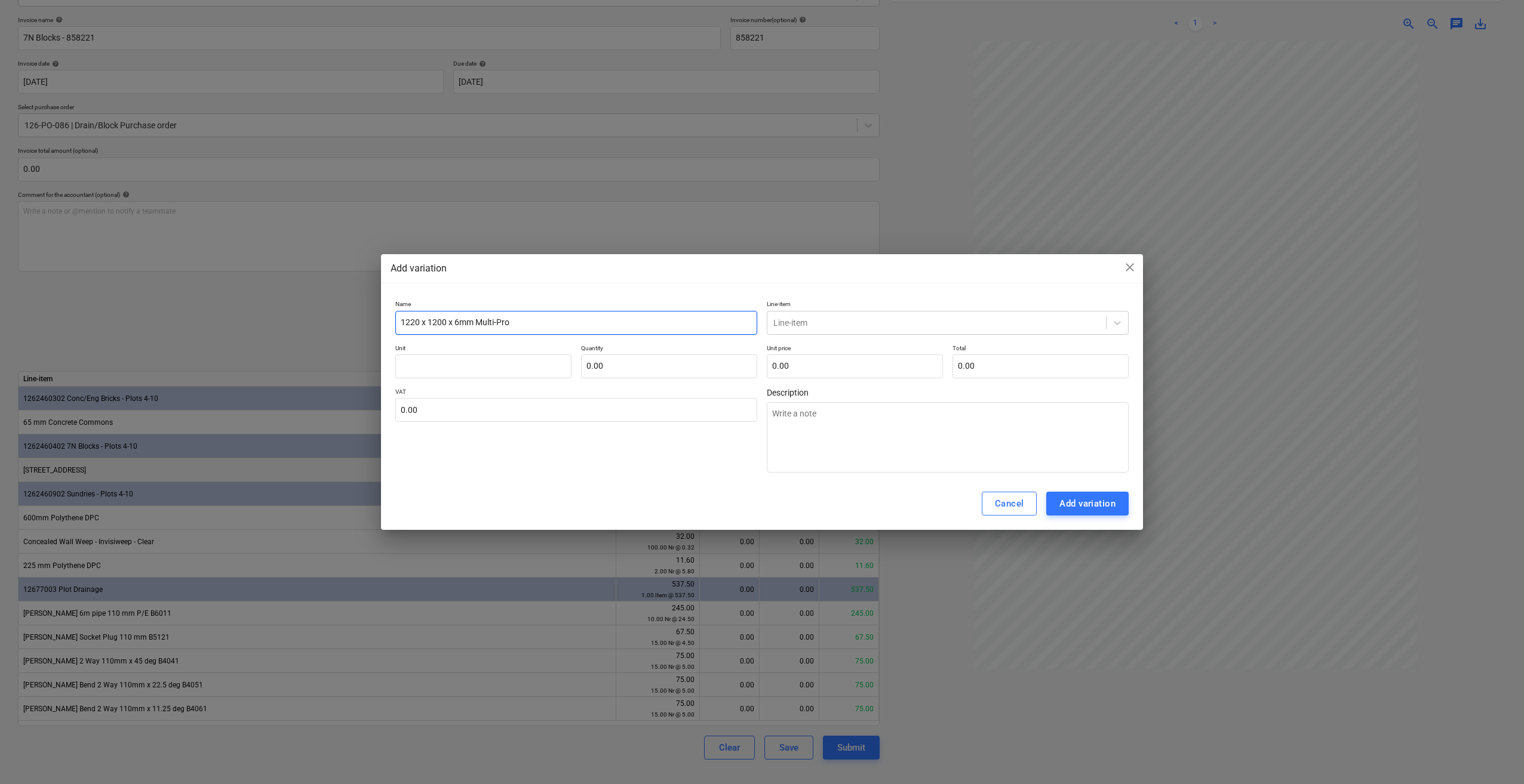
type input "1220 x 1200 x 6mm Multi-Pro"
type textarea "x"
type input "1220 x 1200 x 6mm Multi-Pro M"
type textarea "x"
type input "1220 x 1200 x 6mm Multi-Pro Mo"
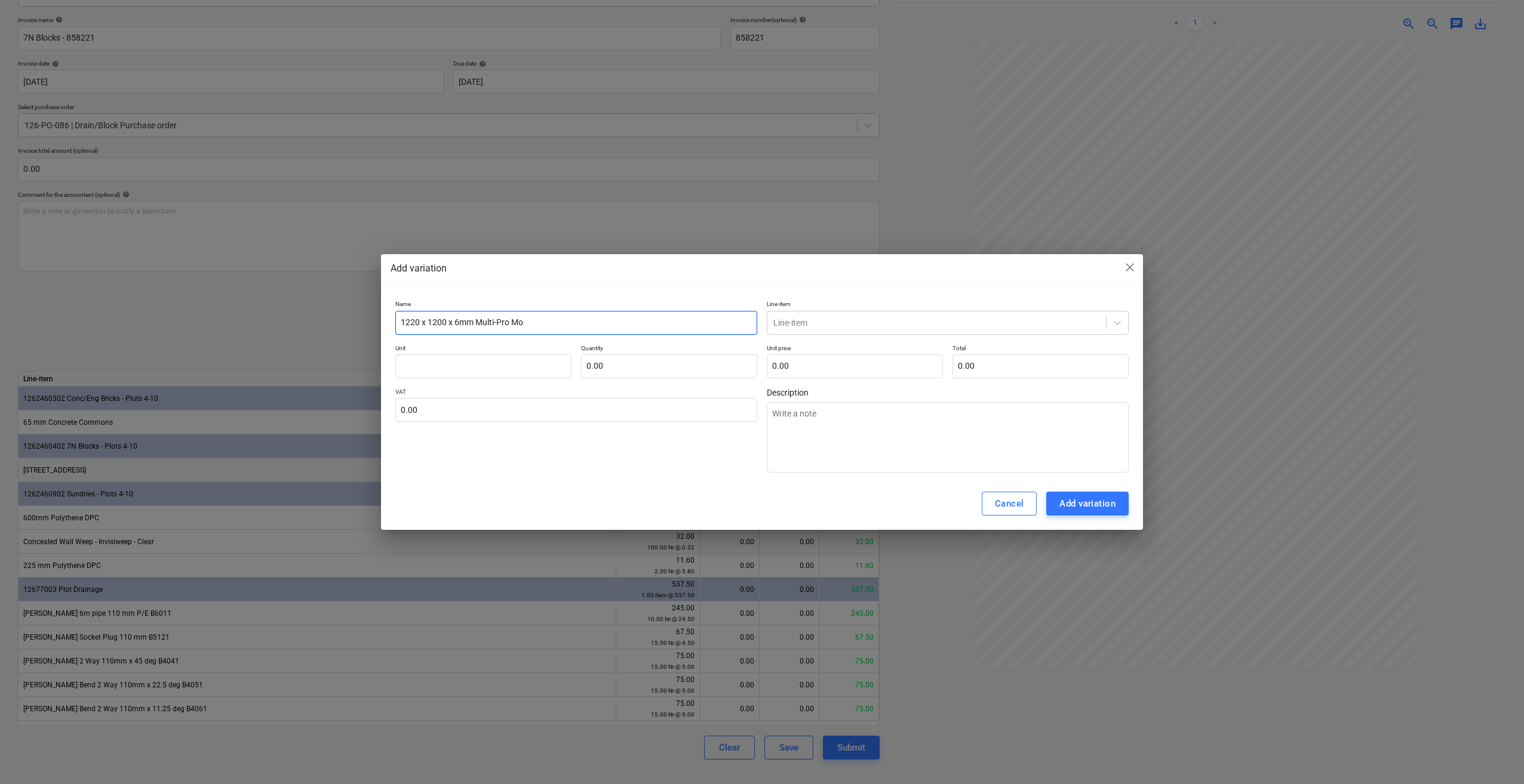
type textarea "x"
type input "1220 x 1200 x 6mm Multi-Pro Moi"
type textarea "x"
type input "1220 x 1200 x 6mm Multi-Pro Mois"
type textarea "x"
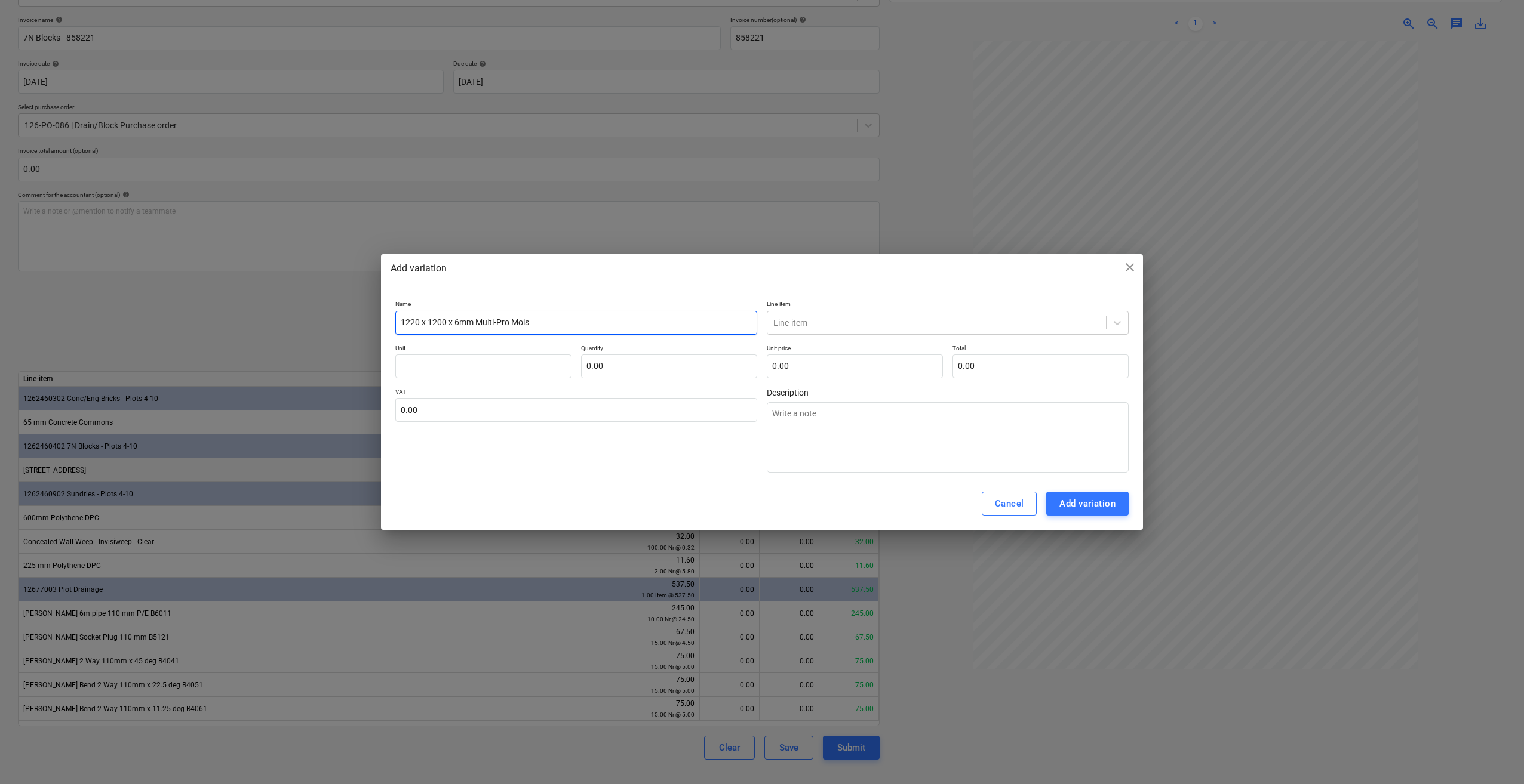
type input "1220 x 1200 x 6mm Multi-Pro Moist"
type textarea "x"
type input "1220 x 1200 x 6mm Multi-Pro MoistSu"
type textarea "x"
type input "1220 x 1200 x 6mm Multi-Pro MoistSure"
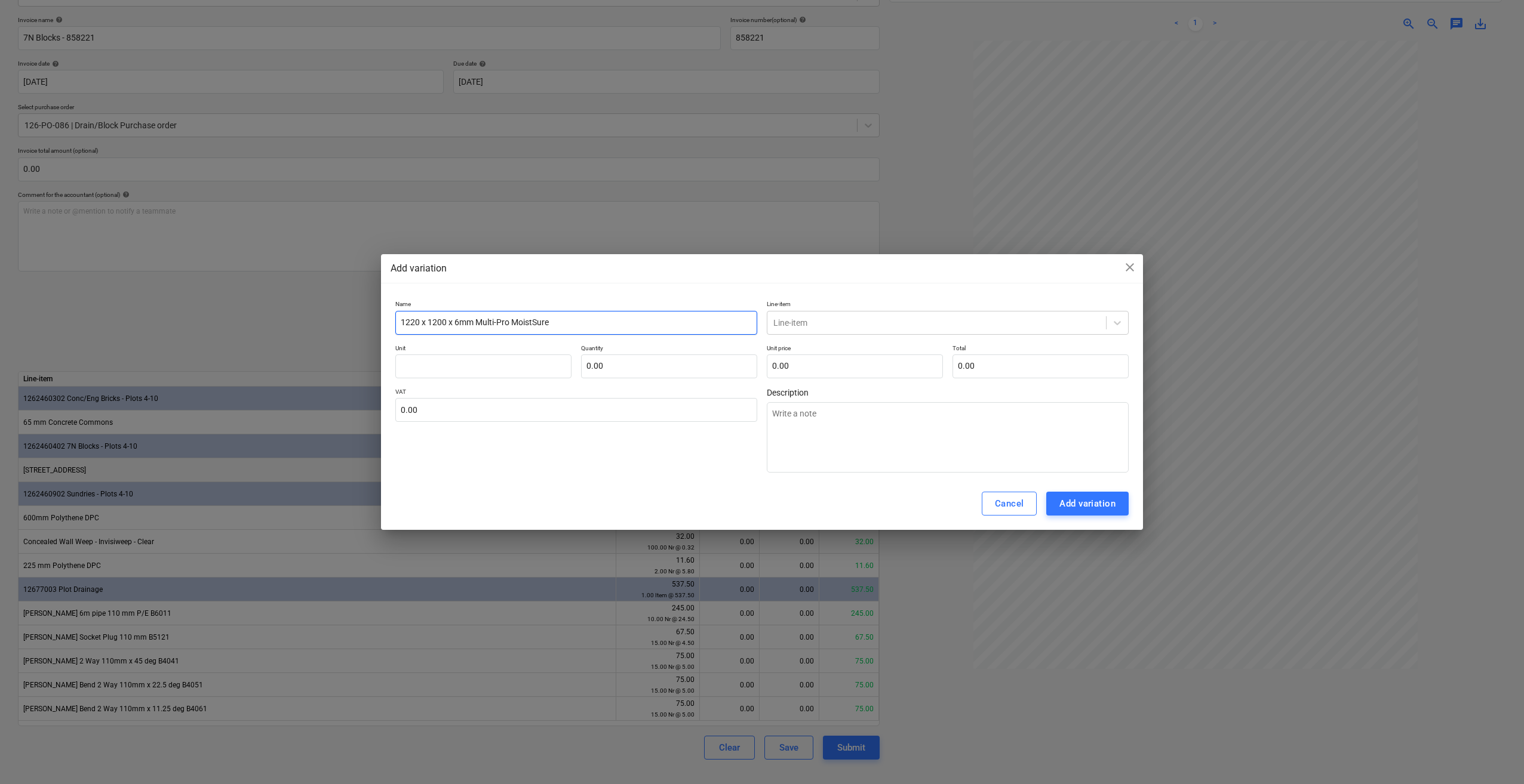
type textarea "x"
type input "1220 x 1200 x 6mm Multi-Pro MoistSure"
type textarea "x"
type input "1220 x 1200 x 6mm Multi-Pro MoistSure T"
type textarea "x"
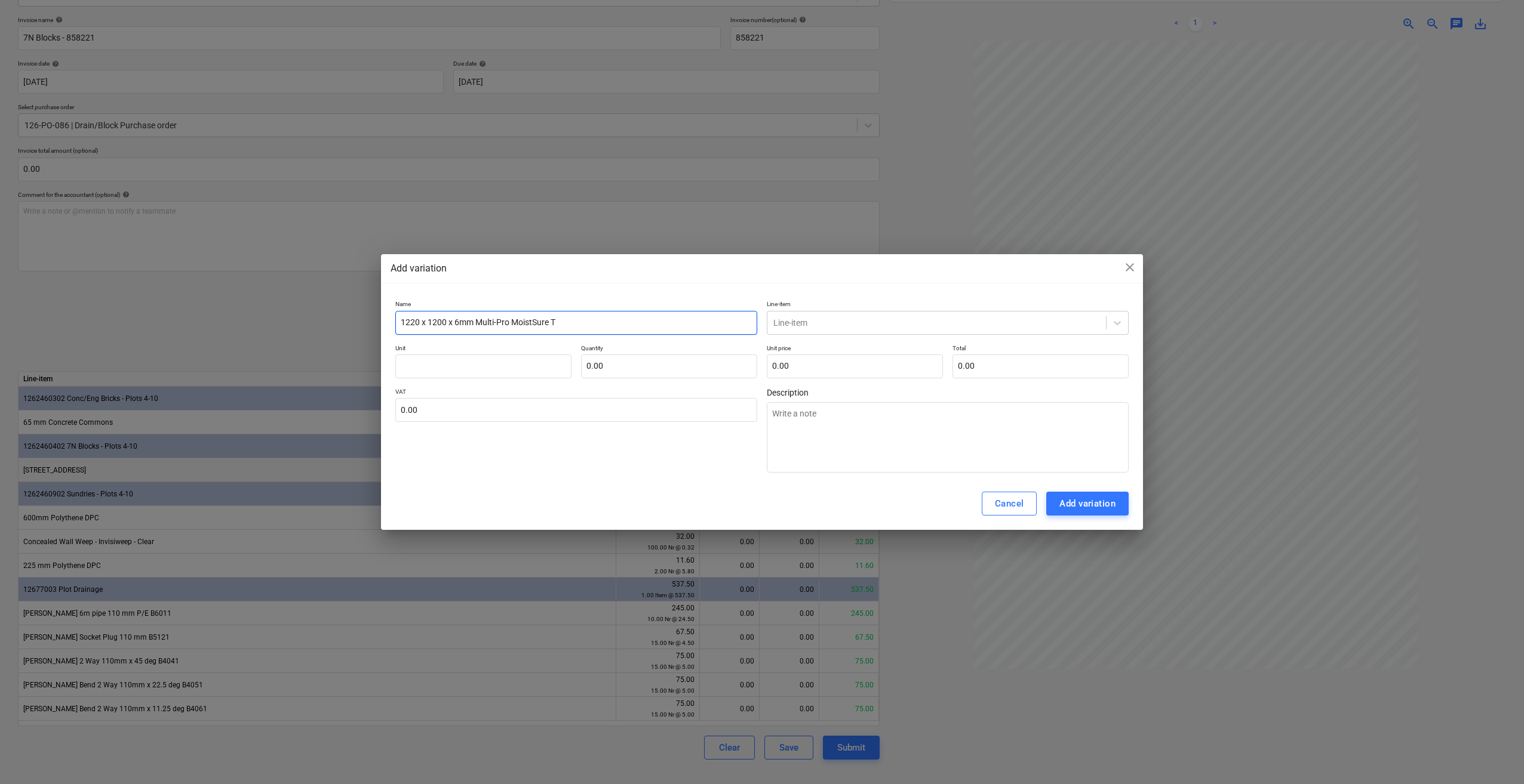
type input "1220 x 1200 x 6mm Multi-Pro MoistSure Ti"
type textarea "x"
type input "1220 x 1200 x 6mm Multi-Pro MoistSure Til"
type textarea "x"
type input "1220 x 1200 x 6mm Multi-Pro MoistSure Tile"
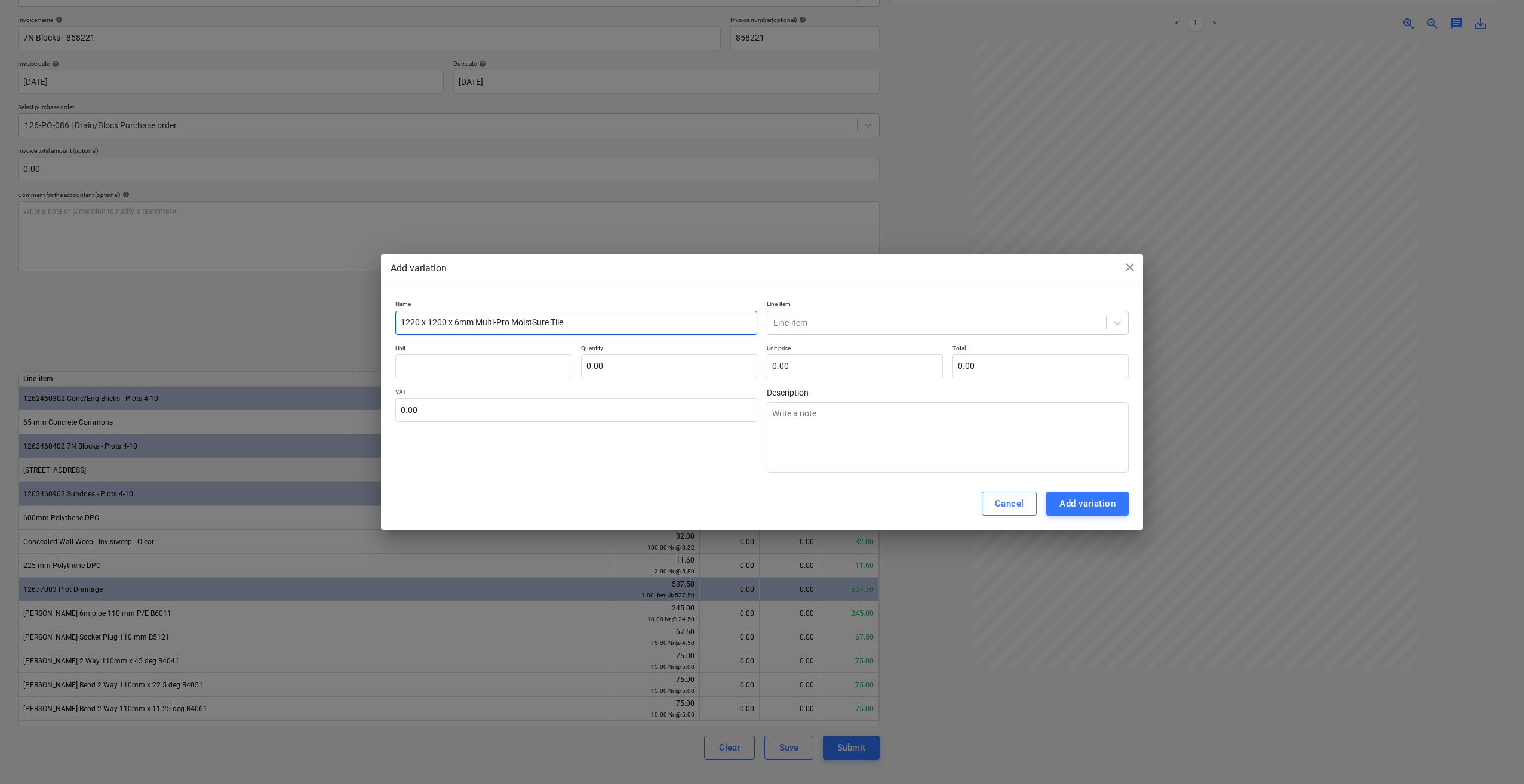
type textarea "x"
type input "1220 x 1200 x 6mm Multi-Pro MoistSure Tile"
type textarea "x"
type input "1220 x 1200 x 6mm Multi-Pro MoistSure Tile B"
type textarea "x"
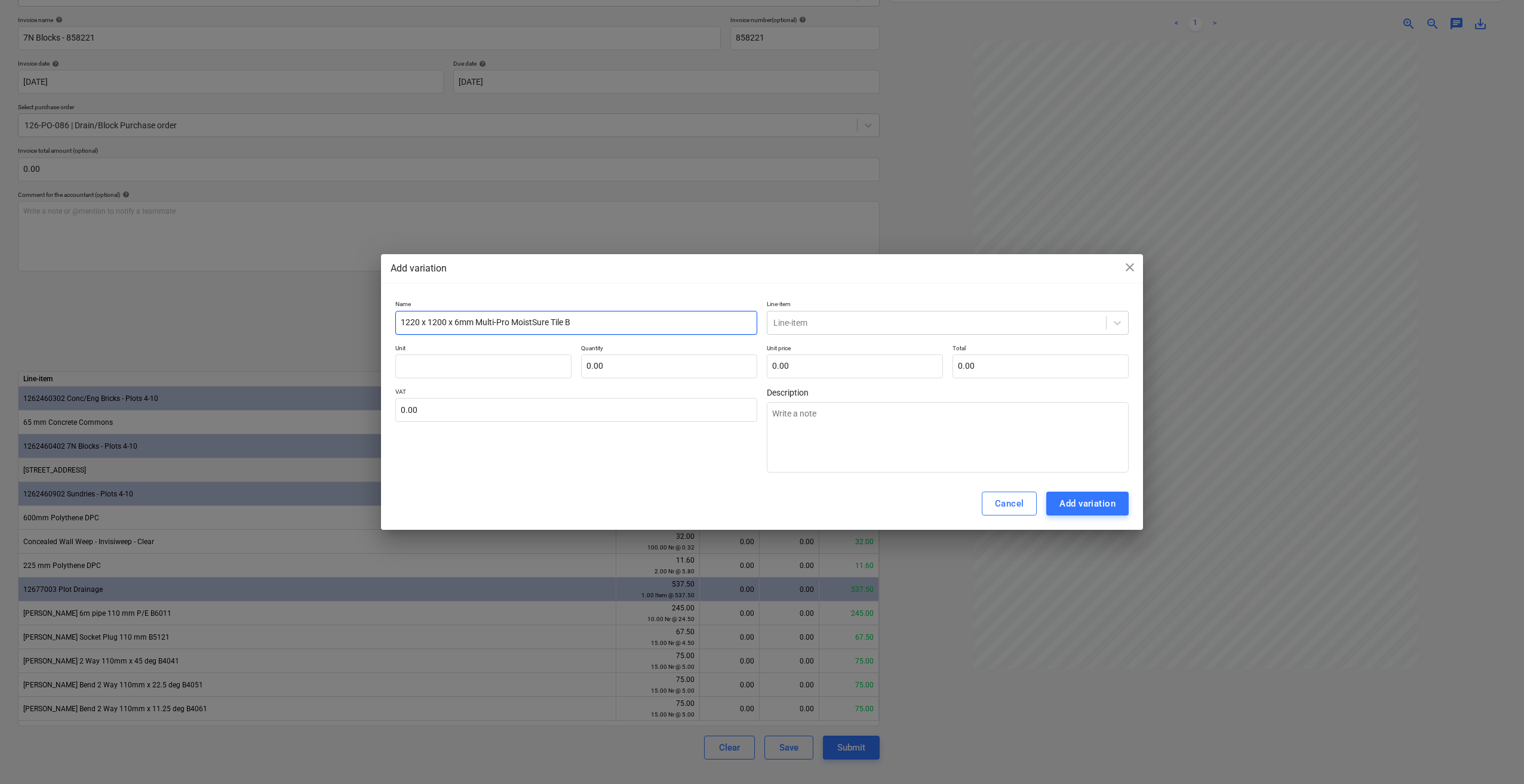
type input "1220 x 1200 x 6mm Multi-Pro MoistSure Tile Ba"
type textarea "x"
type input "1220 x 1200 x 6mm Multi-Pro MoistSure Tile Bac"
type textarea "x"
type input "1220 x 1200 x 6mm Multi-Pro MoistSure Tile Back"
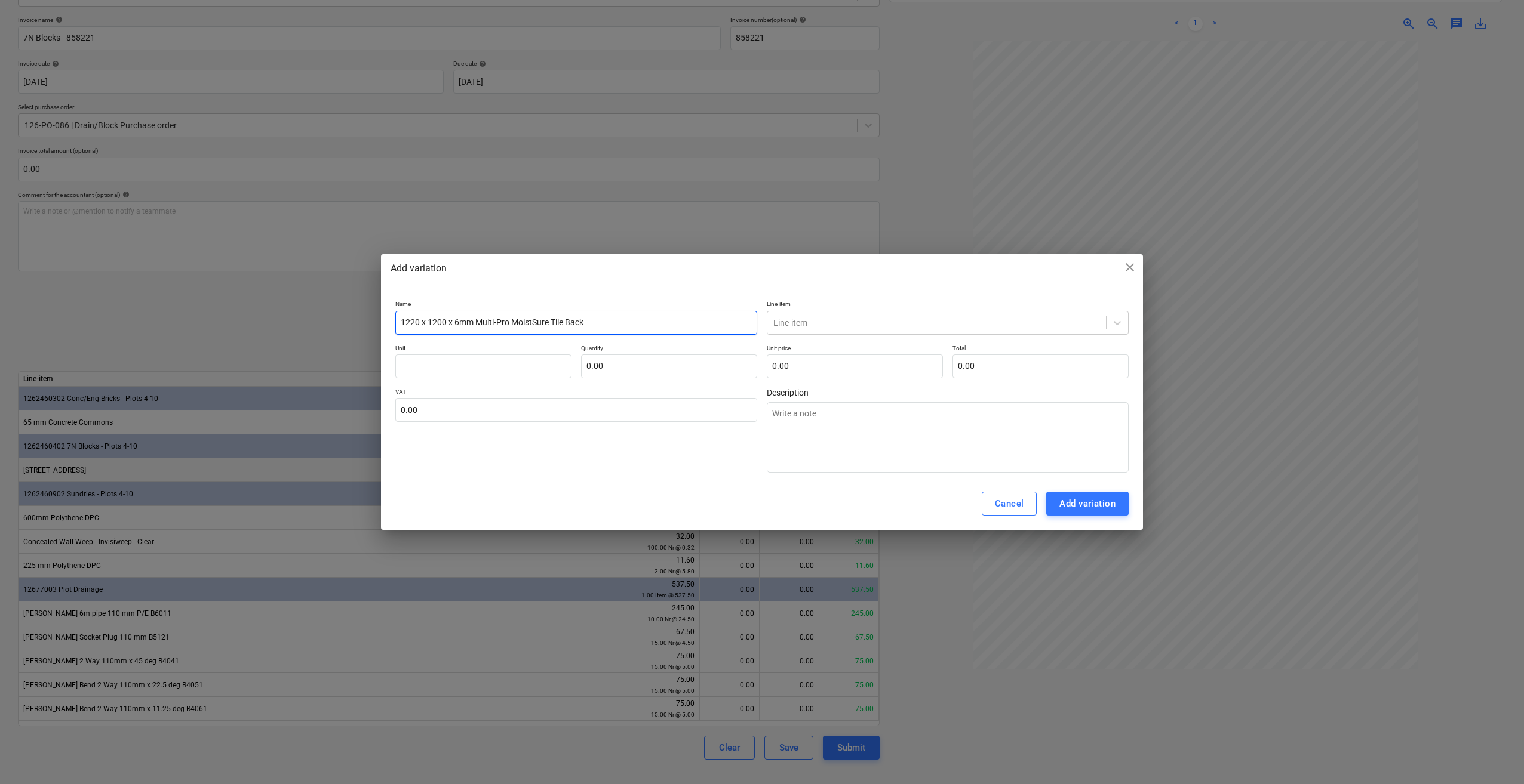
type textarea "x"
type input "1220 x 1200 x 6mm Multi-Pro MoistSure Tile [PERSON_NAME]"
type textarea "x"
type input "1220 x 1200 x 6mm Multi-Pro MoistSure Tile Backer"
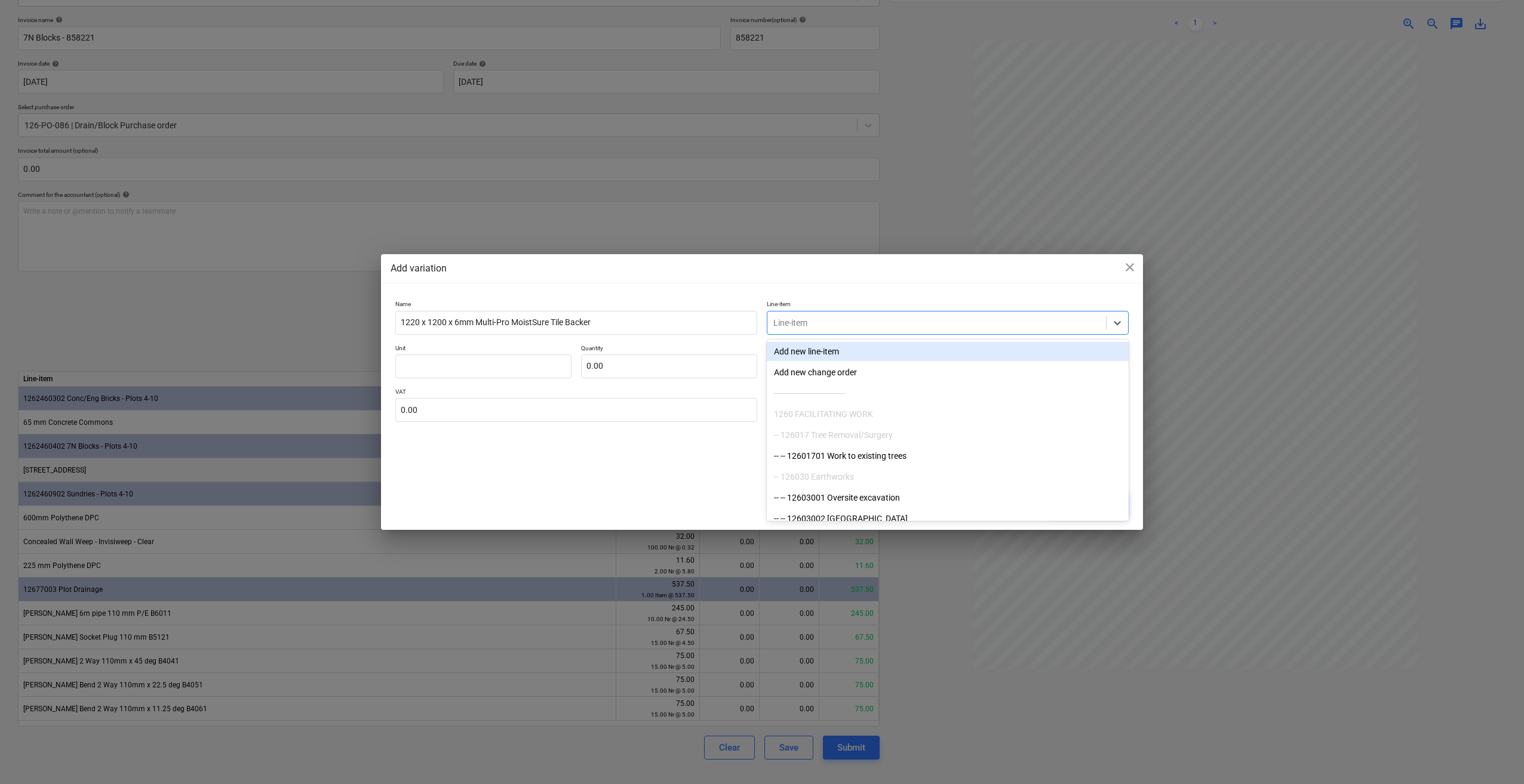
click at [798, 322] on div at bounding box center [936, 323] width 326 height 12
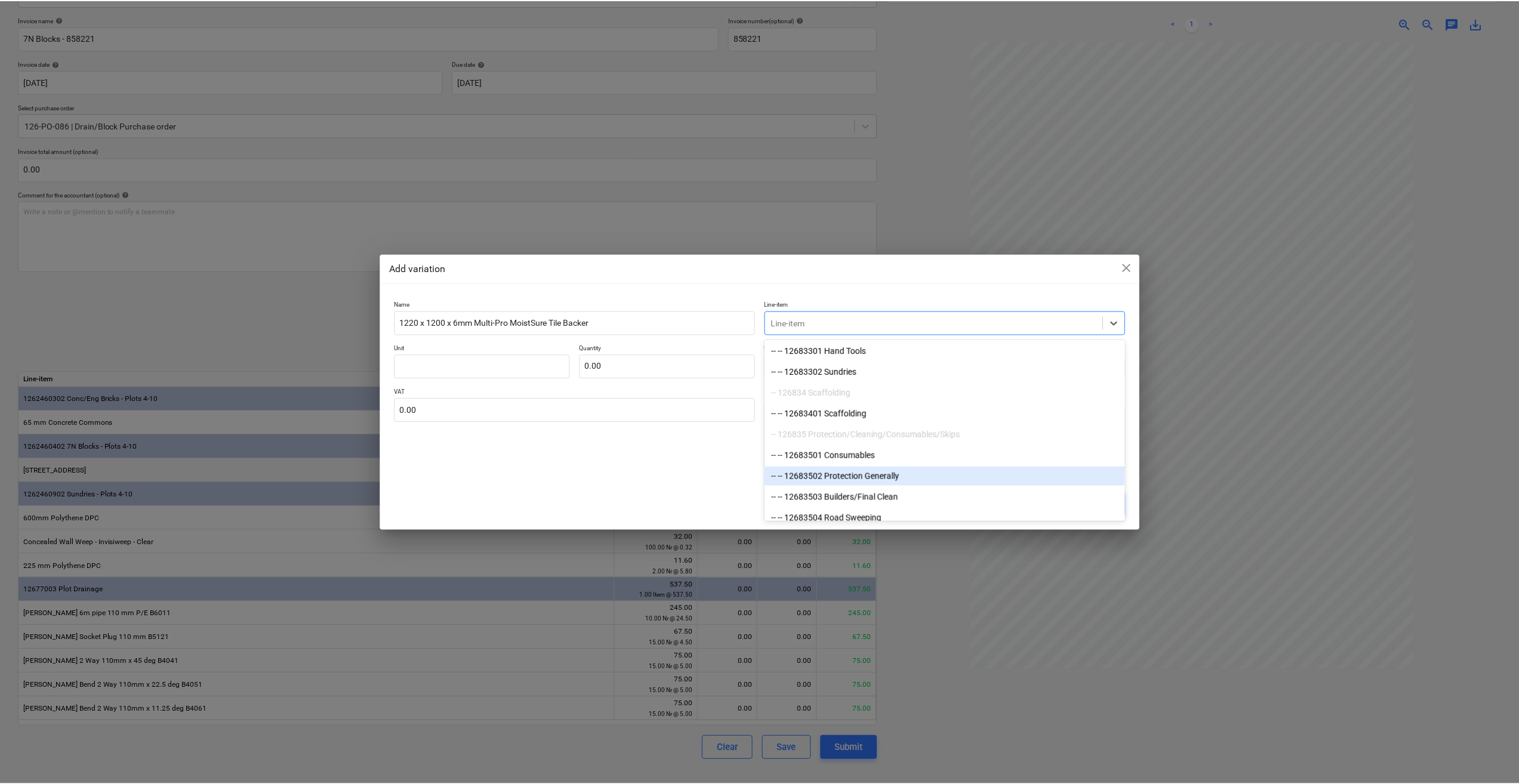
scroll to position [9766, 0]
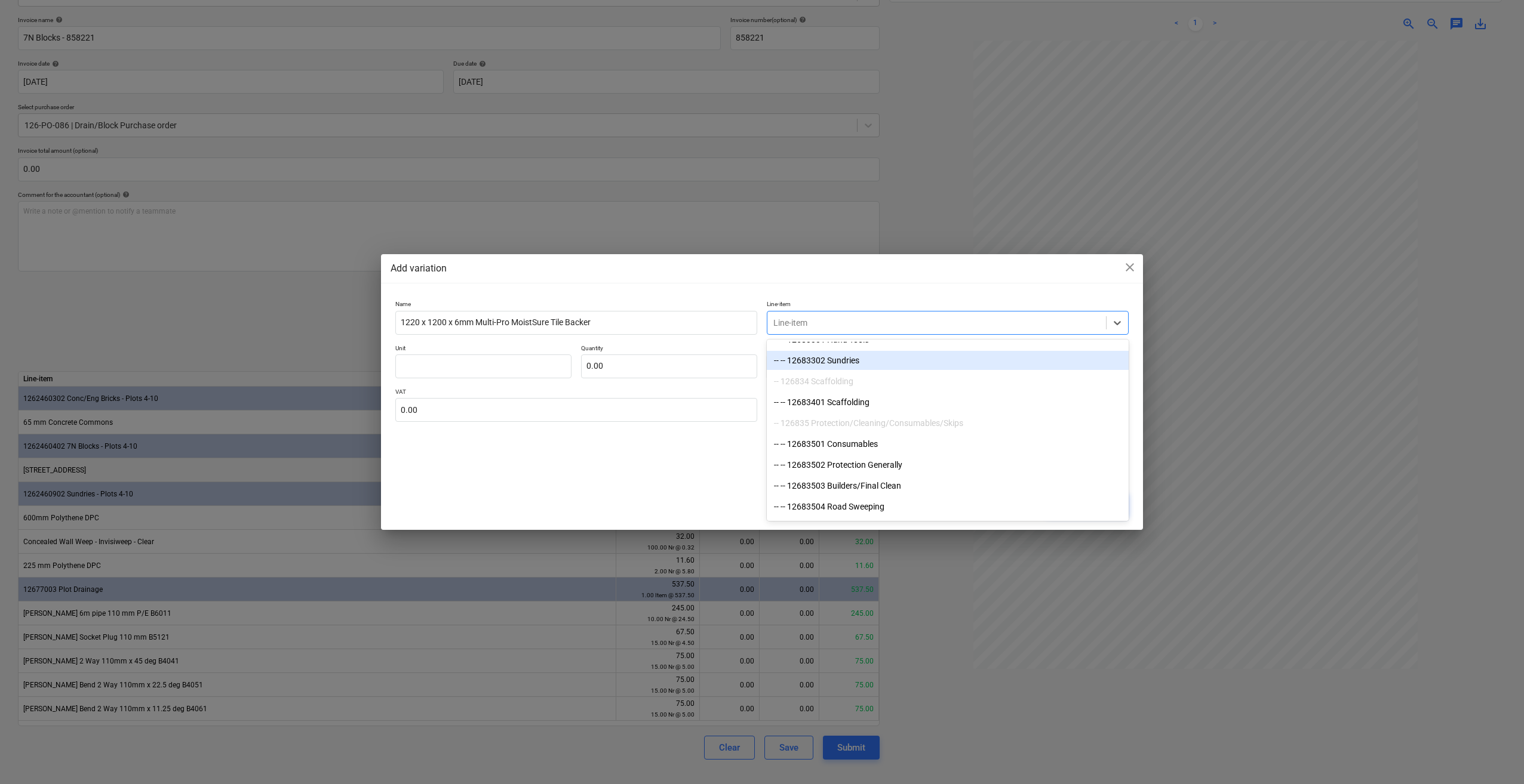
click at [864, 361] on div "-- -- 12683302 Sundries" at bounding box center [947, 360] width 362 height 19
type textarea "x"
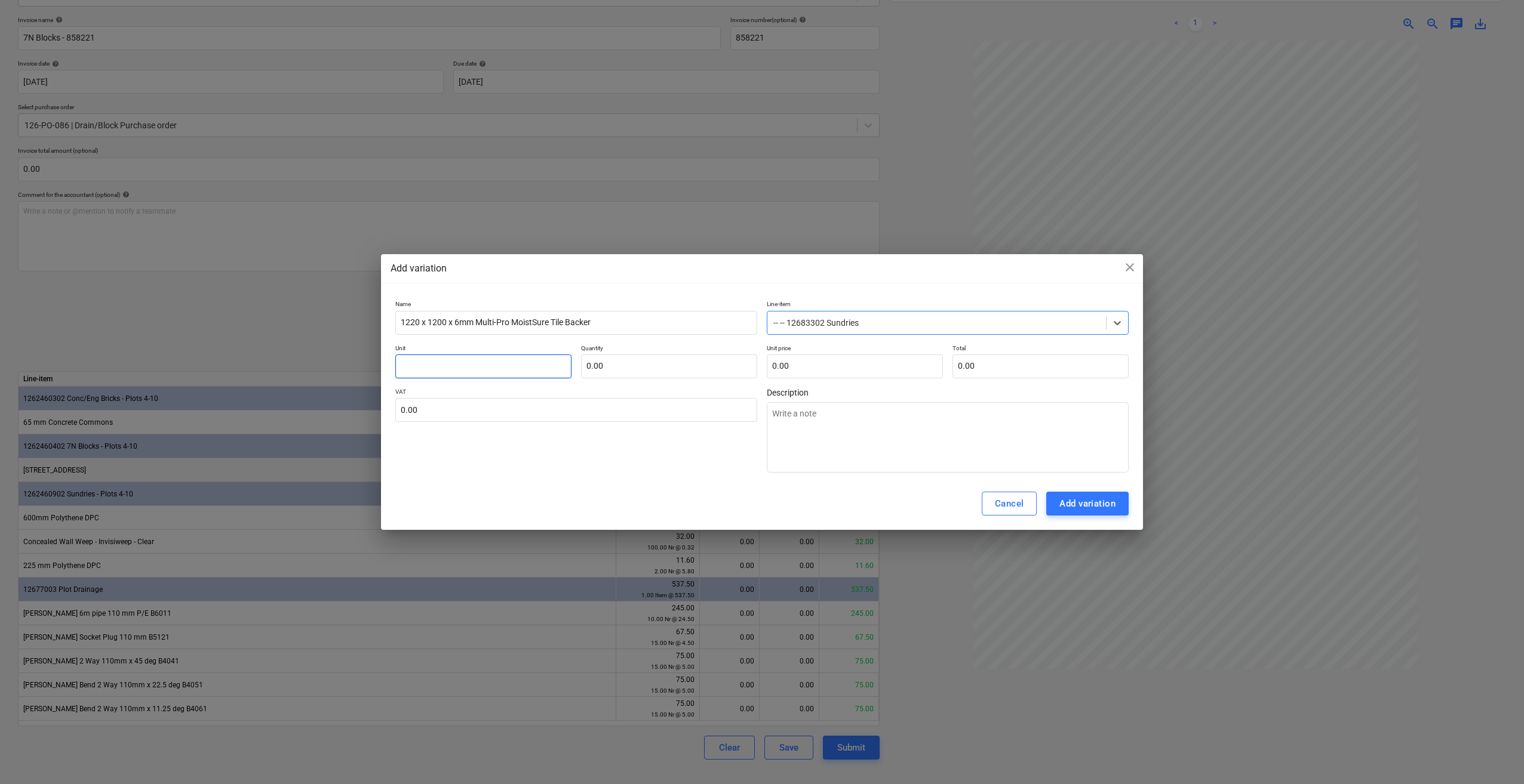
click at [405, 366] on input "text" at bounding box center [483, 366] width 176 height 24
type input "N"
type textarea "x"
type input "Nr"
click at [607, 367] on input "text" at bounding box center [669, 366] width 176 height 24
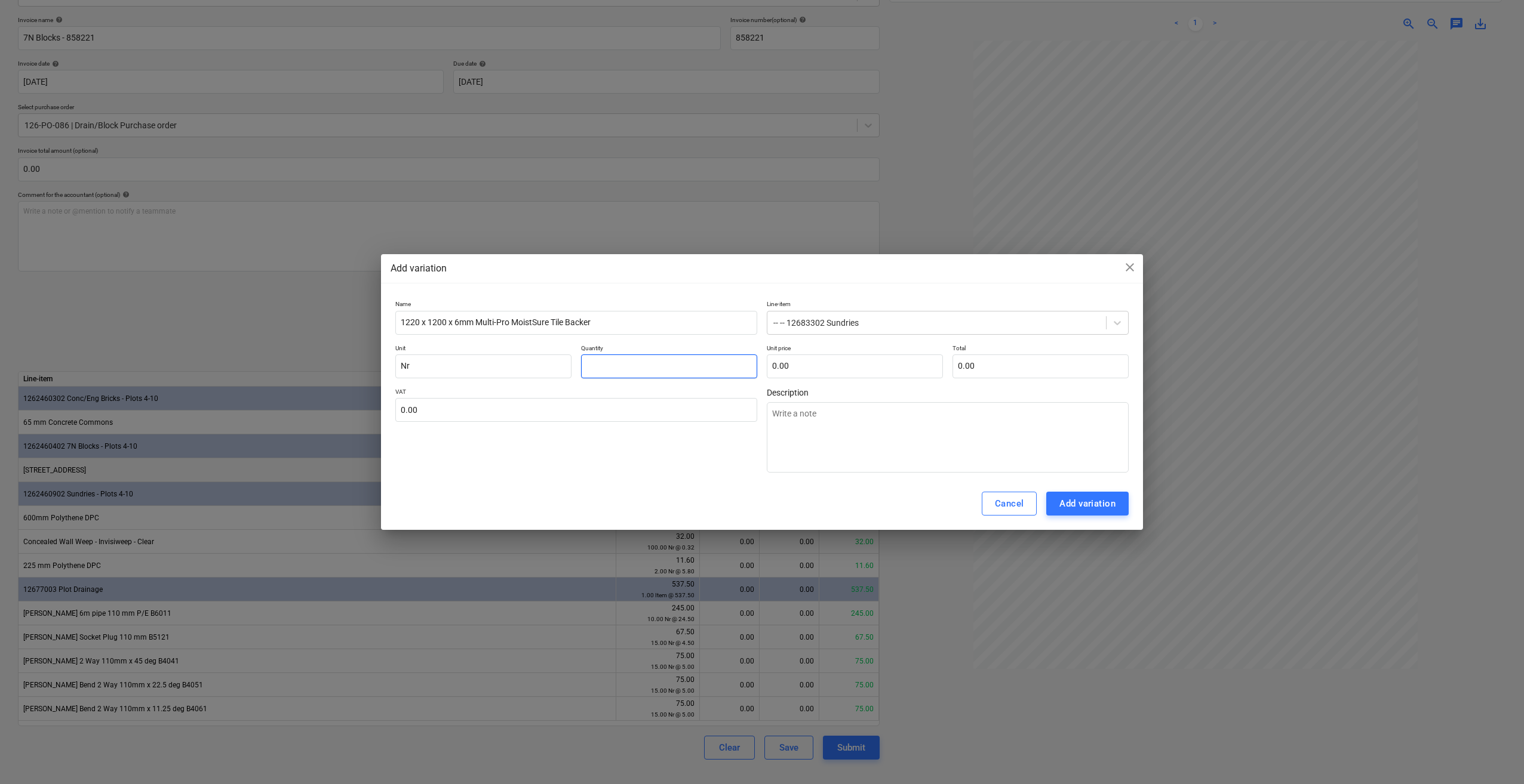
type textarea "x"
type input "3.00"
click at [806, 367] on input "text" at bounding box center [855, 366] width 176 height 24
type textarea "x"
type input "1"
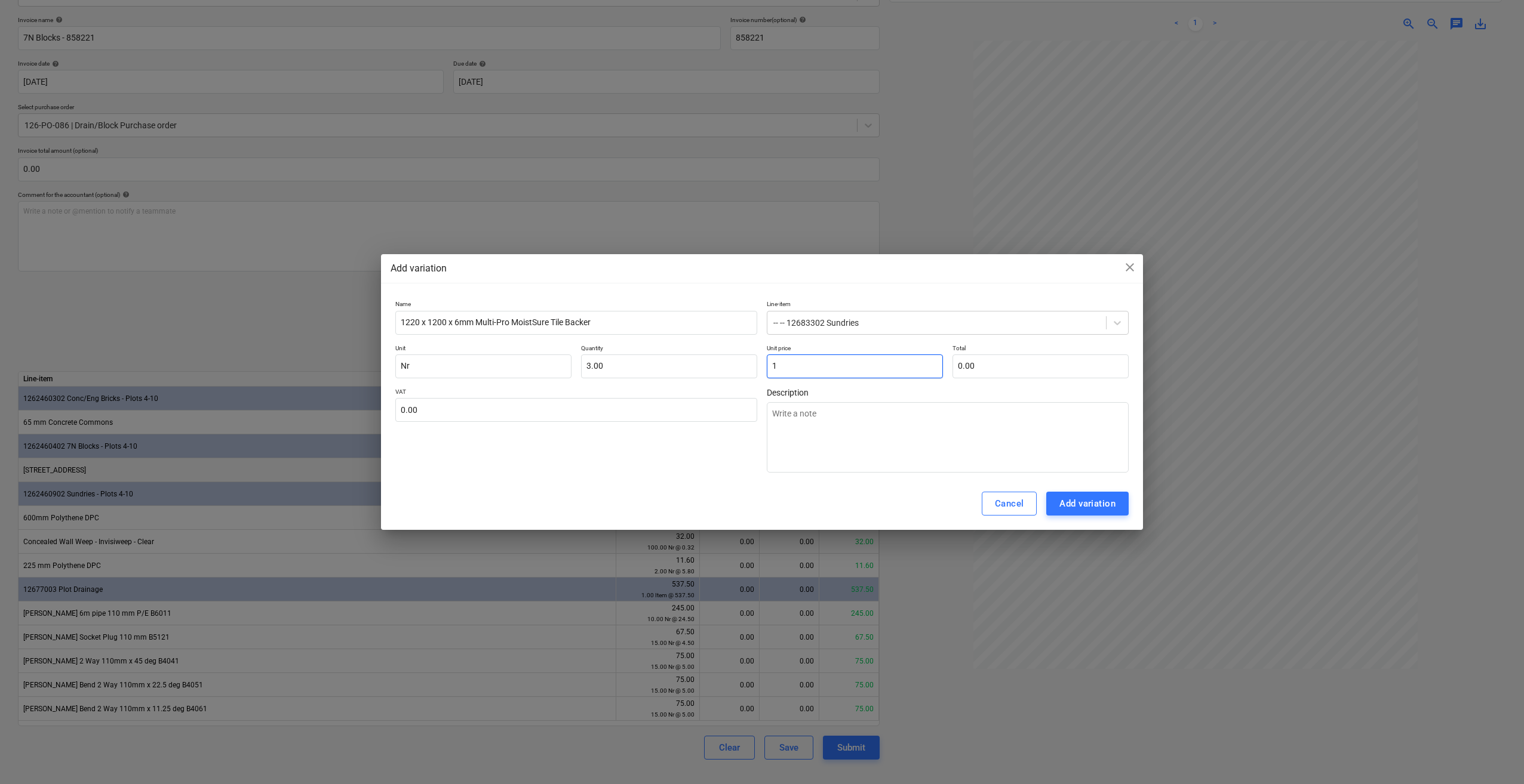
type input "3.00"
type textarea "x"
type input "11"
type input "33.00"
type textarea "x"
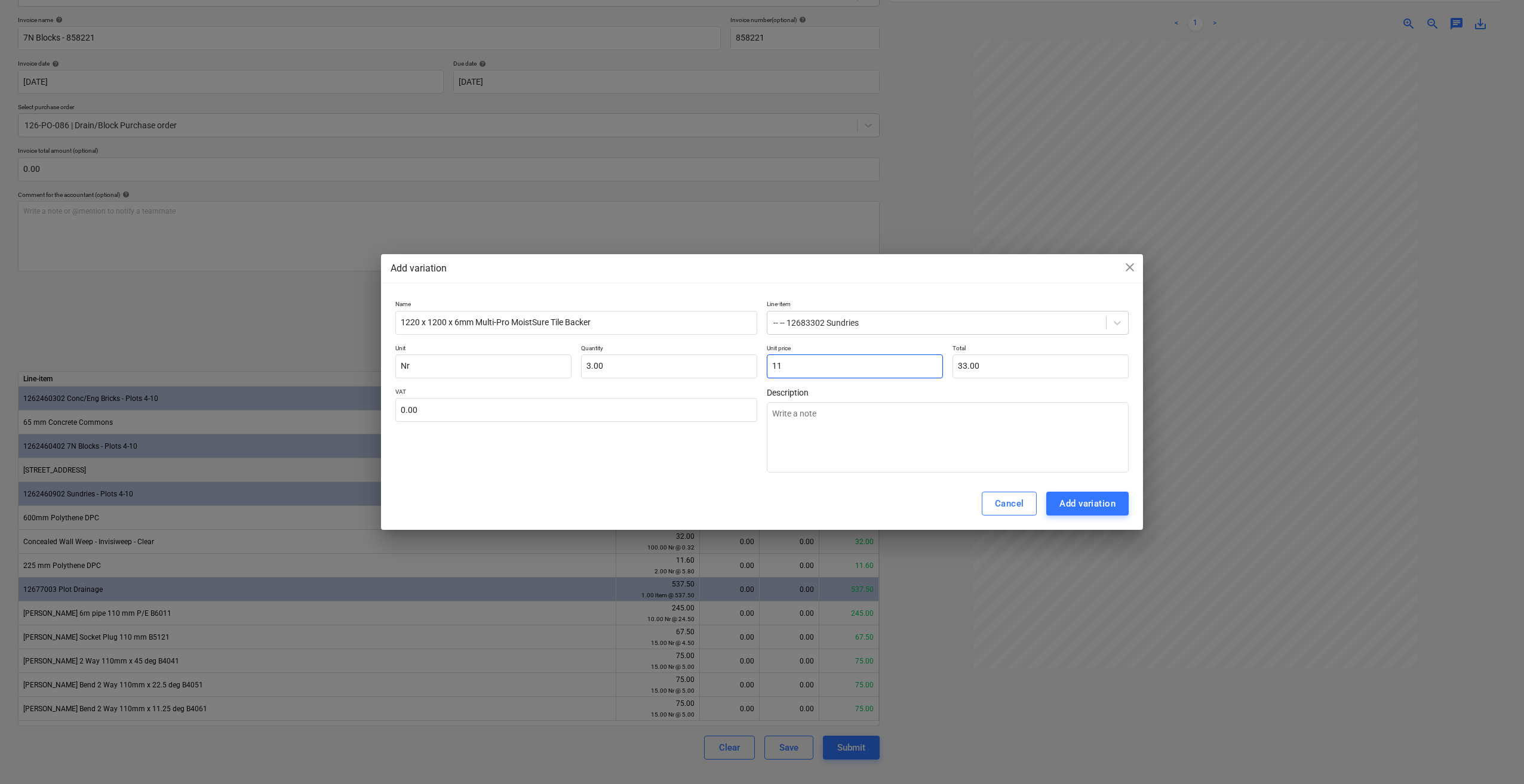
type input "11."
type textarea "x"
type input "11.4"
type input "34.20"
type textarea "x"
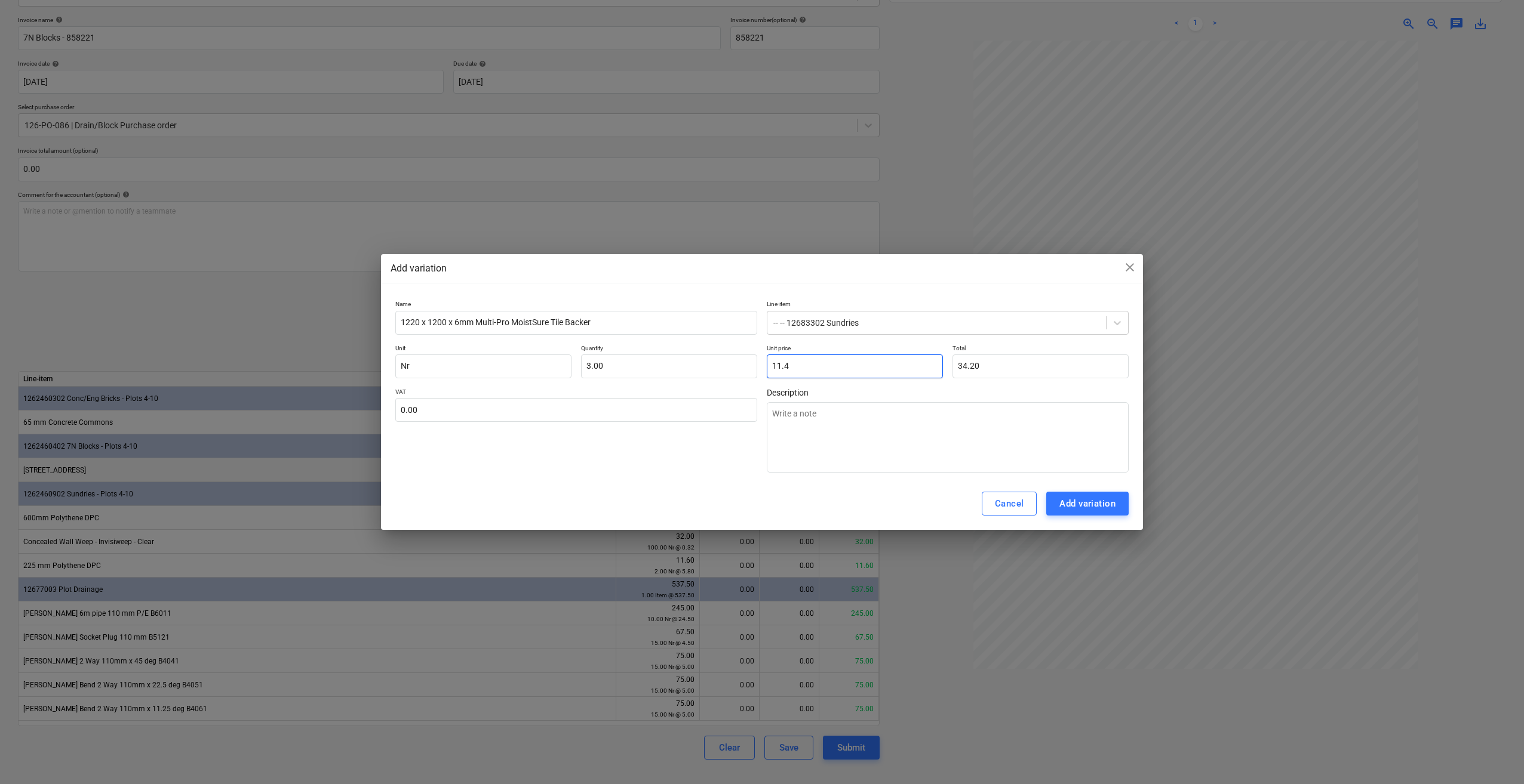
type input "11.45"
type input "34.35"
type input "11.45"
click at [441, 414] on input "text" at bounding box center [576, 410] width 362 height 24
type textarea "x"
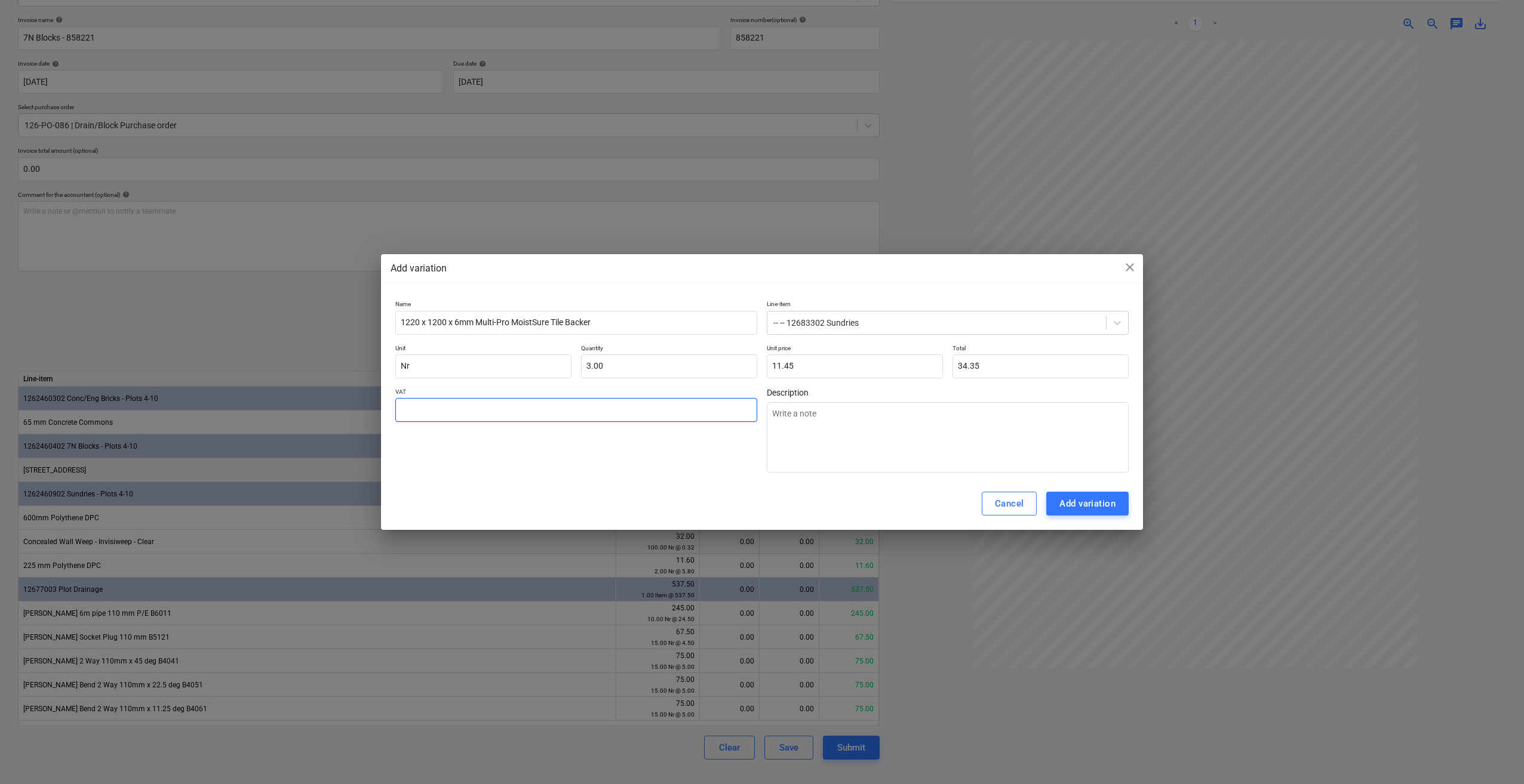
type input "2"
type textarea "x"
type input "20.00"
click at [774, 409] on textarea at bounding box center [947, 437] width 362 height 71
type textarea "x"
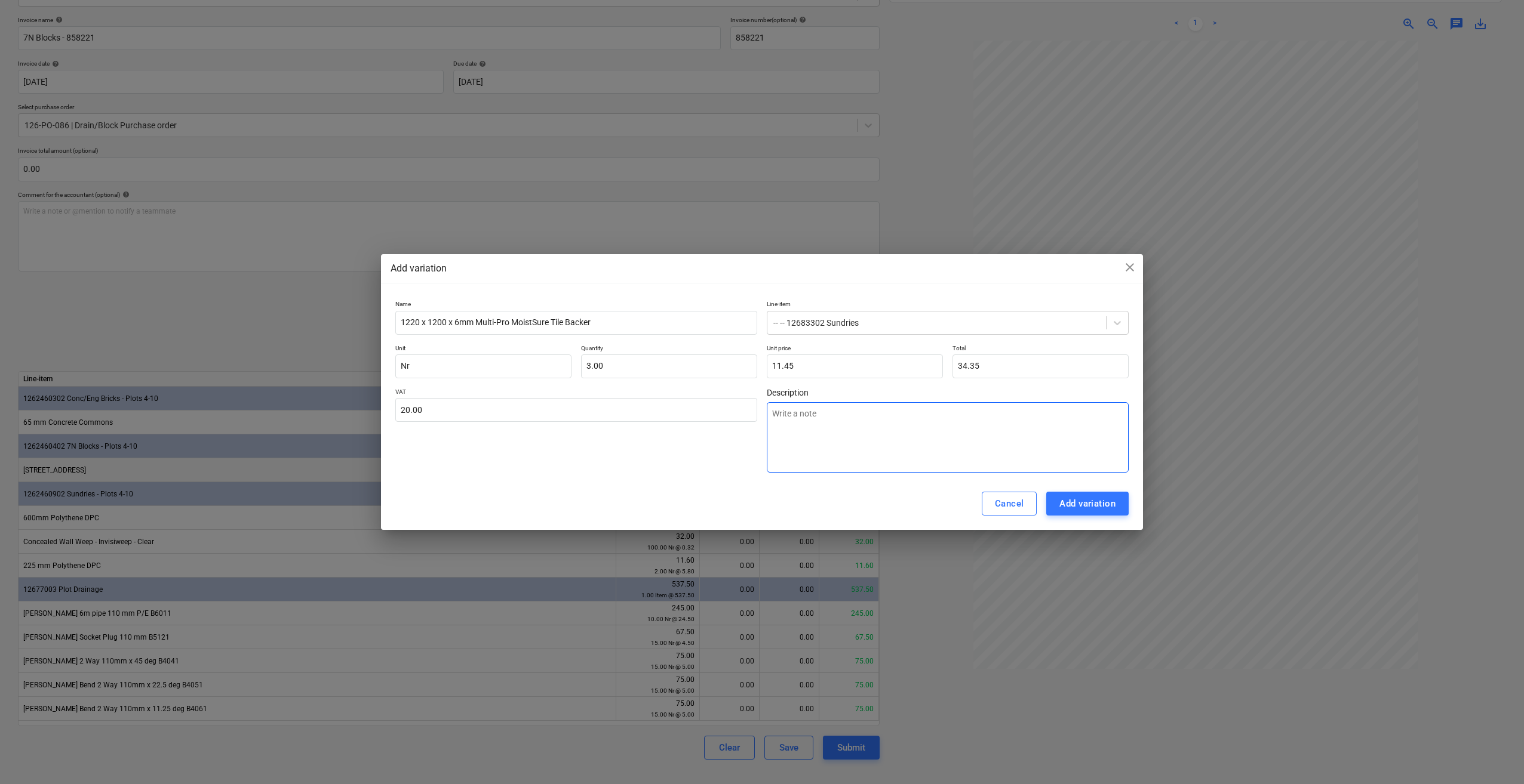
type textarea "B"
type textarea "x"
type textarea "Ba"
type textarea "x"
type textarea "Bac"
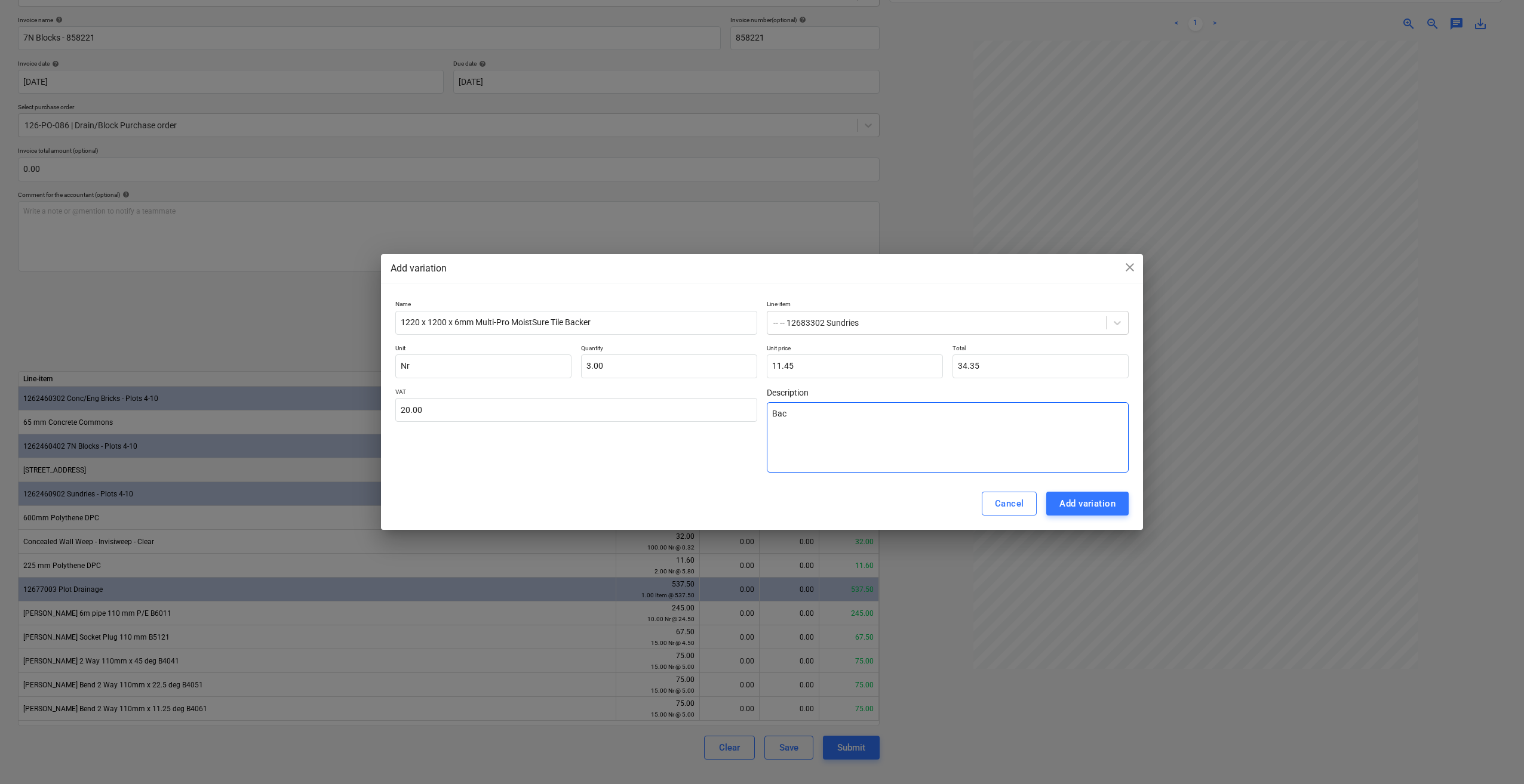
type textarea "x"
type textarea "Back"
type textarea "x"
type textarea "Backi"
type textarea "x"
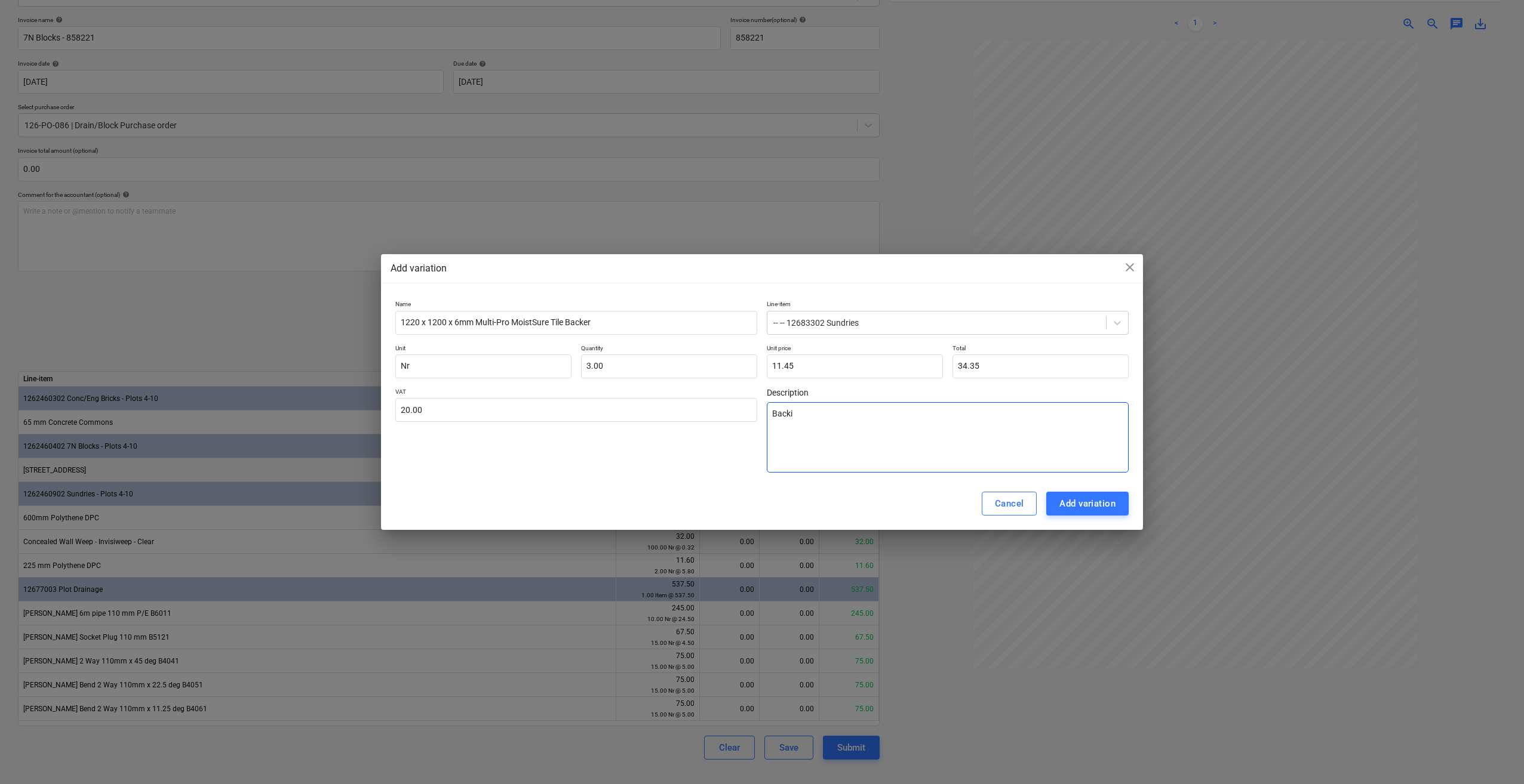
type textarea "Backin"
type textarea "x"
type textarea "Backing"
type textarea "x"
type textarea "Backing"
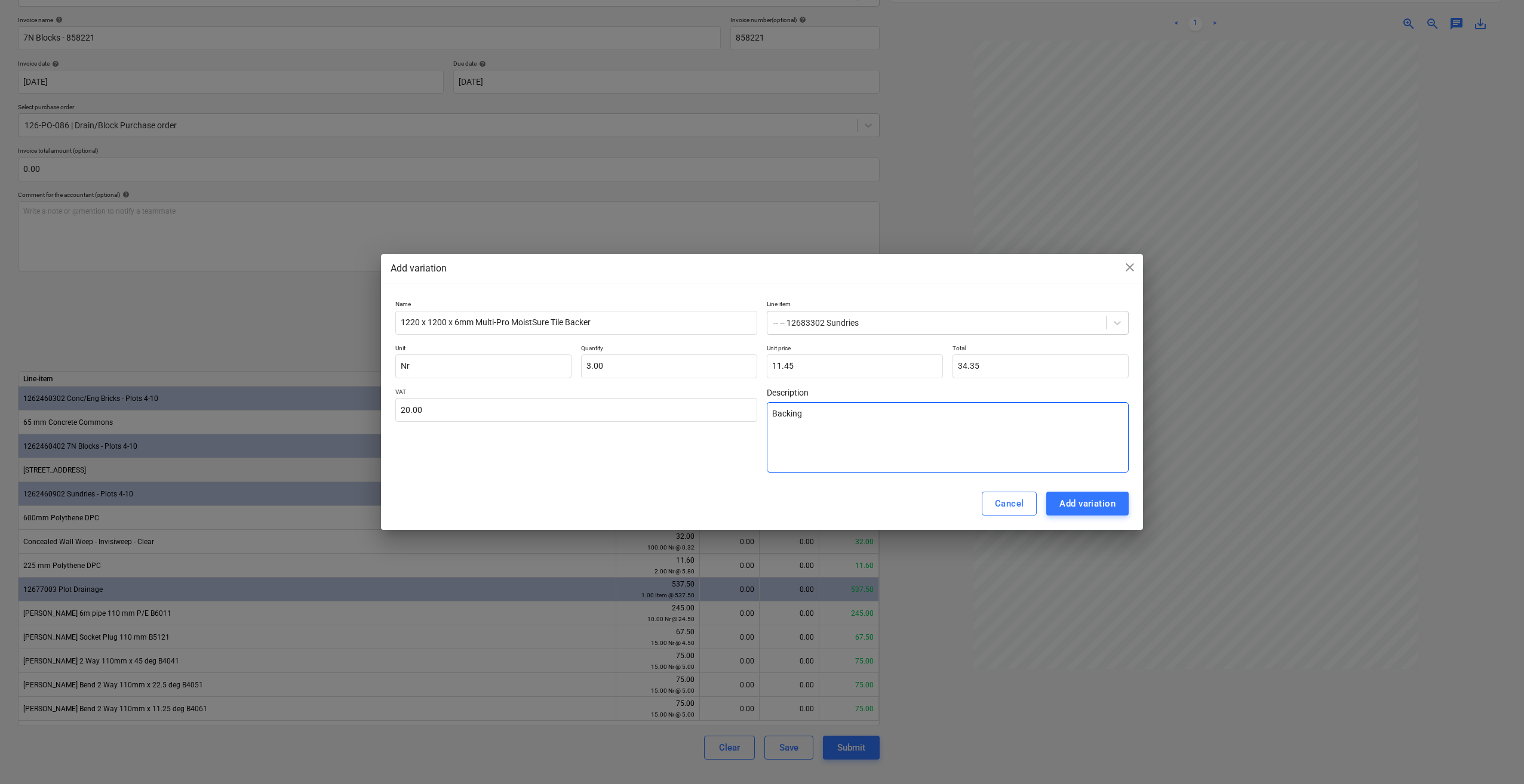
type textarea "x"
type textarea "Backing B"
type textarea "x"
type textarea "Backing Bo"
type textarea "x"
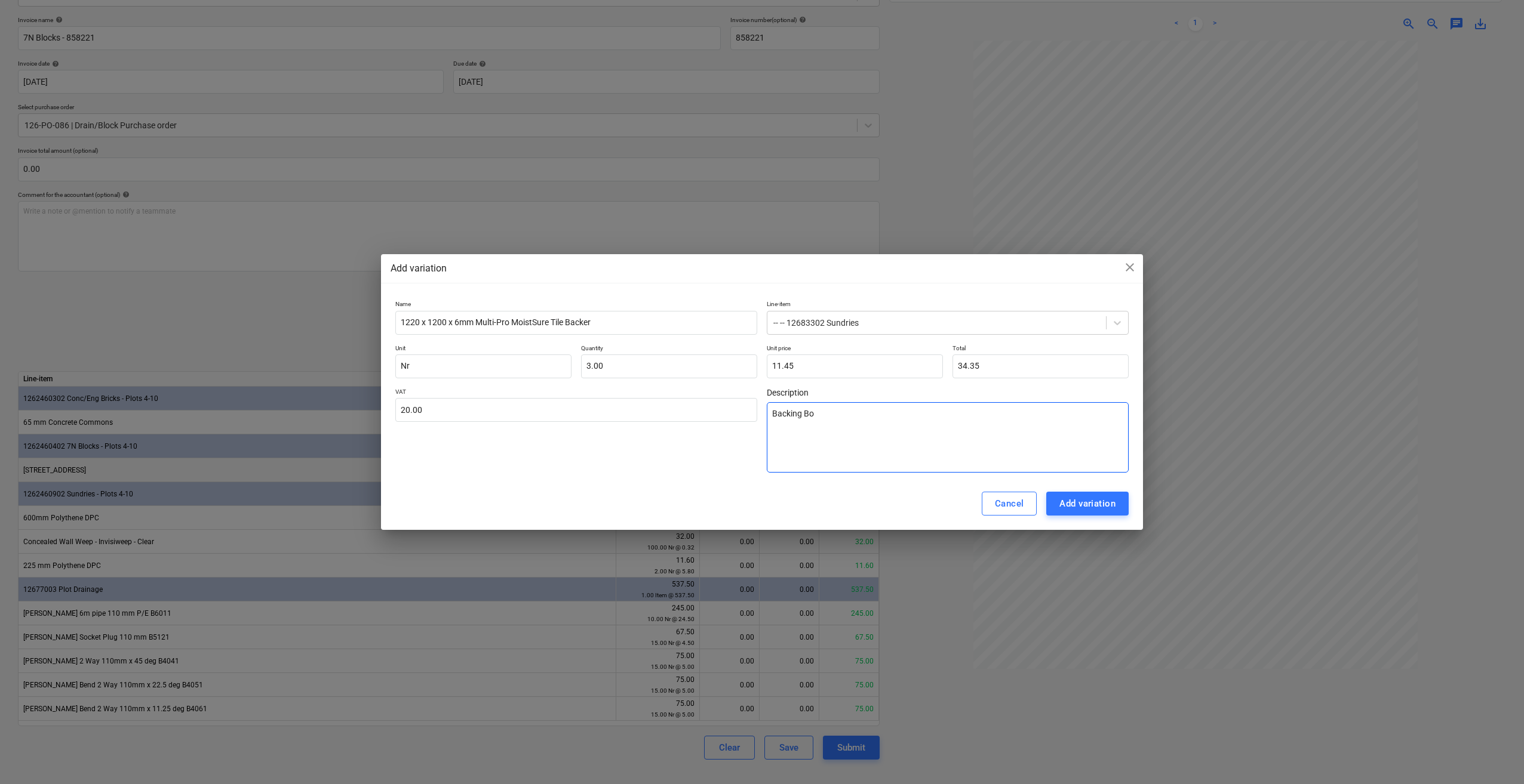
type textarea "Backing Boa"
type textarea "x"
type textarea "Backing Boar"
type textarea "x"
type textarea "Backing Board"
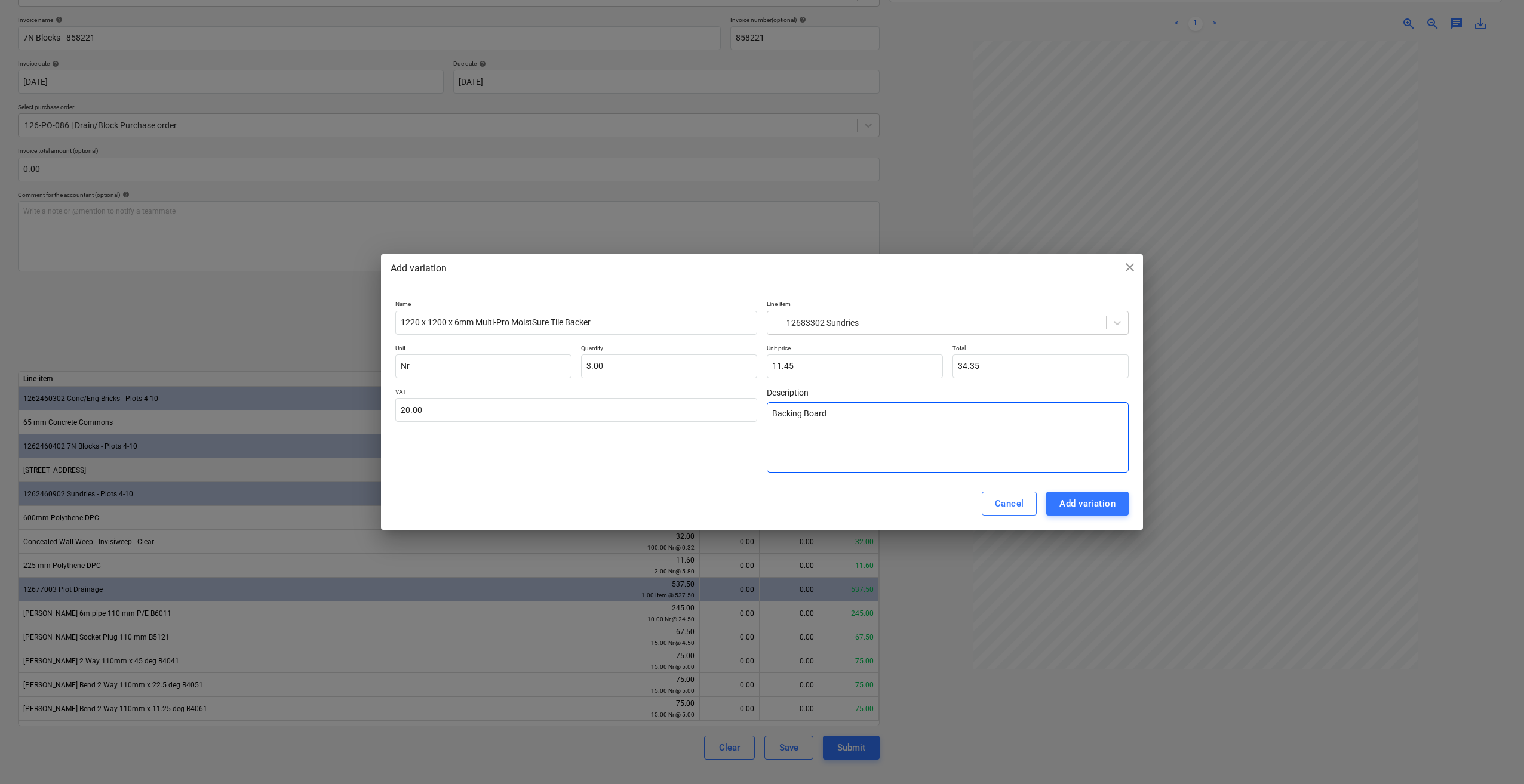
type textarea "x"
type textarea "Backing Board"
type textarea "x"
type textarea "Backing Board f"
type textarea "x"
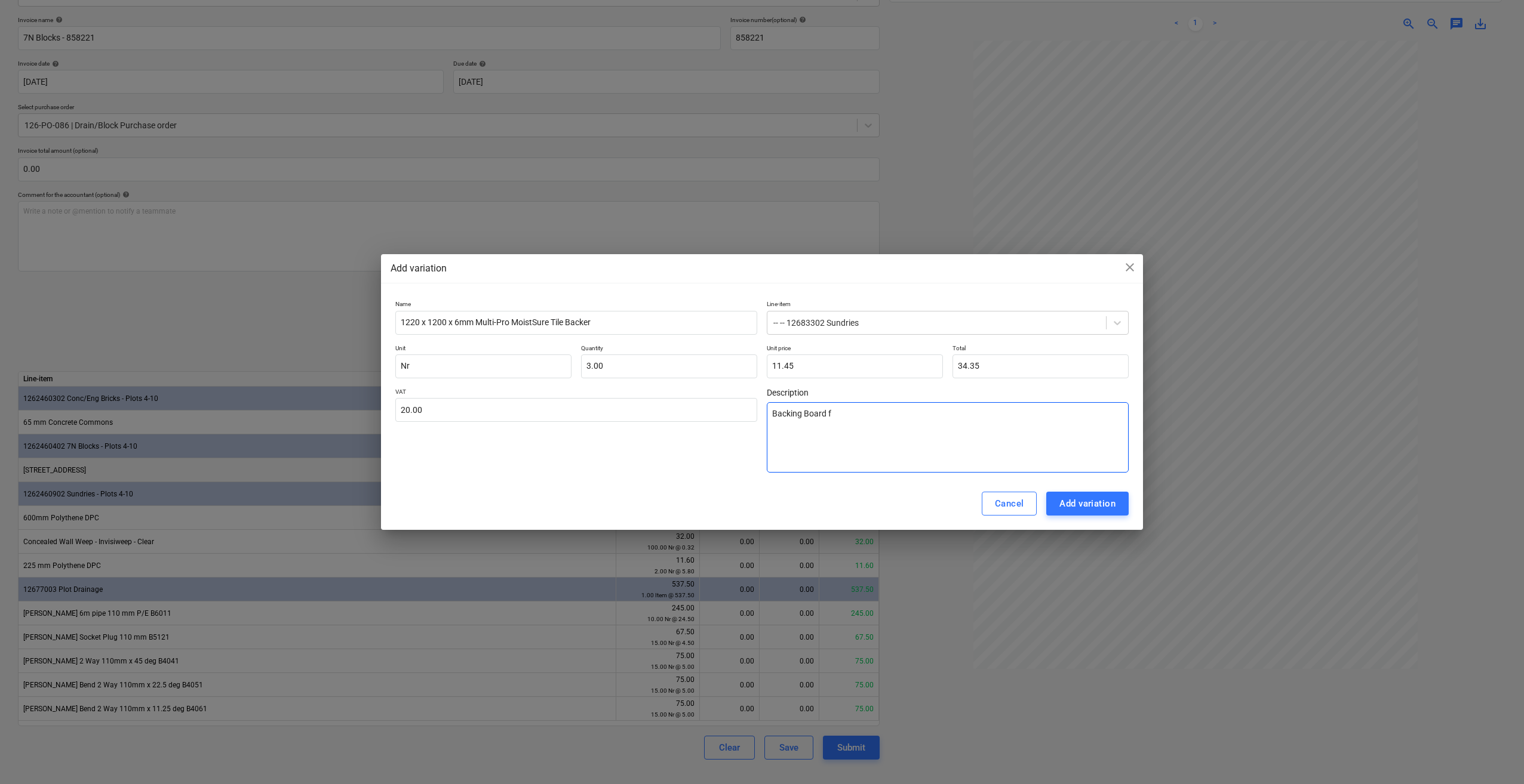
type textarea "Backing Board fo"
type textarea "x"
click at [889, 414] on textarea "Backing Board for [PERSON_NAME]" at bounding box center [947, 437] width 362 height 71
click at [1077, 510] on div "Add variation" at bounding box center [1087, 504] width 56 height 16
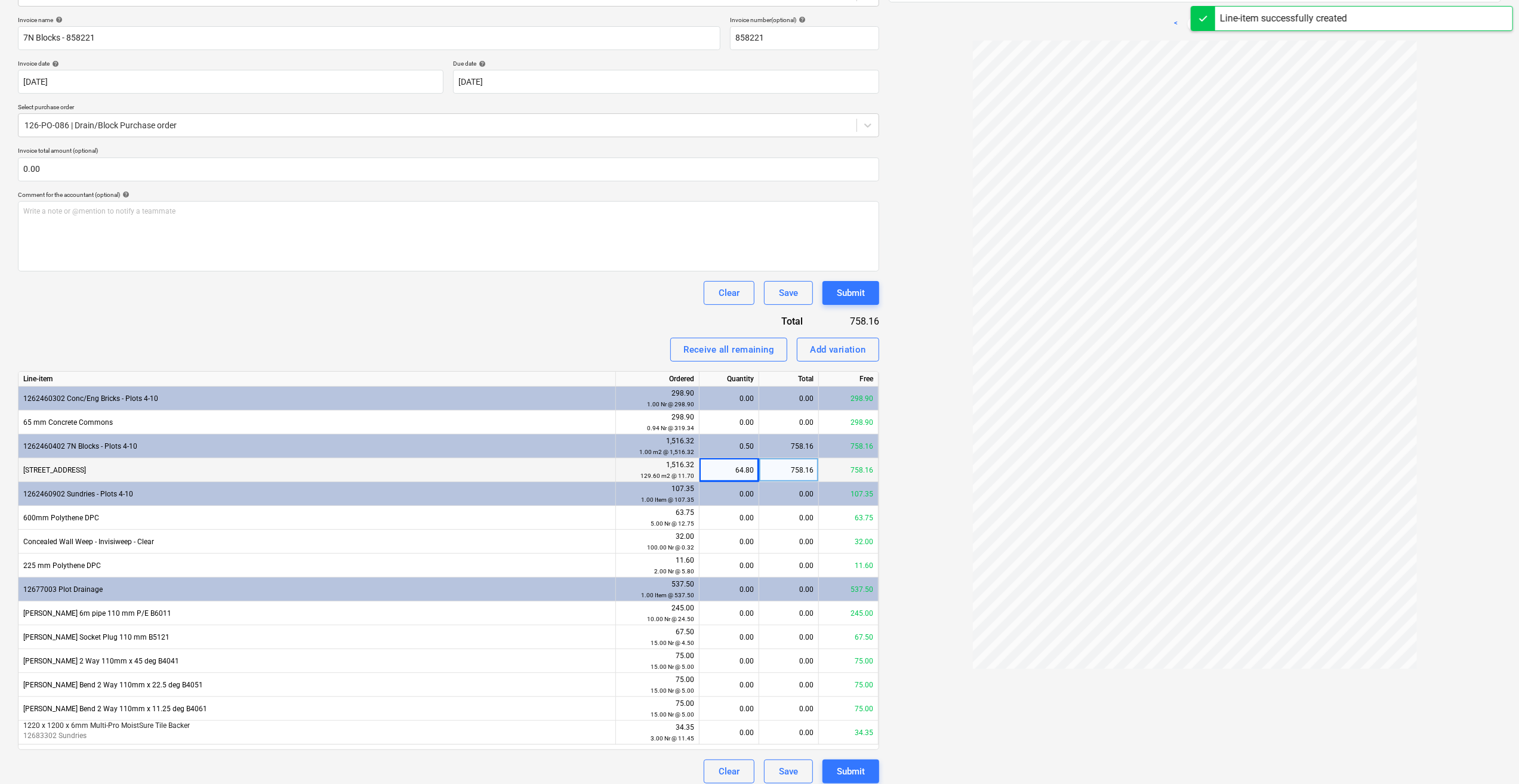
scroll to position [178, 0]
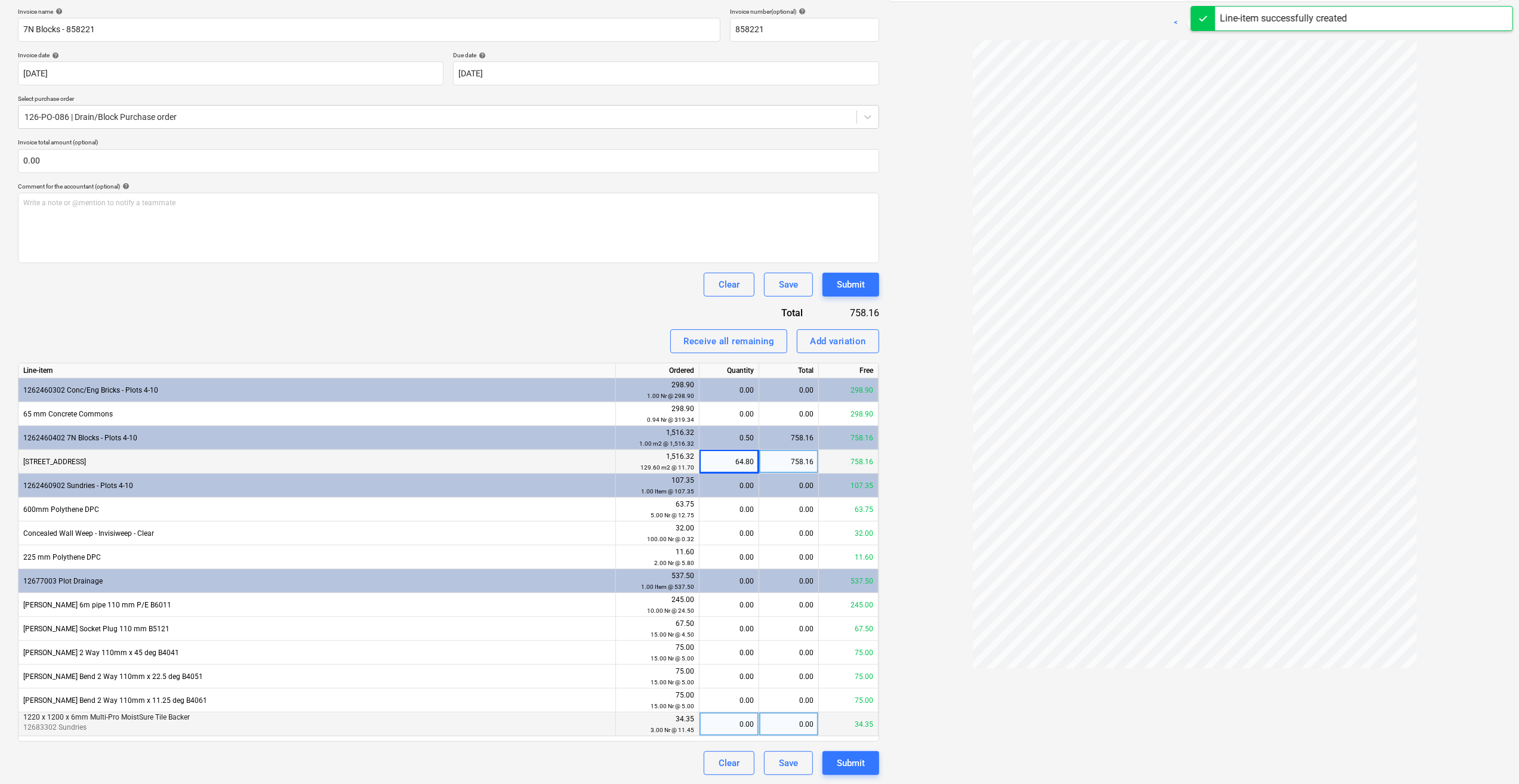
click at [728, 722] on div "0.00" at bounding box center [729, 725] width 50 height 24
click at [592, 748] on div "Invoice name help 7N Blocks - 858221 Invoice number (optional) help 858221 Invo…" at bounding box center [448, 391] width 861 height 767
click at [53, 165] on input "text" at bounding box center [448, 161] width 861 height 24
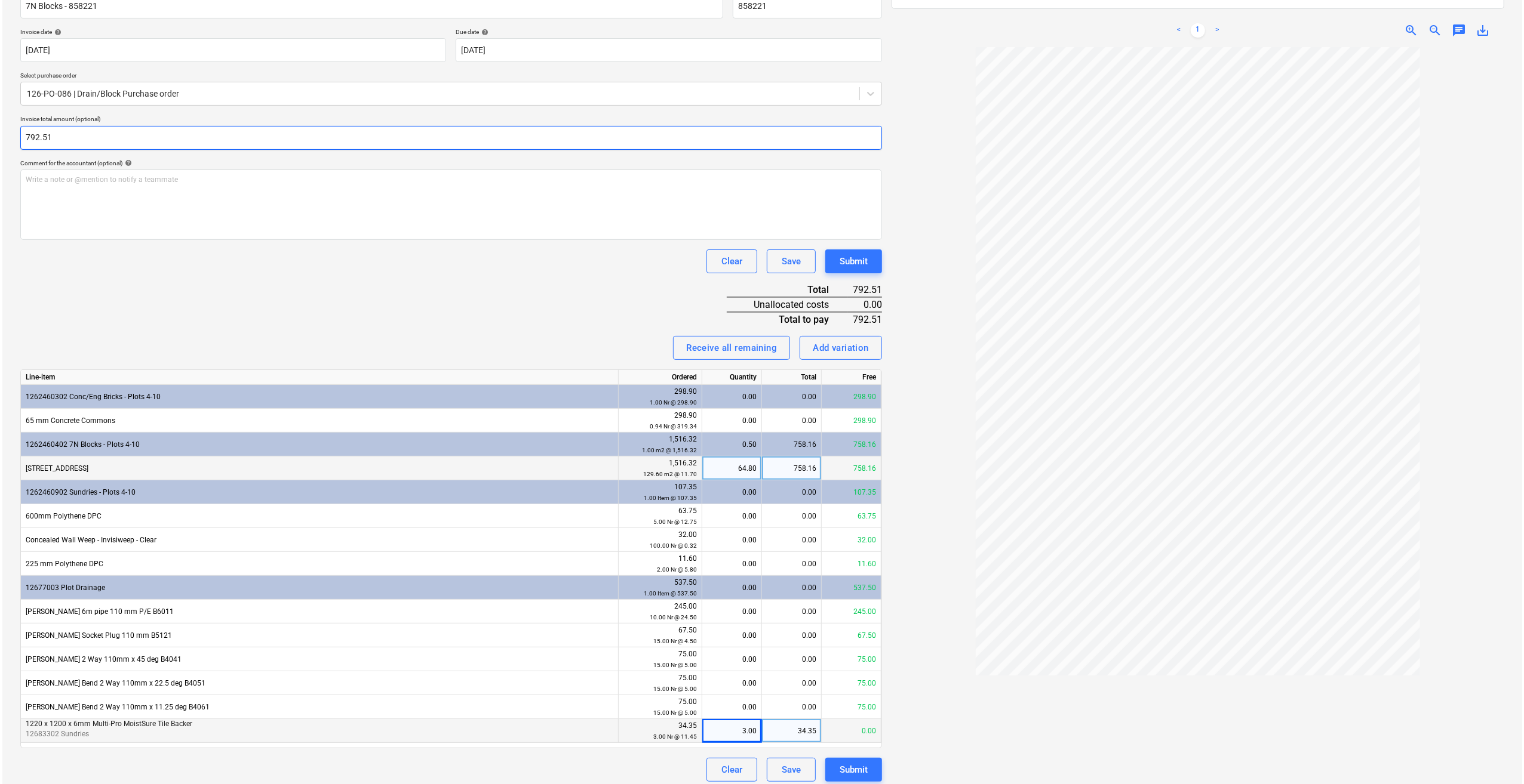
scroll to position [208, 0]
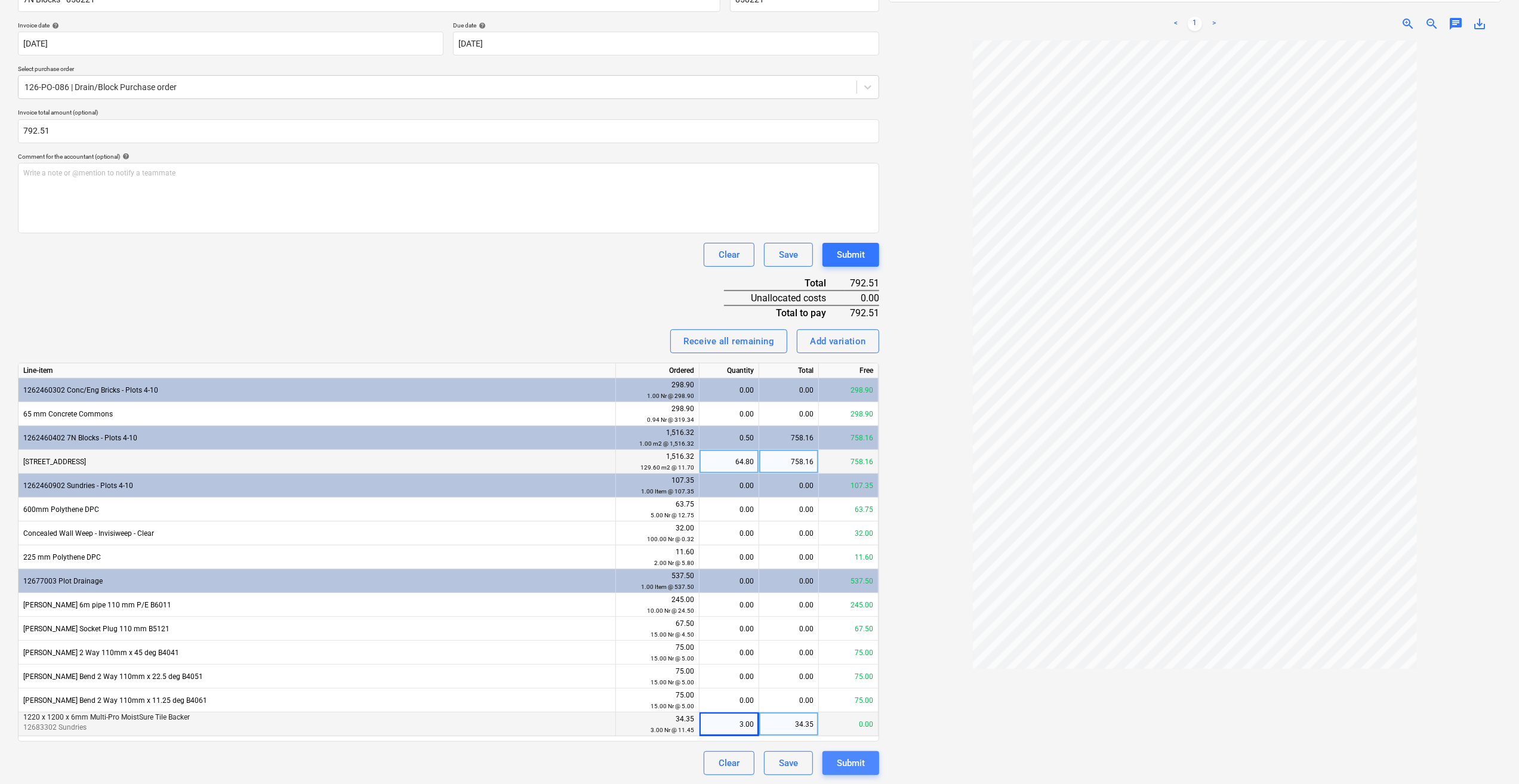
click at [855, 764] on div "Submit" at bounding box center [850, 763] width 28 height 16
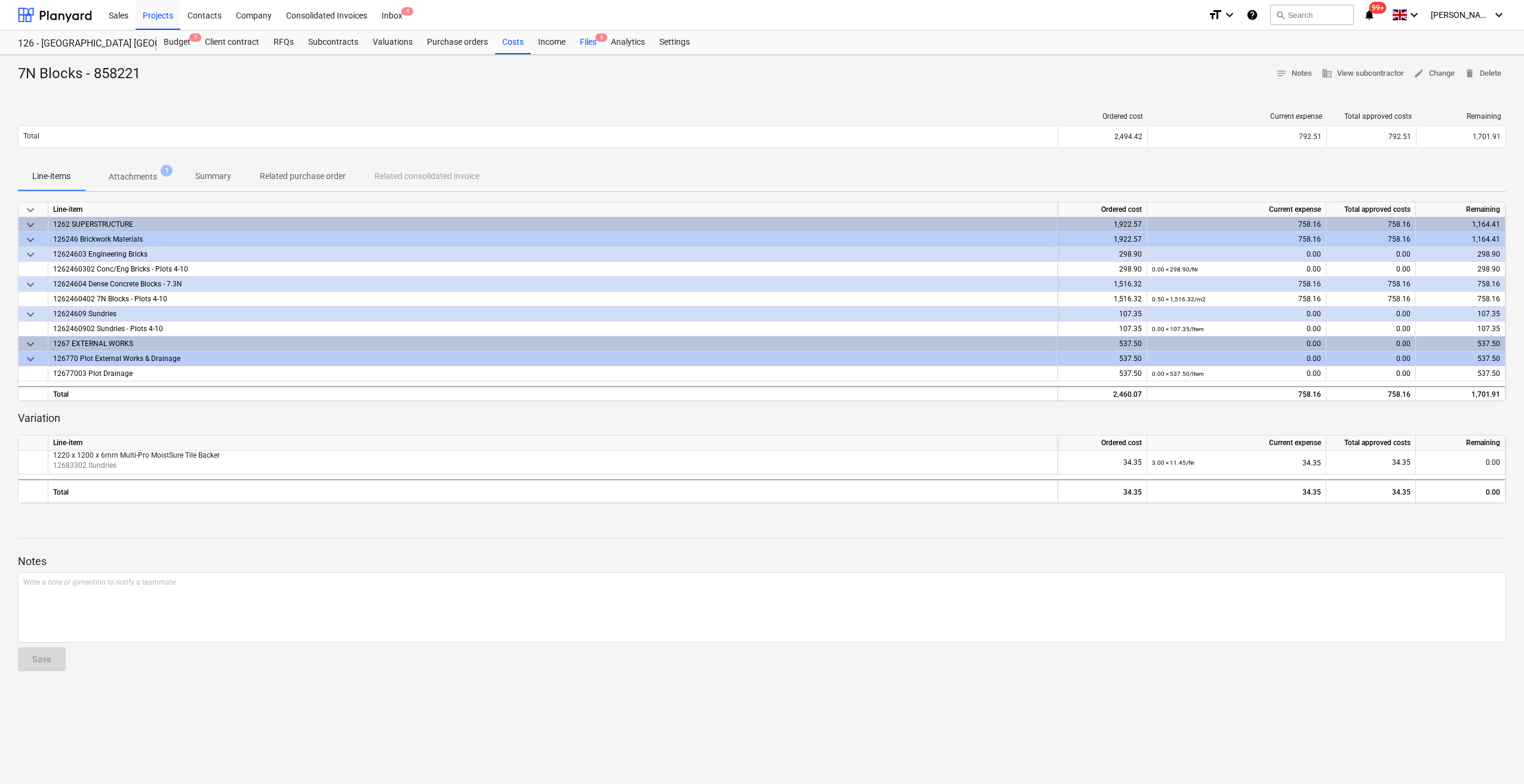
click at [579, 41] on div "Files 6" at bounding box center [588, 42] width 31 height 24
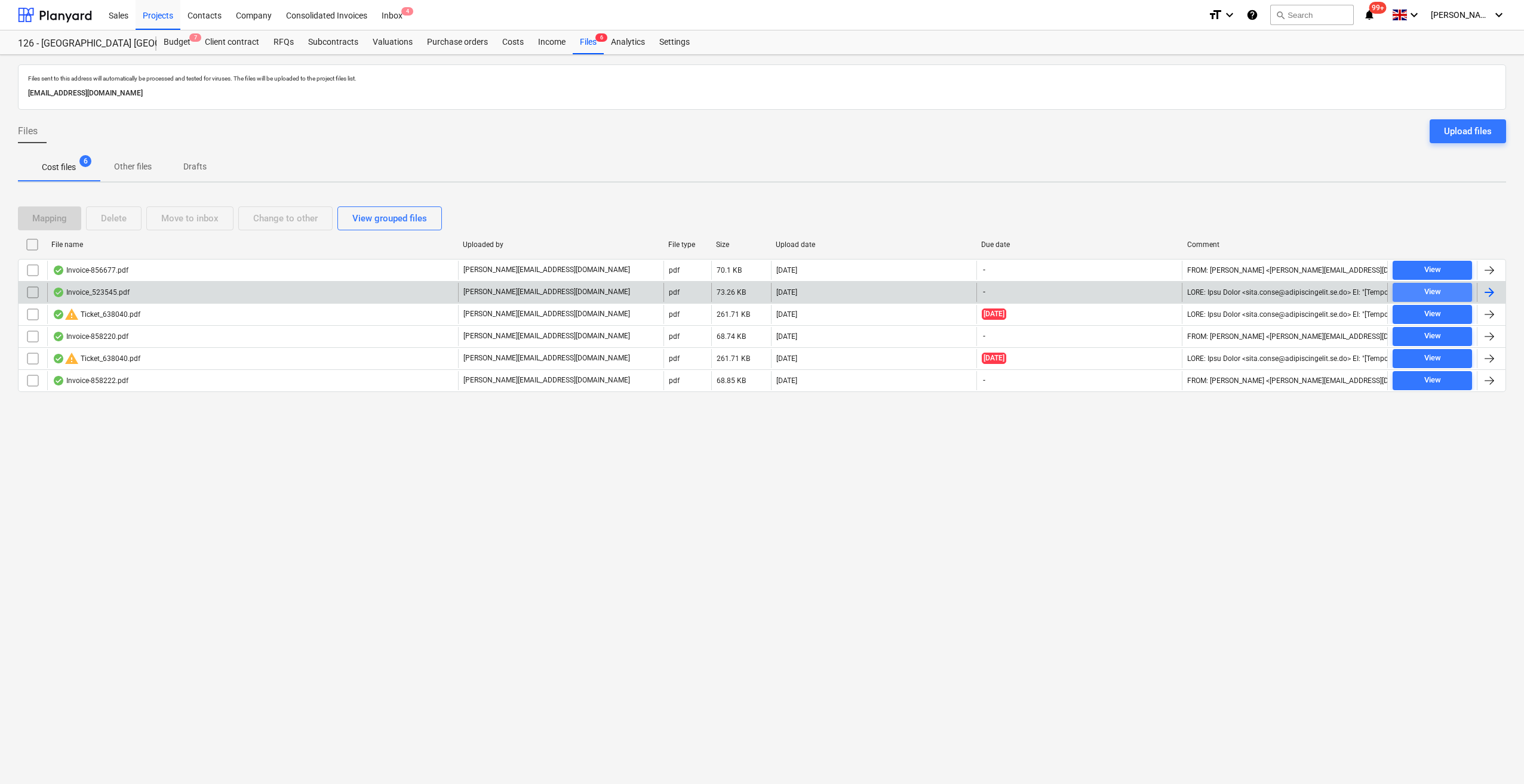
click at [1416, 291] on span "View" at bounding box center [1432, 292] width 70 height 14
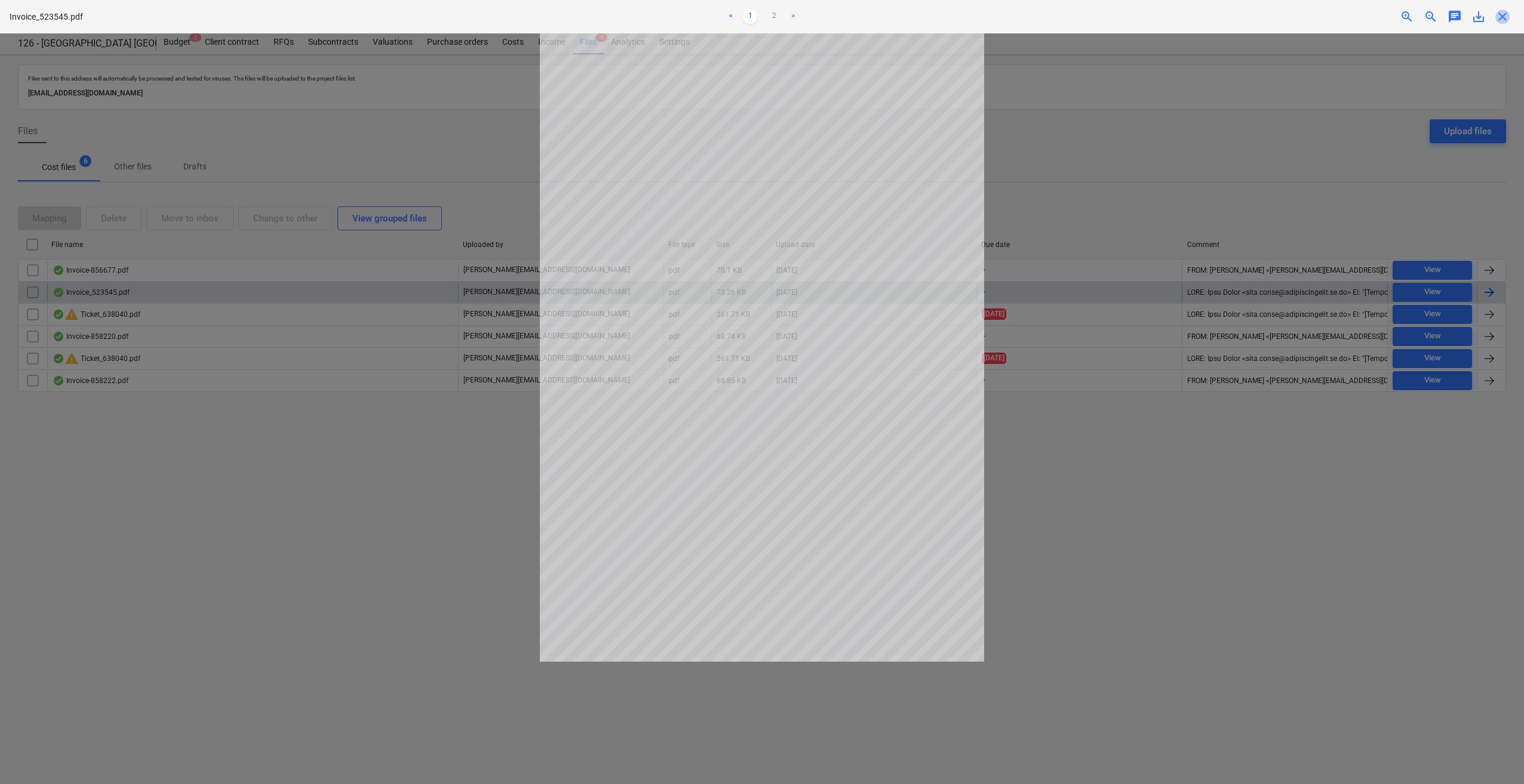
click at [1507, 17] on span "close" at bounding box center [1502, 17] width 14 height 14
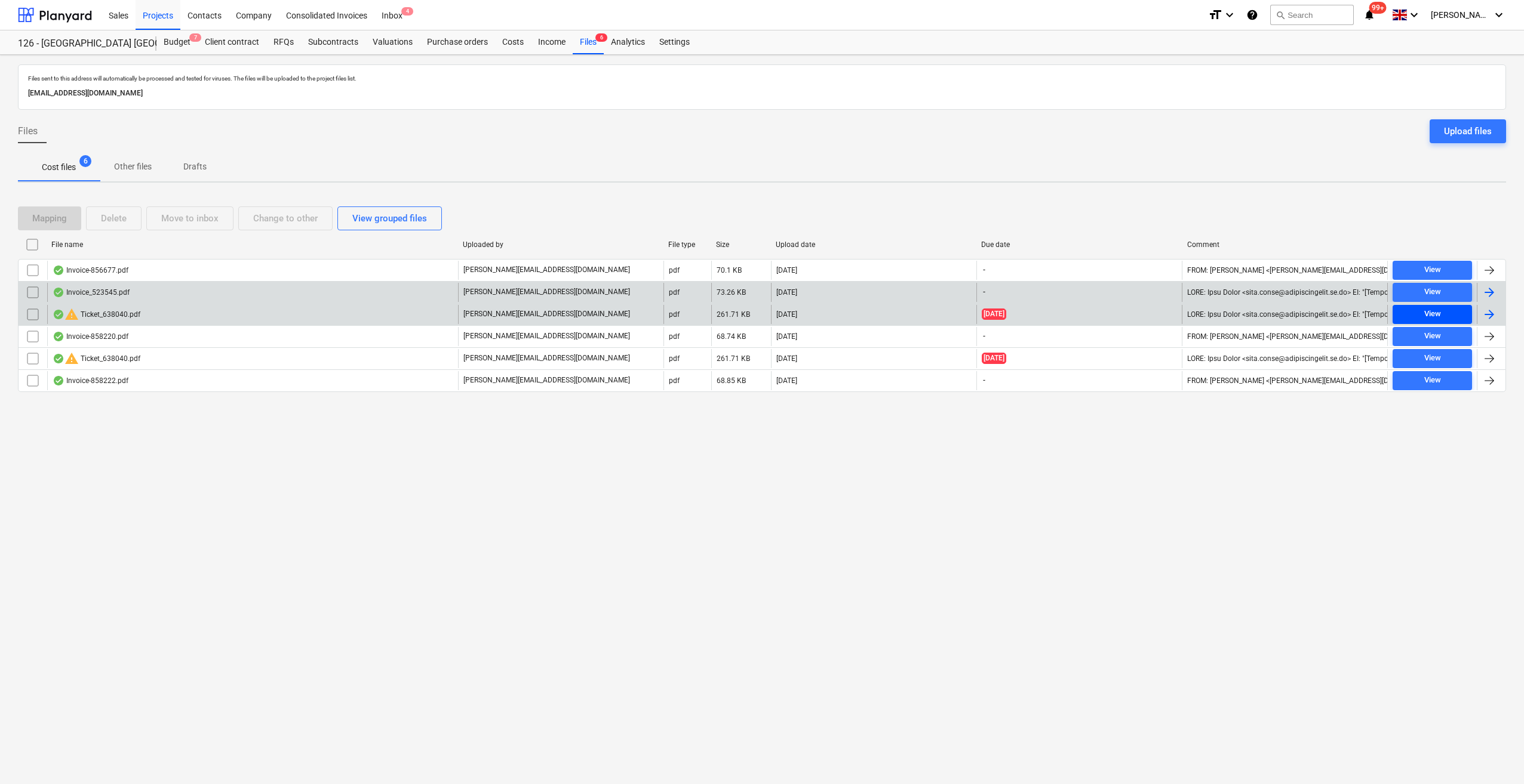
click at [1438, 319] on div "View" at bounding box center [1432, 314] width 17 height 14
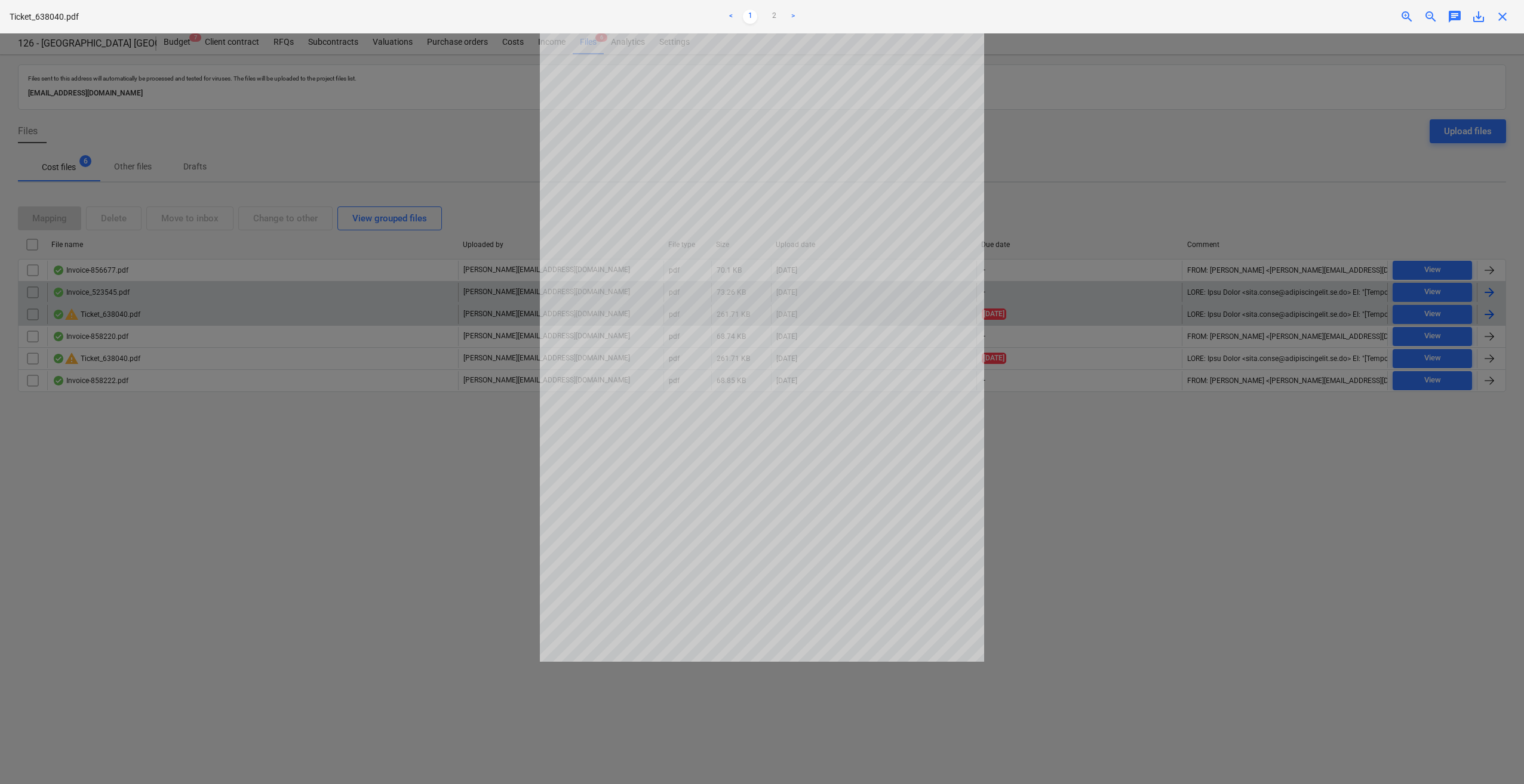
click at [1477, 17] on span "save_alt" at bounding box center [1478, 17] width 14 height 14
click at [1504, 19] on span "close" at bounding box center [1502, 17] width 14 height 14
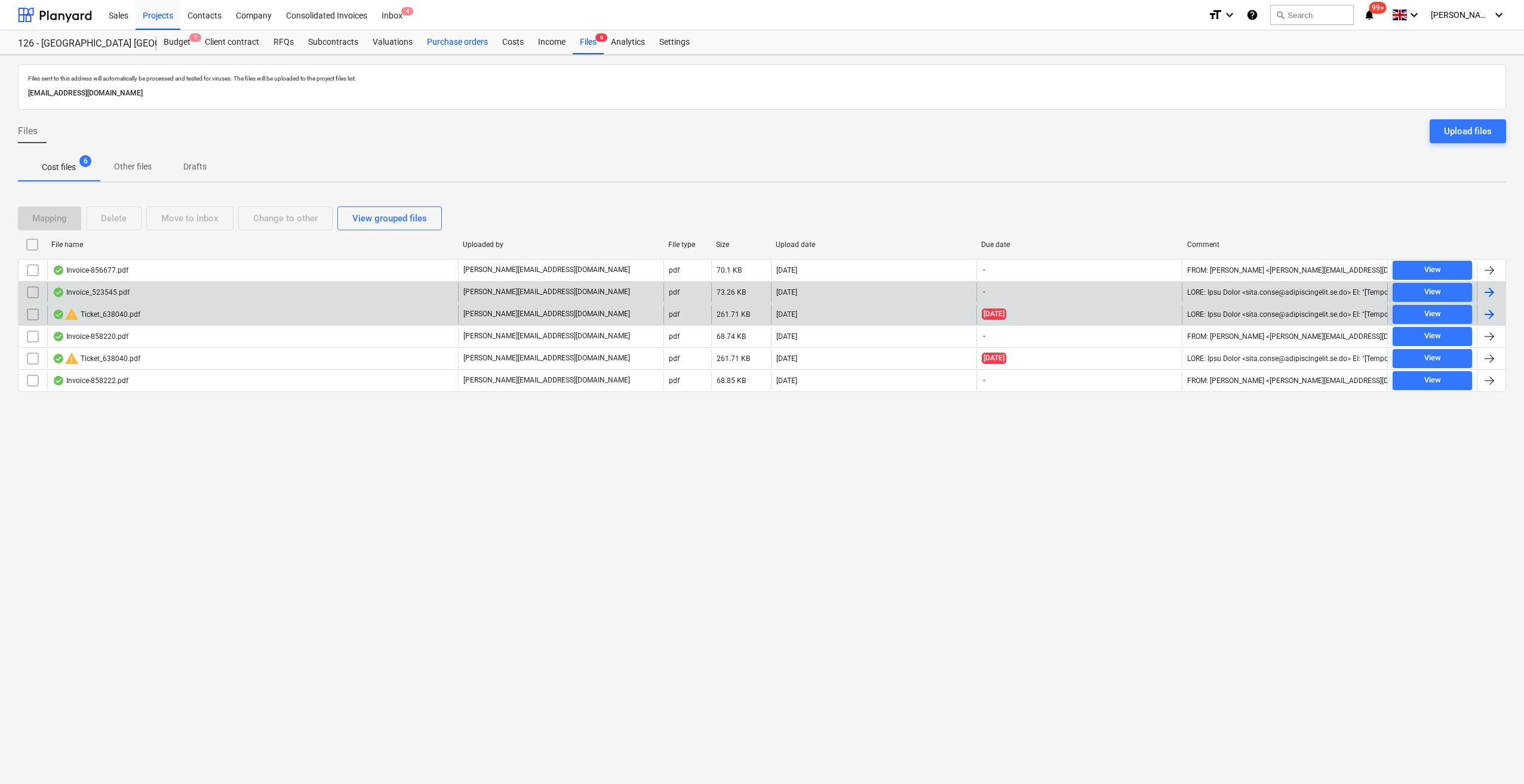
click at [474, 39] on div "Purchase orders" at bounding box center [457, 42] width 75 height 24
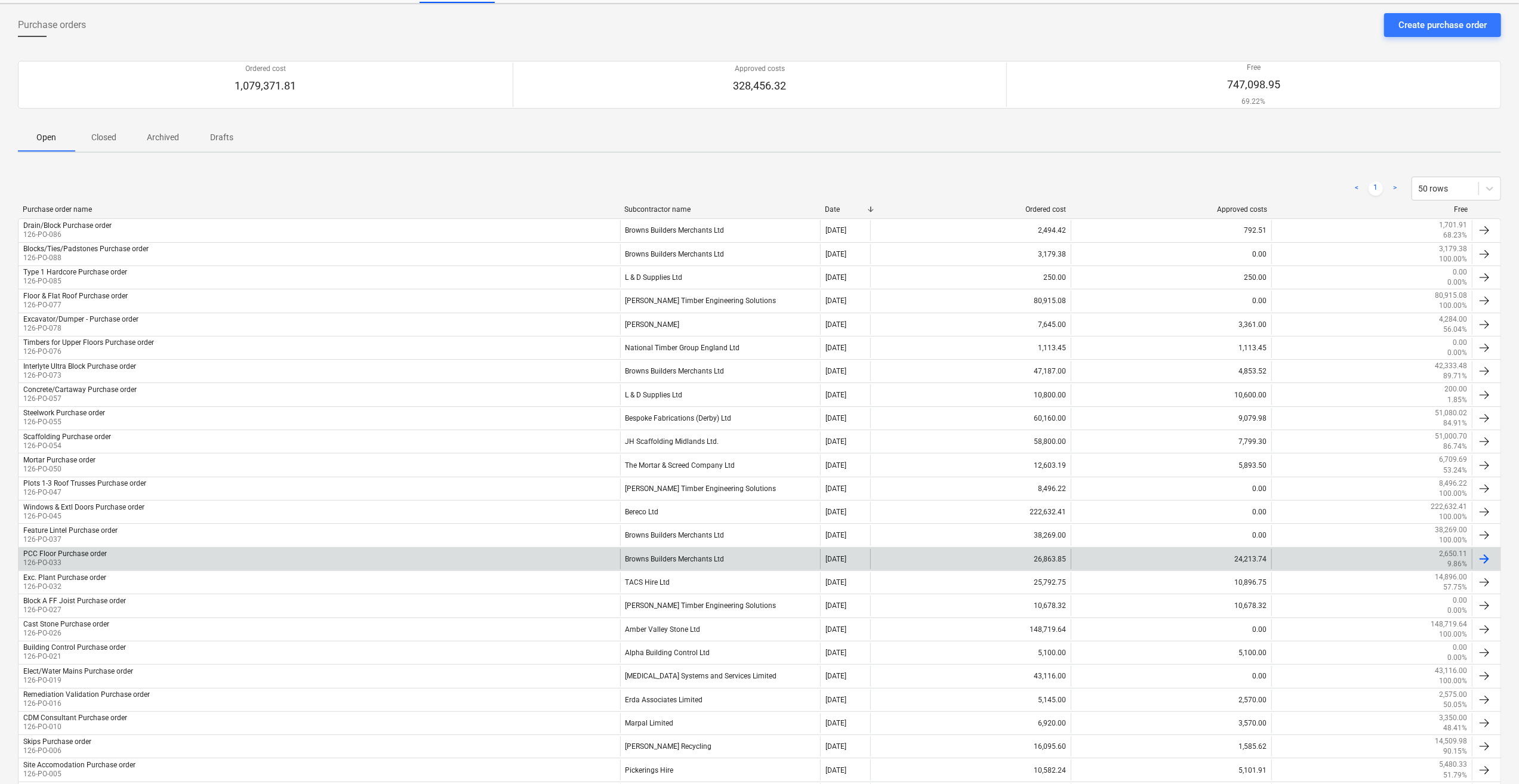
scroll to position [60, 0]
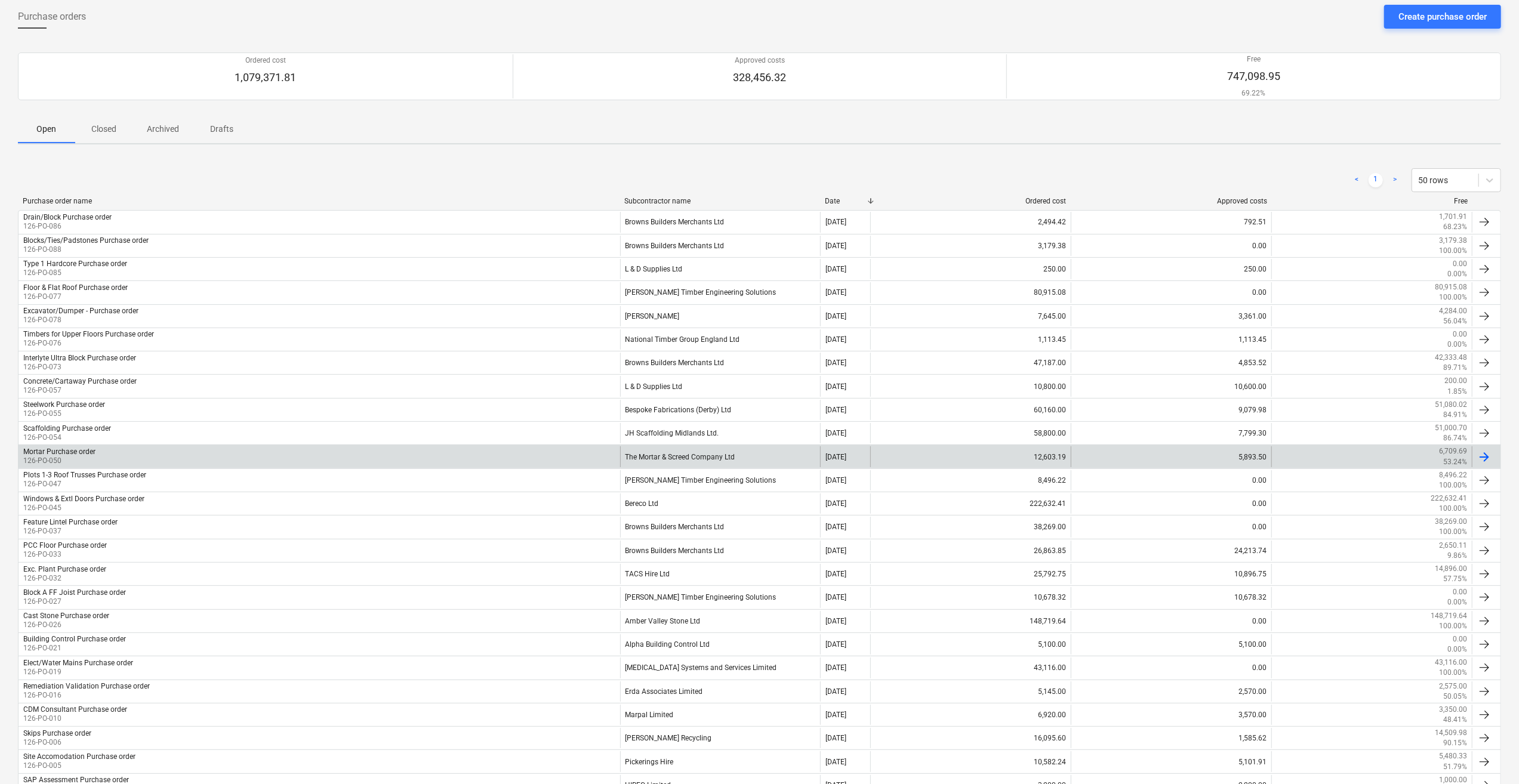
click at [669, 453] on div "The Mortar & Screed Company Ltd" at bounding box center [720, 457] width 200 height 20
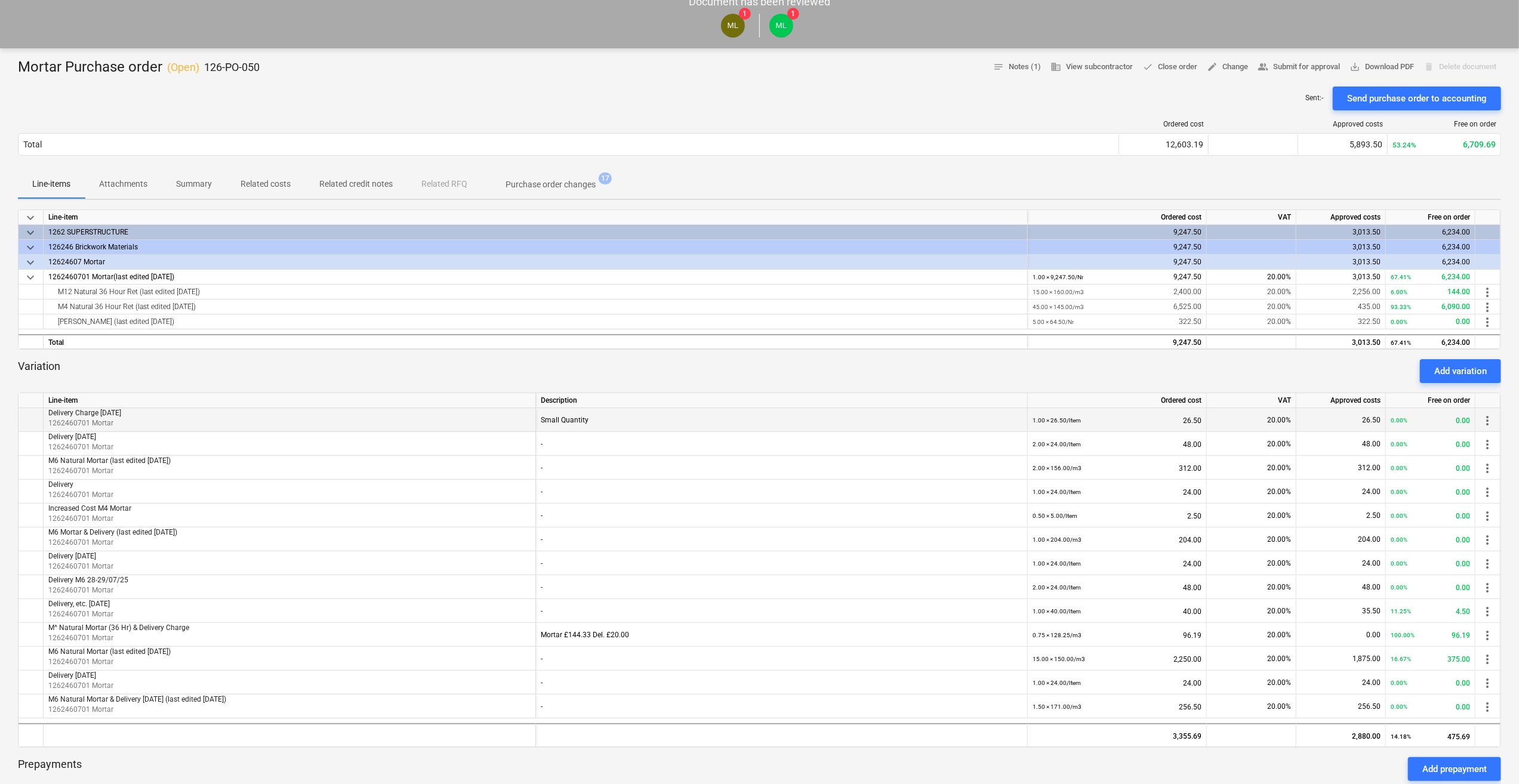
scroll to position [119, 0]
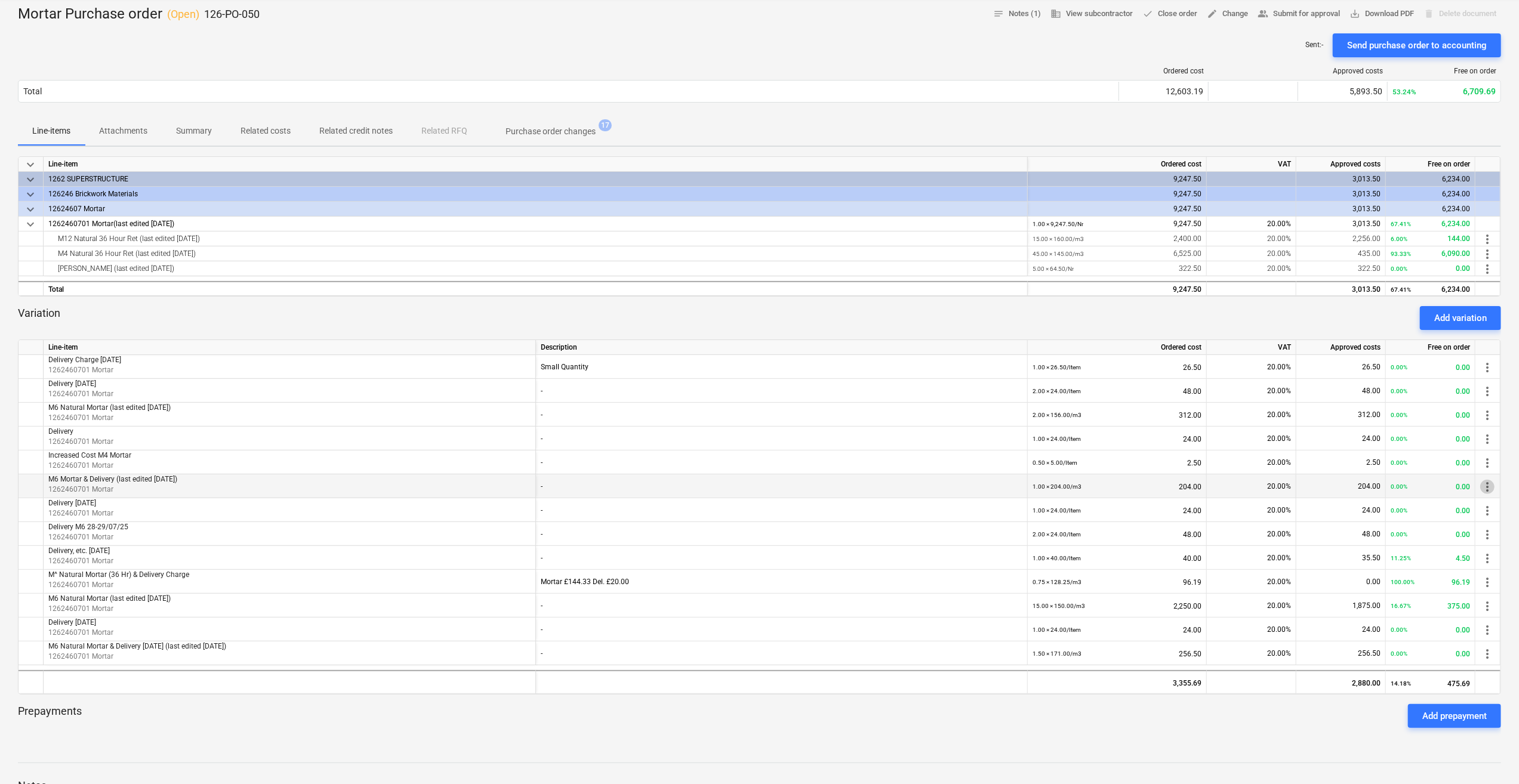
click at [1487, 488] on span "more_vert" at bounding box center [1487, 487] width 14 height 14
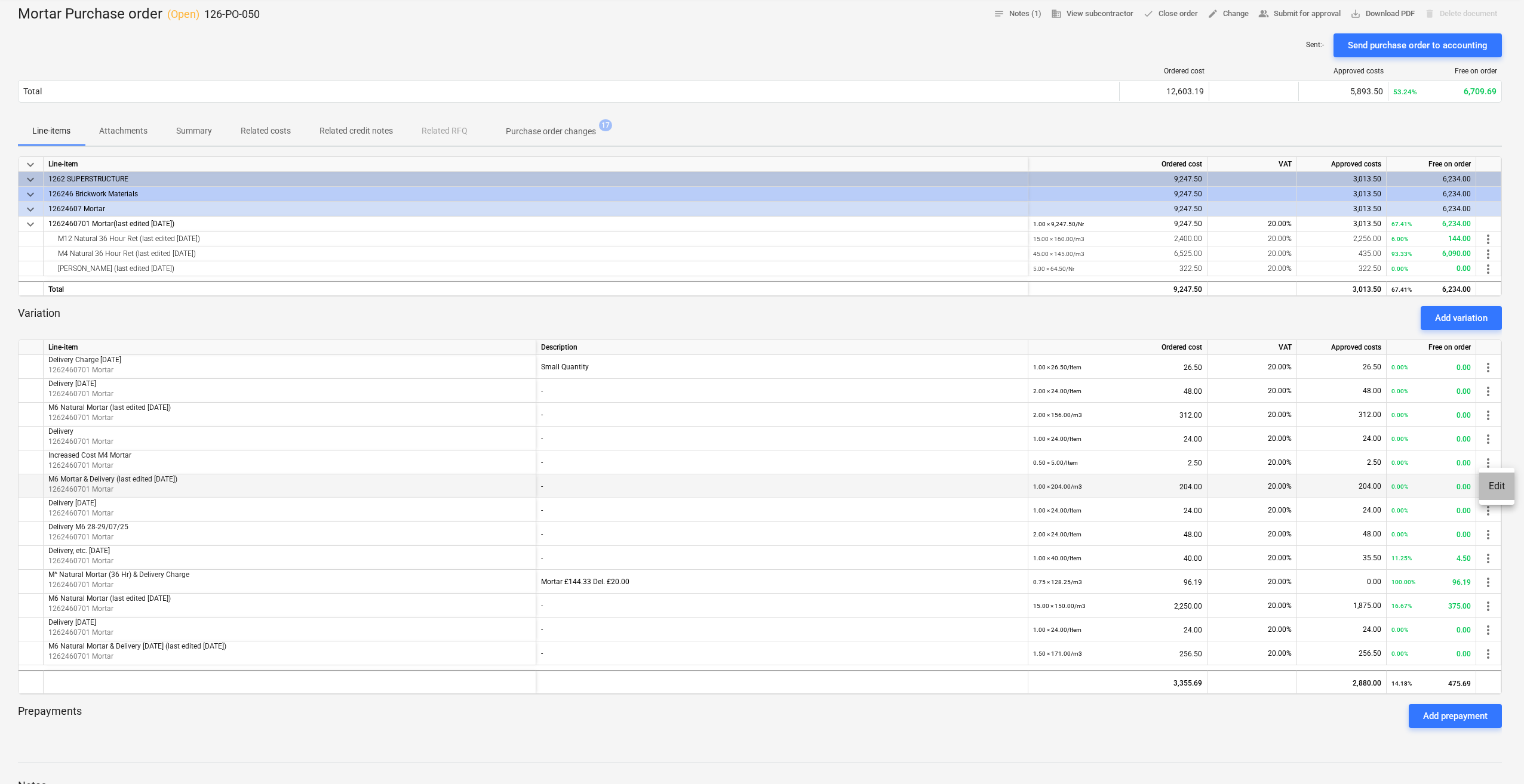
click at [1487, 488] on li "Edit" at bounding box center [1496, 487] width 35 height 28
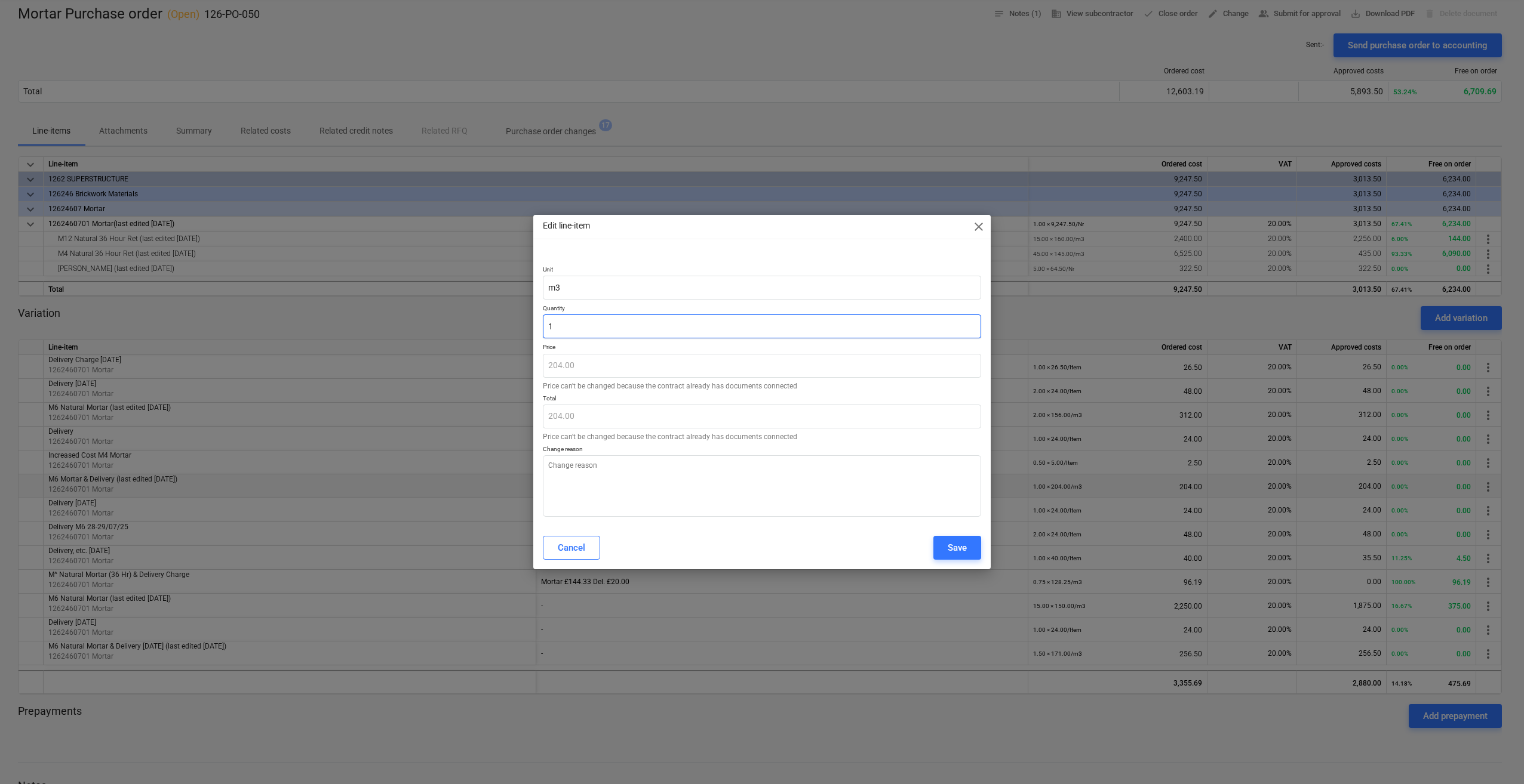
click at [571, 328] on input "1" at bounding box center [762, 327] width 438 height 24
click at [589, 465] on textarea at bounding box center [762, 486] width 438 height 62
click at [955, 551] on div "Save" at bounding box center [958, 548] width 19 height 16
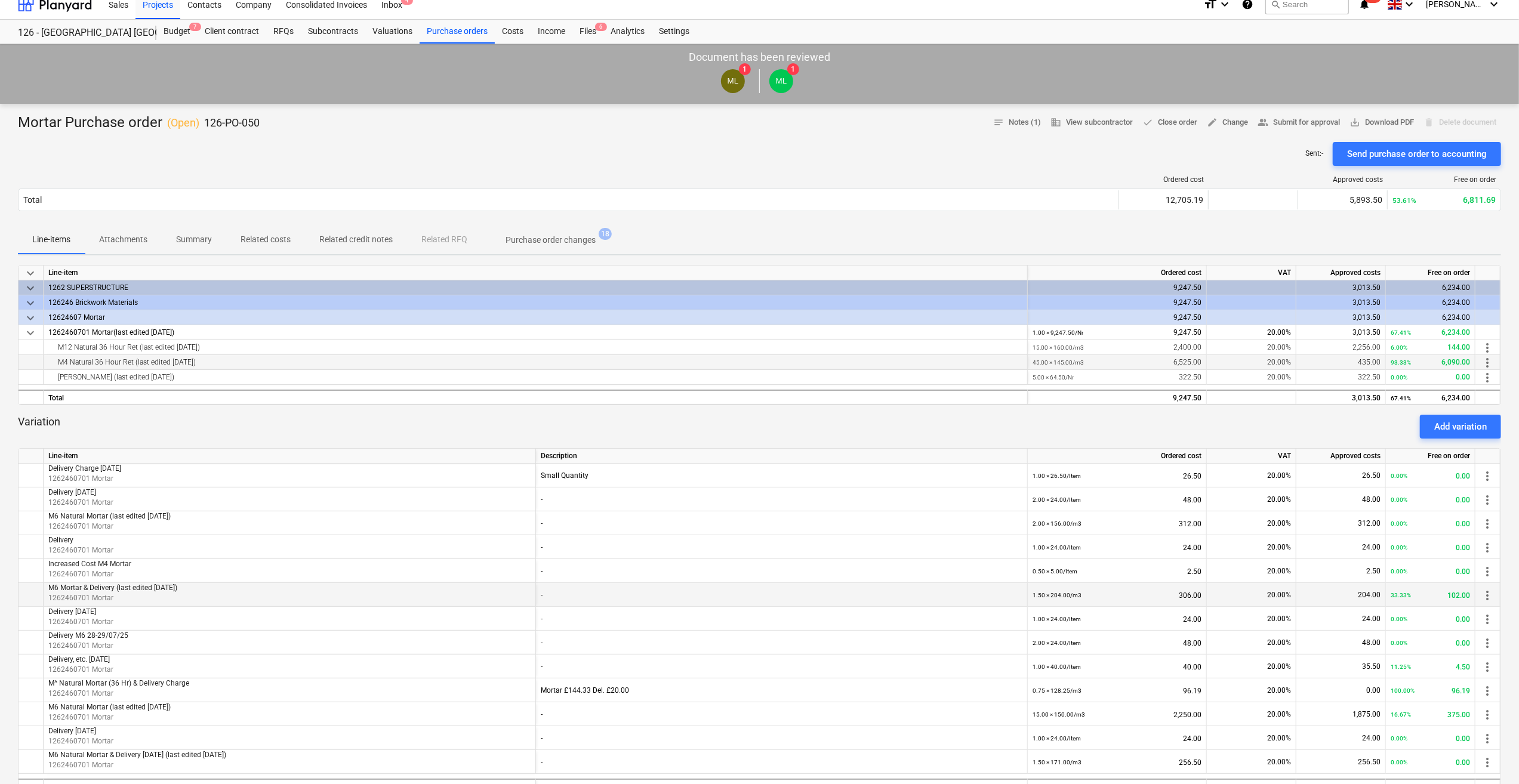
scroll to position [0, 0]
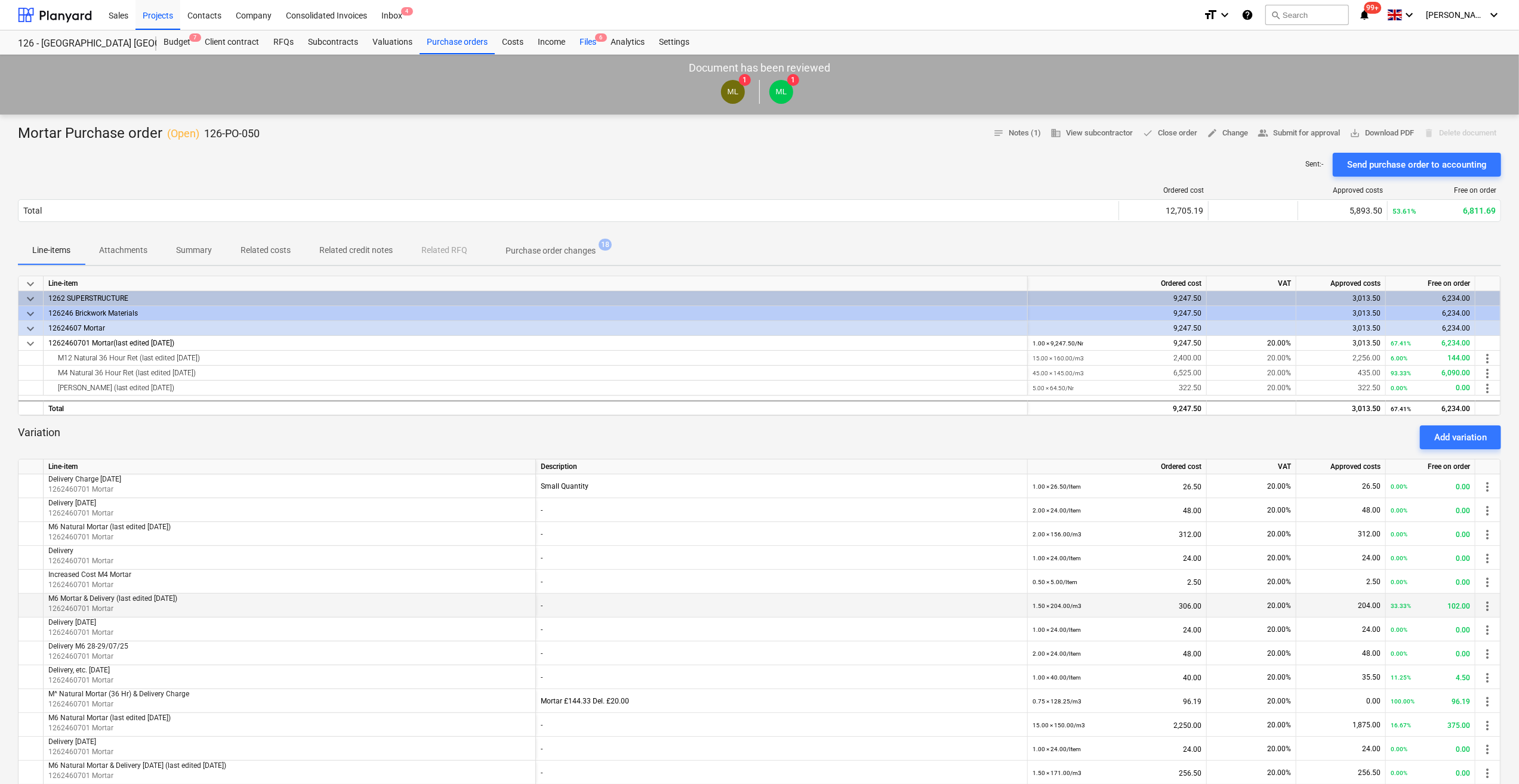
click at [588, 39] on div "Files 6" at bounding box center [588, 42] width 31 height 24
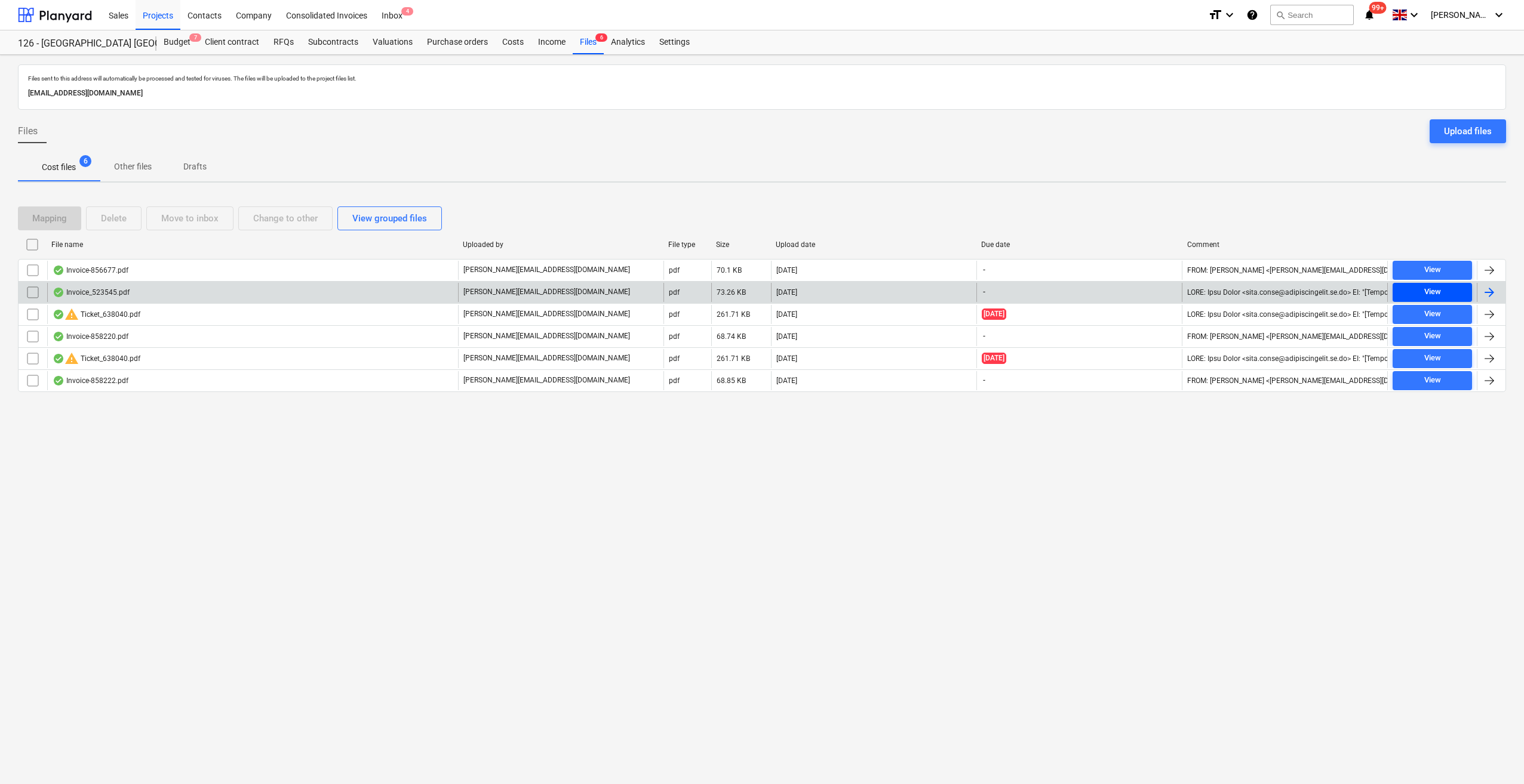
click at [1433, 291] on div "View" at bounding box center [1432, 292] width 17 height 14
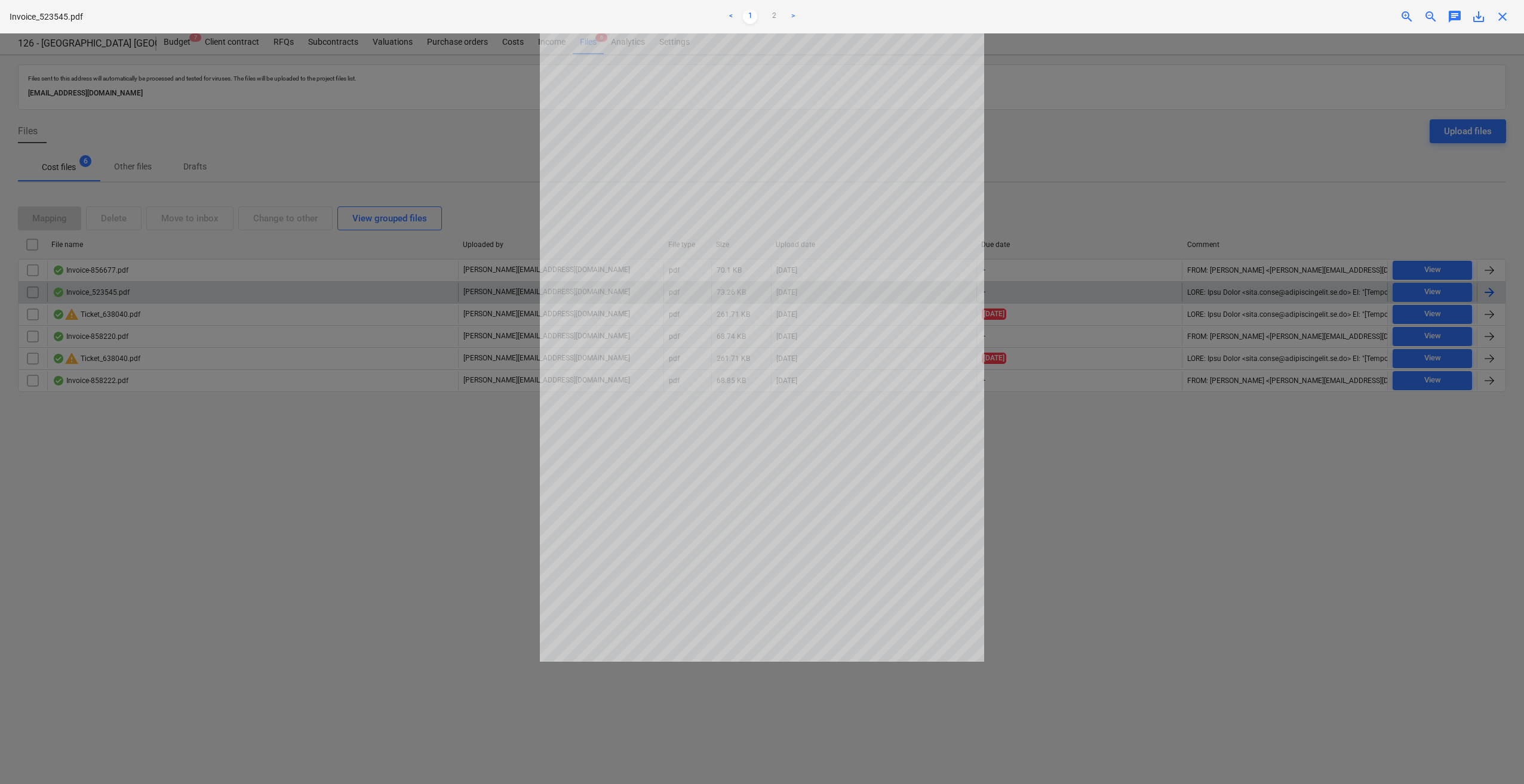
click at [1502, 19] on span "close" at bounding box center [1502, 17] width 14 height 14
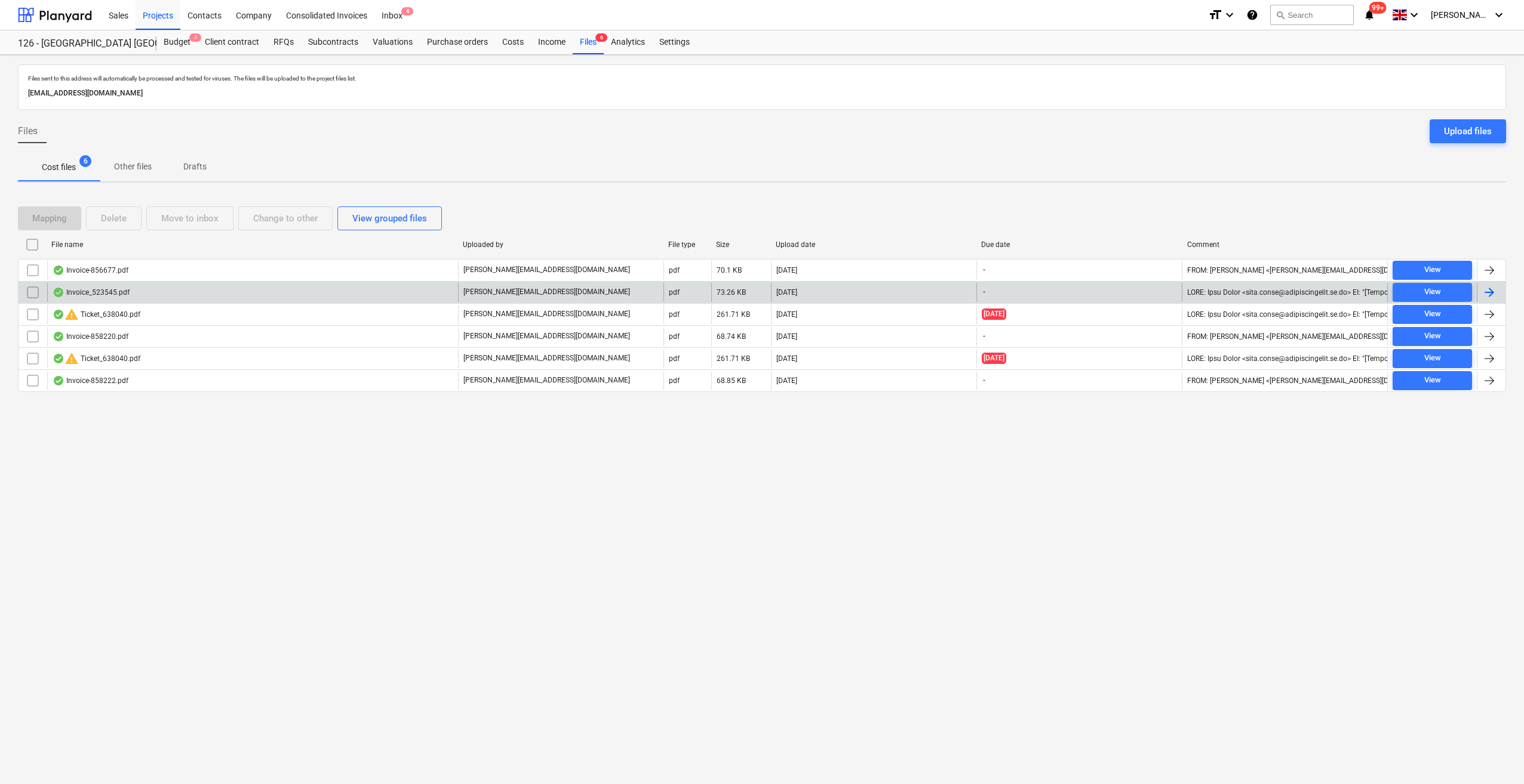
click at [1490, 290] on div at bounding box center [1489, 293] width 14 height 14
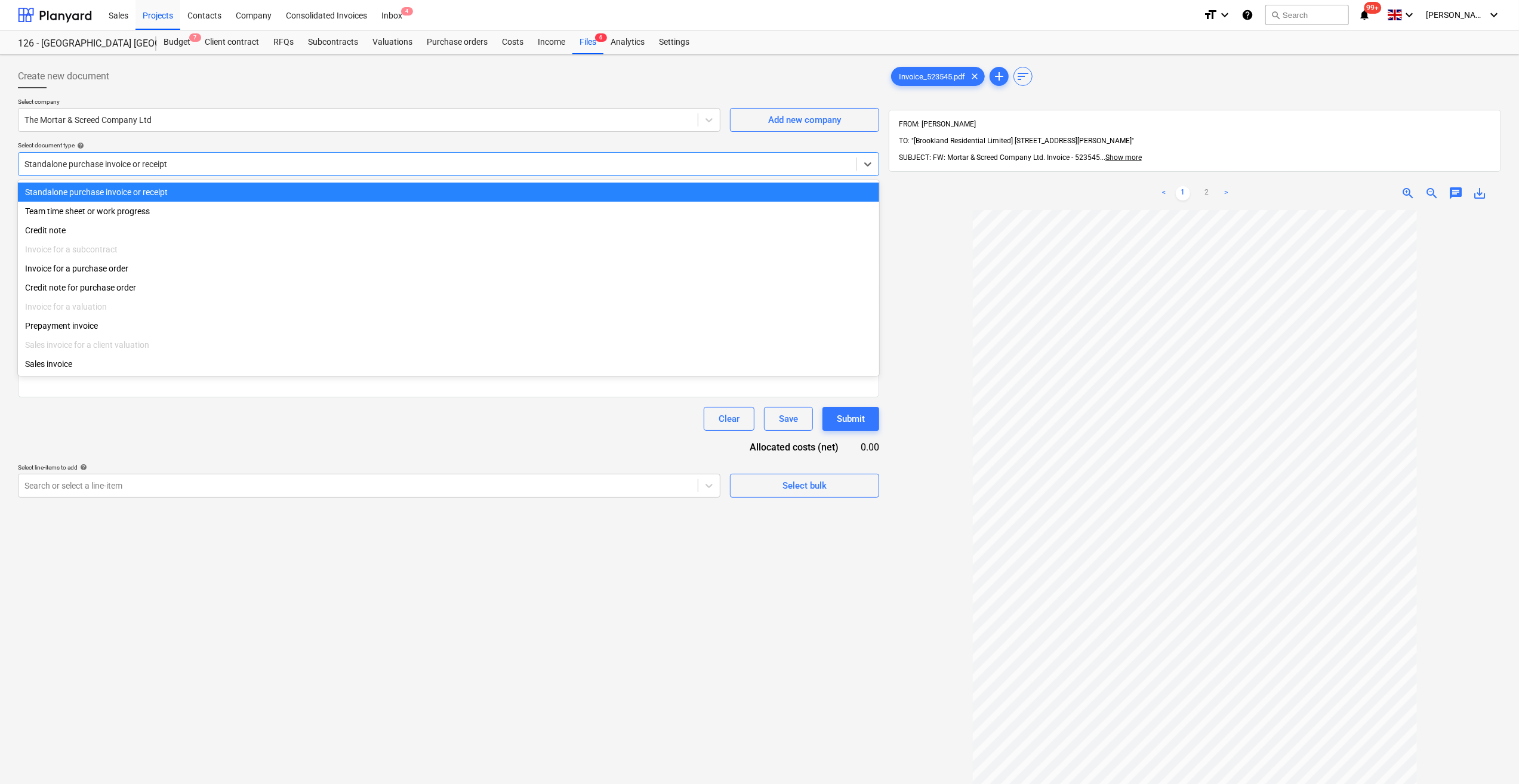
click at [72, 167] on div at bounding box center [438, 164] width 826 height 12
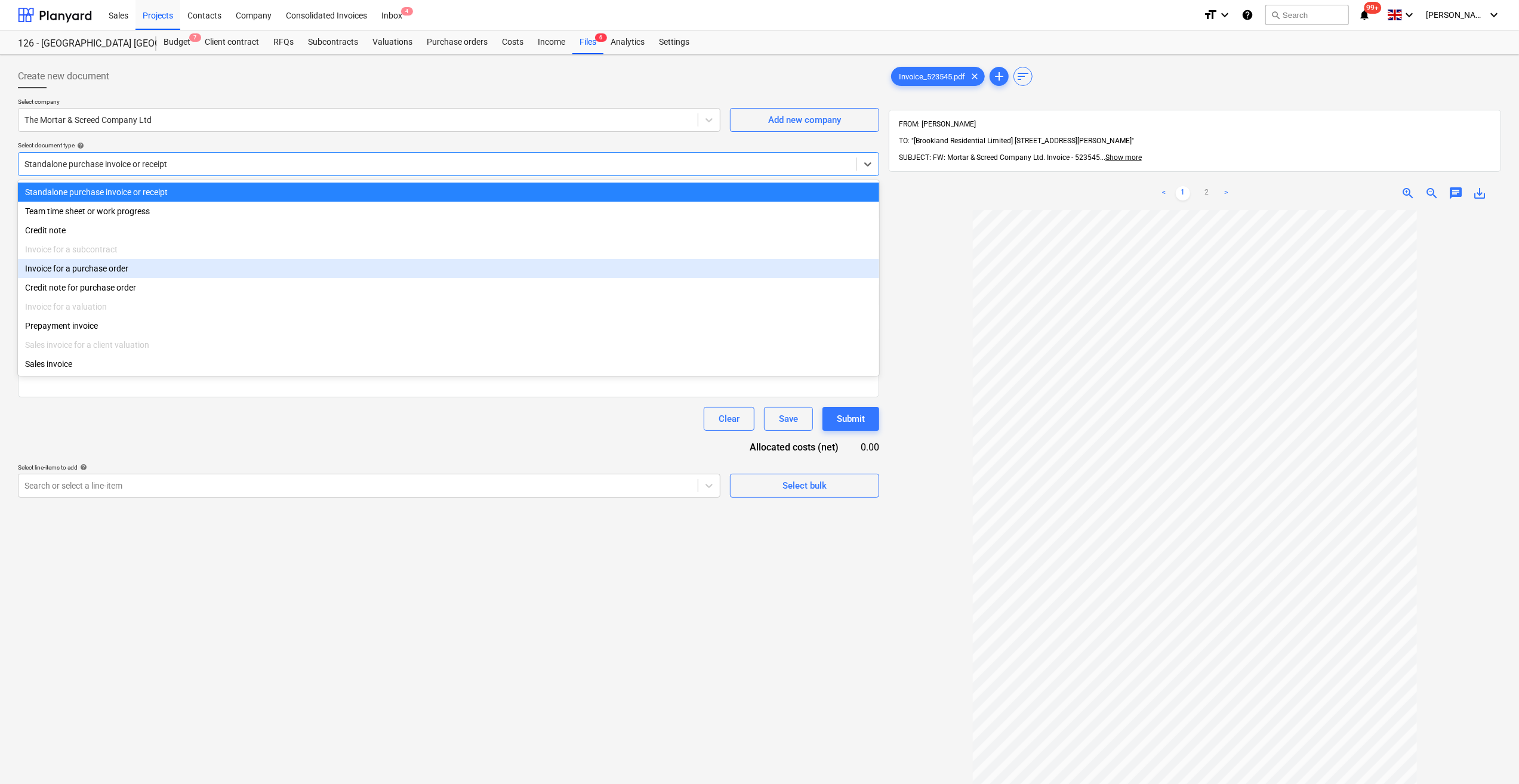
click at [87, 272] on div "Invoice for a purchase order" at bounding box center [448, 269] width 861 height 19
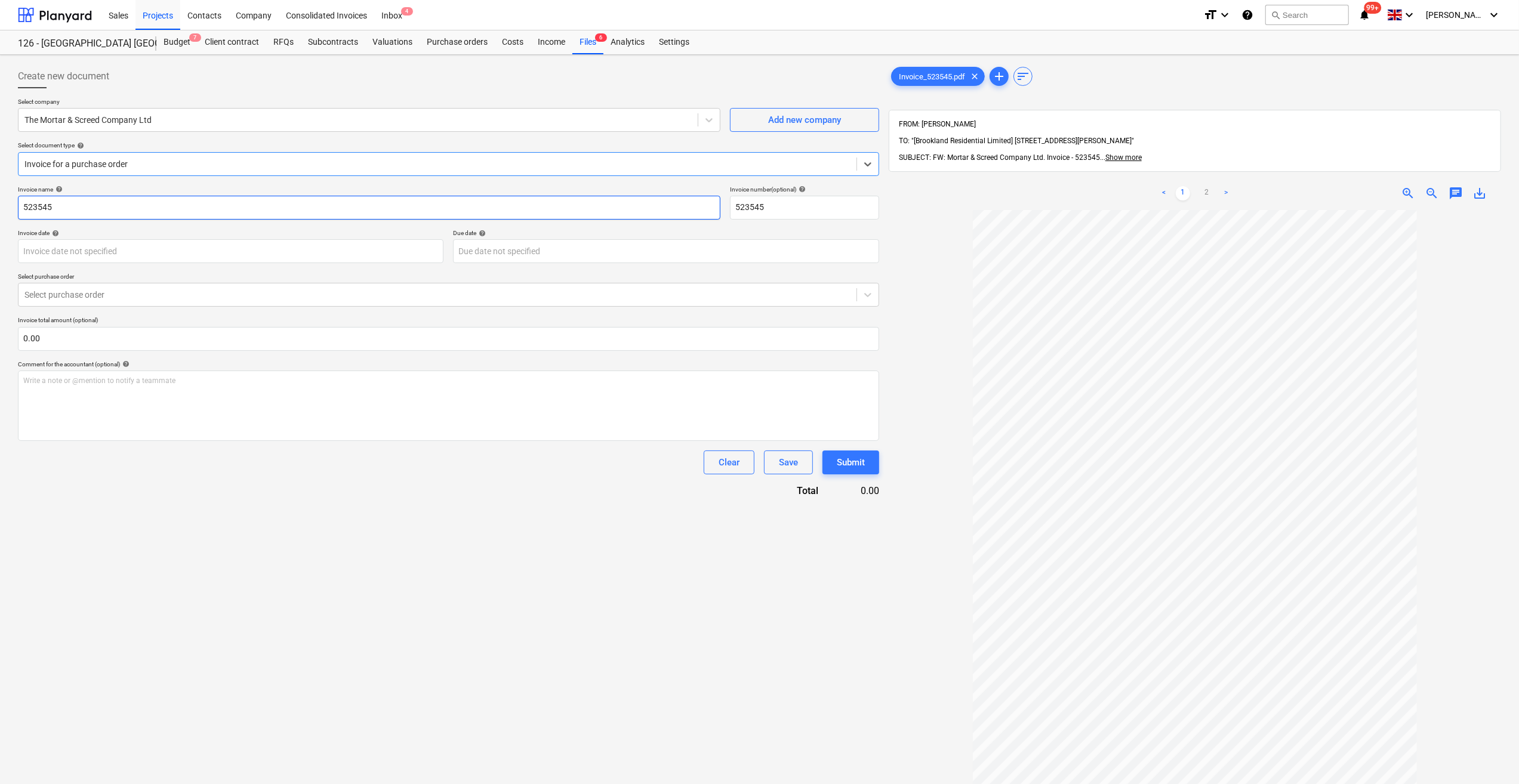
click at [22, 202] on input "523545" at bounding box center [369, 208] width 703 height 24
click at [142, 253] on body "Sales Projects Contacts Company Consolidated Invoices Inbox 4 format_size keybo…" at bounding box center [760, 392] width 1519 height 784
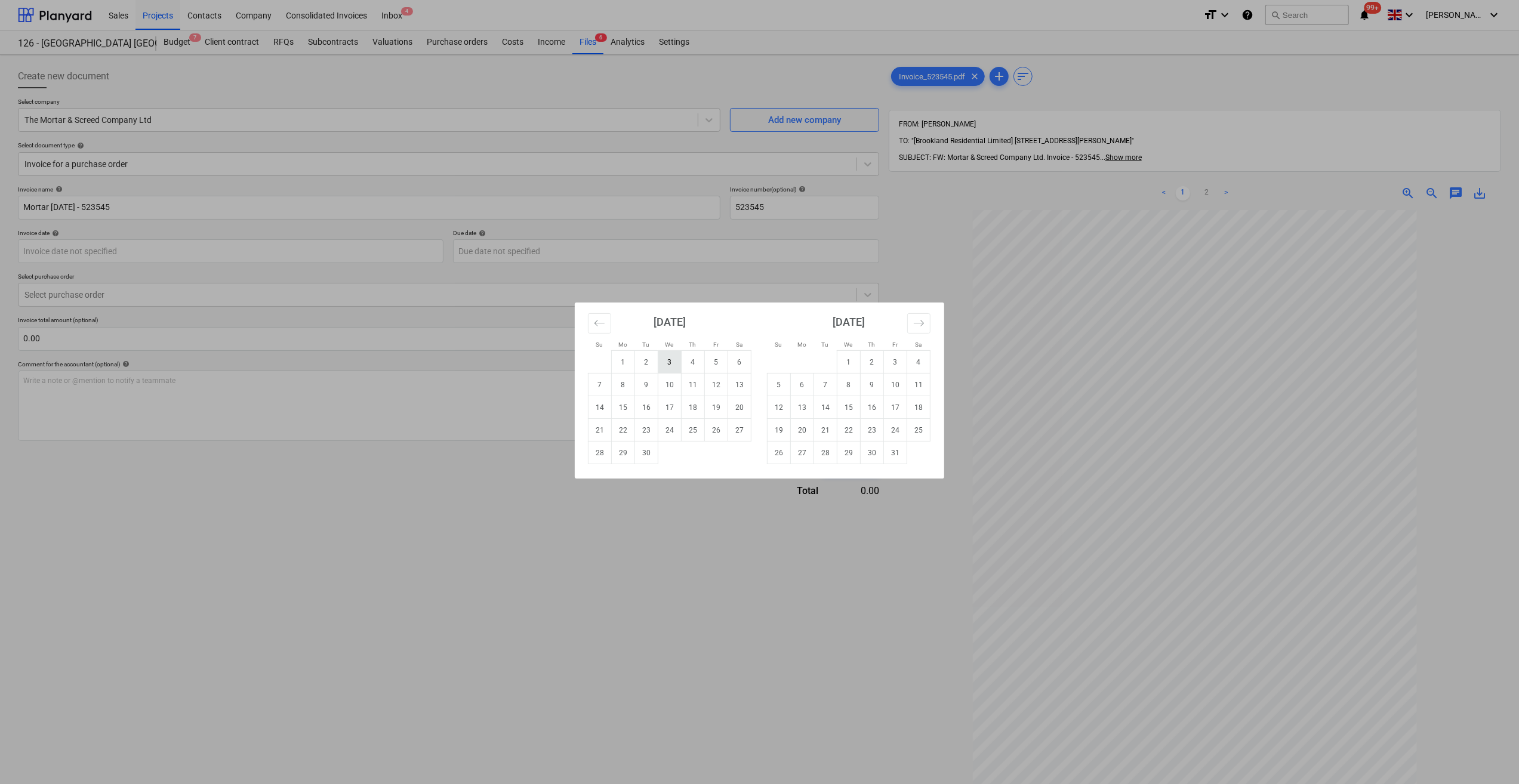
click at [676, 368] on td "3" at bounding box center [670, 362] width 23 height 23
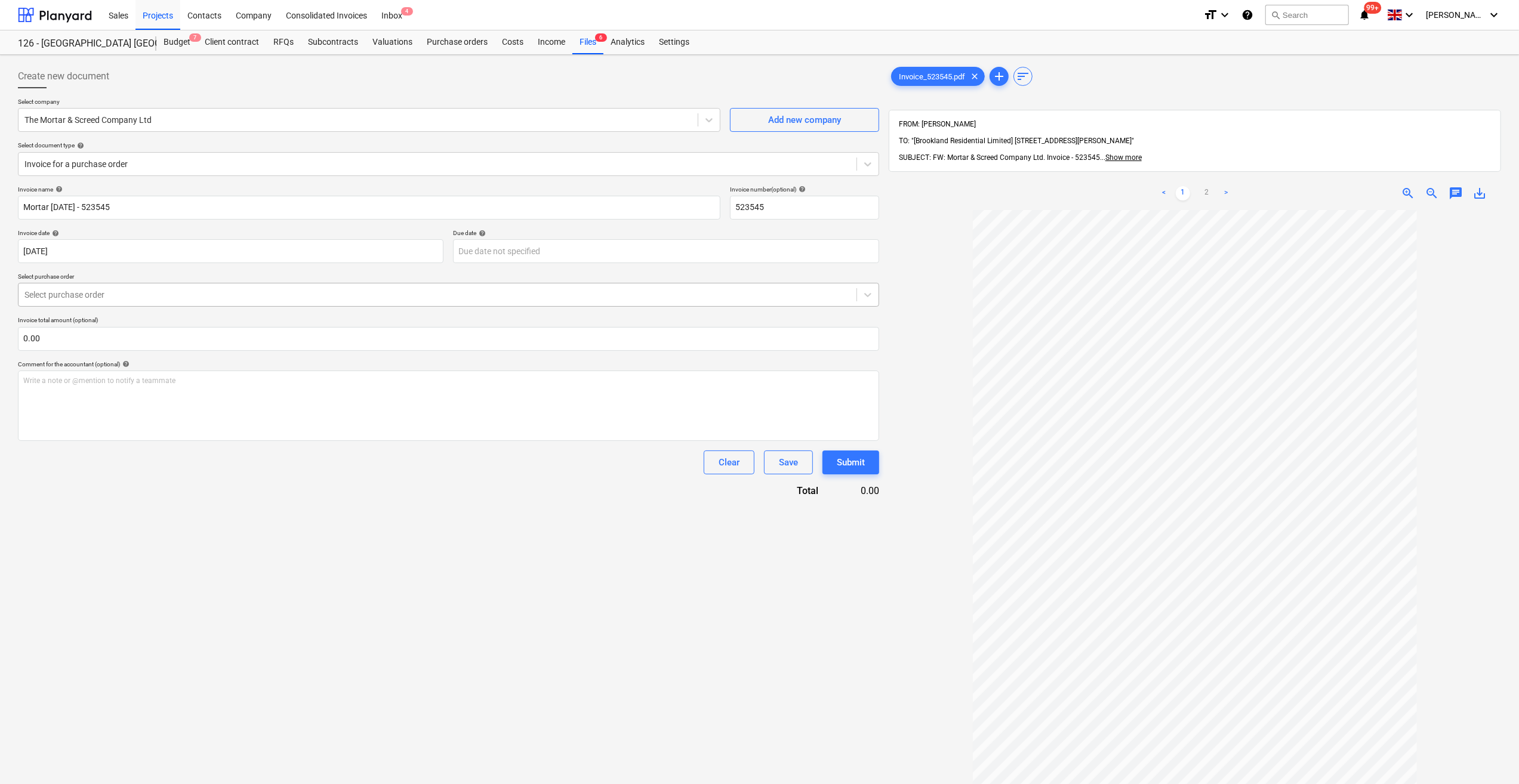
click at [110, 297] on div at bounding box center [438, 295] width 826 height 12
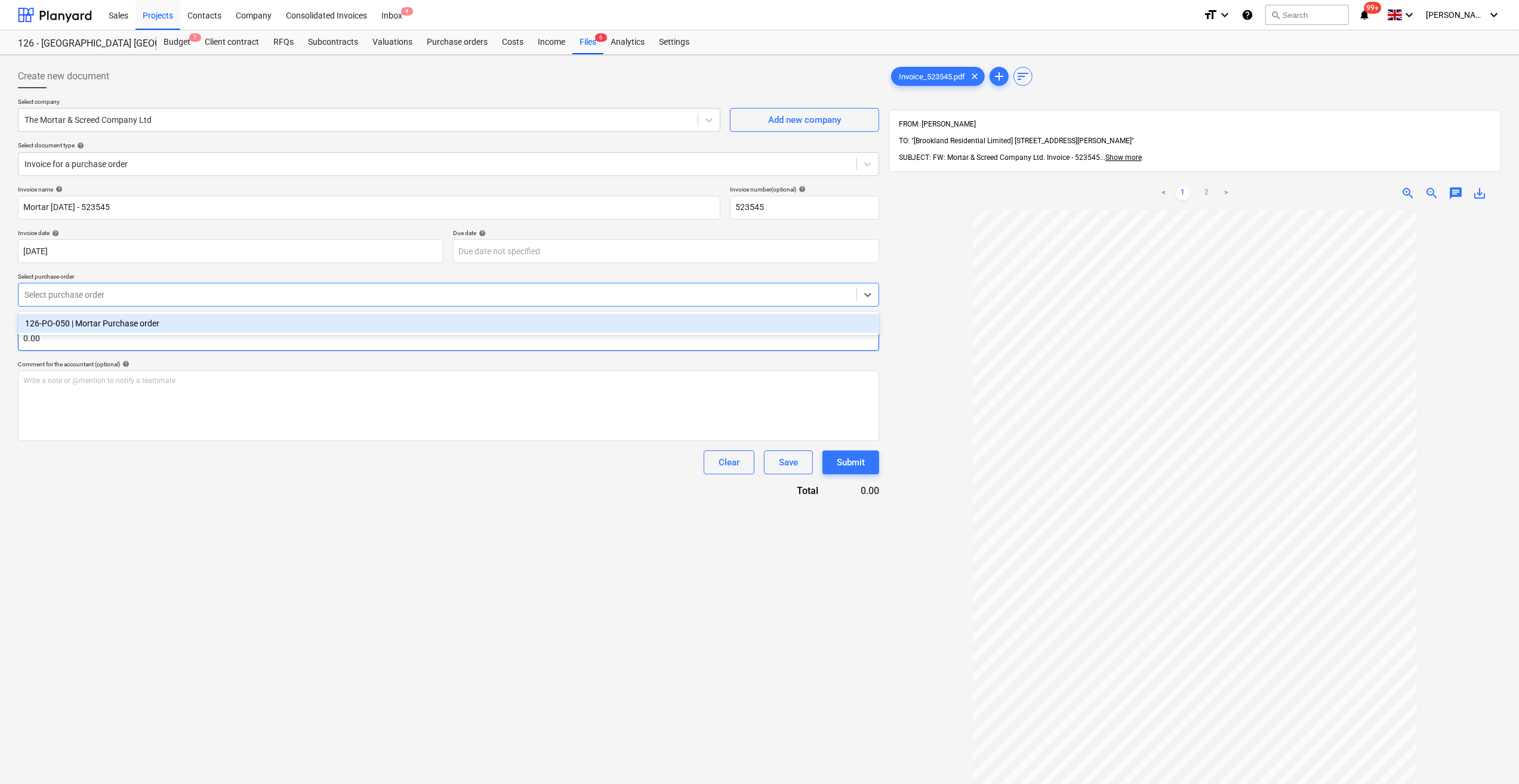
click at [110, 317] on div "126-PO-050 | Mortar Purchase order" at bounding box center [448, 324] width 861 height 19
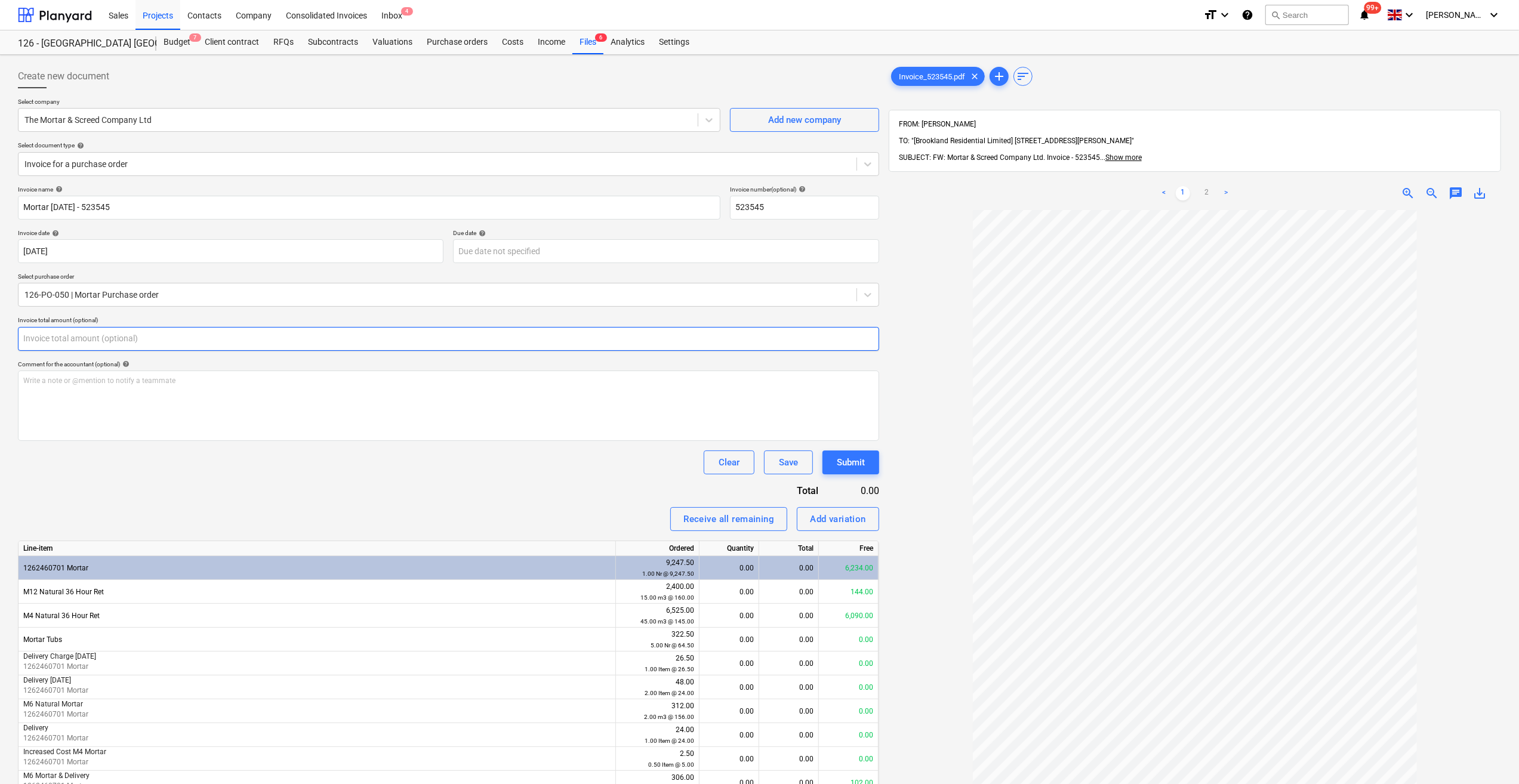
click at [69, 338] on input "text" at bounding box center [448, 339] width 861 height 24
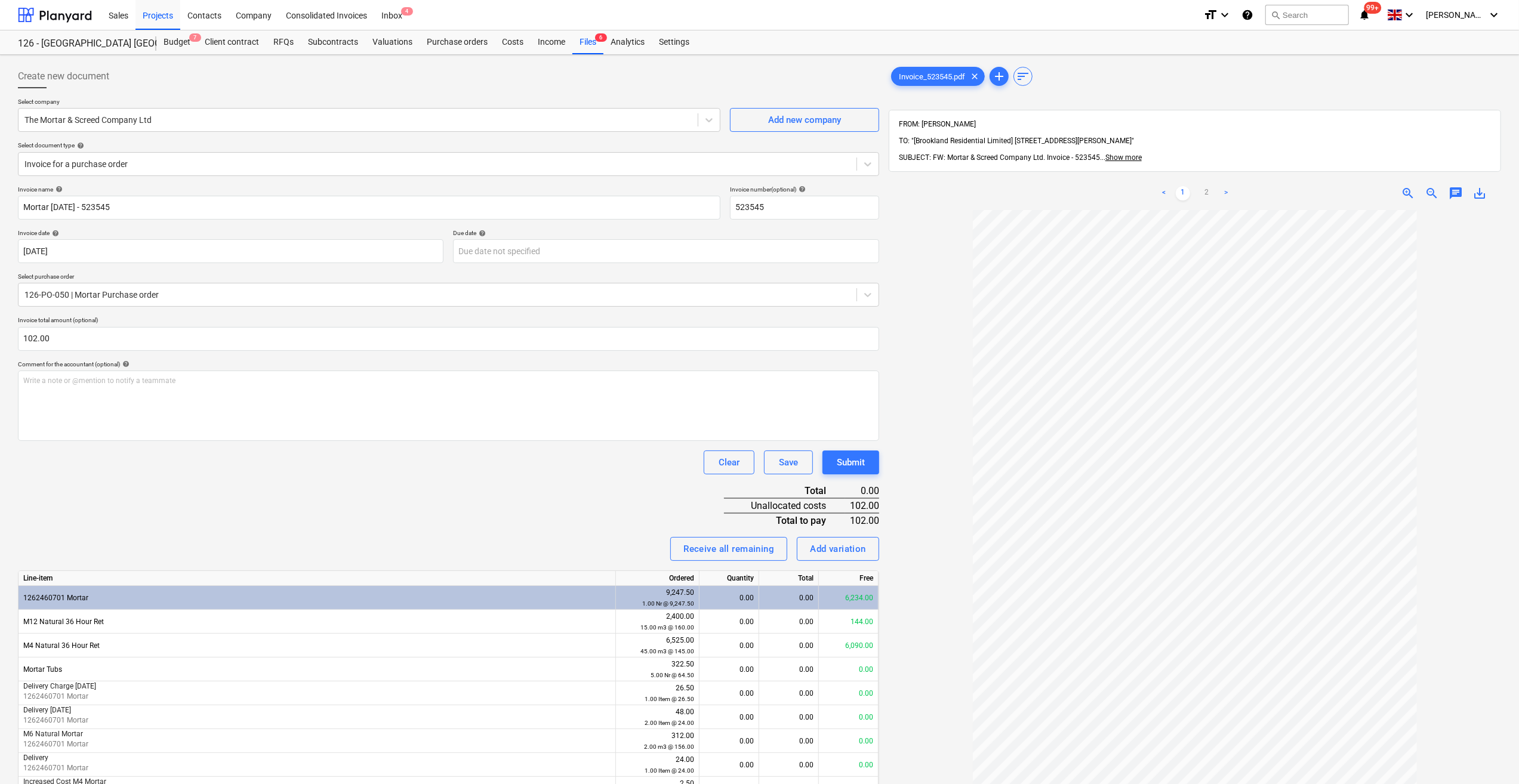
click at [138, 482] on div "Invoice name help Mortar [DATE] - 523545 Invoice number (optional) help 523545 …" at bounding box center [448, 608] width 861 height 845
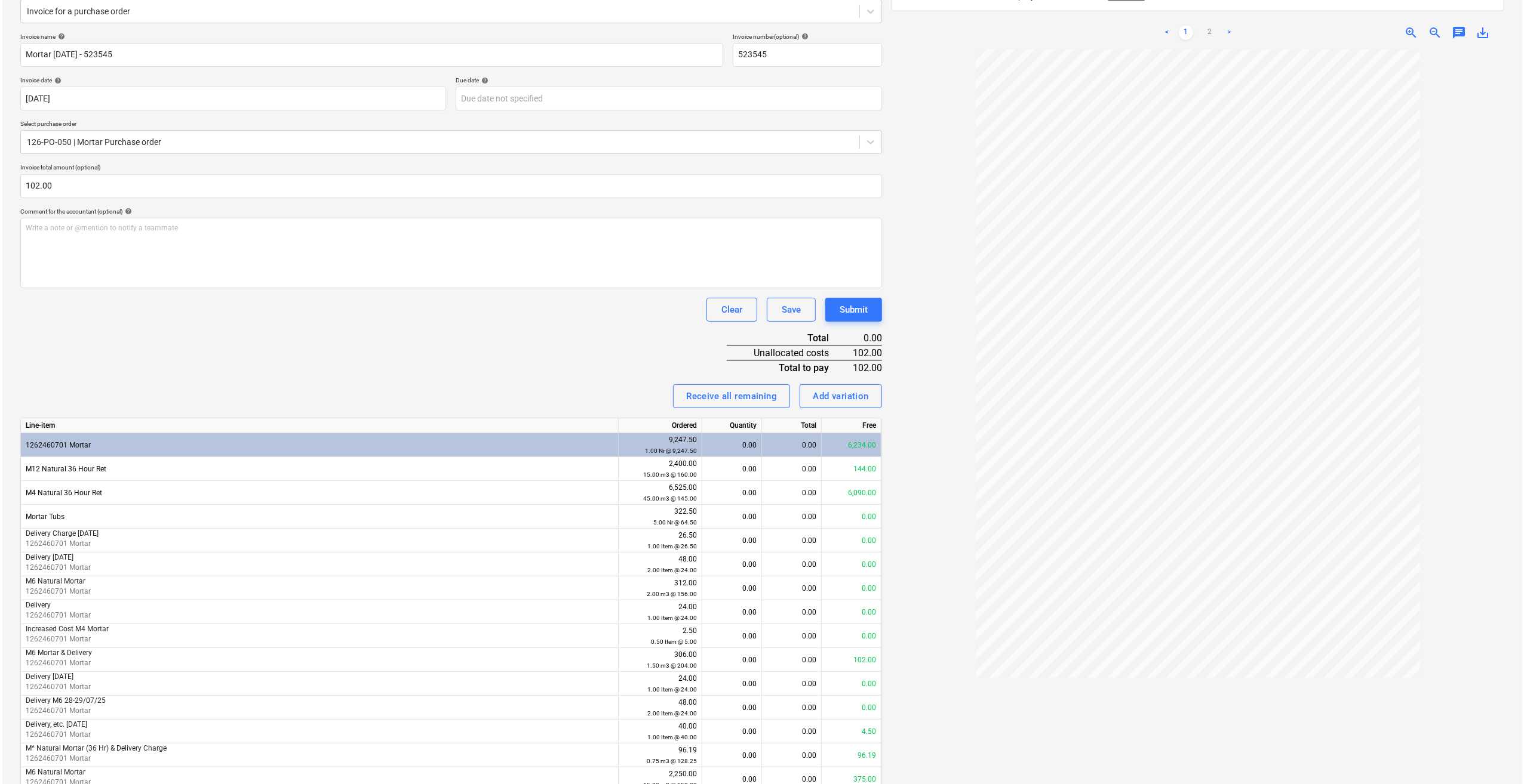
scroll to position [179, 0]
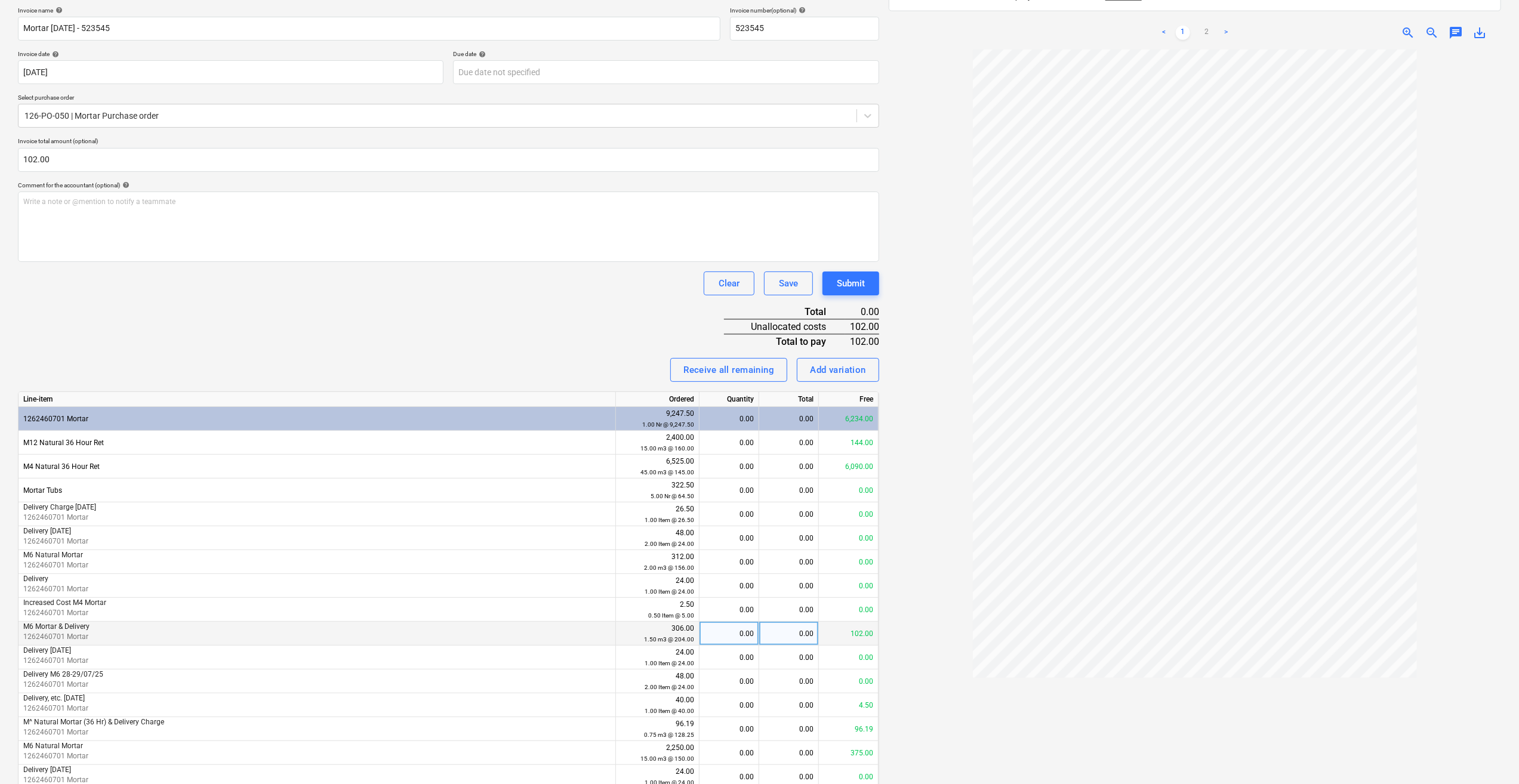
click at [736, 638] on div "0.00" at bounding box center [729, 634] width 50 height 24
click at [931, 661] on div at bounding box center [1195, 425] width 612 height 750
click at [853, 288] on div "Submit" at bounding box center [850, 284] width 28 height 16
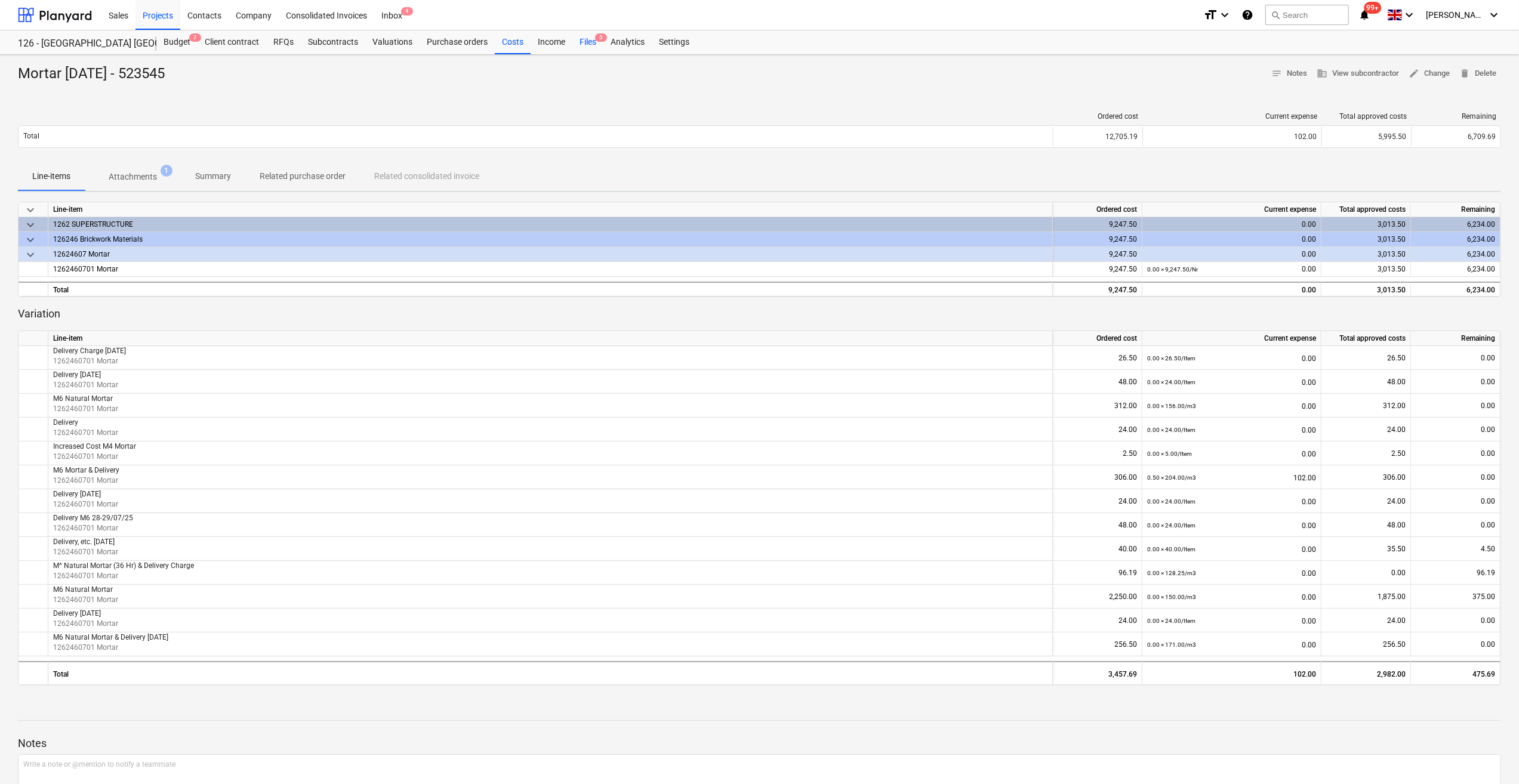
click at [584, 44] on div "Files 5" at bounding box center [588, 42] width 31 height 24
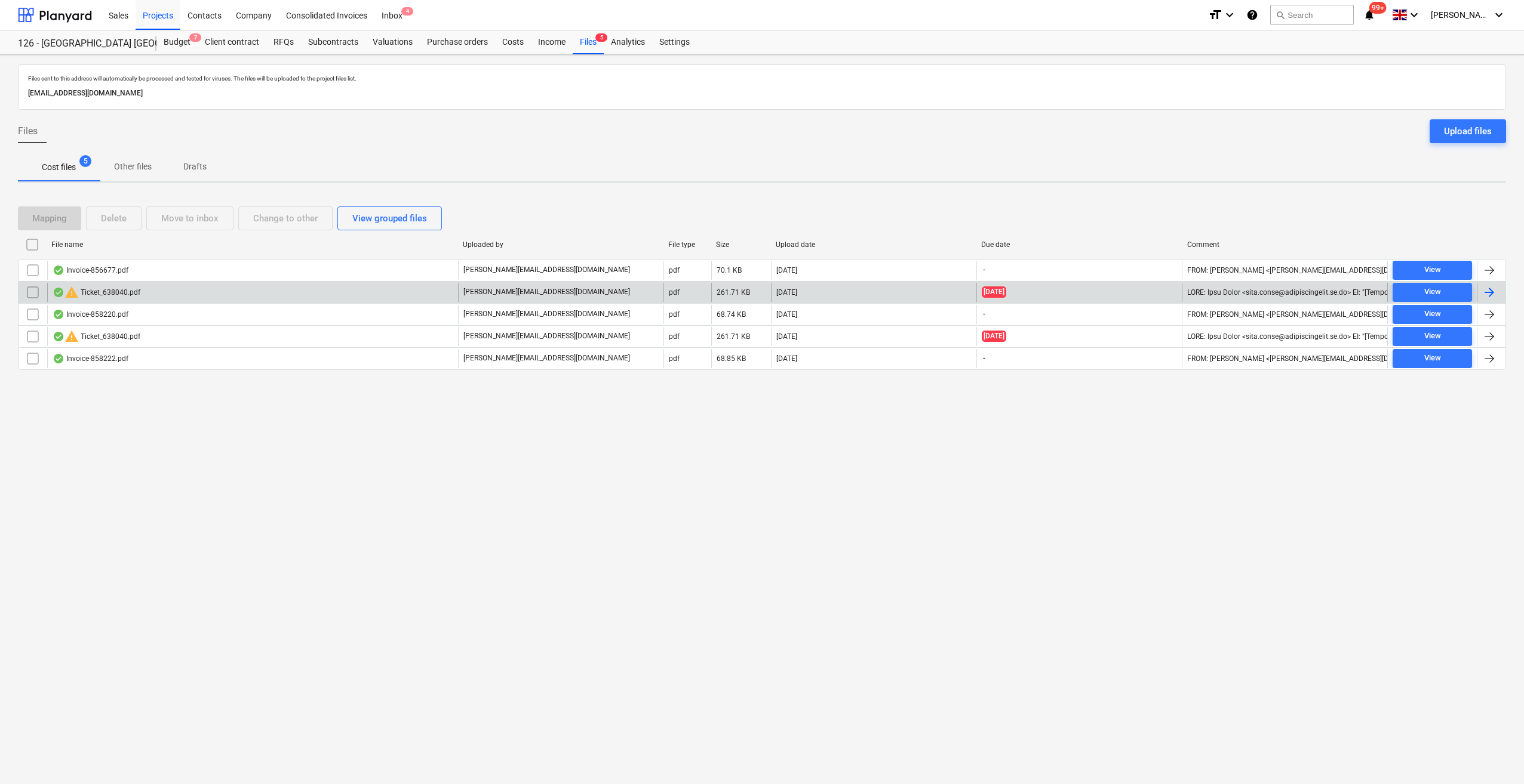
click at [28, 290] on input "checkbox" at bounding box center [33, 293] width 19 height 19
click at [118, 222] on div "Delete" at bounding box center [114, 218] width 26 height 16
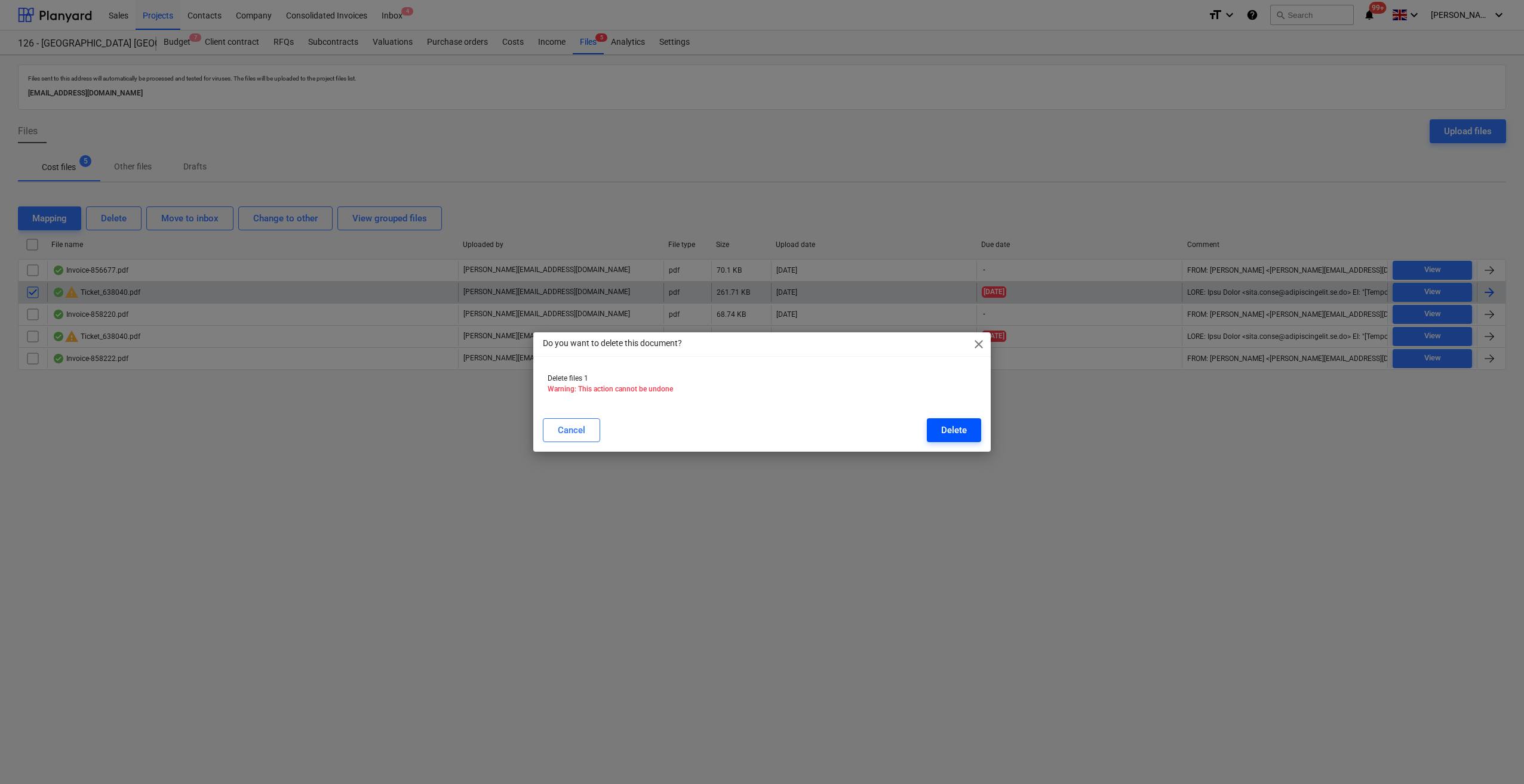
click at [954, 433] on div "Delete" at bounding box center [954, 430] width 26 height 16
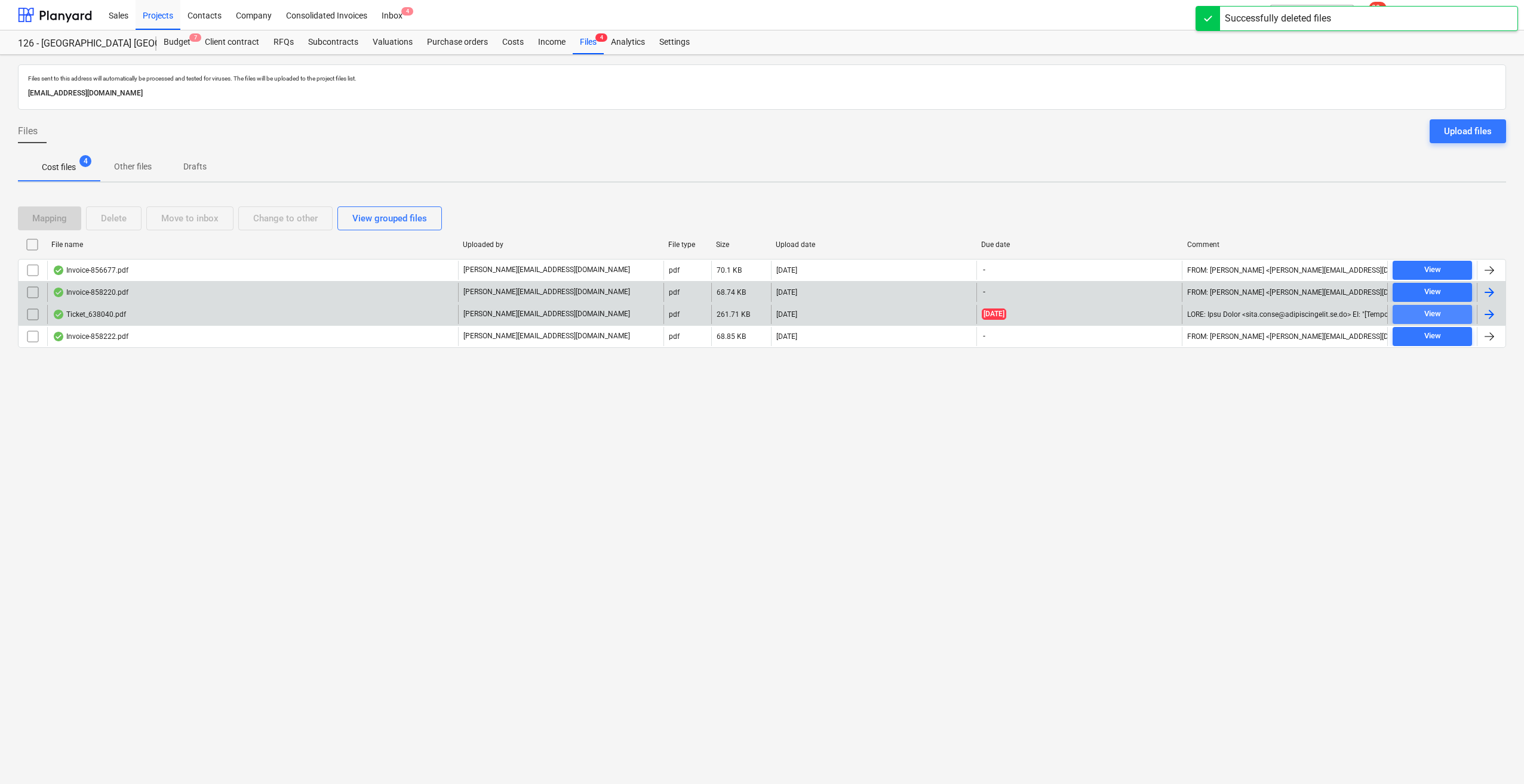
click at [1453, 315] on span "View" at bounding box center [1432, 314] width 70 height 14
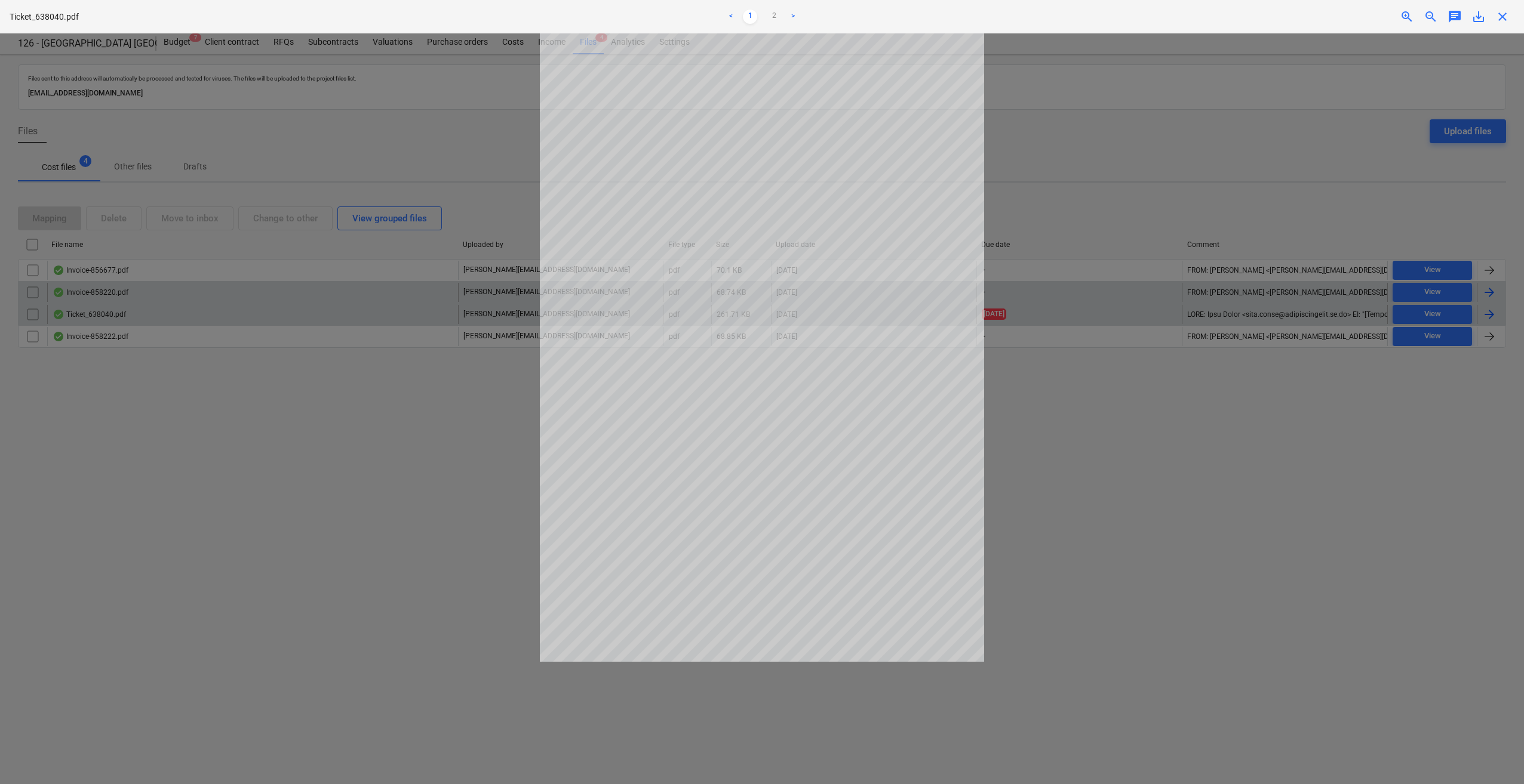
click at [1499, 17] on span "close" at bounding box center [1502, 17] width 14 height 14
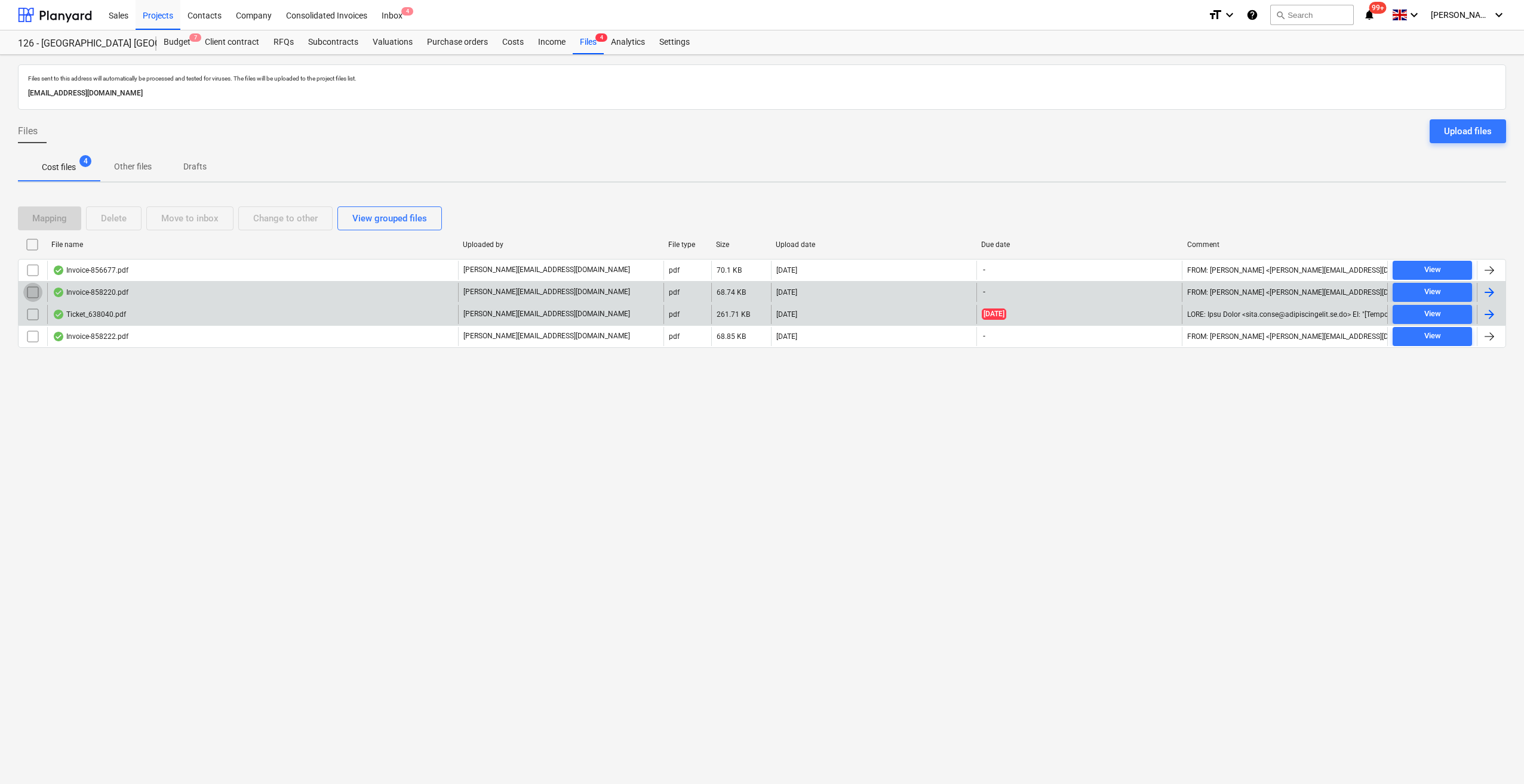
click at [36, 290] on input "checkbox" at bounding box center [33, 293] width 19 height 19
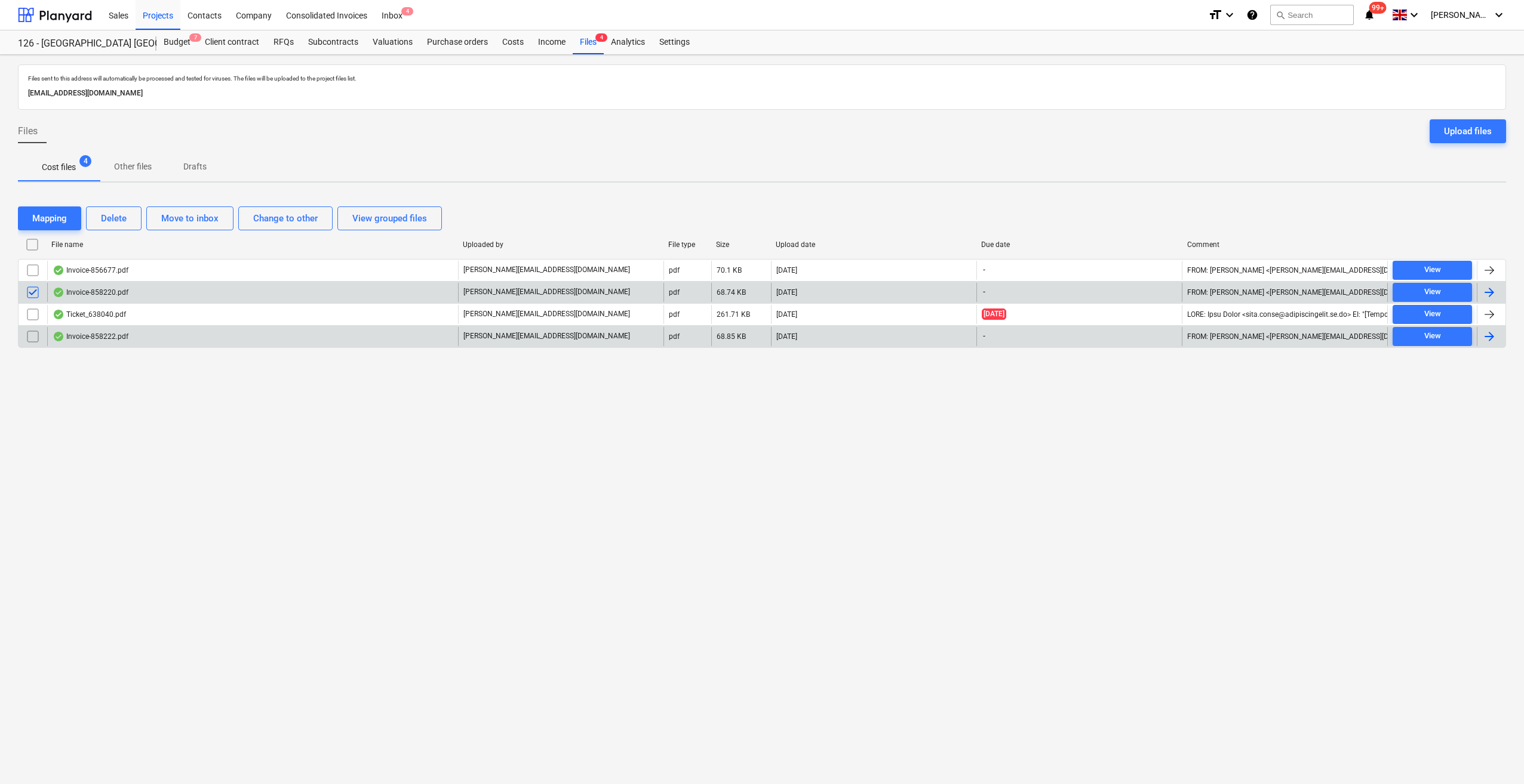
drag, startPoint x: 26, startPoint y: 314, endPoint x: 27, endPoint y: 323, distance: 9.1
click at [27, 314] on input "checkbox" at bounding box center [33, 315] width 19 height 19
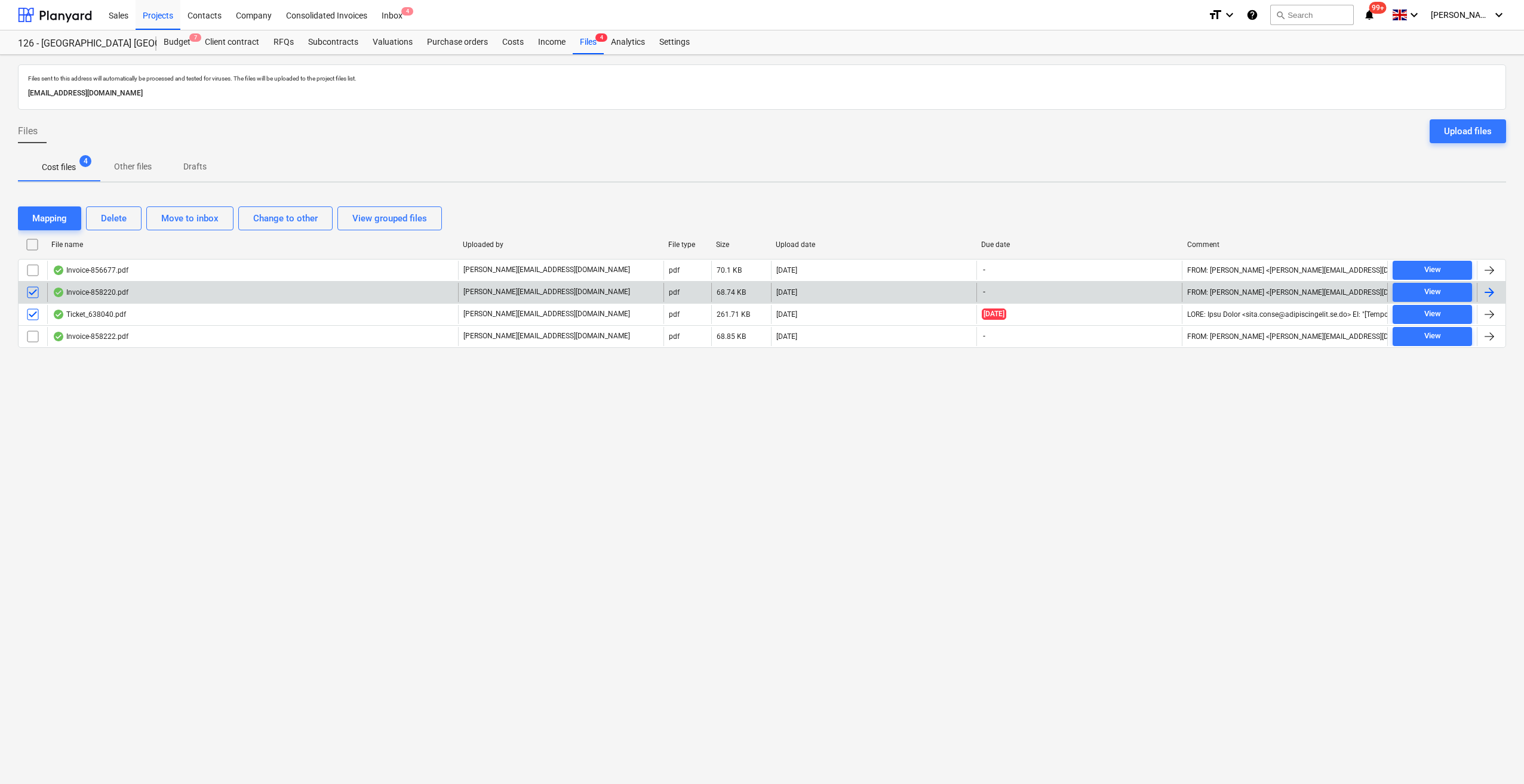
click at [26, 288] on input "checkbox" at bounding box center [33, 293] width 19 height 19
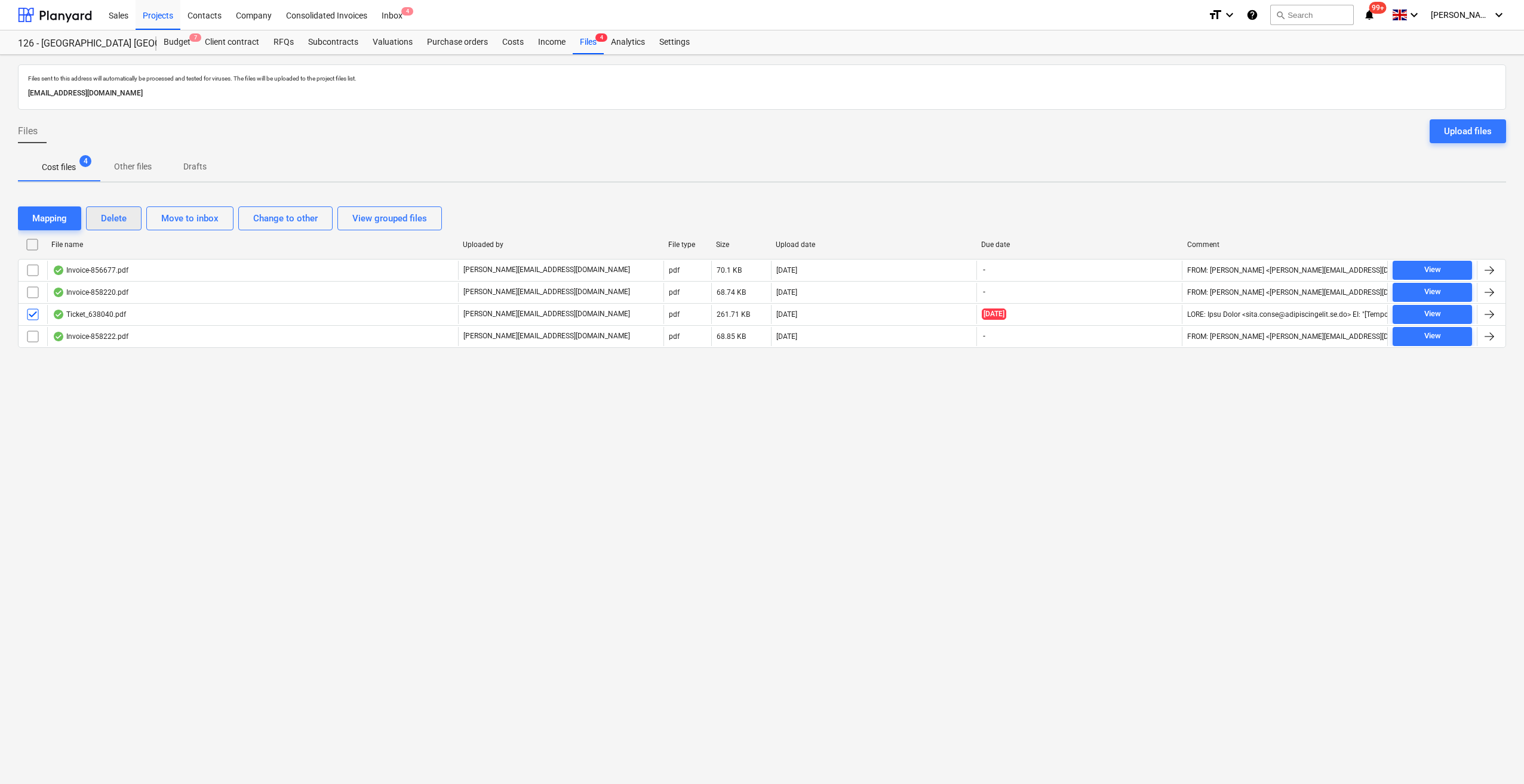
click at [120, 221] on div "Delete" at bounding box center [114, 218] width 26 height 16
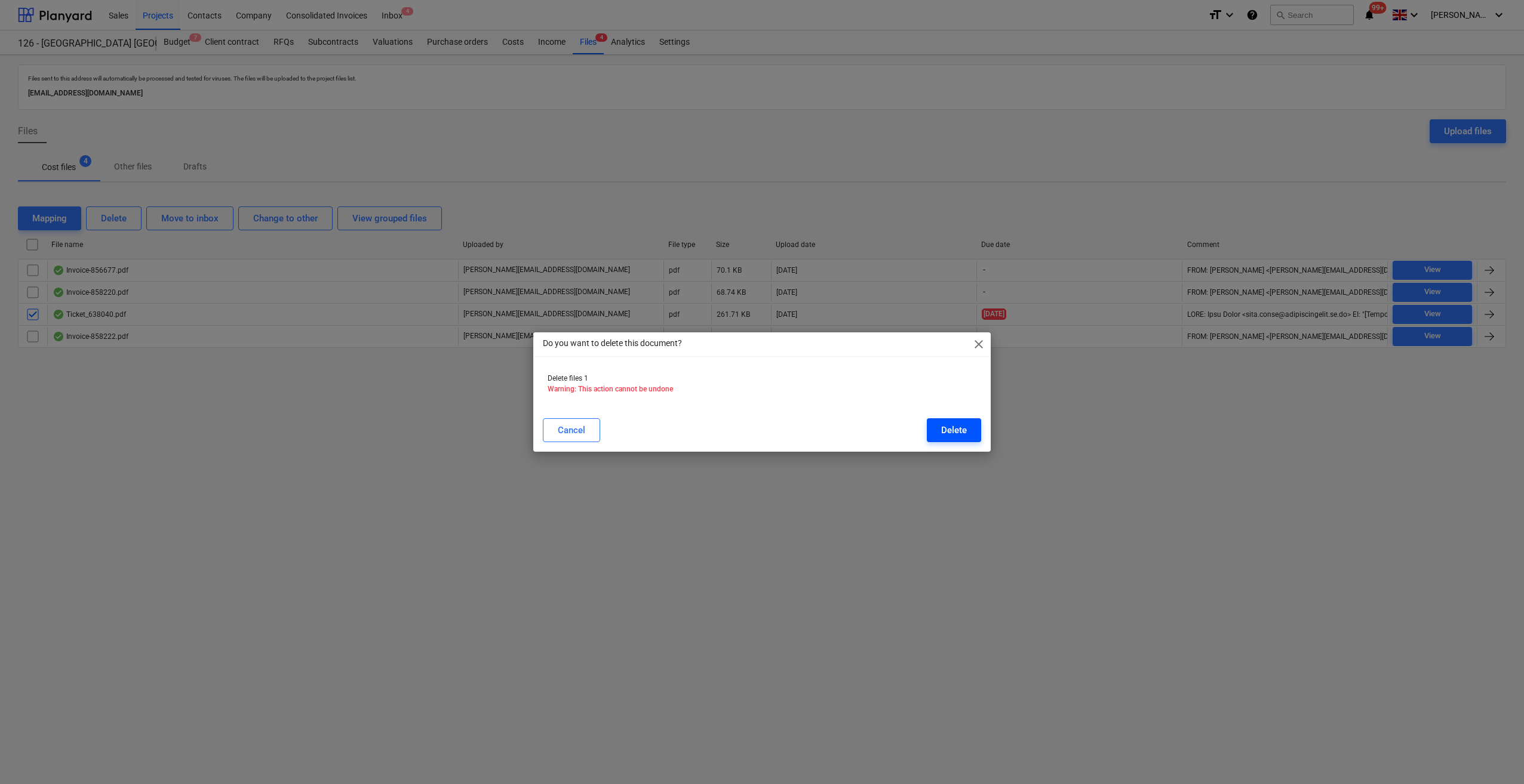
click at [962, 432] on div "Delete" at bounding box center [954, 430] width 26 height 16
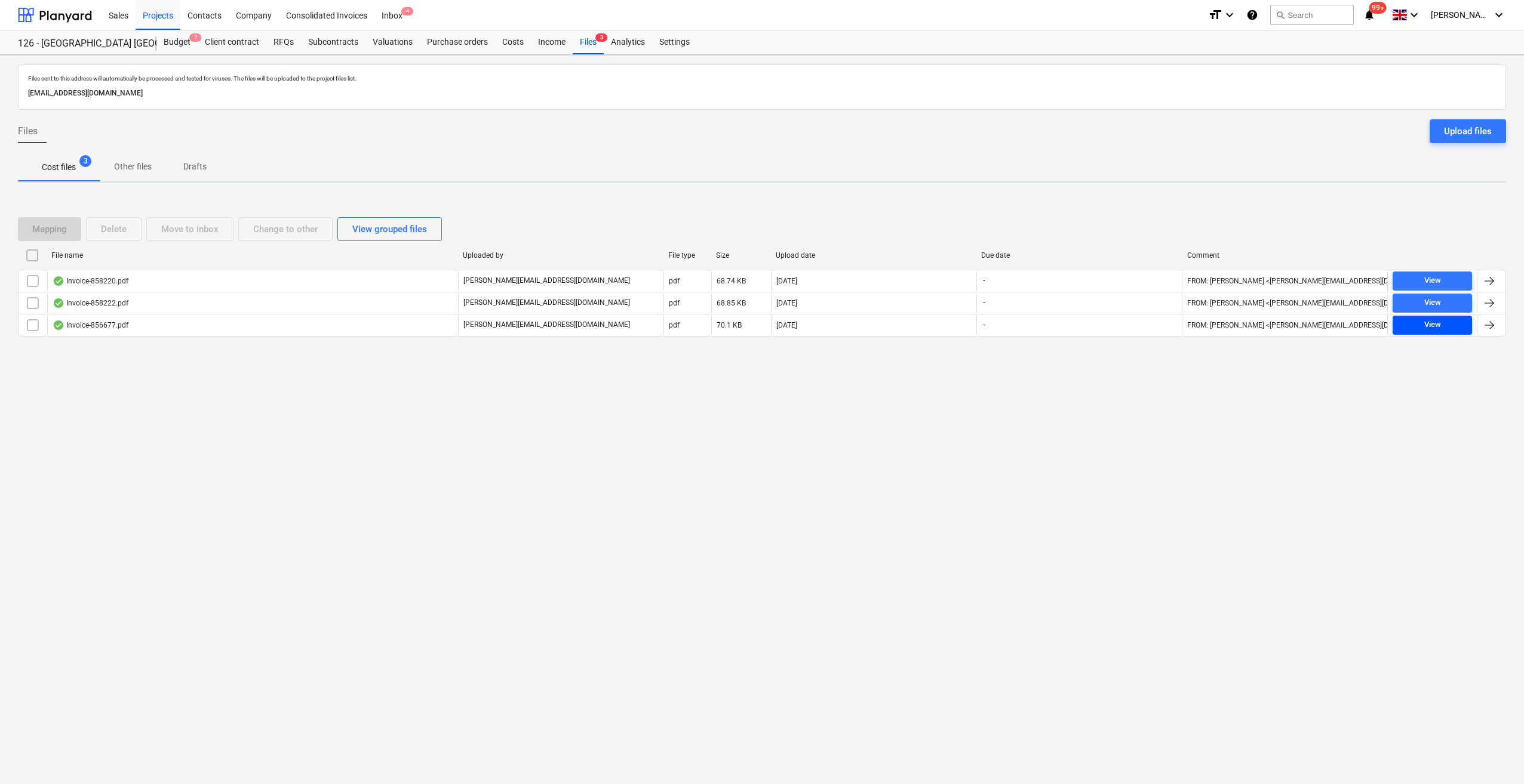
click at [1437, 326] on div "View" at bounding box center [1432, 324] width 17 height 14
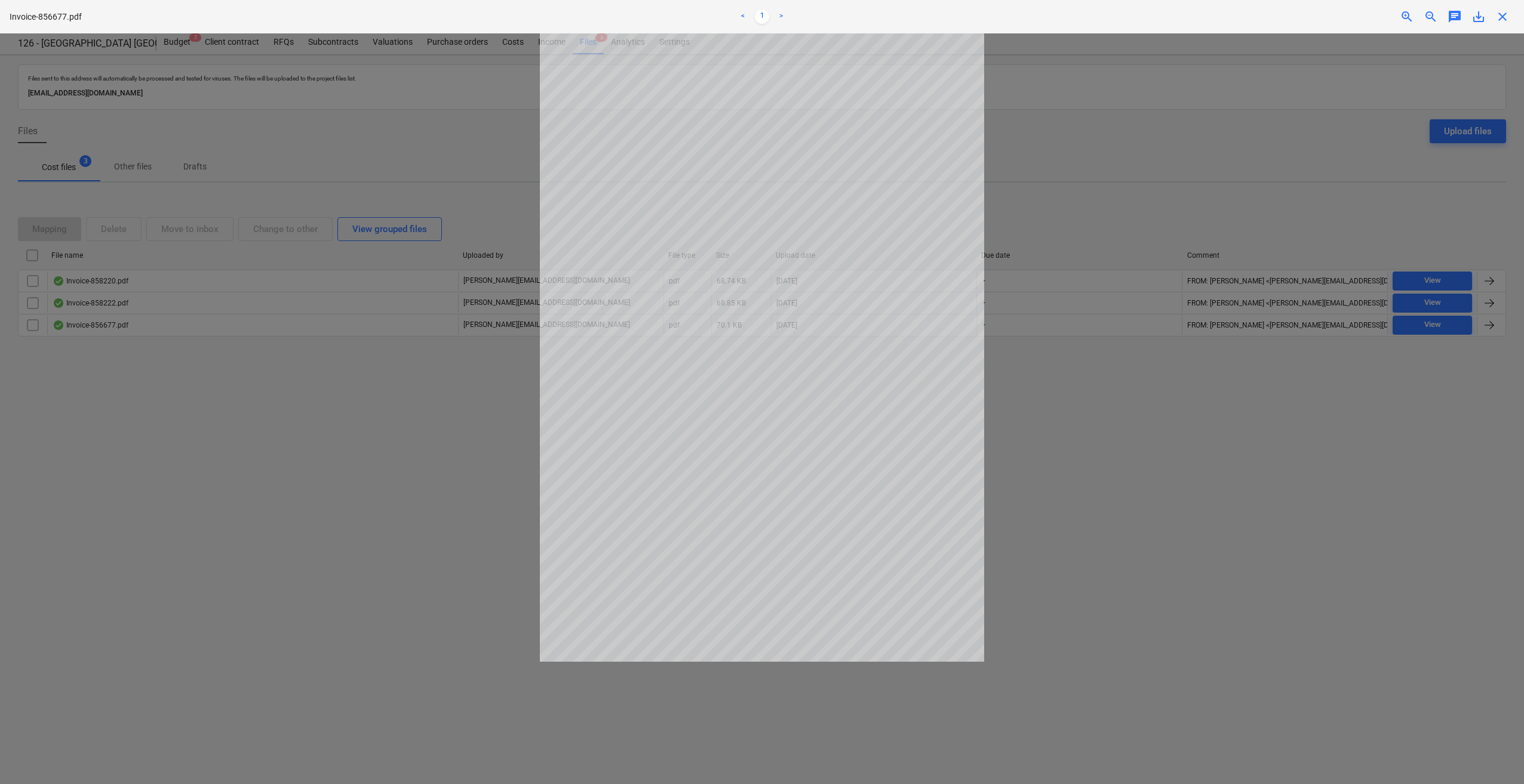
click at [1504, 21] on span "close" at bounding box center [1502, 17] width 14 height 14
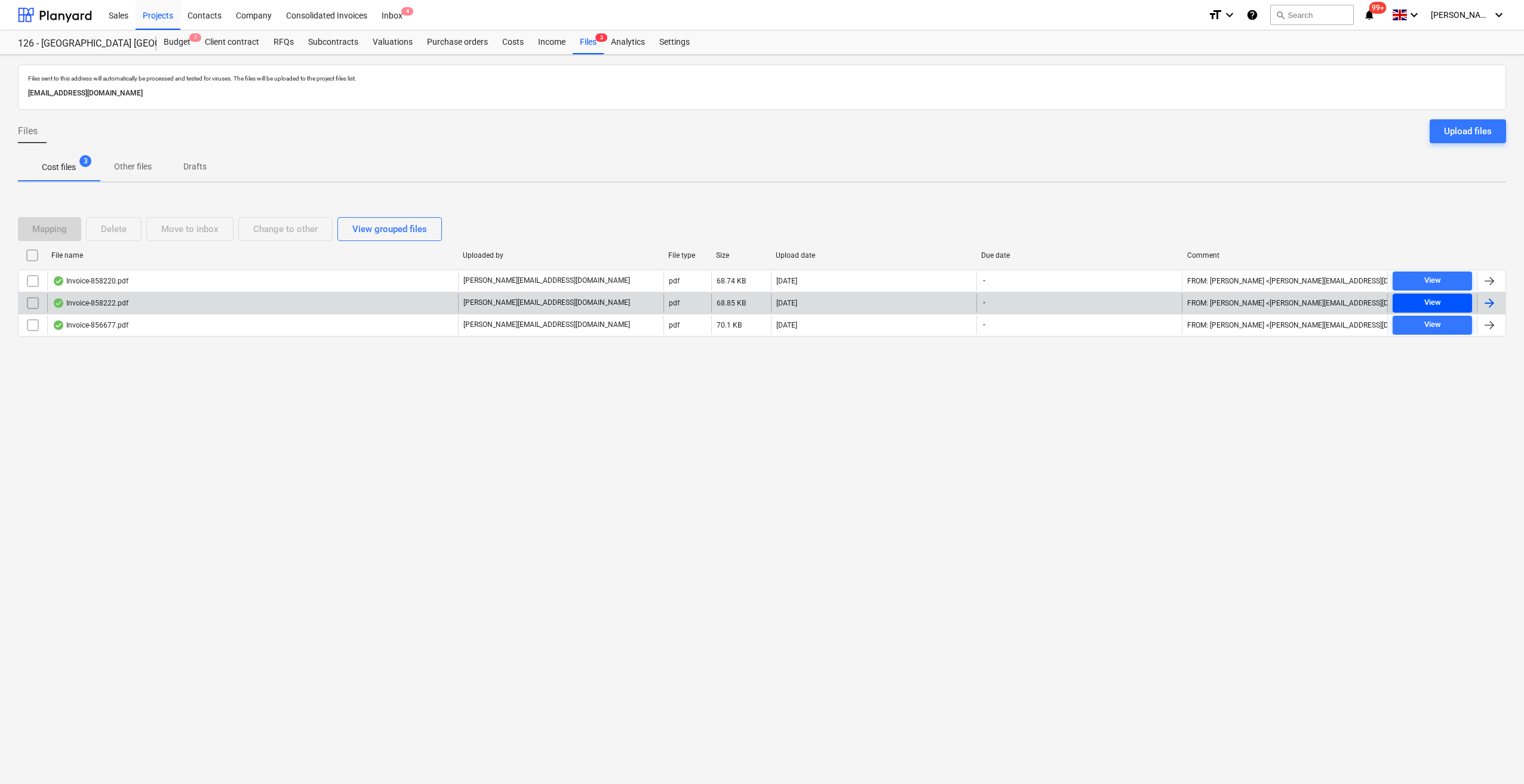
click at [1438, 302] on div "View" at bounding box center [1432, 303] width 17 height 14
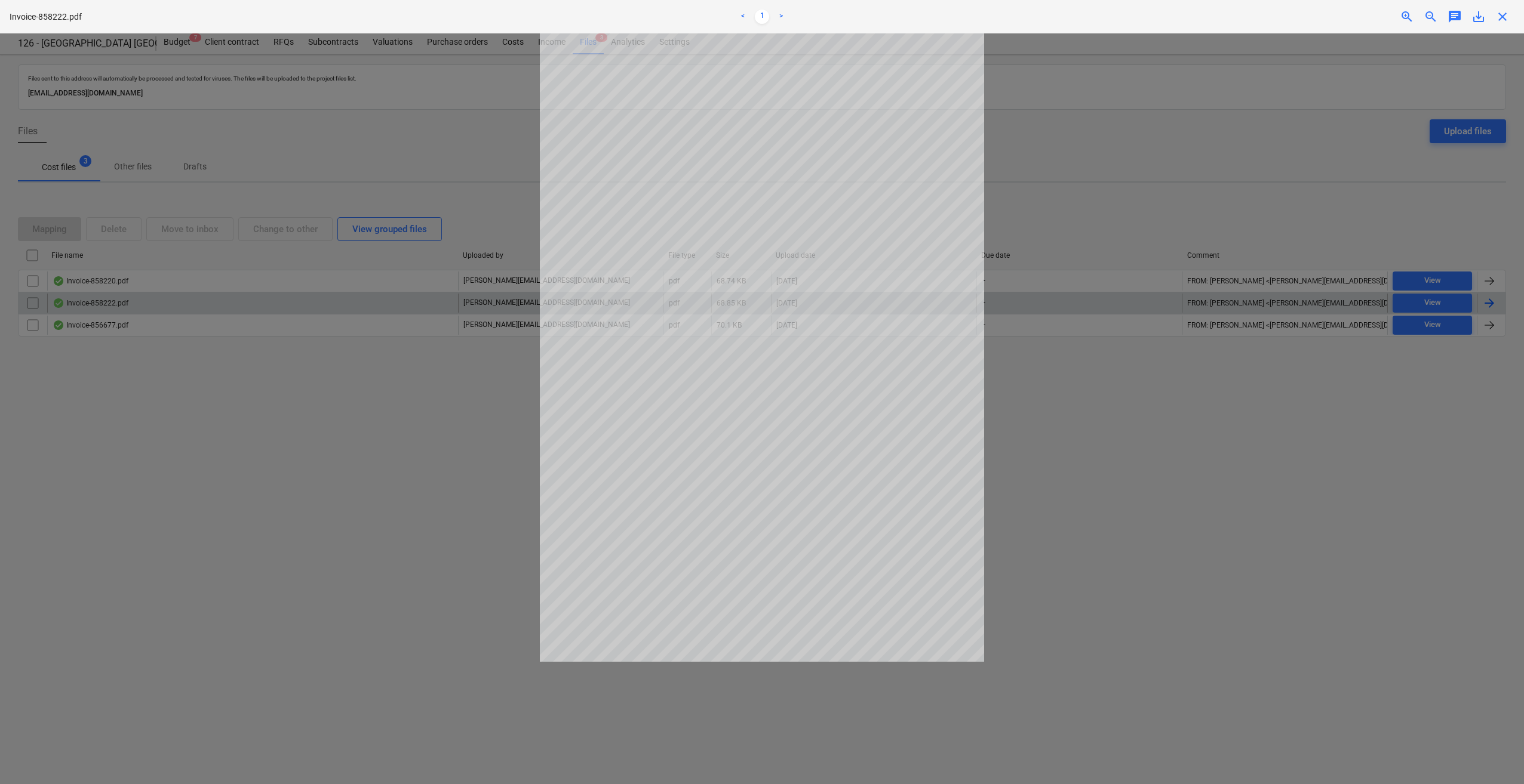
click at [1504, 21] on span "close" at bounding box center [1502, 17] width 14 height 14
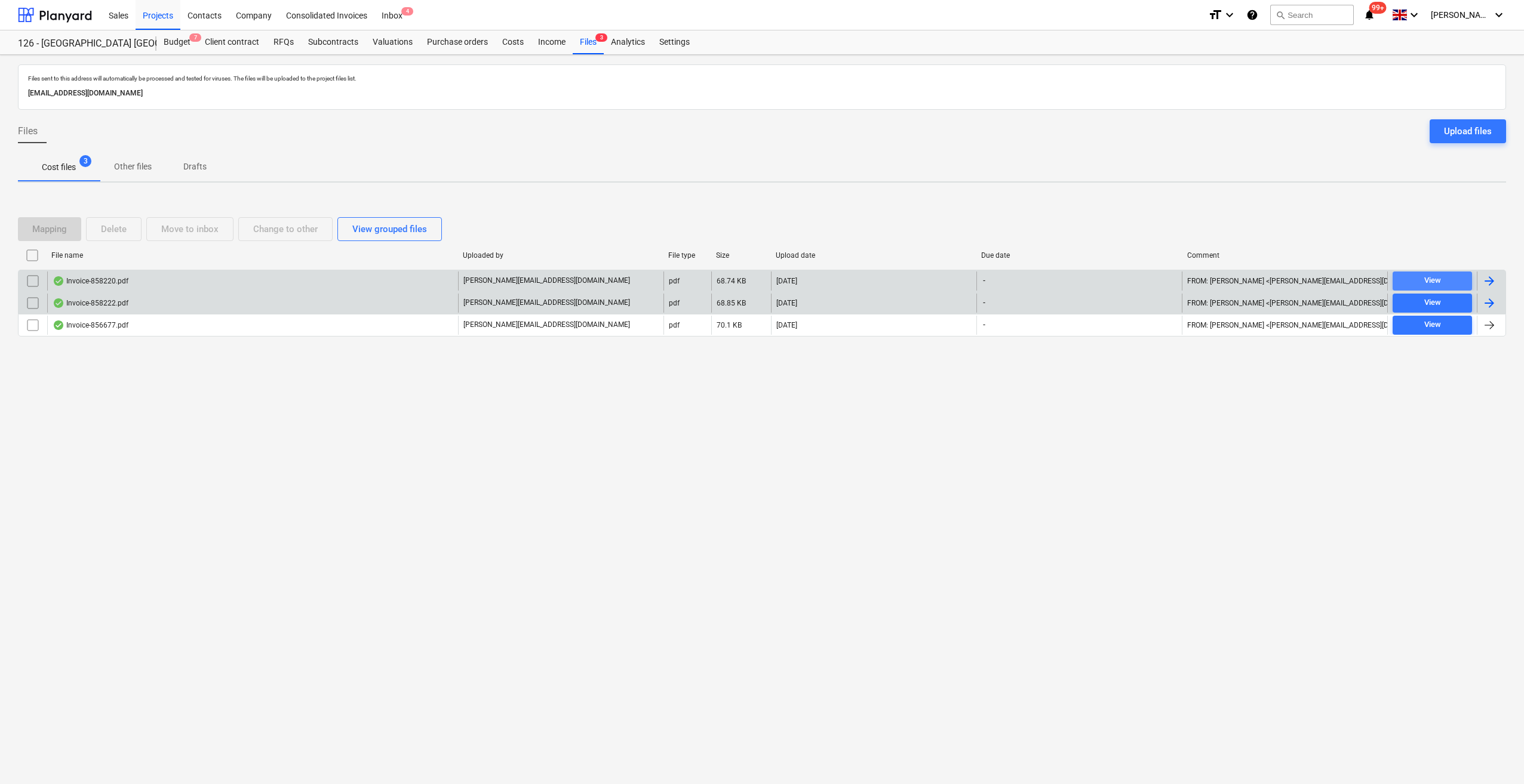
click at [1434, 282] on div "View" at bounding box center [1432, 281] width 17 height 14
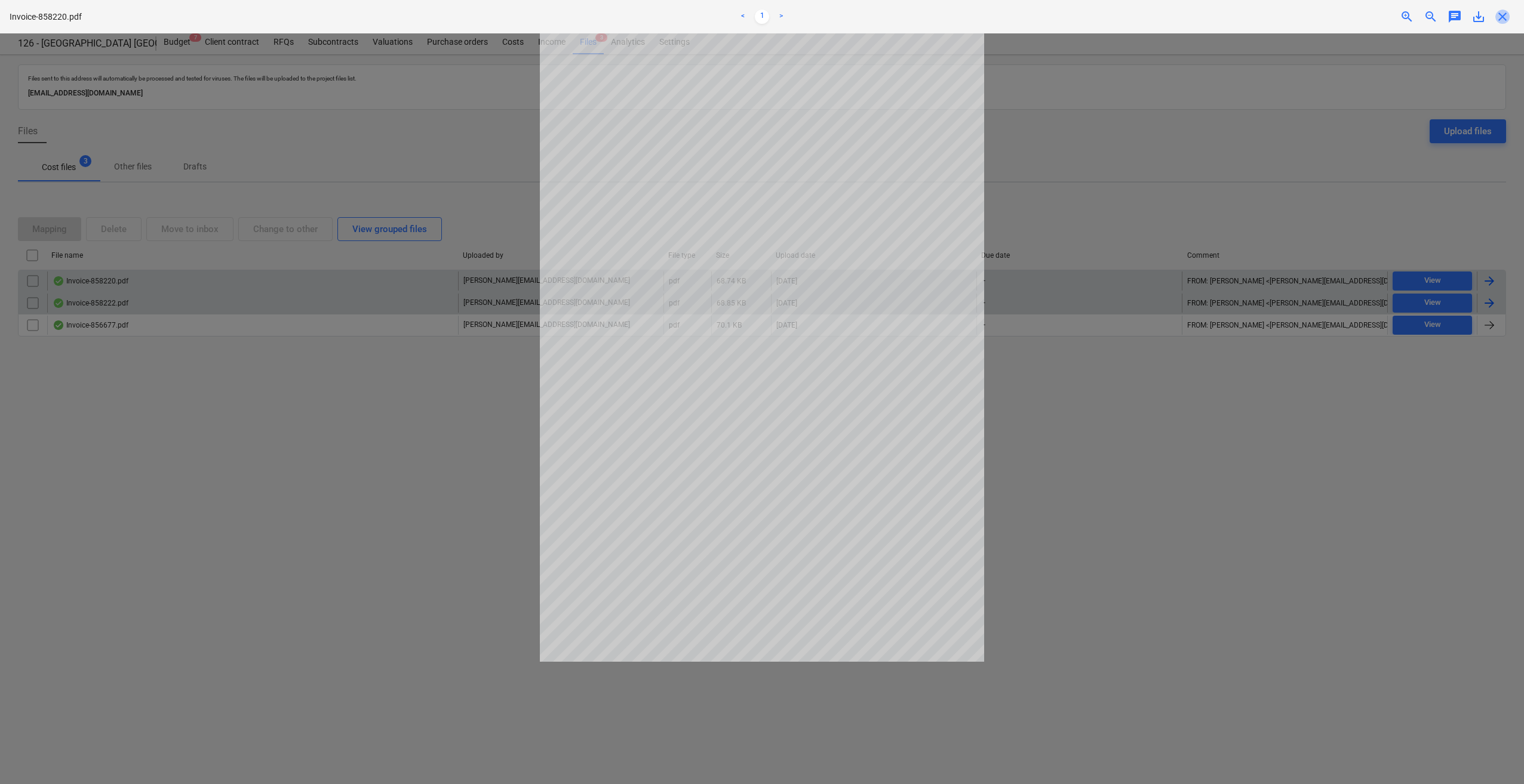
drag, startPoint x: 1501, startPoint y: 17, endPoint x: 1505, endPoint y: 103, distance: 86.1
click at [1501, 17] on span "close" at bounding box center [1502, 17] width 14 height 14
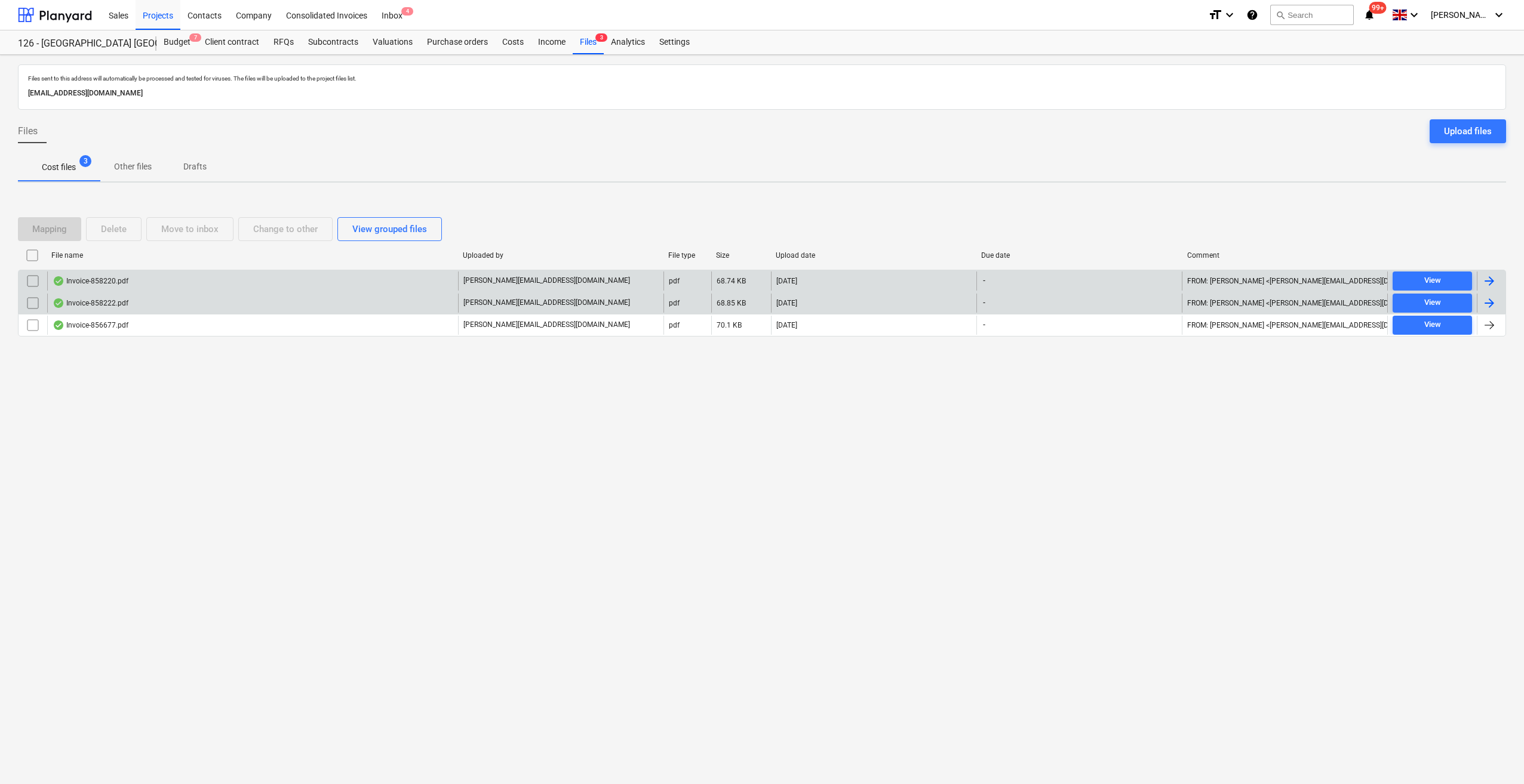
click at [1487, 278] on div at bounding box center [1489, 281] width 14 height 14
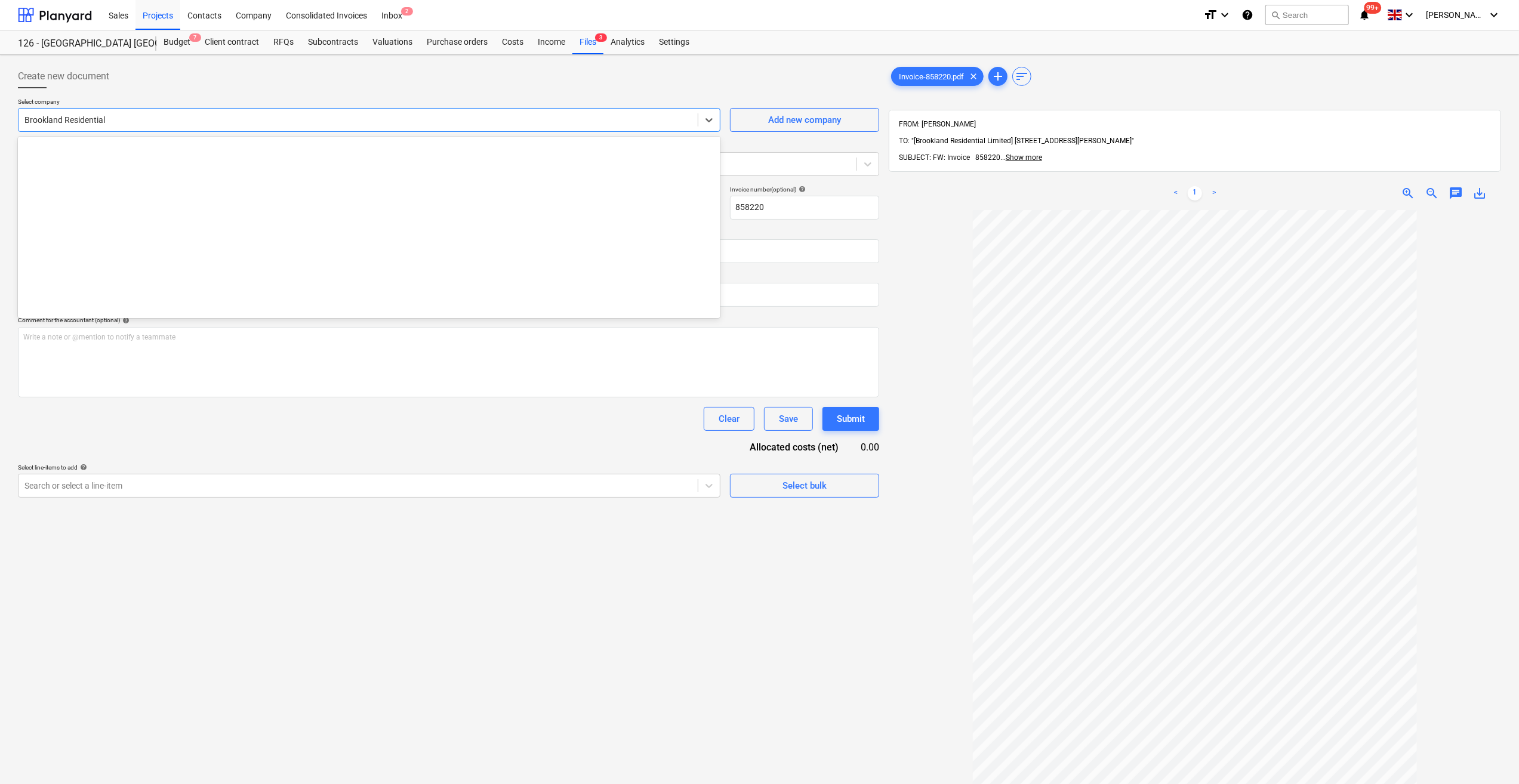
click at [86, 117] on div at bounding box center [358, 120] width 667 height 12
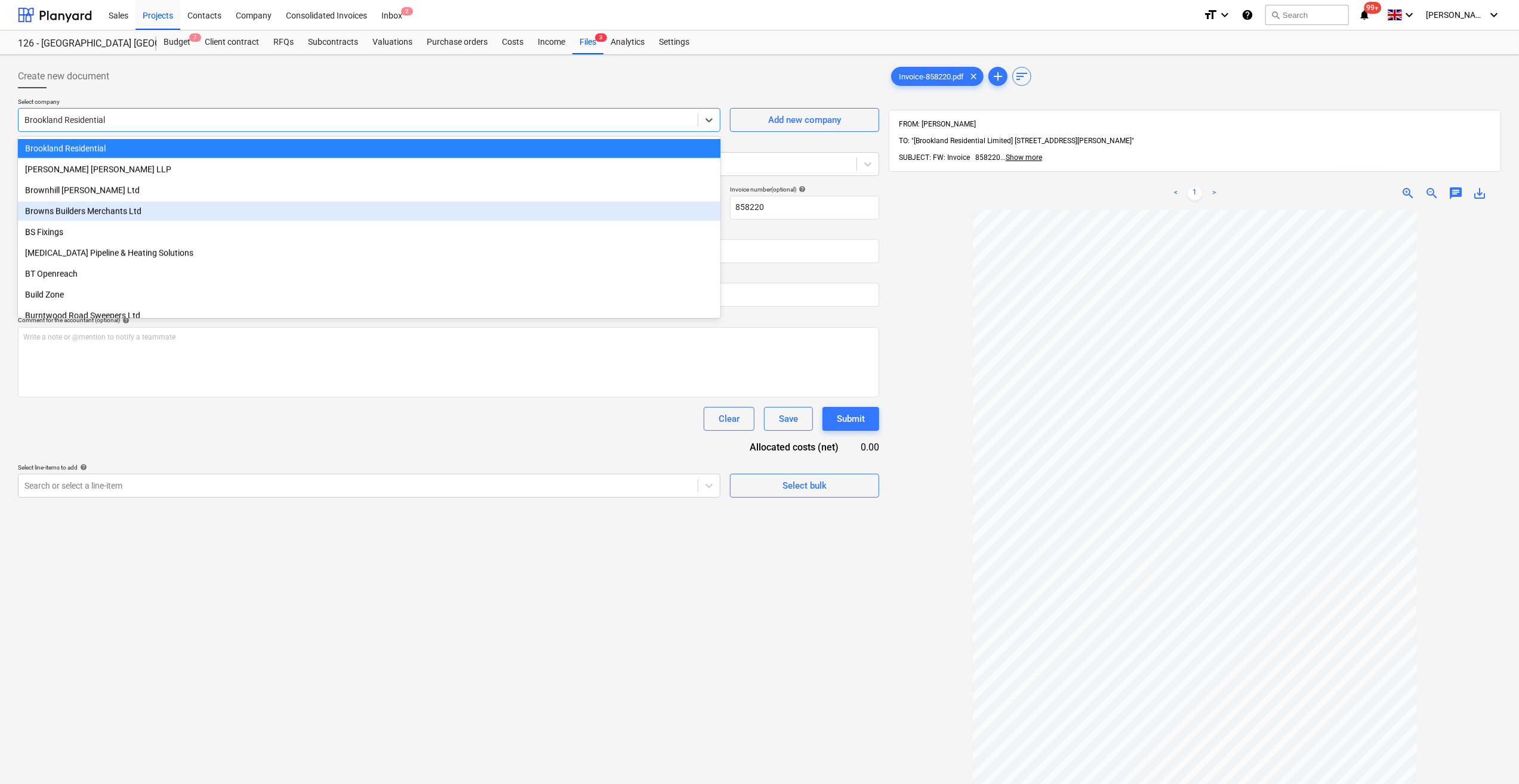
click at [74, 208] on div "Browns Builders Merchants Ltd" at bounding box center [369, 211] width 703 height 19
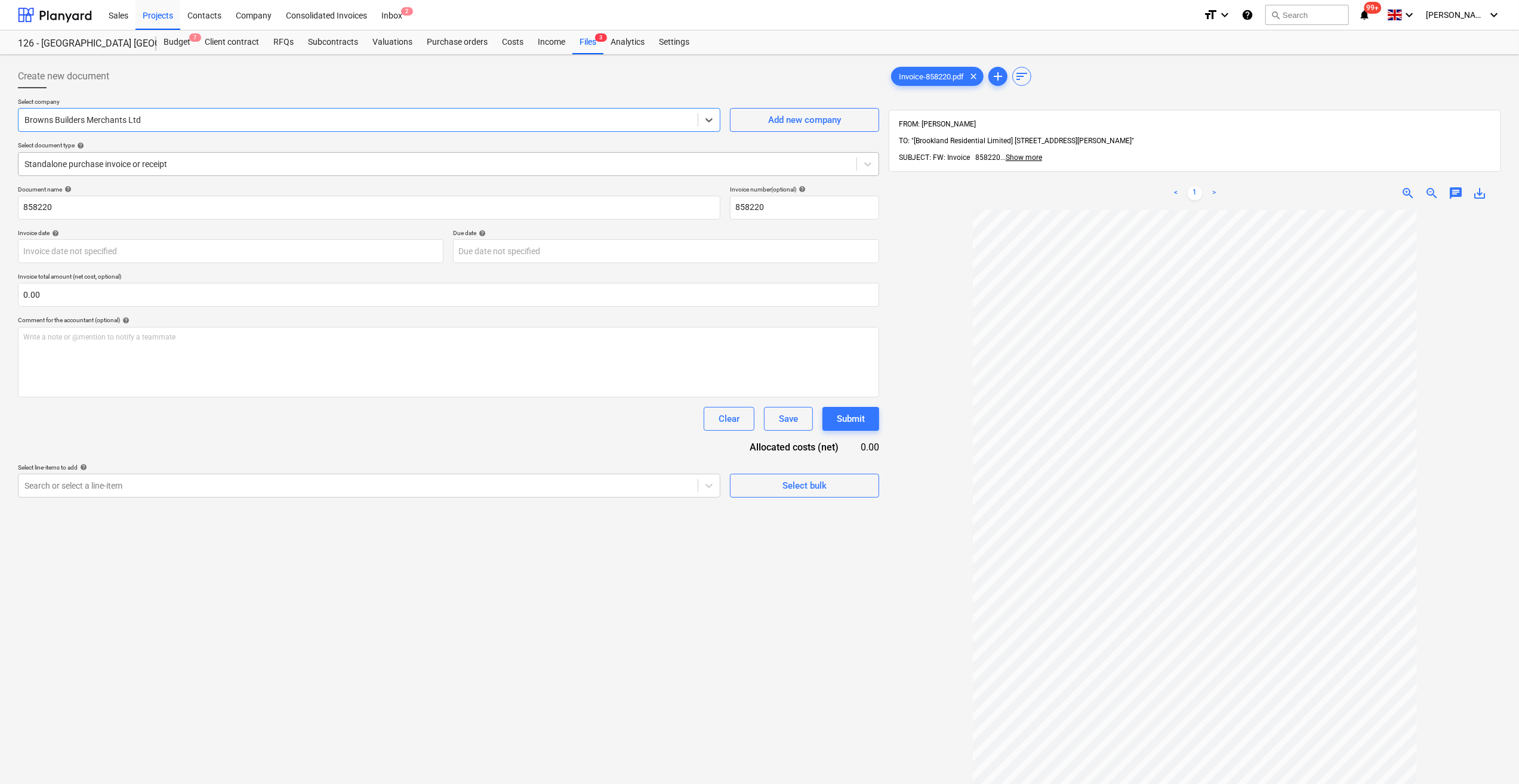
click at [203, 169] on div at bounding box center [438, 164] width 826 height 12
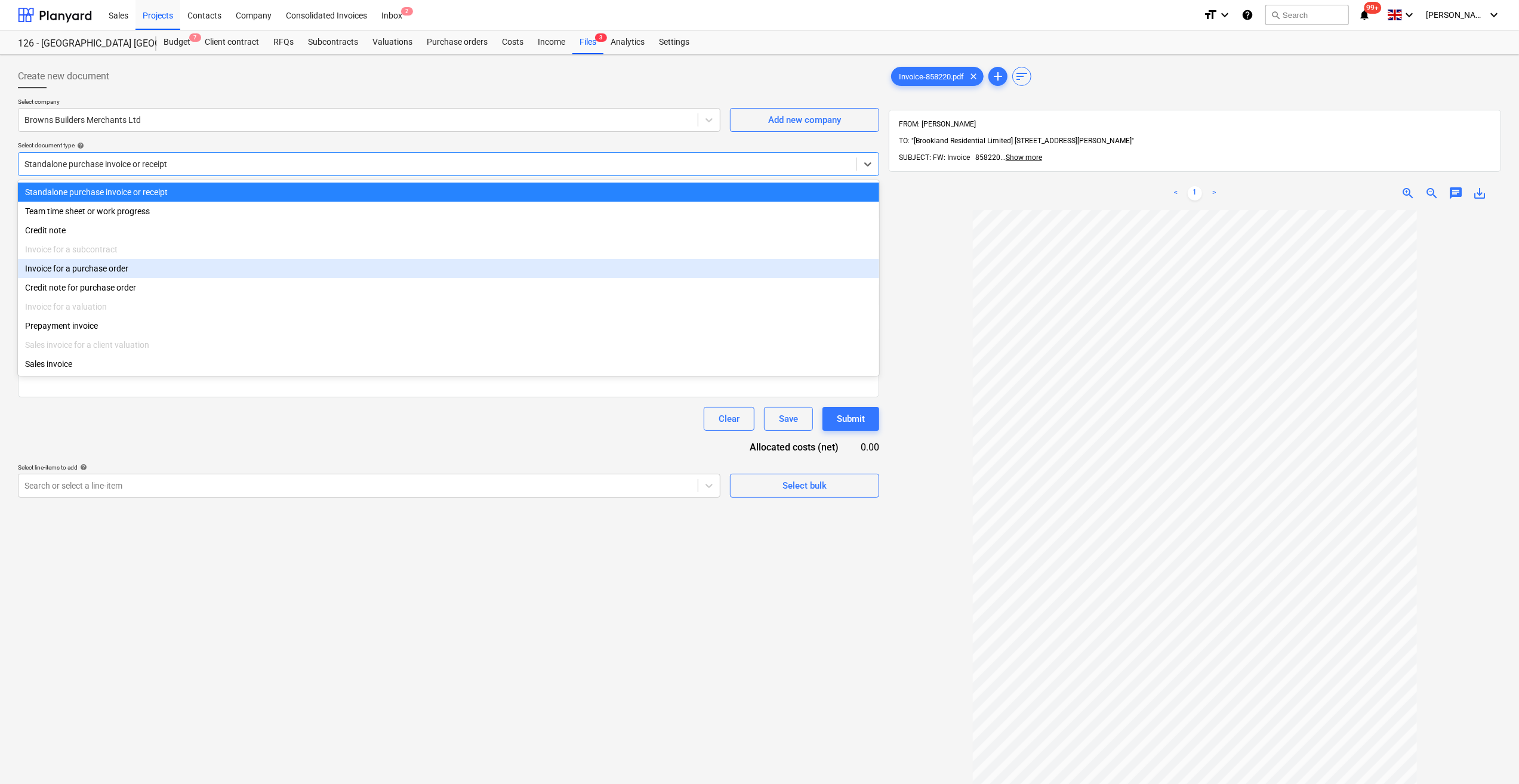
click at [123, 269] on div "Invoice for a purchase order" at bounding box center [448, 269] width 861 height 19
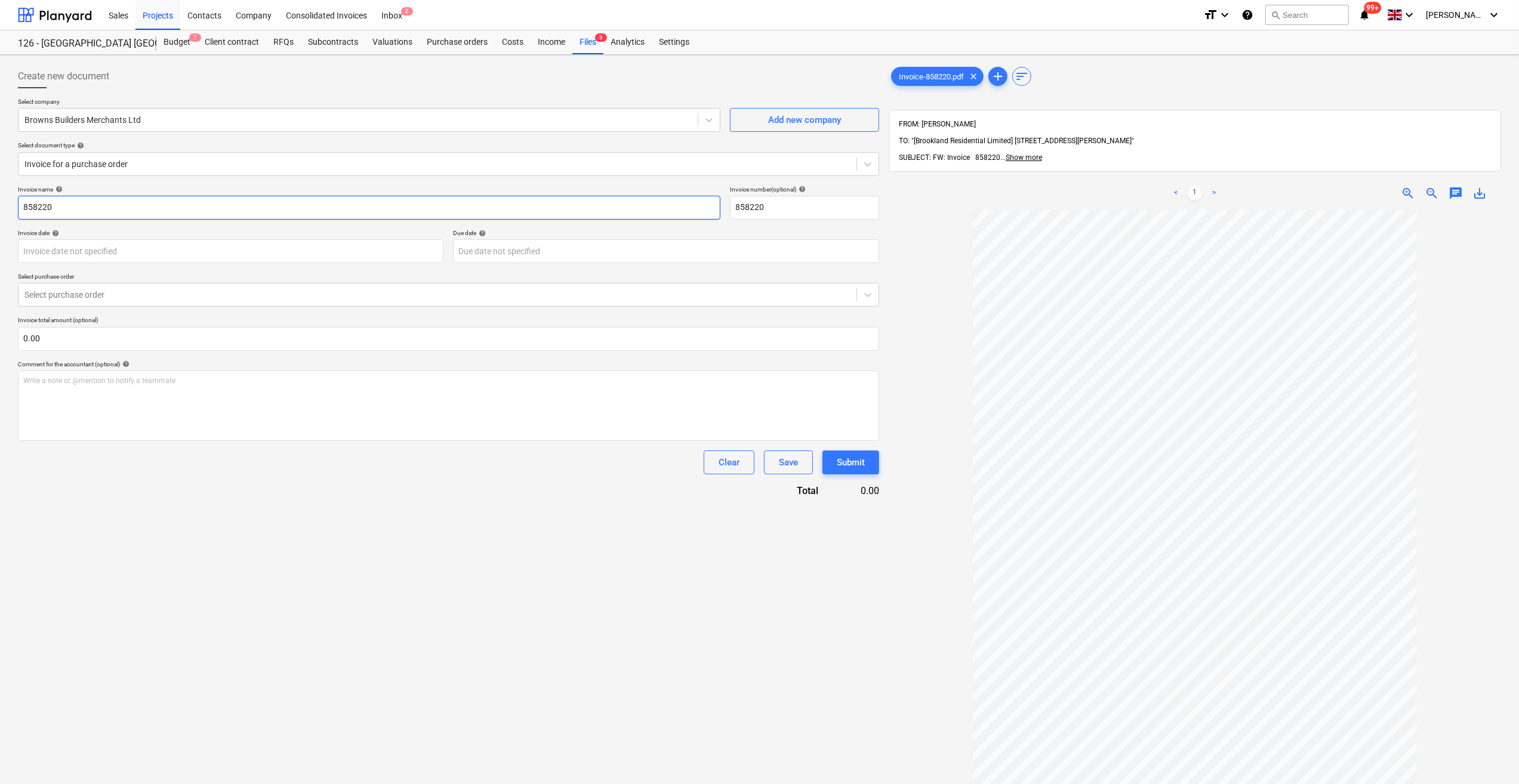
click at [23, 208] on input "858220" at bounding box center [369, 208] width 703 height 24
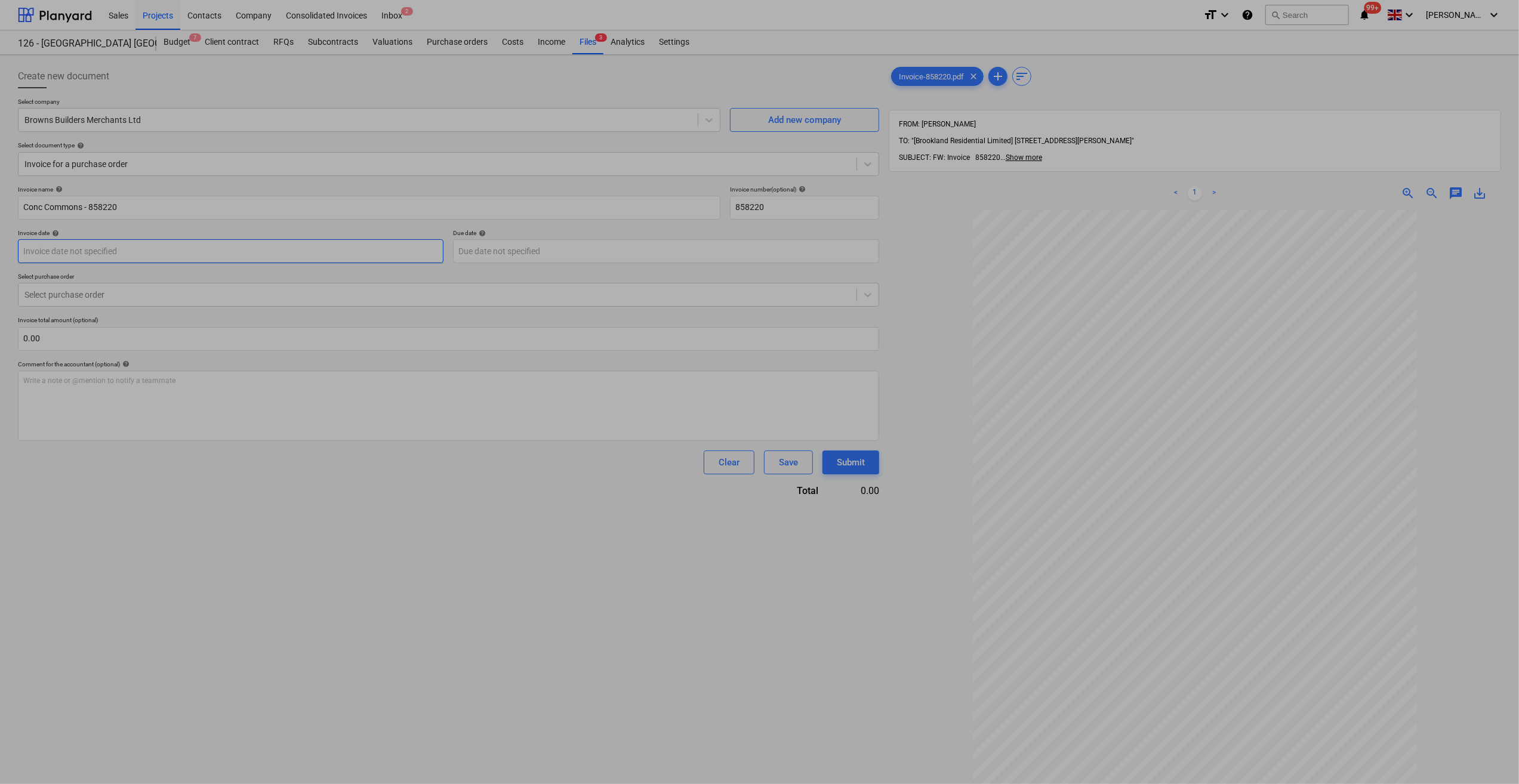
click at [117, 251] on body "Sales Projects Contacts Company Consolidated Invoices Inbox 2 format_size keybo…" at bounding box center [760, 392] width 1519 height 784
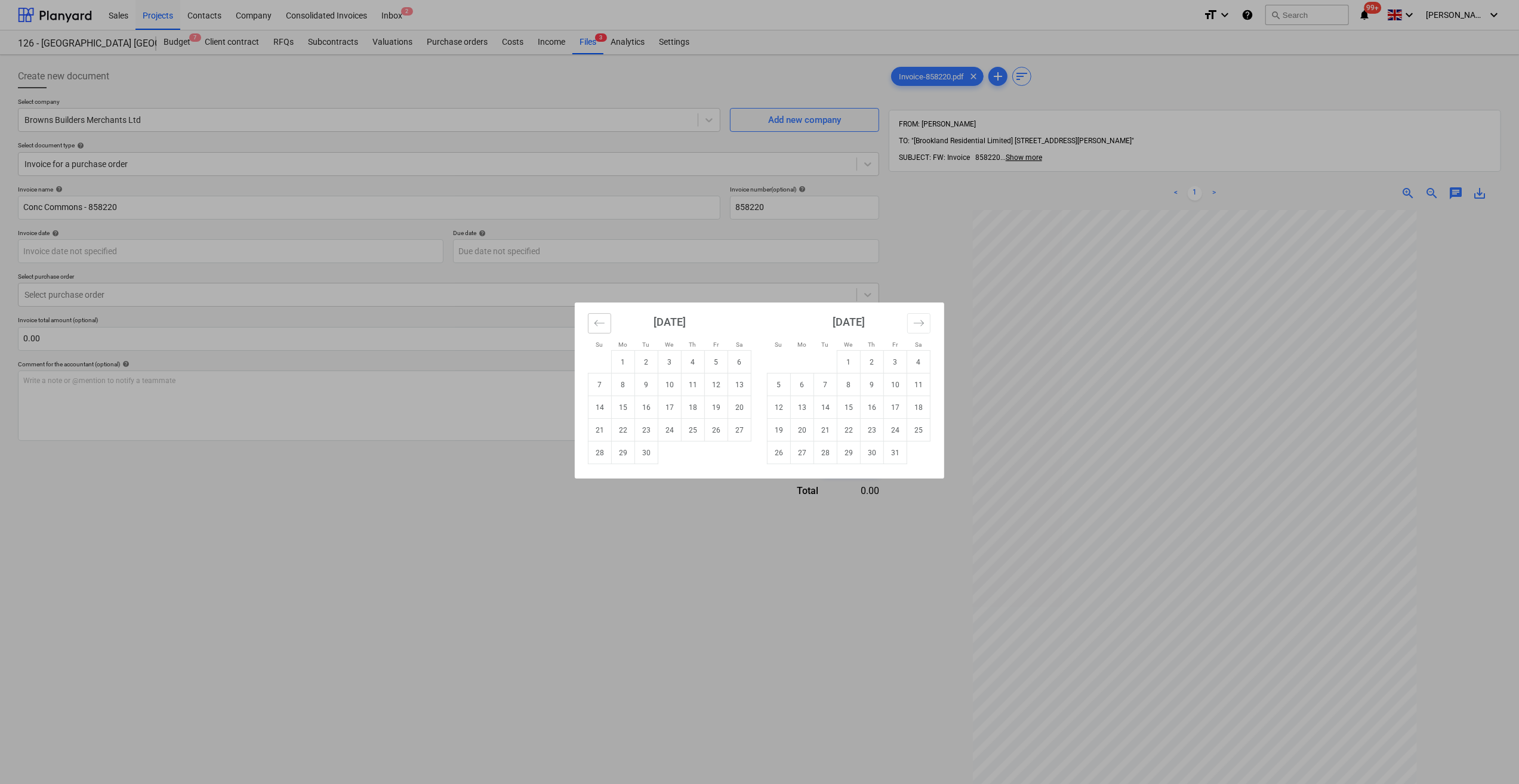
click at [600, 326] on icon "Move backward to switch to the previous month." at bounding box center [599, 323] width 11 height 11
click at [600, 479] on td "31" at bounding box center [600, 476] width 23 height 23
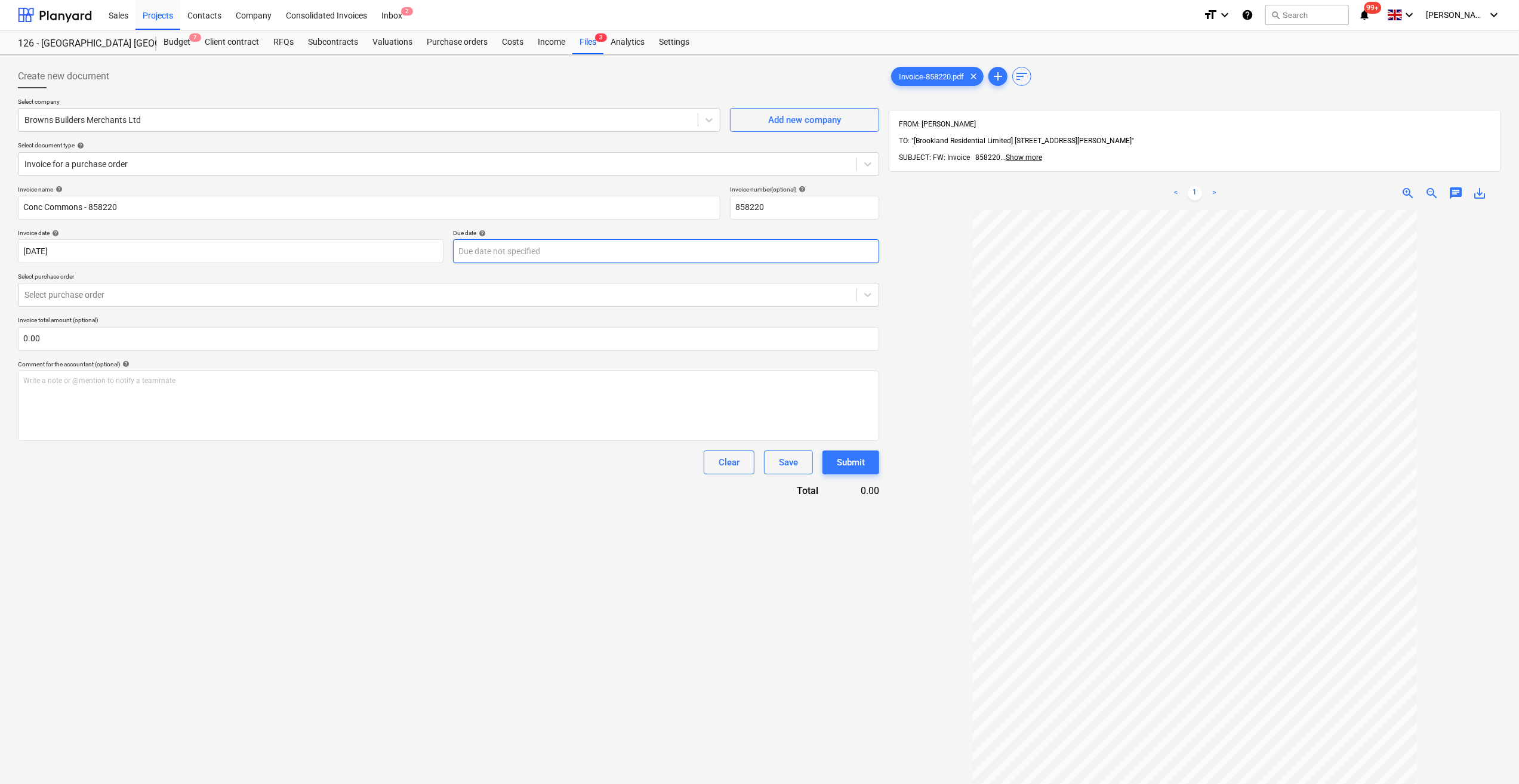
click at [525, 254] on body "Sales Projects Contacts Company Consolidated Invoices Inbox 2 format_size keybo…" at bounding box center [760, 392] width 1519 height 784
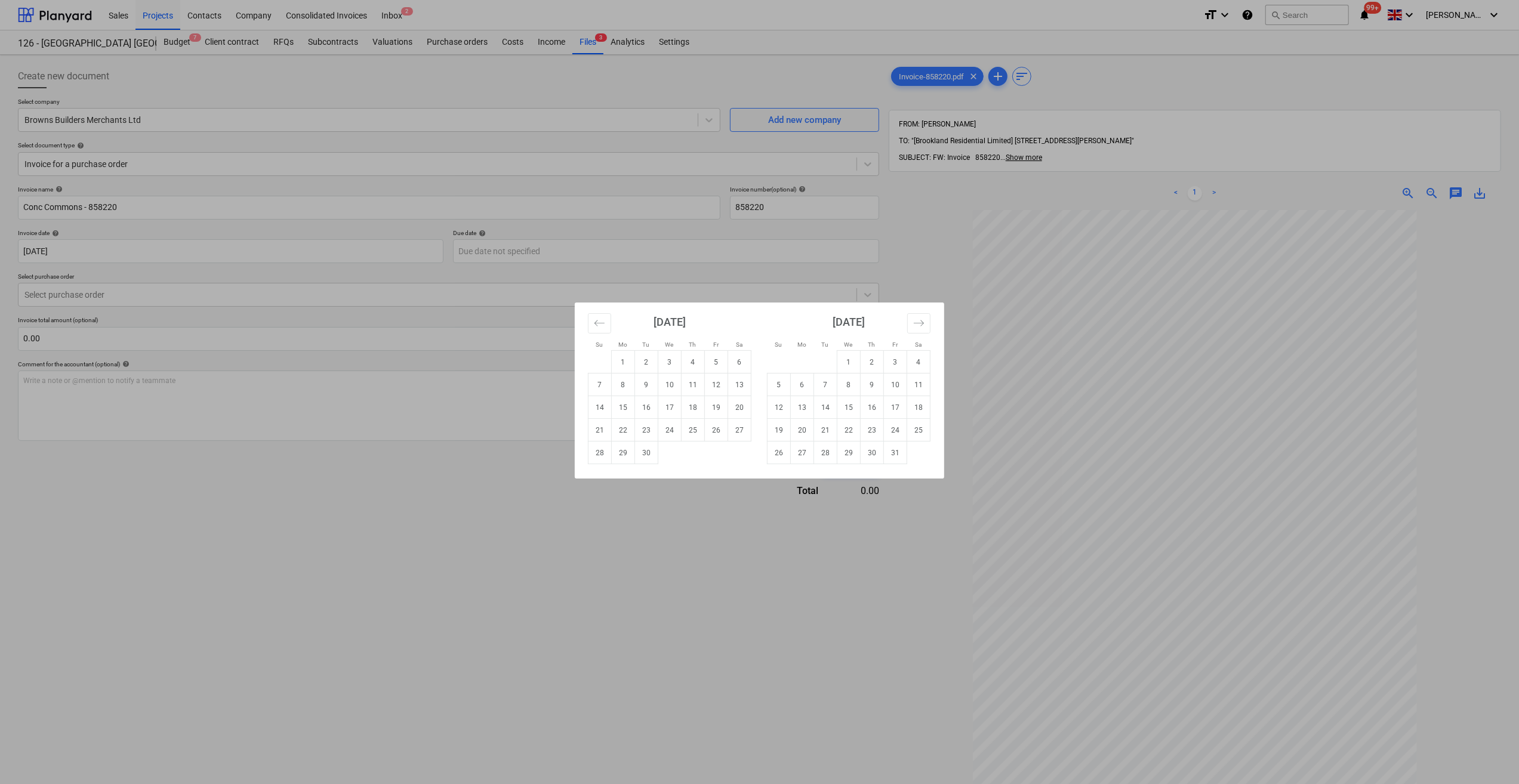
drag, startPoint x: 646, startPoint y: 456, endPoint x: 589, endPoint y: 444, distance: 58.2
click at [645, 456] on td "30" at bounding box center [646, 453] width 23 height 23
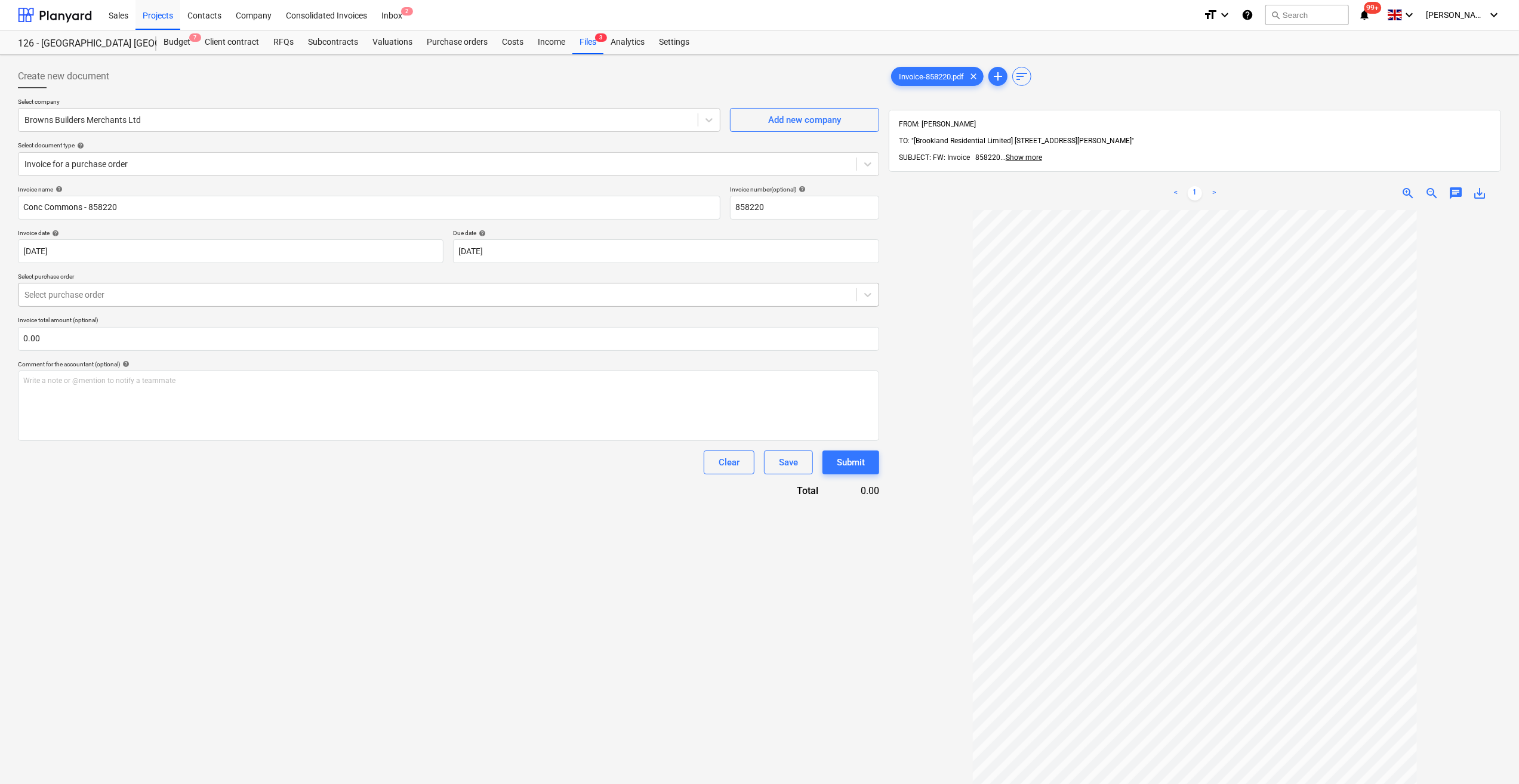
click at [56, 300] on div at bounding box center [438, 295] width 826 height 12
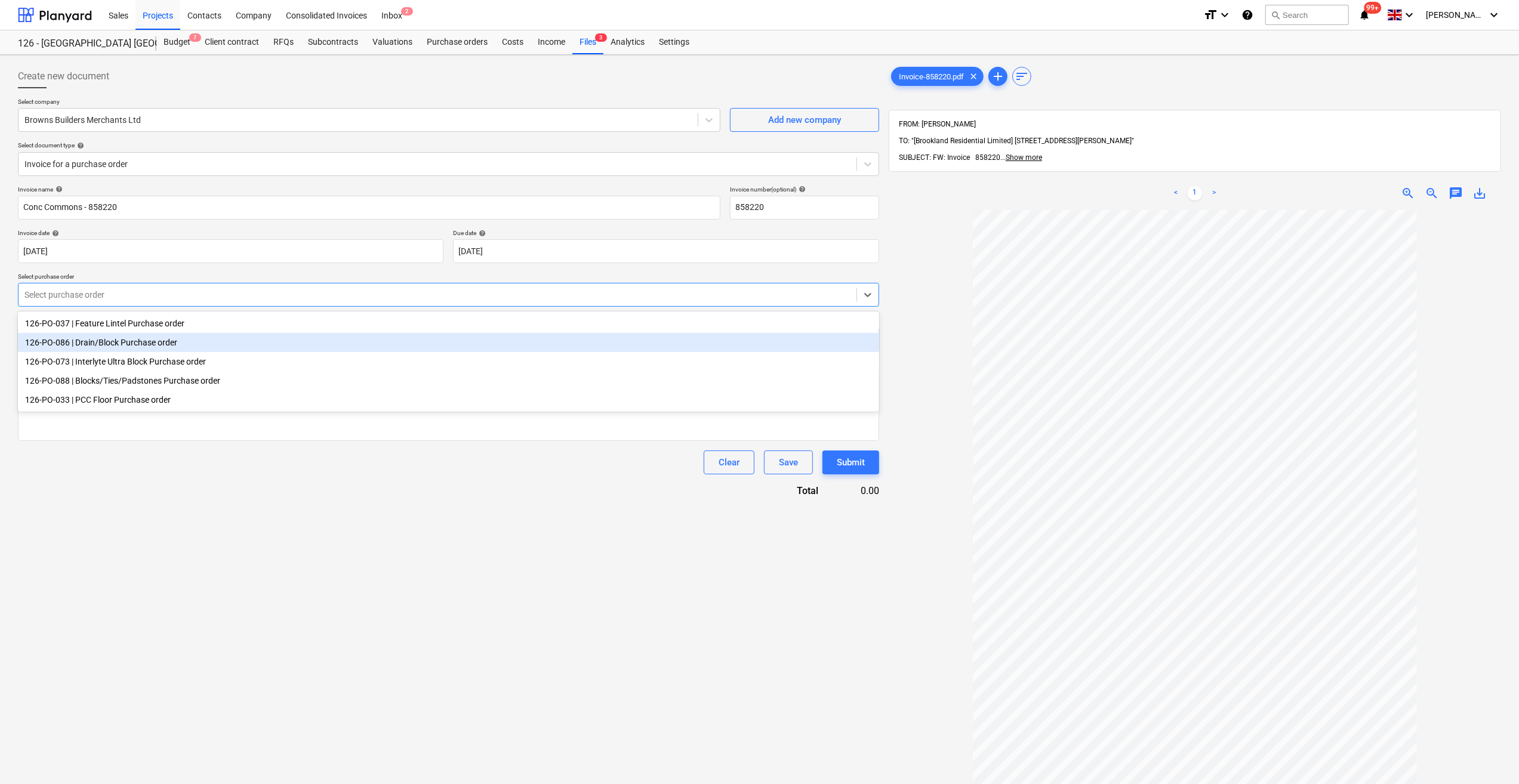
click at [89, 346] on div "126-PO-086 | Drain/Block Purchase order" at bounding box center [448, 342] width 861 height 19
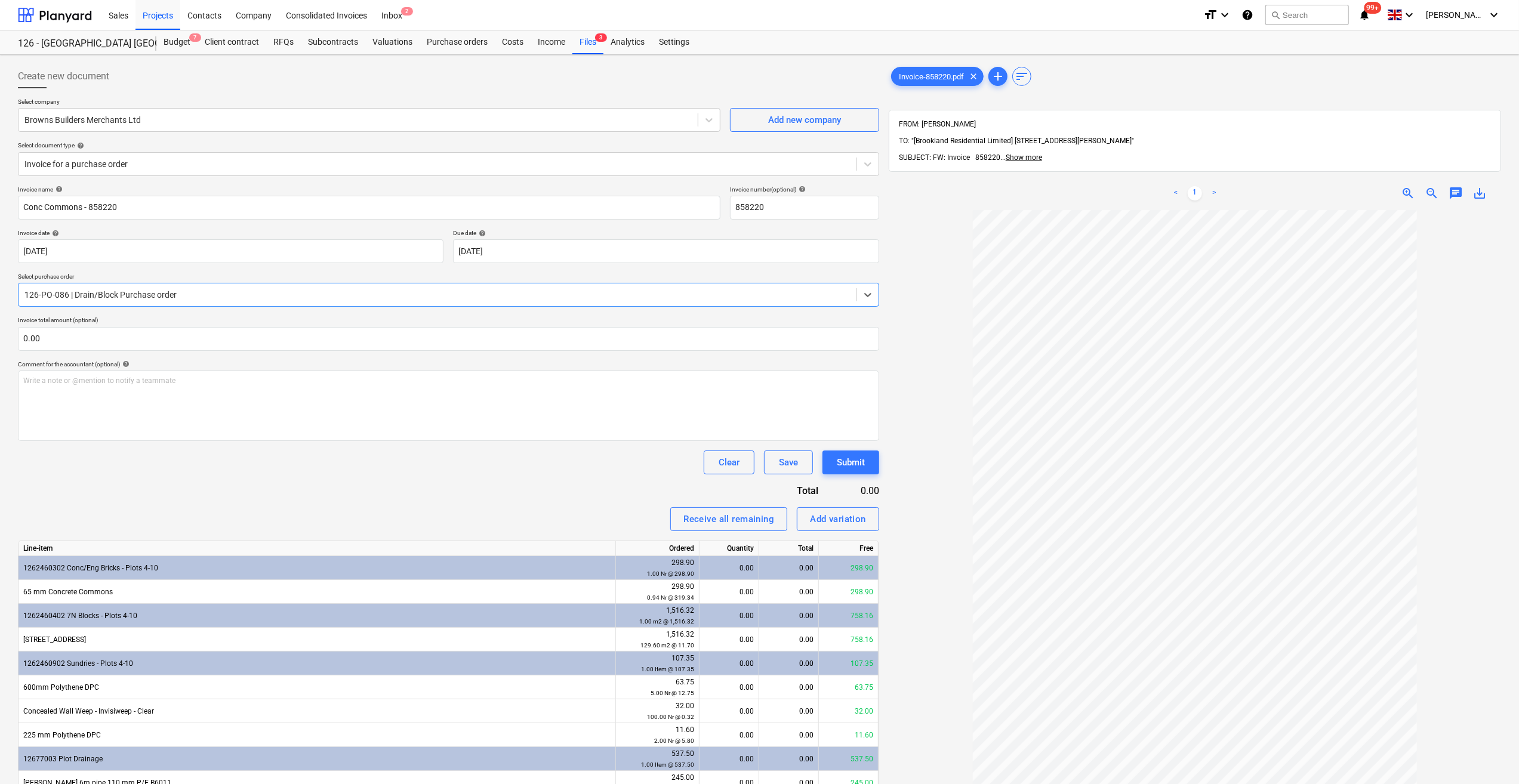
scroll to position [60, 0]
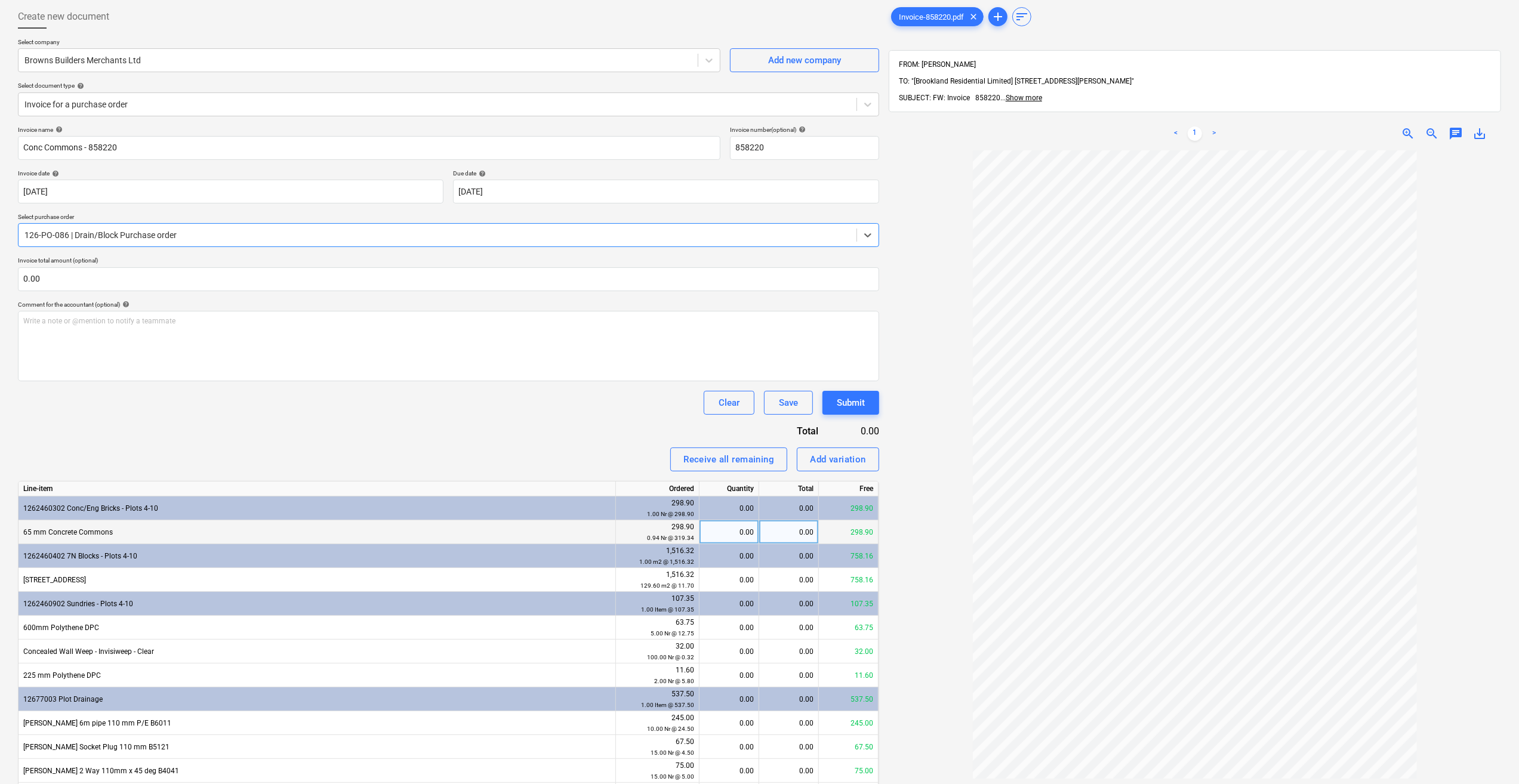
click at [746, 530] on div "0.00" at bounding box center [729, 533] width 50 height 24
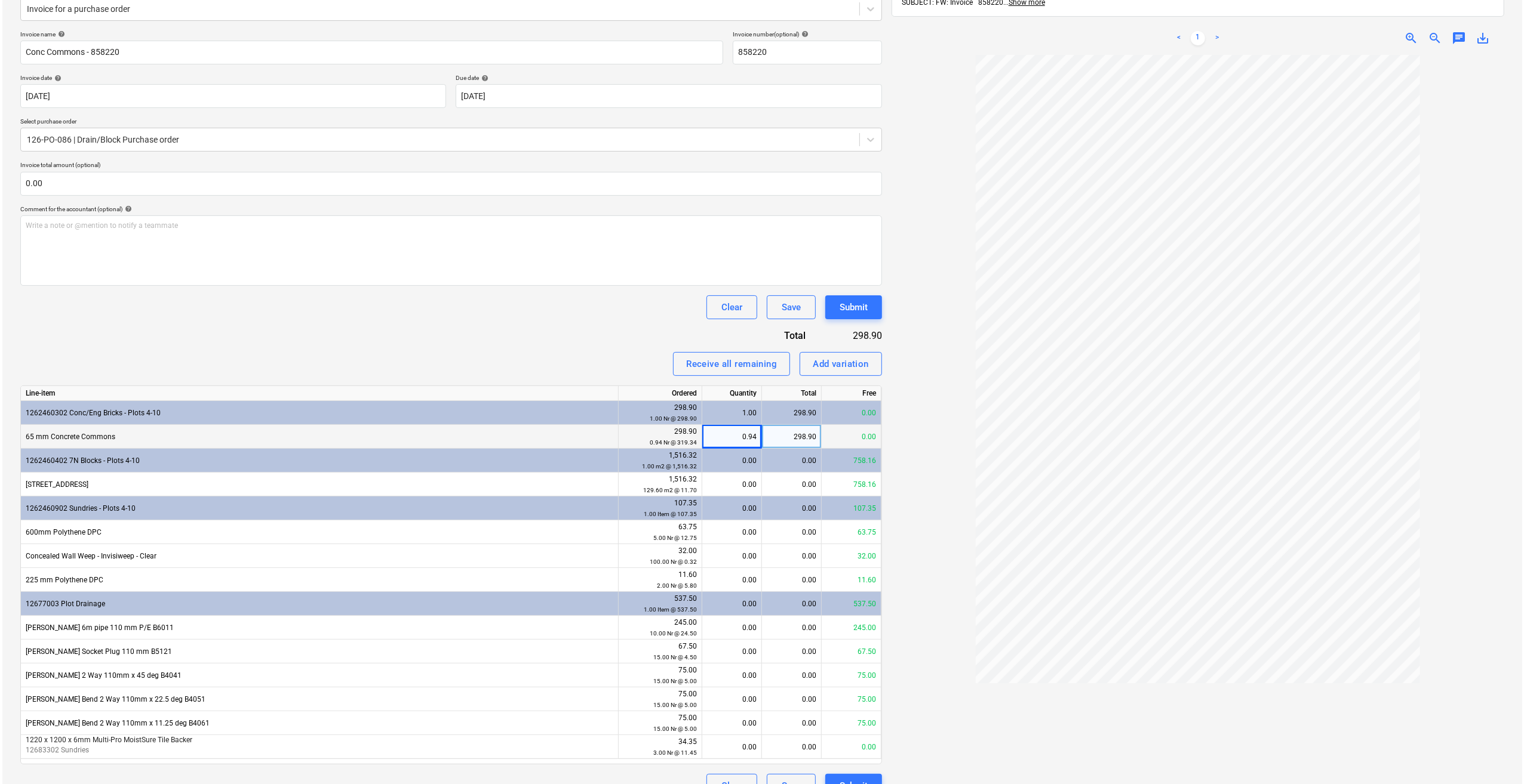
scroll to position [178, 0]
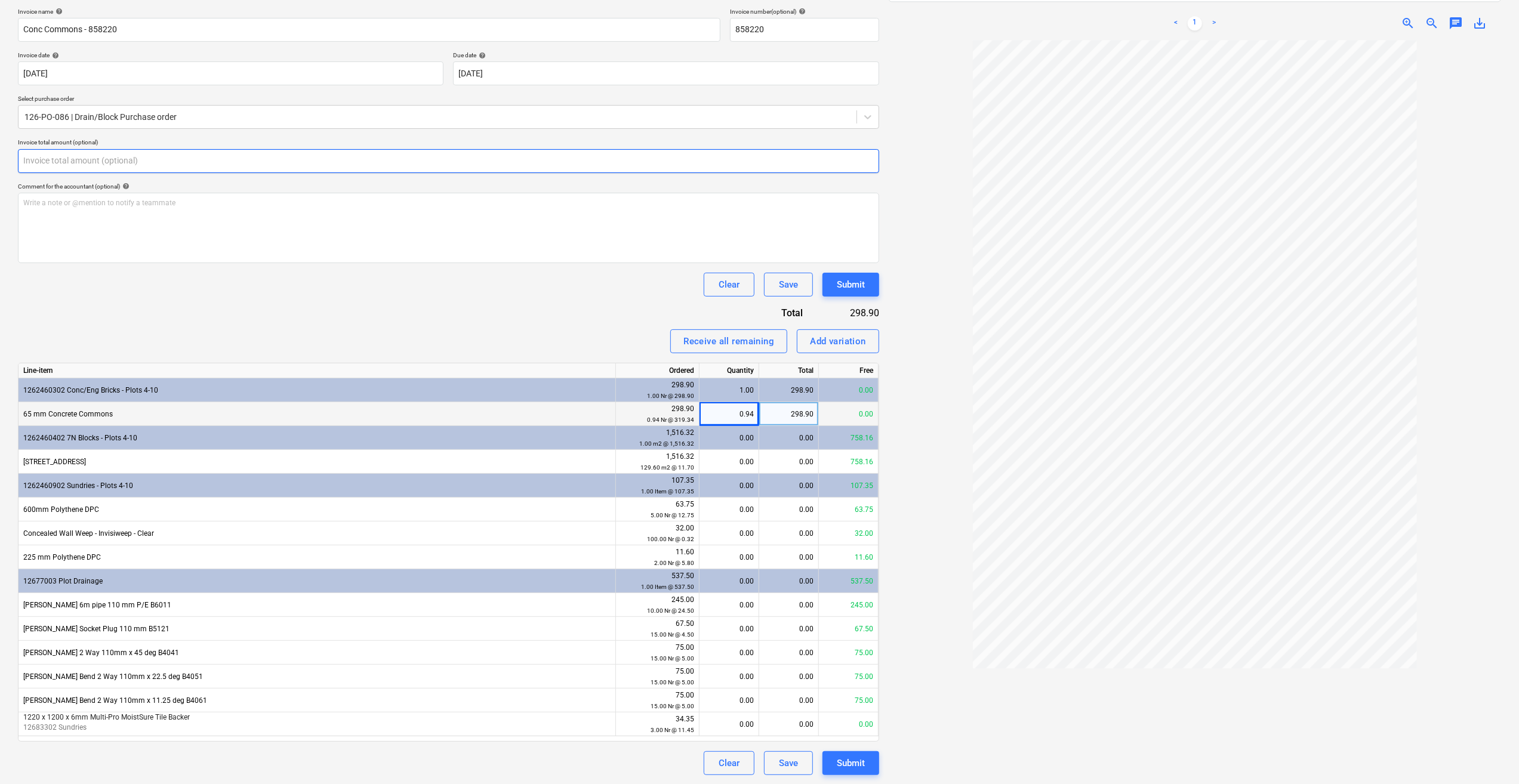
click at [59, 160] on input "text" at bounding box center [448, 161] width 861 height 24
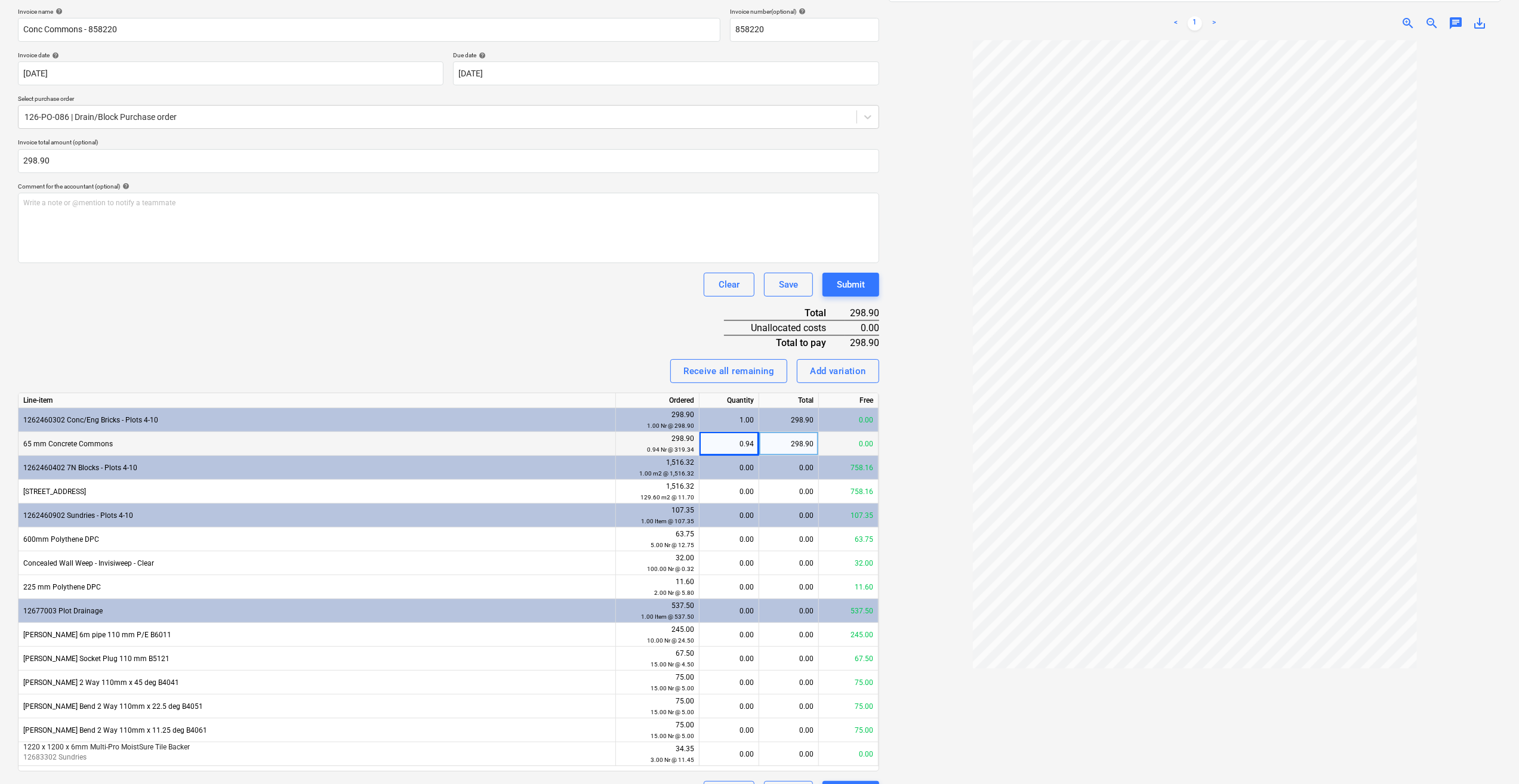
click at [230, 331] on div "Invoice name help Conc Commons - 858220 Invoice number (optional) help 858220 I…" at bounding box center [448, 406] width 861 height 797
click at [851, 281] on div "Submit" at bounding box center [850, 285] width 28 height 16
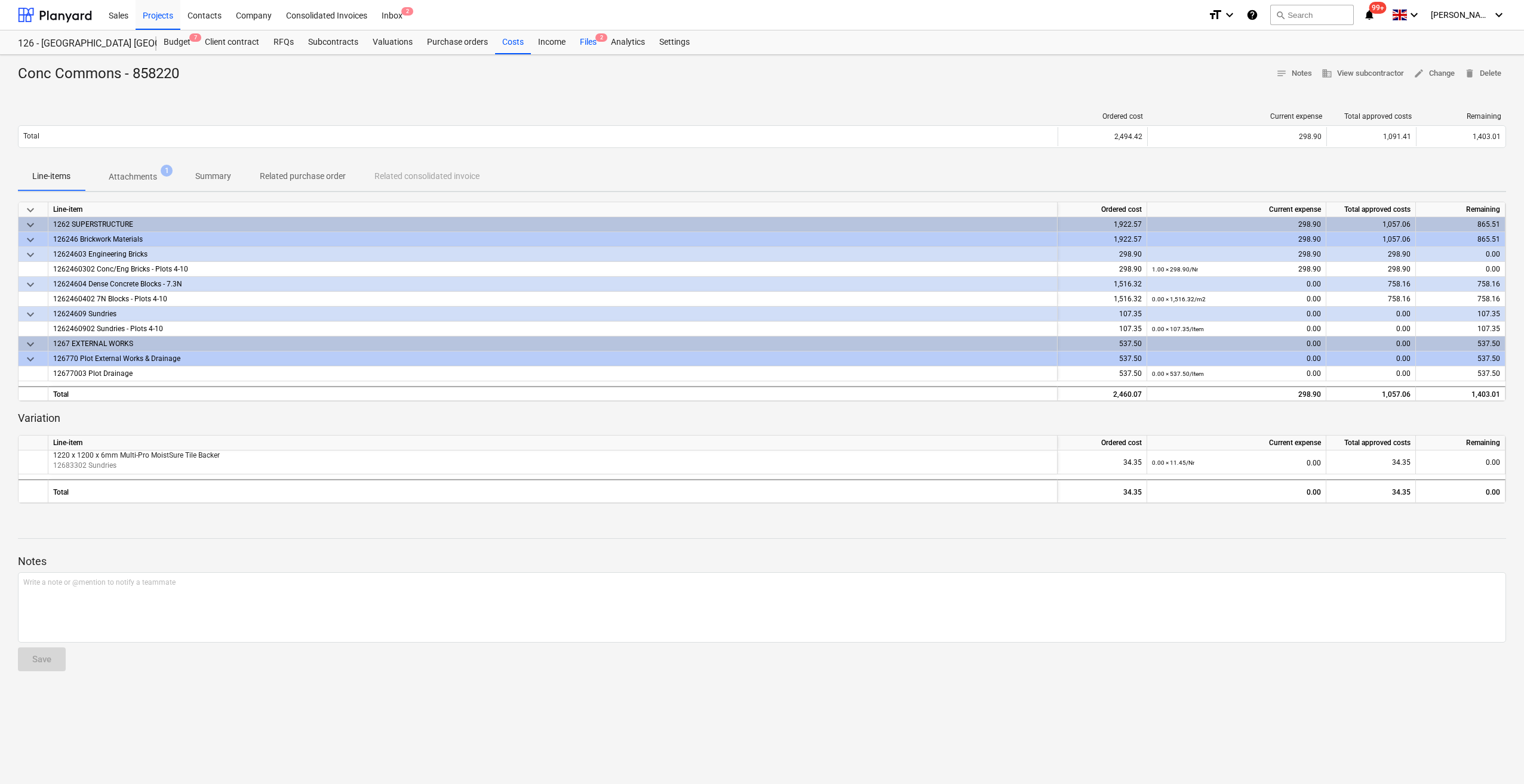
click at [586, 44] on div "Files 2" at bounding box center [588, 42] width 31 height 24
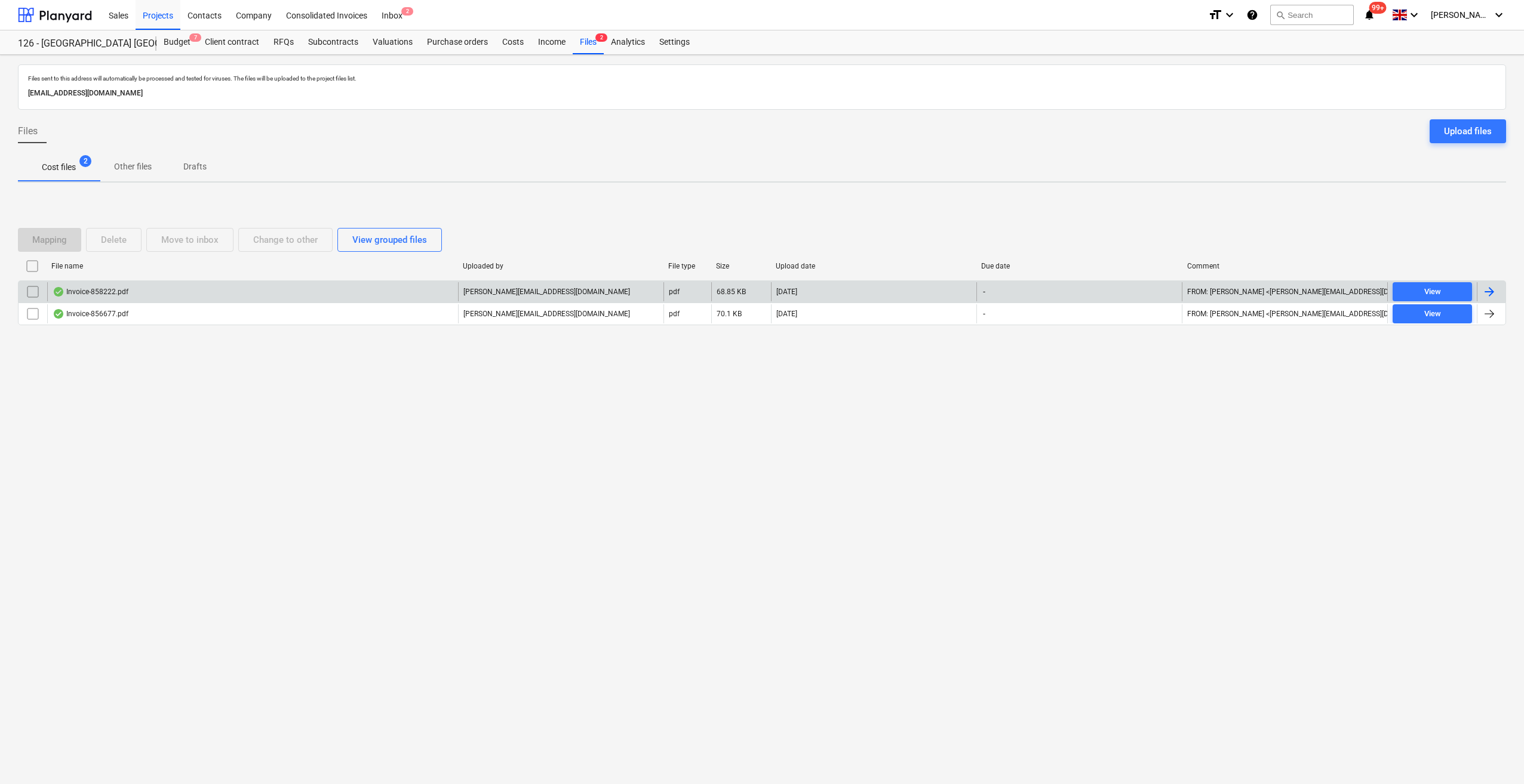
click at [1487, 290] on div at bounding box center [1489, 292] width 14 height 14
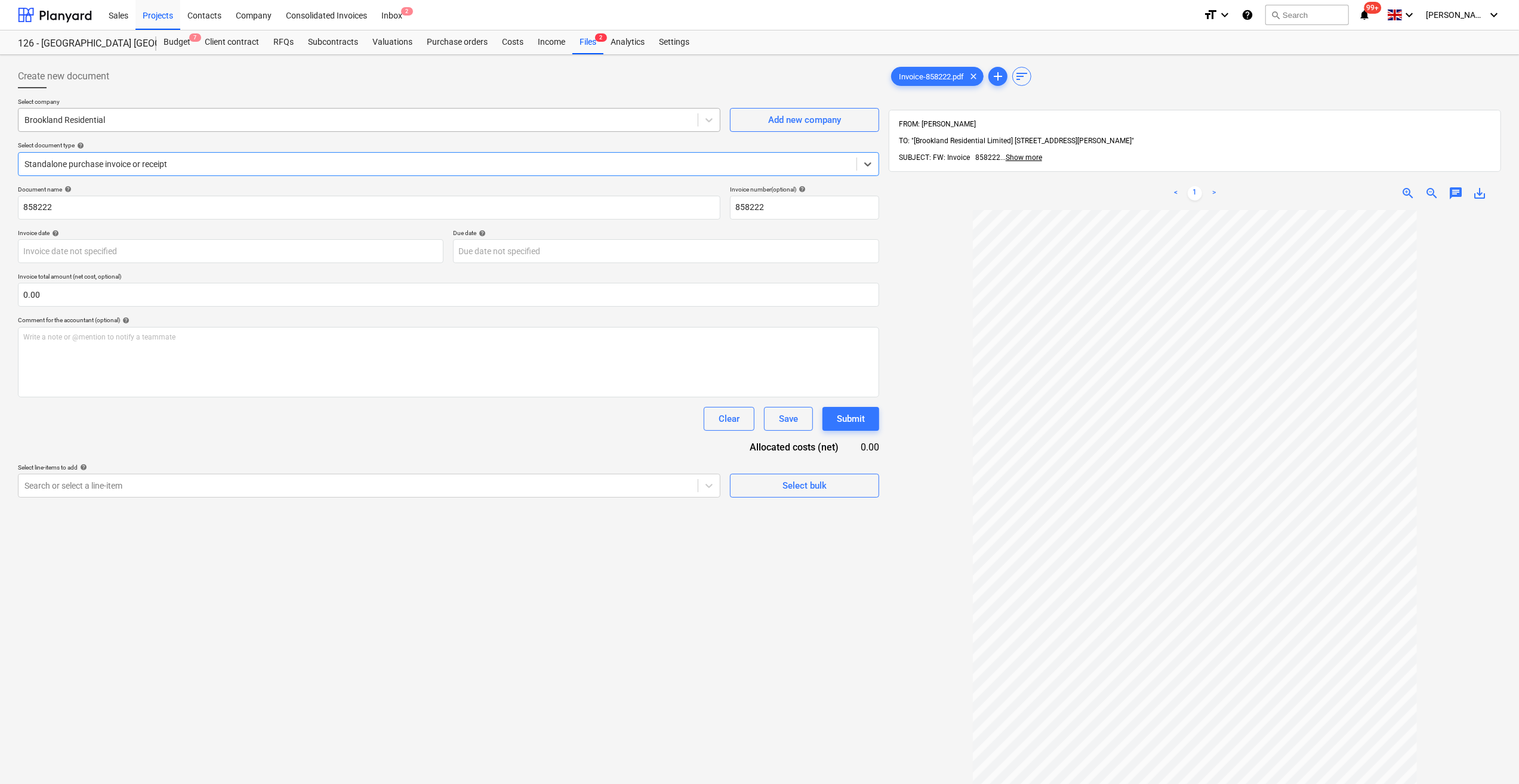
click at [71, 114] on div at bounding box center [358, 120] width 667 height 12
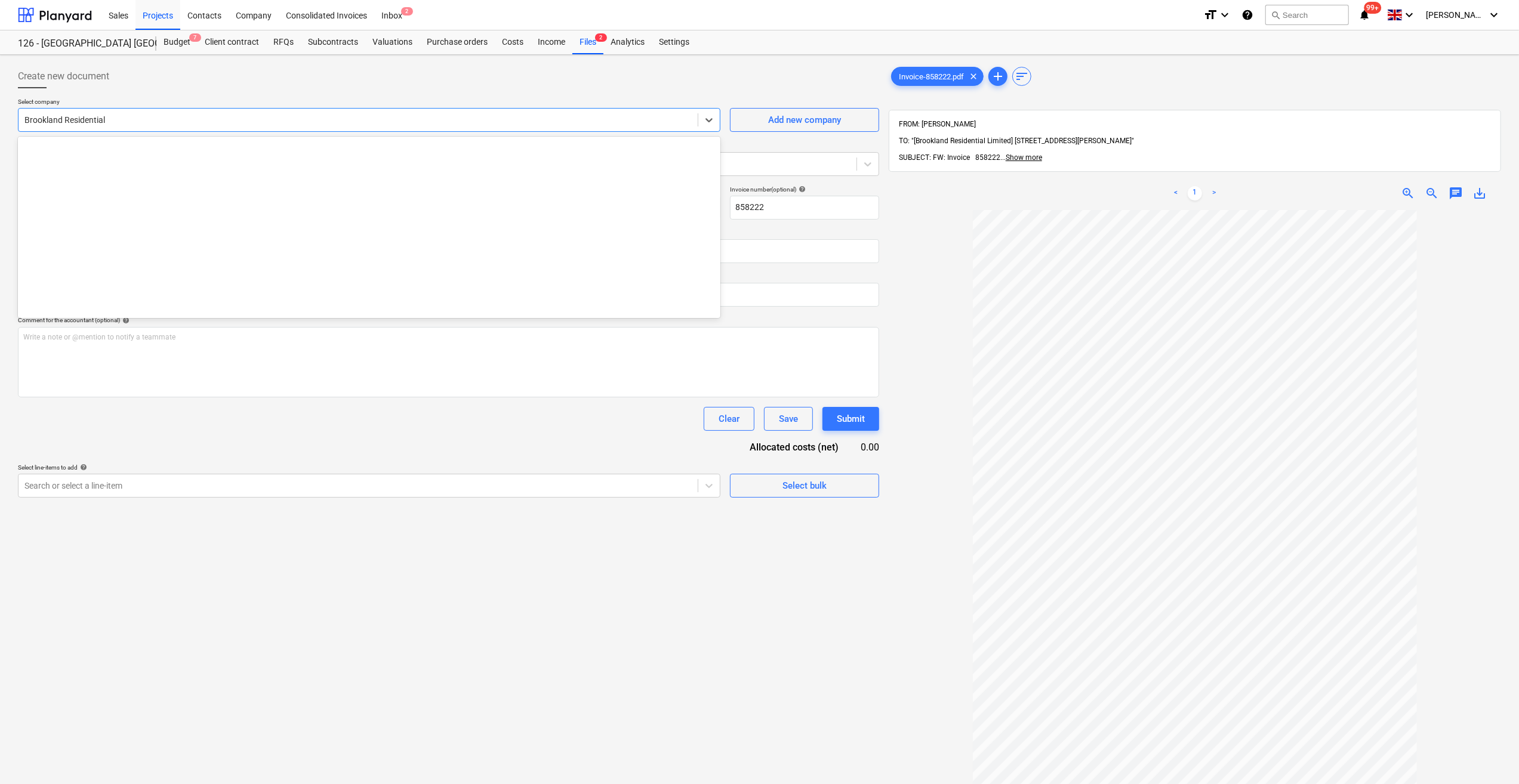
scroll to position [1420, 0]
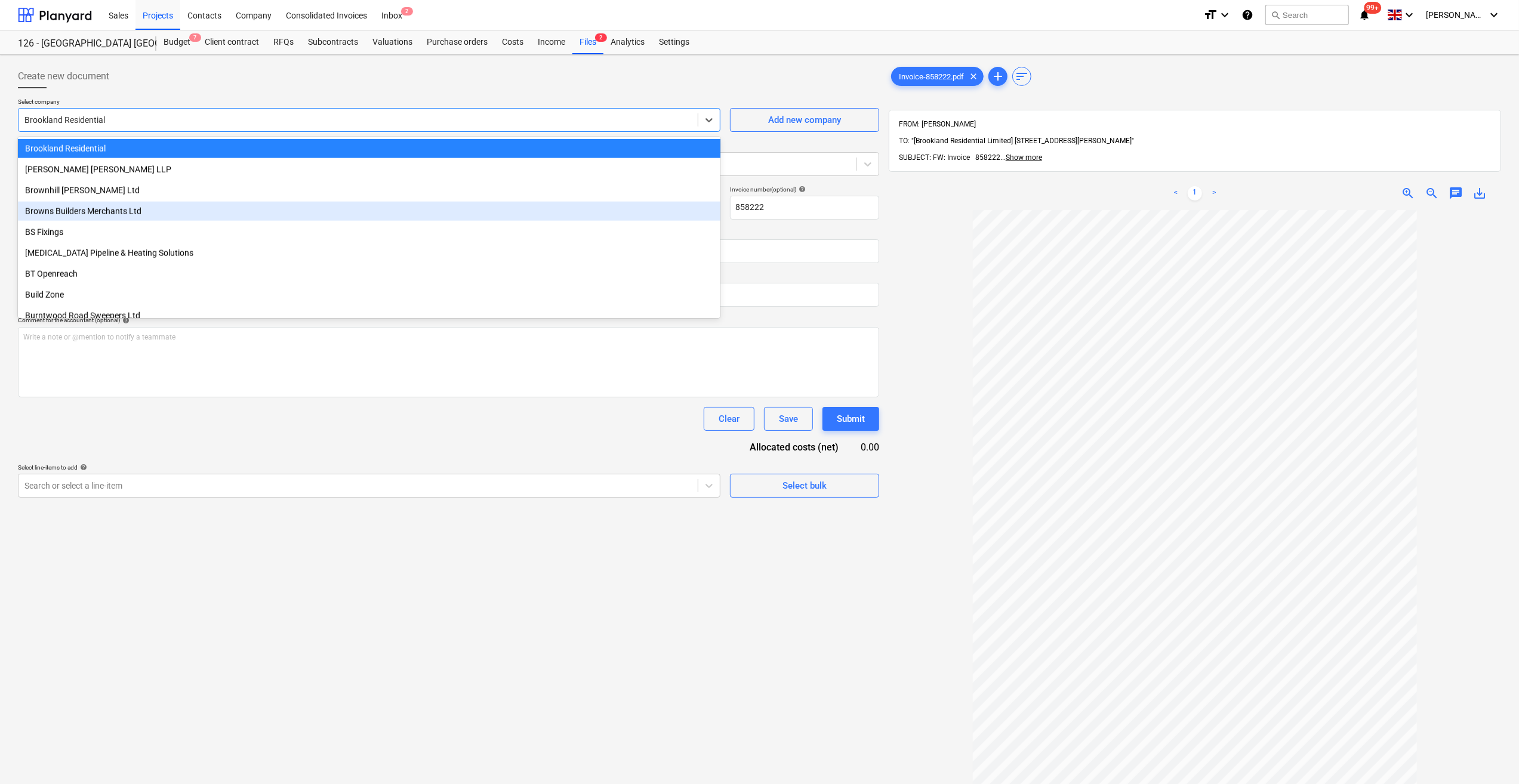
click at [77, 210] on div "Browns Builders Merchants Ltd" at bounding box center [369, 211] width 703 height 19
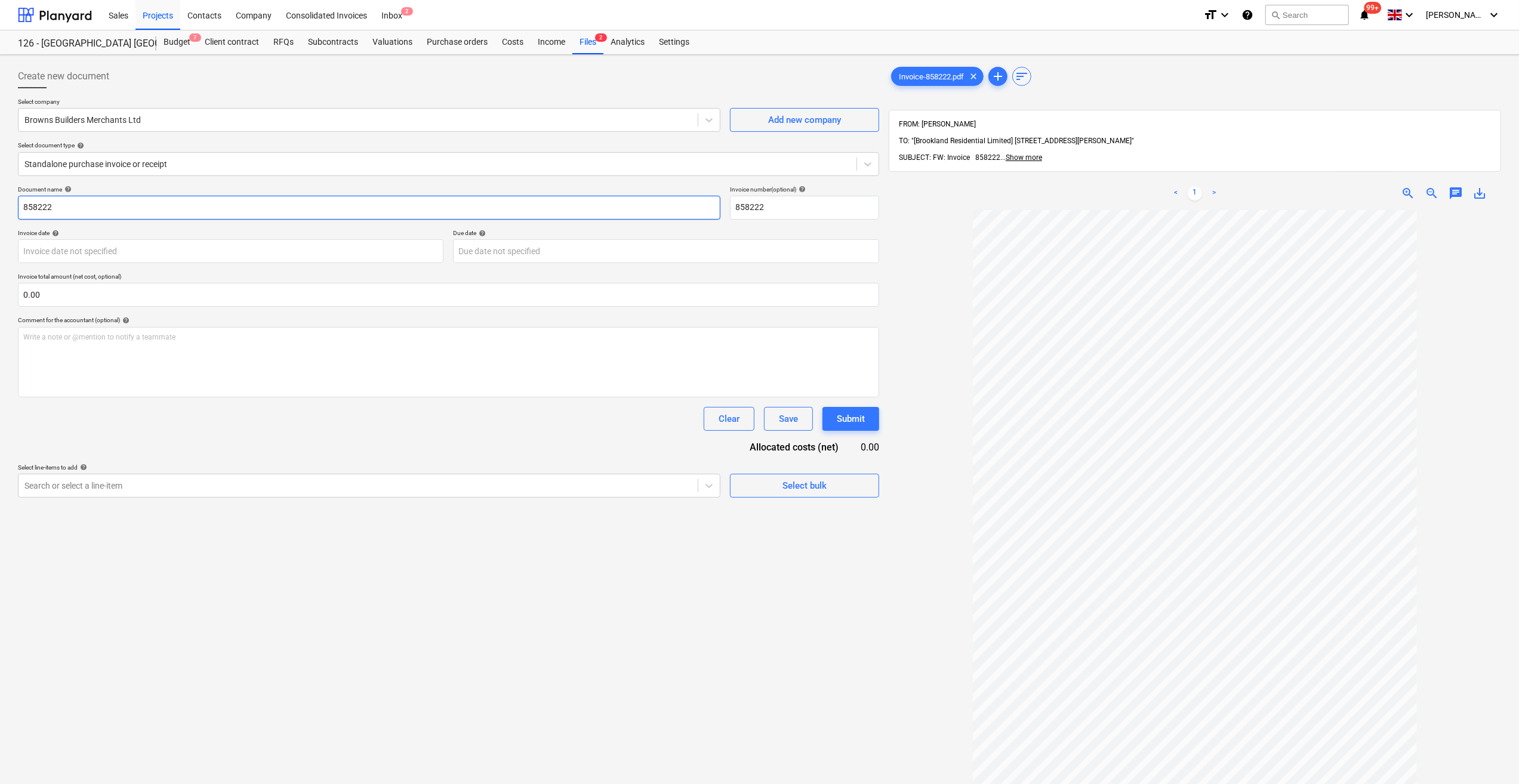
click at [24, 207] on input "858222" at bounding box center [369, 208] width 703 height 24
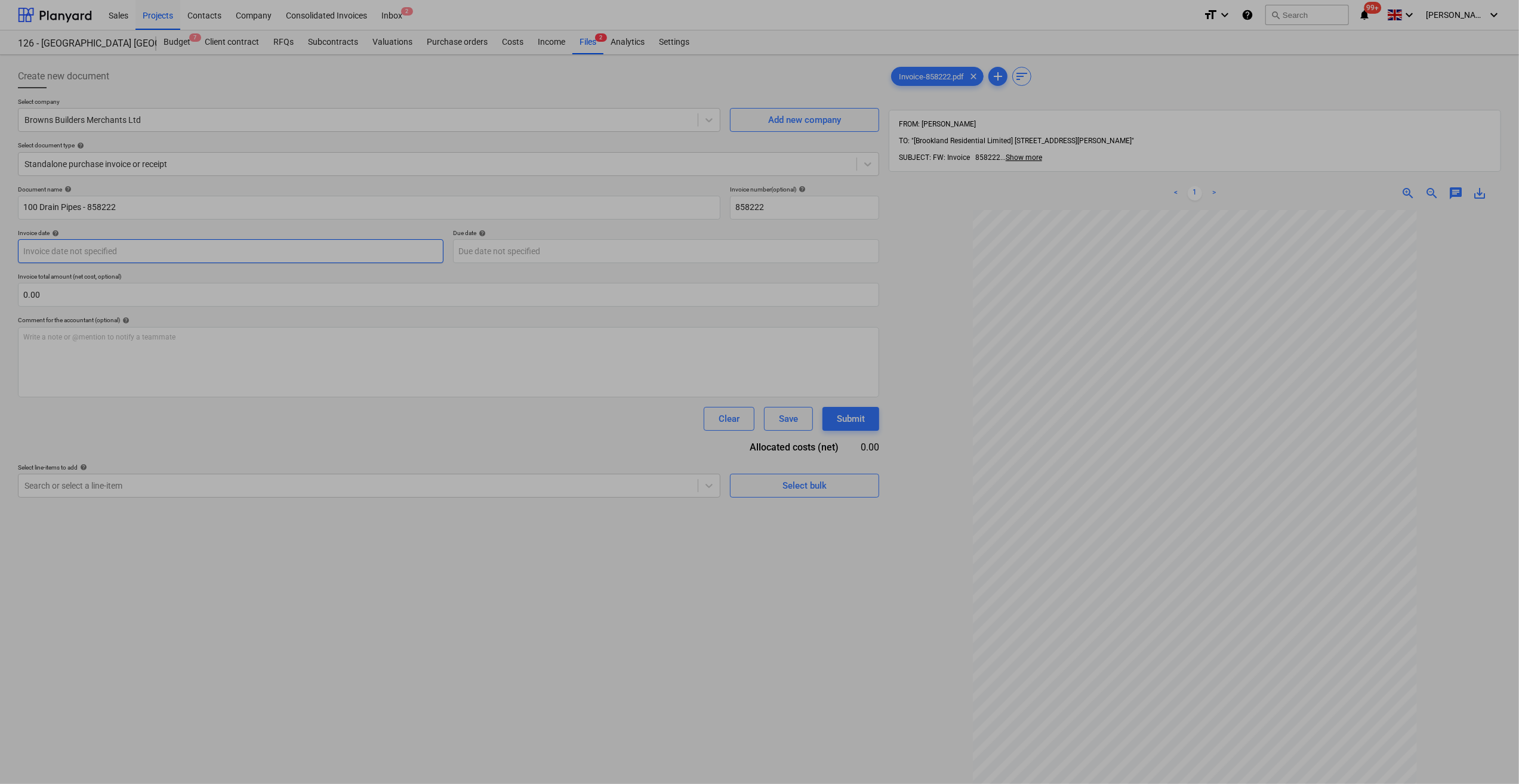
click at [99, 255] on body "Sales Projects Contacts Company Consolidated Invoices Inbox 2 format_size keybo…" at bounding box center [760, 392] width 1519 height 784
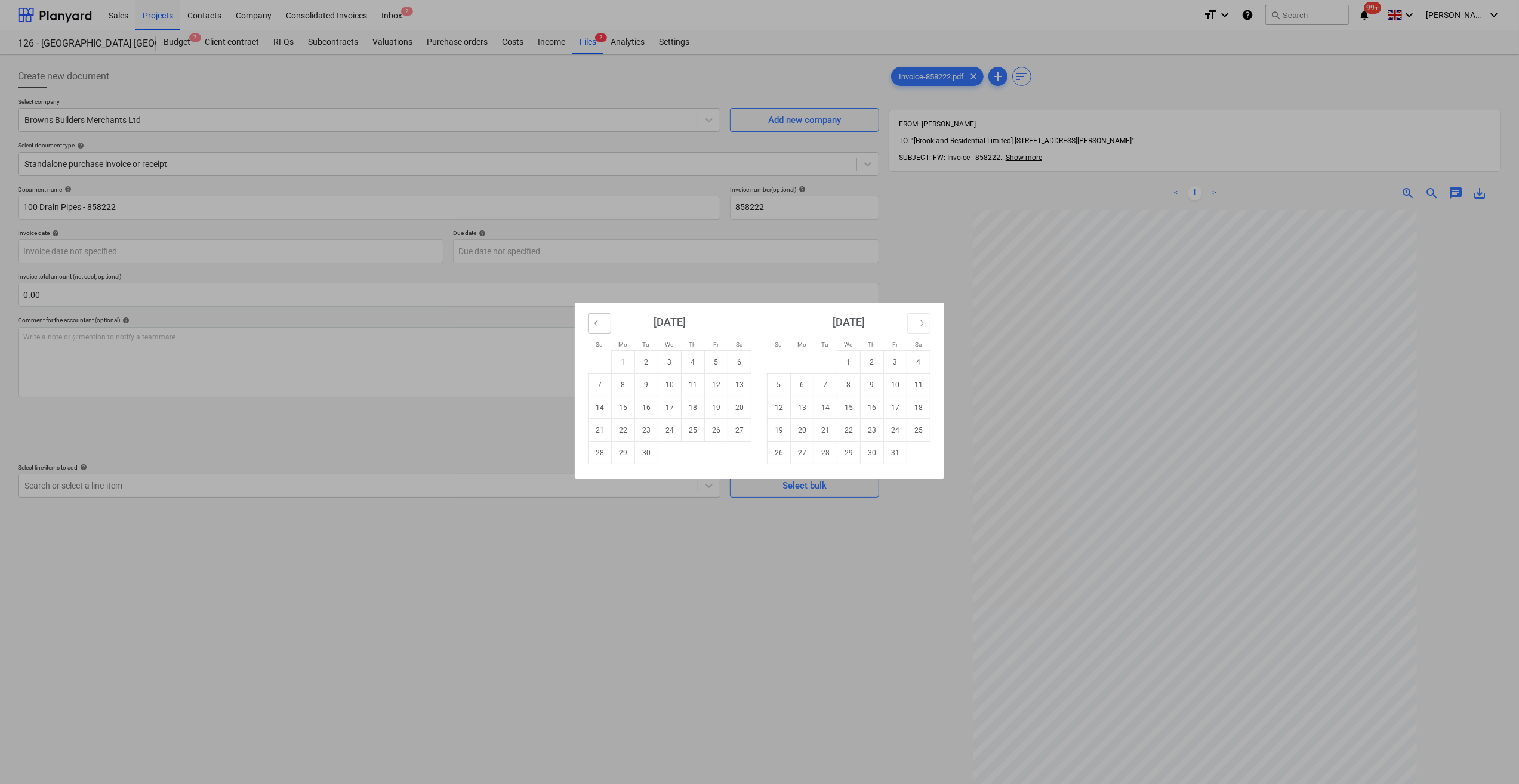
drag, startPoint x: 600, startPoint y: 321, endPoint x: 592, endPoint y: 333, distance: 14.4
click at [600, 321] on icon "Move backward to switch to the previous month." at bounding box center [599, 323] width 11 height 11
click at [598, 477] on td "31" at bounding box center [600, 476] width 23 height 23
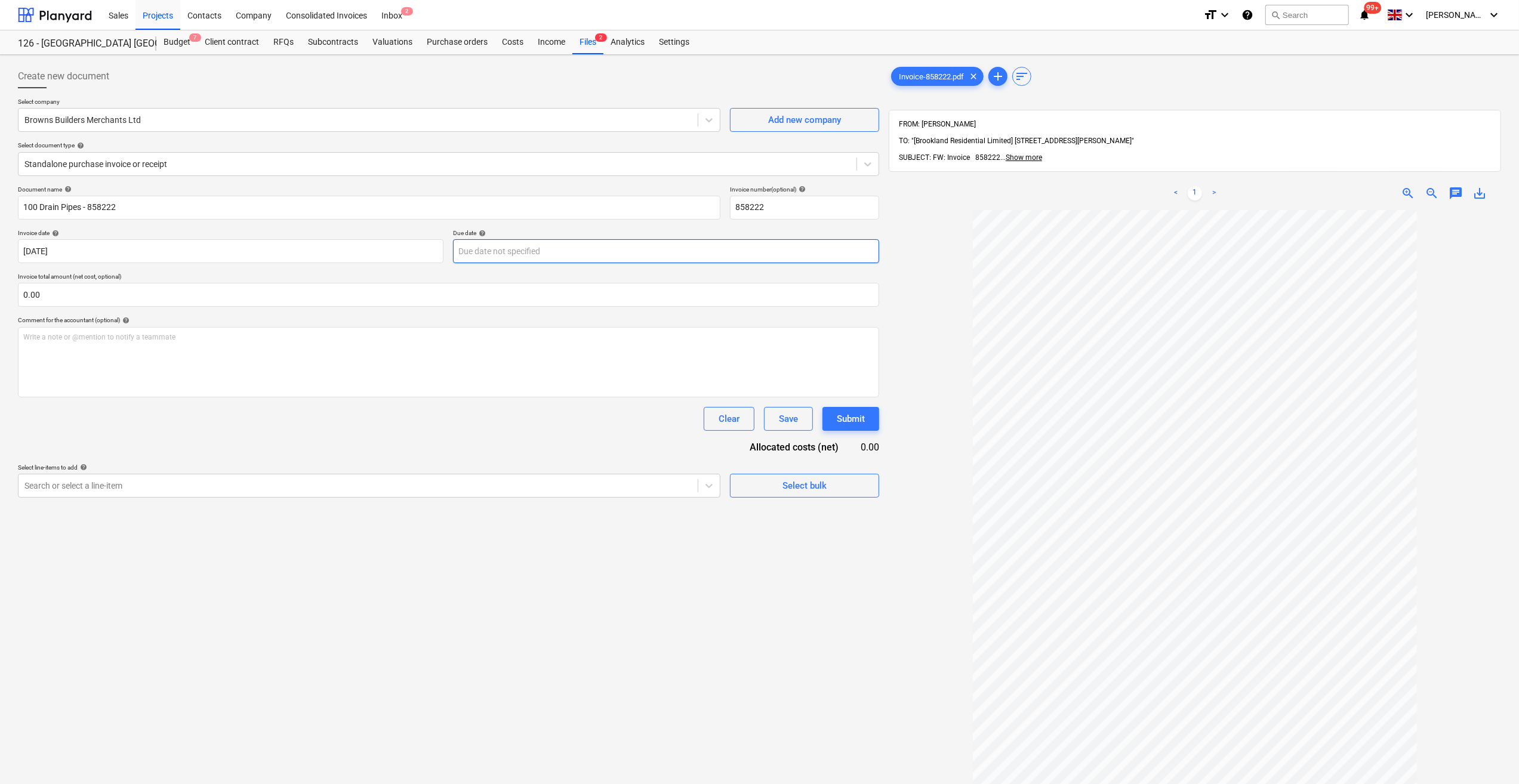
click at [522, 255] on body "Sales Projects Contacts Company Consolidated Invoices Inbox 2 format_size keybo…" at bounding box center [760, 392] width 1519 height 784
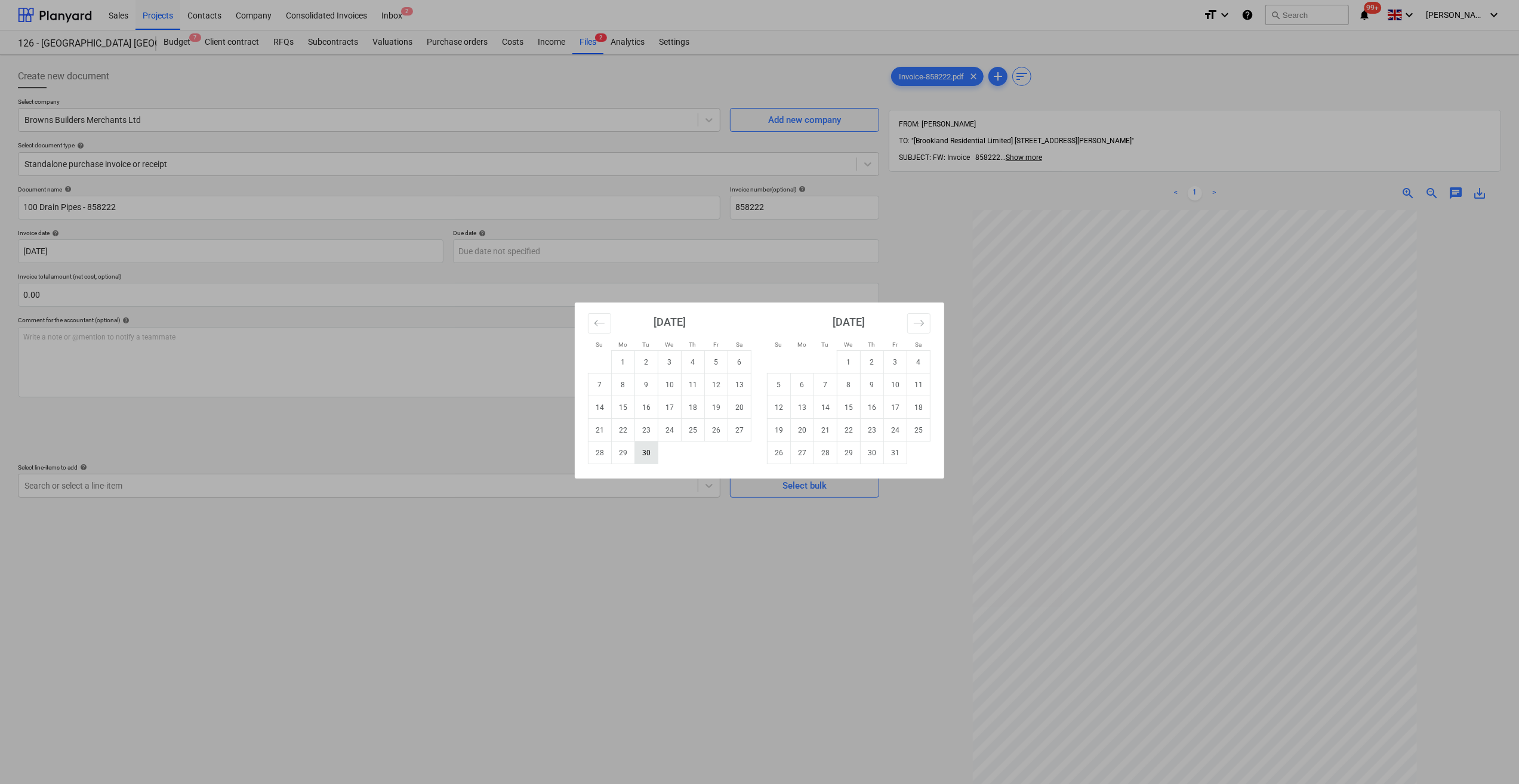
click at [650, 455] on td "30" at bounding box center [646, 453] width 23 height 23
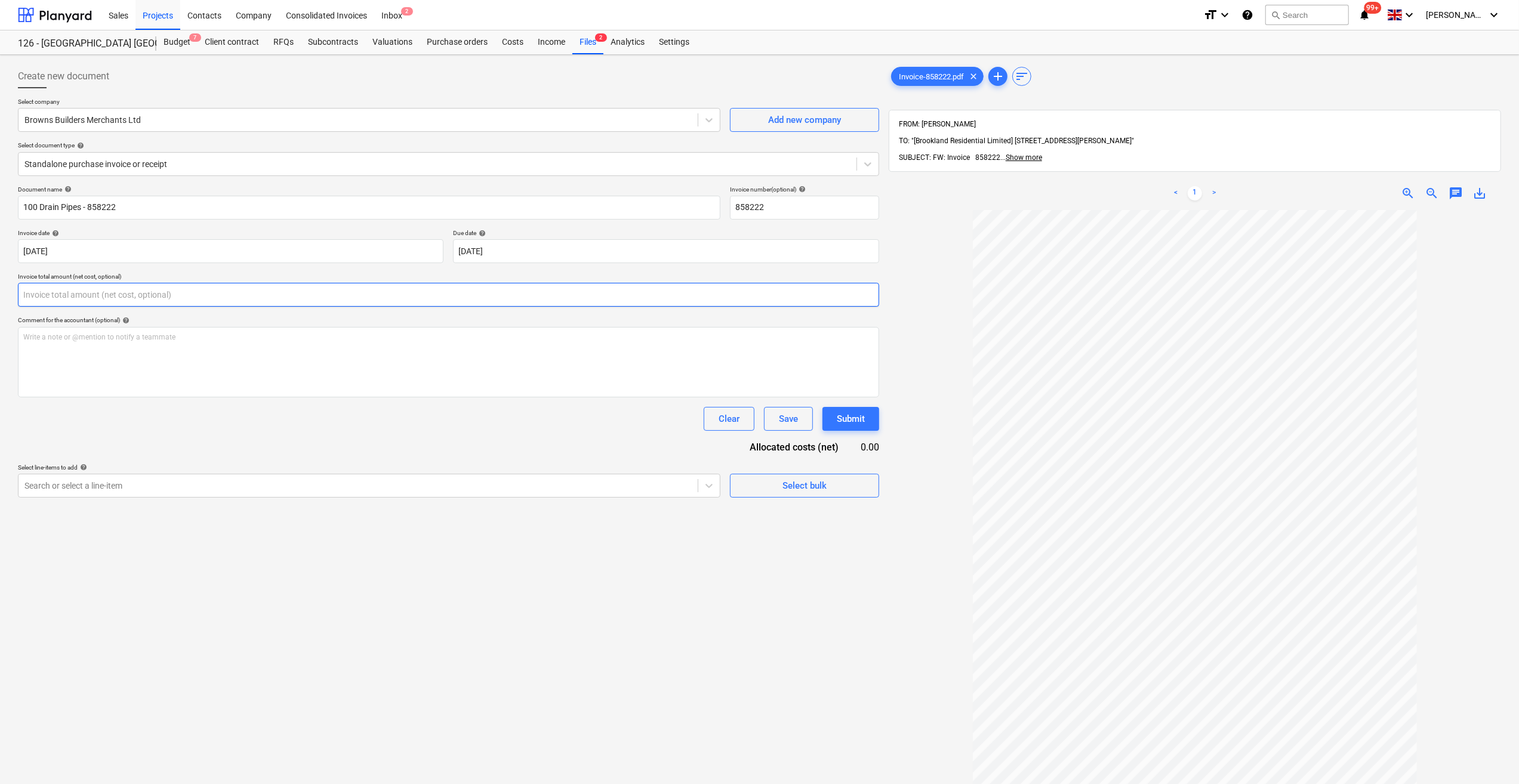
click at [64, 290] on input "text" at bounding box center [448, 295] width 861 height 24
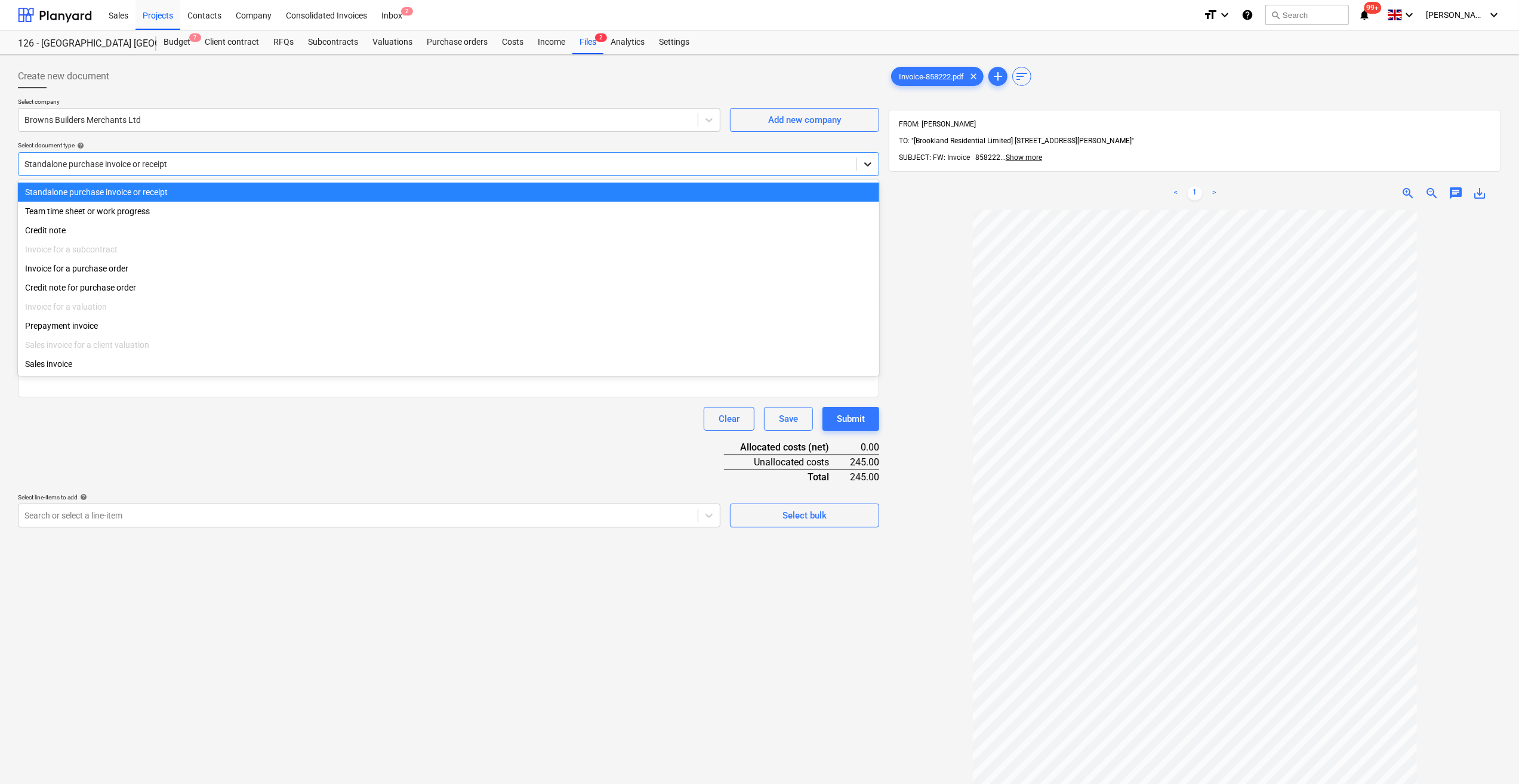
click at [868, 165] on icon at bounding box center [868, 164] width 7 height 4
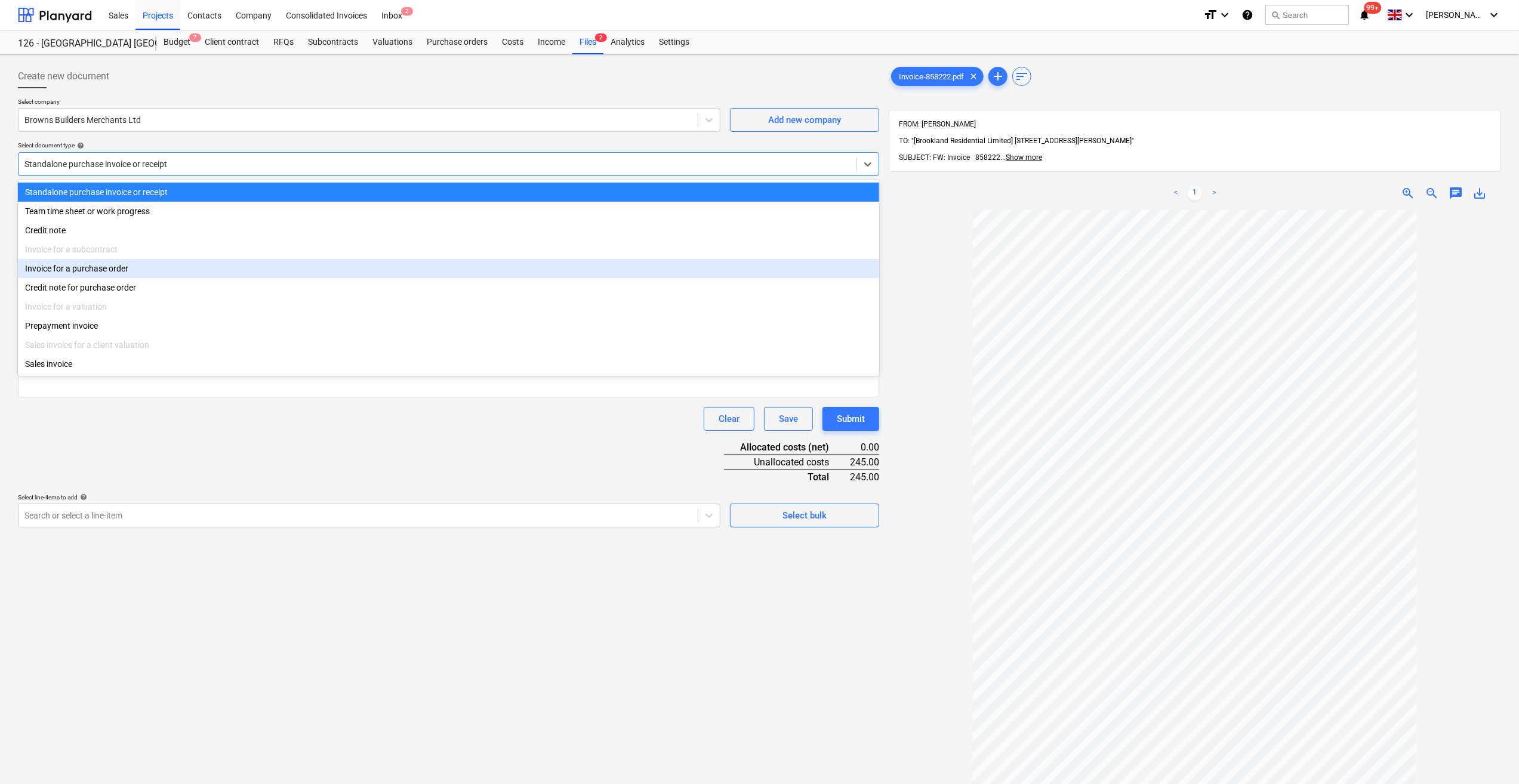
click at [99, 269] on div "Invoice for a purchase order" at bounding box center [448, 269] width 861 height 19
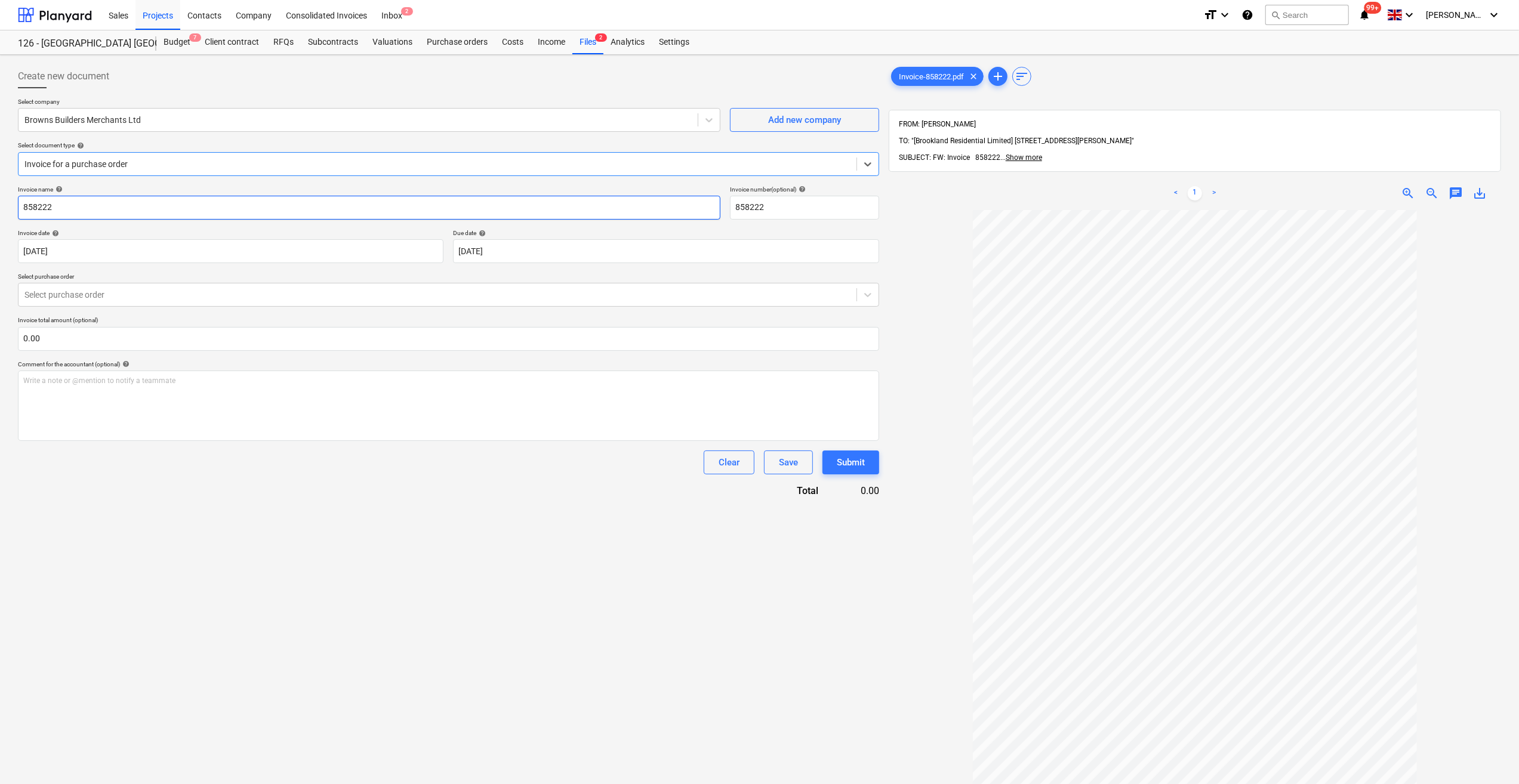
click at [23, 209] on input "858222" at bounding box center [369, 208] width 703 height 24
click at [66, 212] on input "Drain Pipes 858222" at bounding box center [369, 208] width 703 height 24
click at [25, 205] on input "Drain Pipes - 858222" at bounding box center [369, 208] width 703 height 24
click at [95, 299] on div at bounding box center [438, 295] width 826 height 12
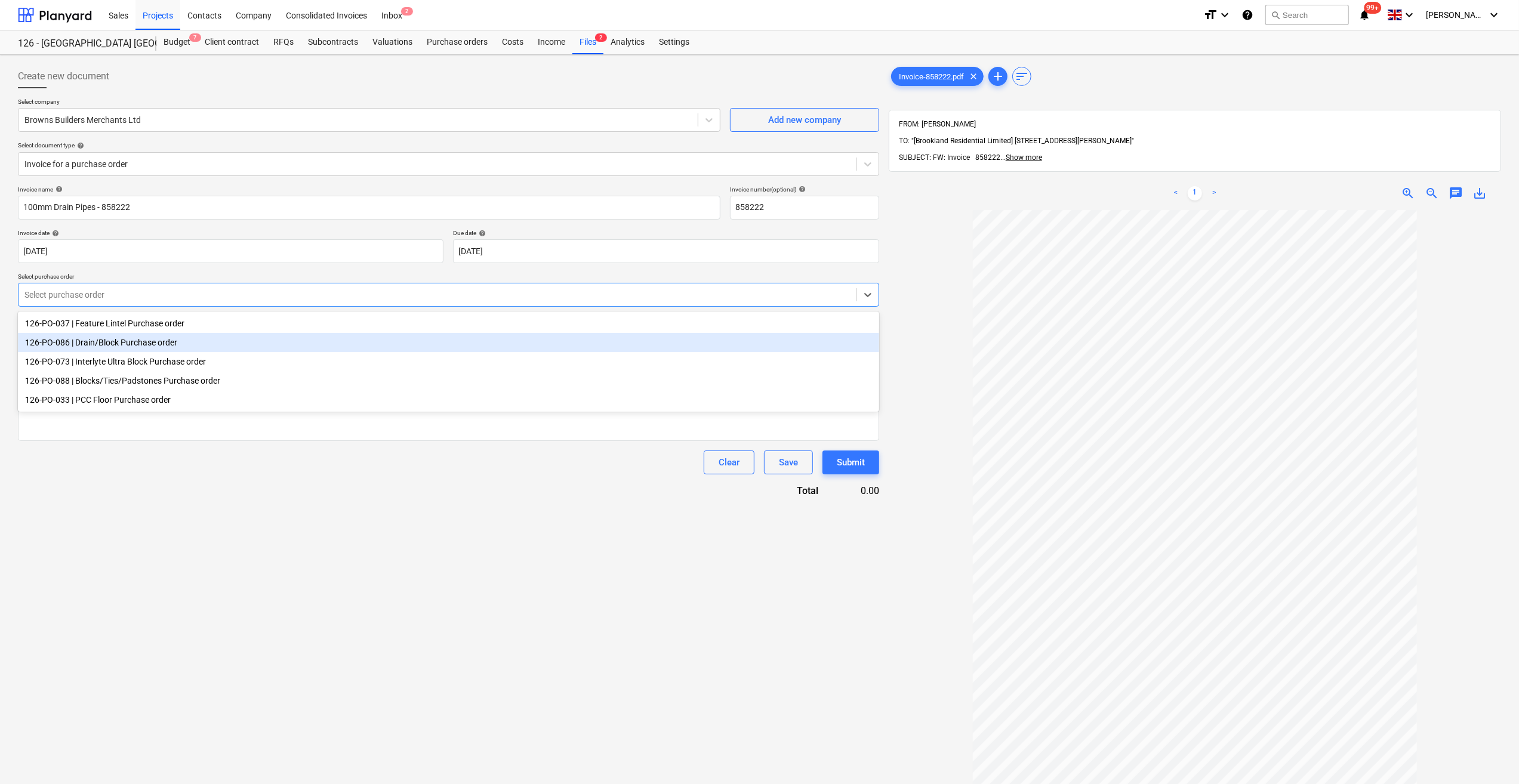
click at [99, 347] on div "126-PO-086 | Drain/Block Purchase order" at bounding box center [448, 342] width 861 height 19
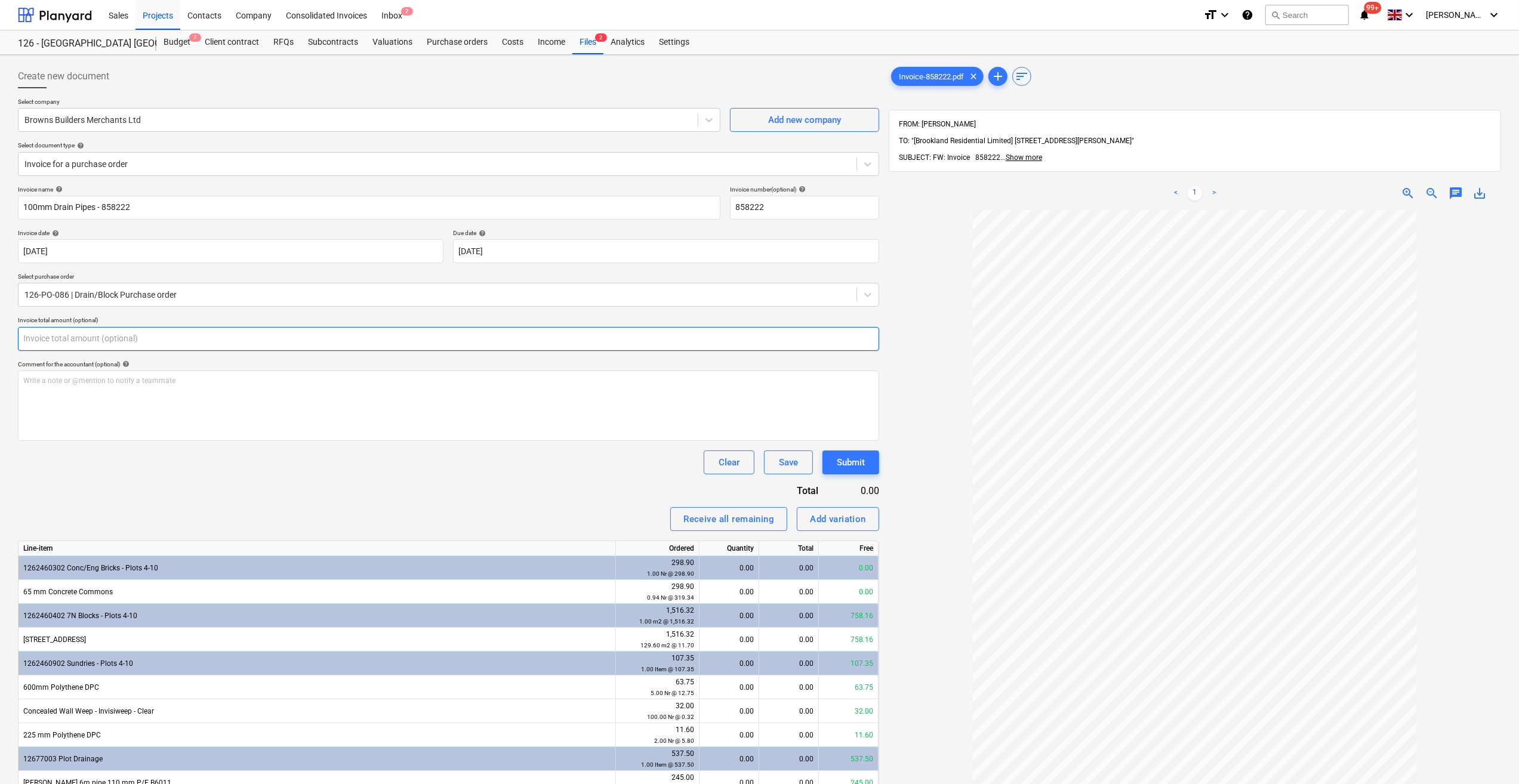
click at [59, 335] on input "text" at bounding box center [448, 339] width 861 height 24
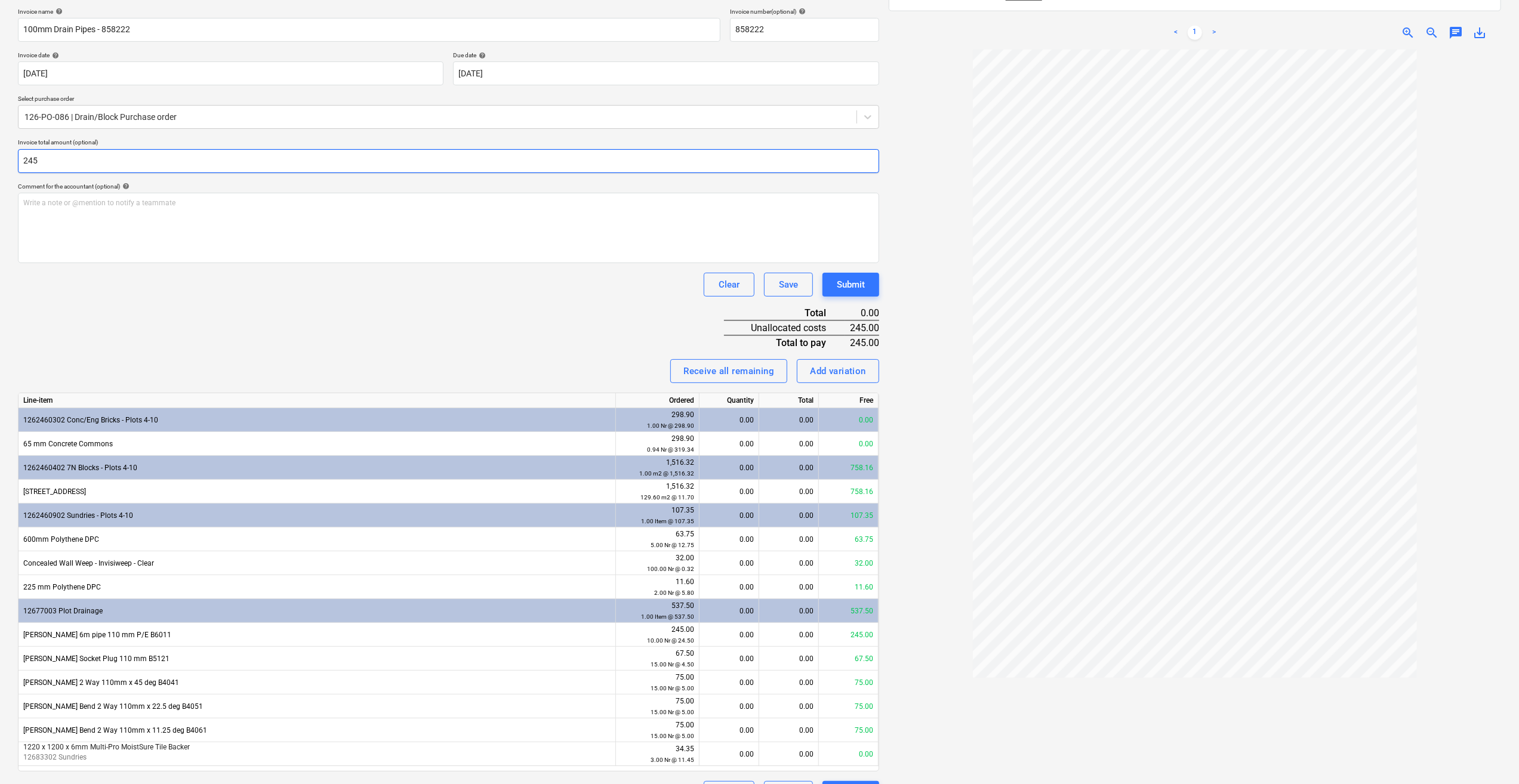
scroll to position [179, 0]
click at [744, 633] on div "0.00" at bounding box center [729, 634] width 50 height 24
click at [934, 670] on div at bounding box center [1195, 425] width 612 height 750
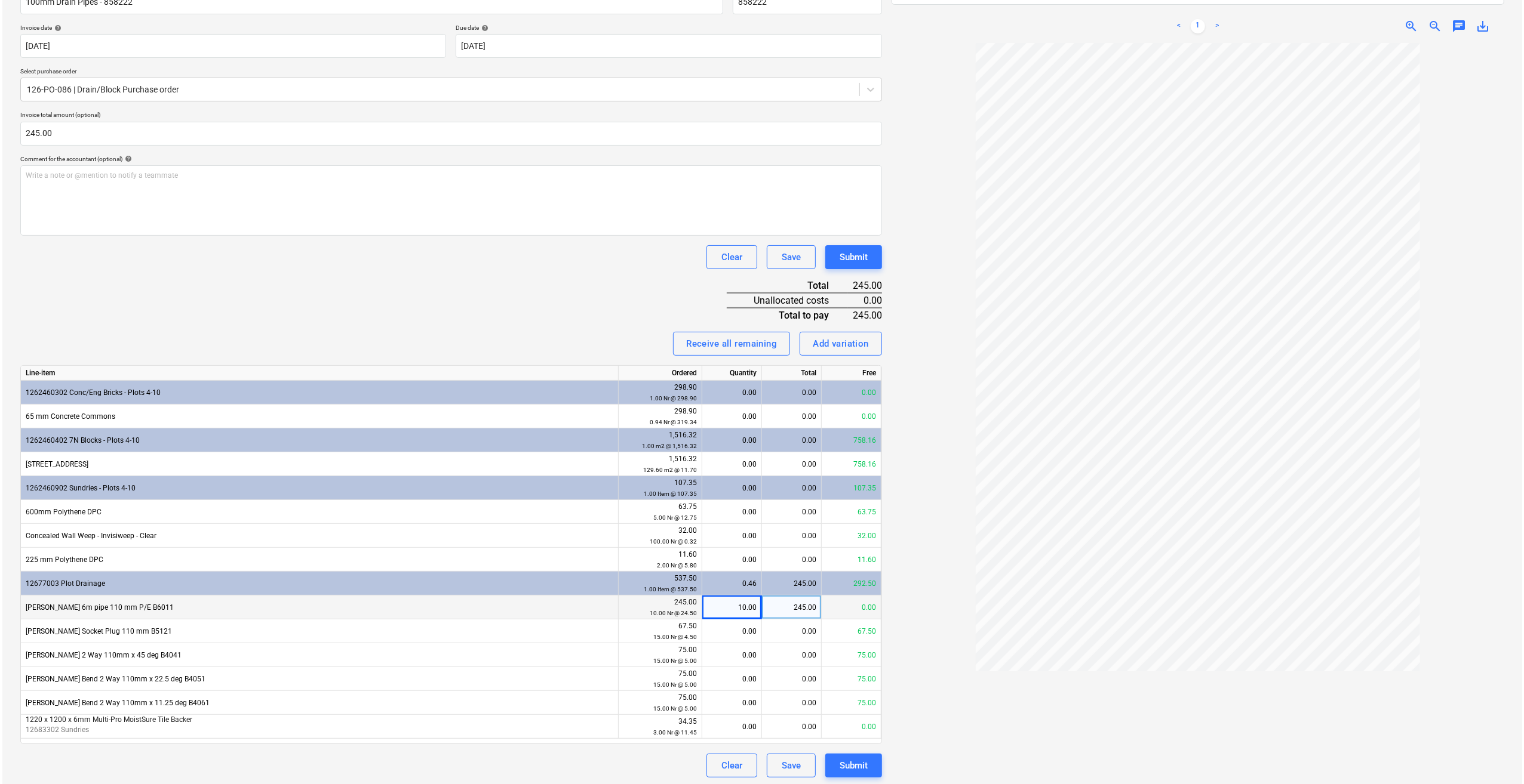
scroll to position [208, 0]
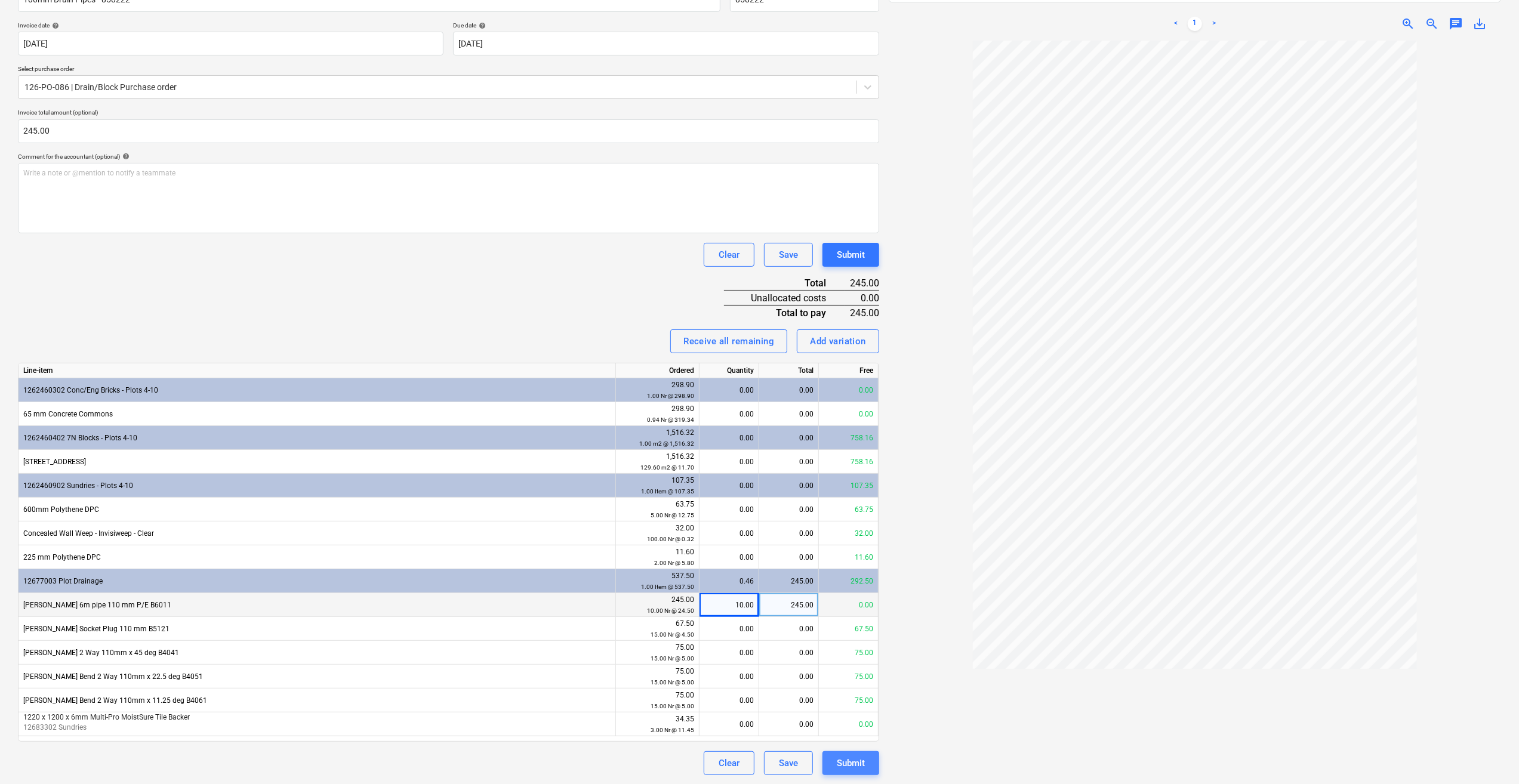
click at [850, 762] on div "Submit" at bounding box center [850, 763] width 28 height 16
